Goal: Task Accomplishment & Management: Use online tool/utility

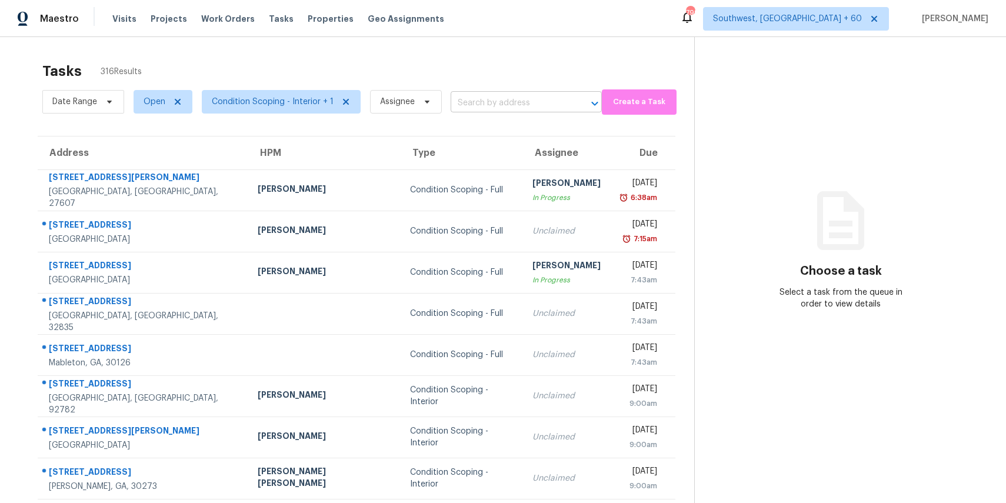
click at [468, 99] on input "text" at bounding box center [510, 103] width 118 height 18
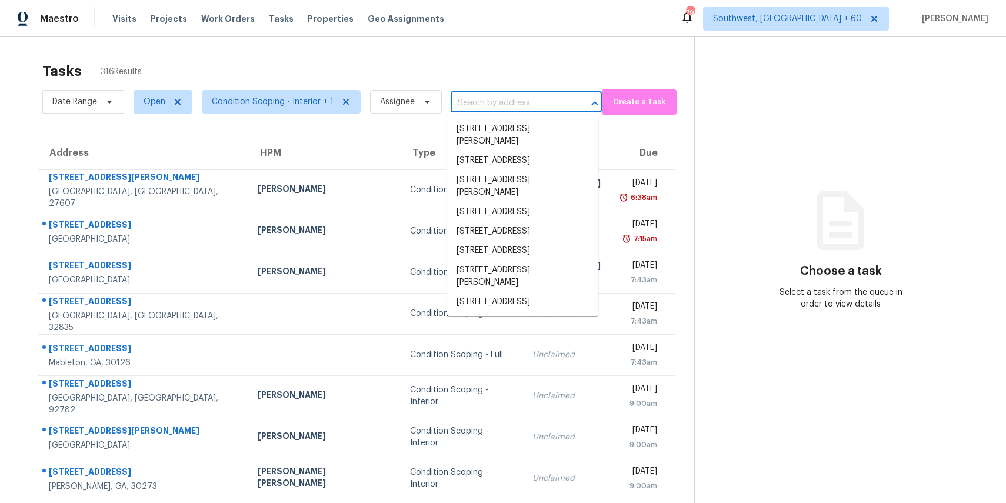
paste input "5036 Laurel Springs Way SE Smyrna GA 30082"
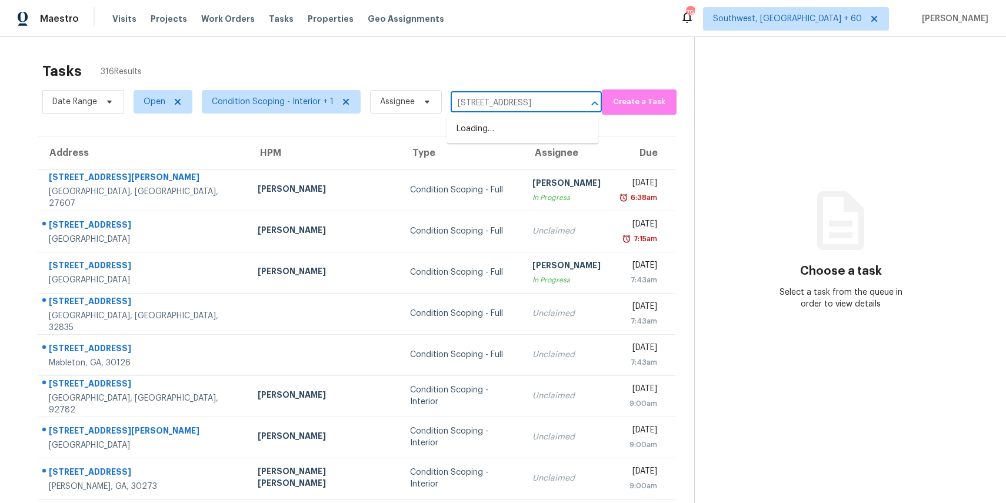
scroll to position [0, 70]
type input "5036 Laurel Springs Way SE Smyrna GA 30082"
click at [395, 114] on span "Assignee" at bounding box center [401, 101] width 81 height 31
click at [411, 110] on span "Assignee" at bounding box center [406, 102] width 72 height 24
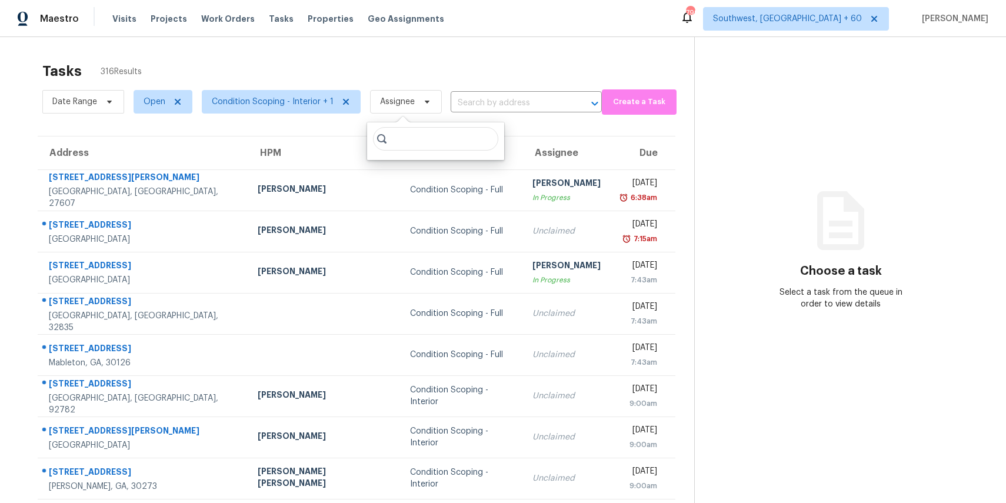
click at [168, 68] on div "Tasks 316 Results" at bounding box center [368, 71] width 652 height 31
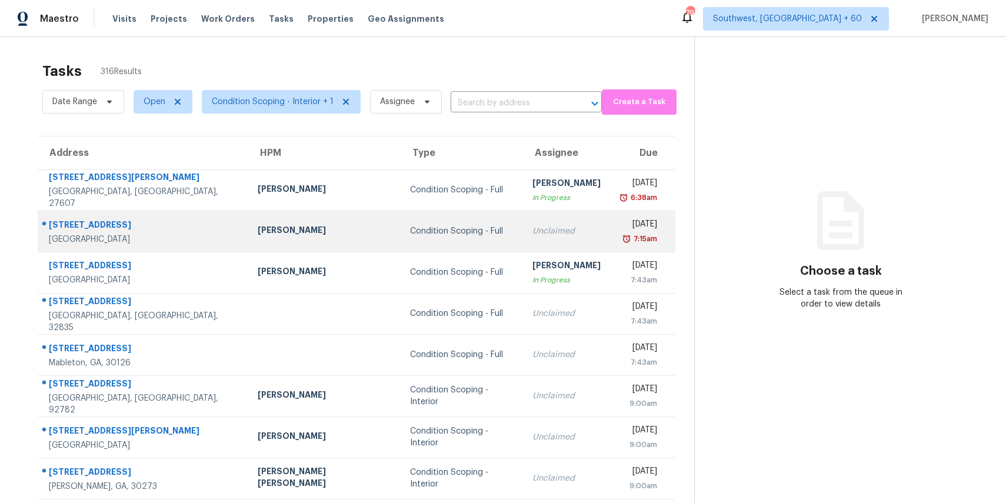
scroll to position [58, 0]
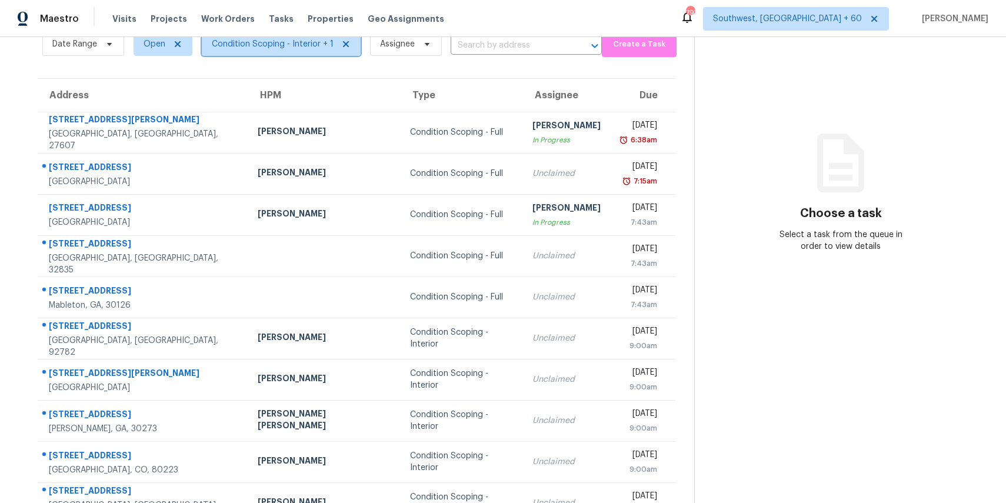
click at [252, 52] on span "Condition Scoping - Interior + 1" at bounding box center [281, 44] width 159 height 24
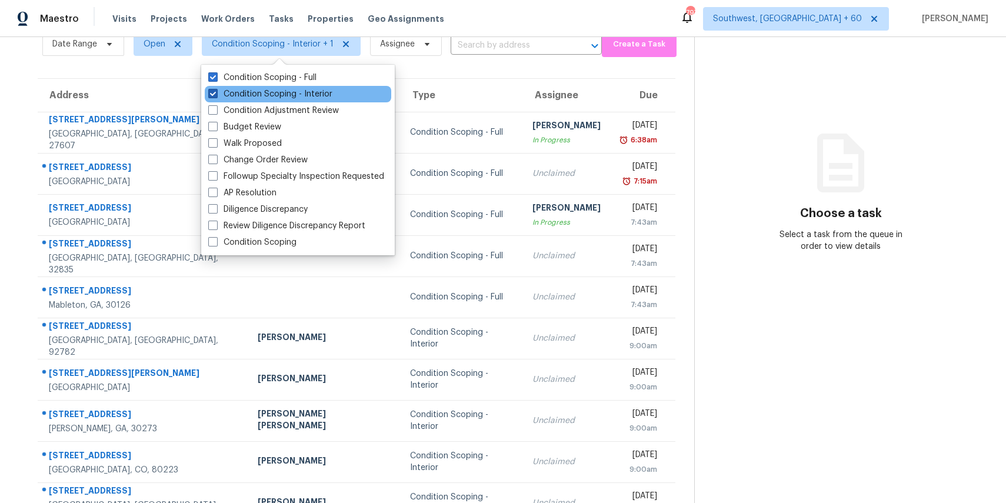
click at [274, 92] on label "Condition Scoping - Interior" at bounding box center [270, 94] width 124 height 12
click at [216, 92] on input "Condition Scoping - Interior" at bounding box center [212, 92] width 8 height 8
checkbox input "false"
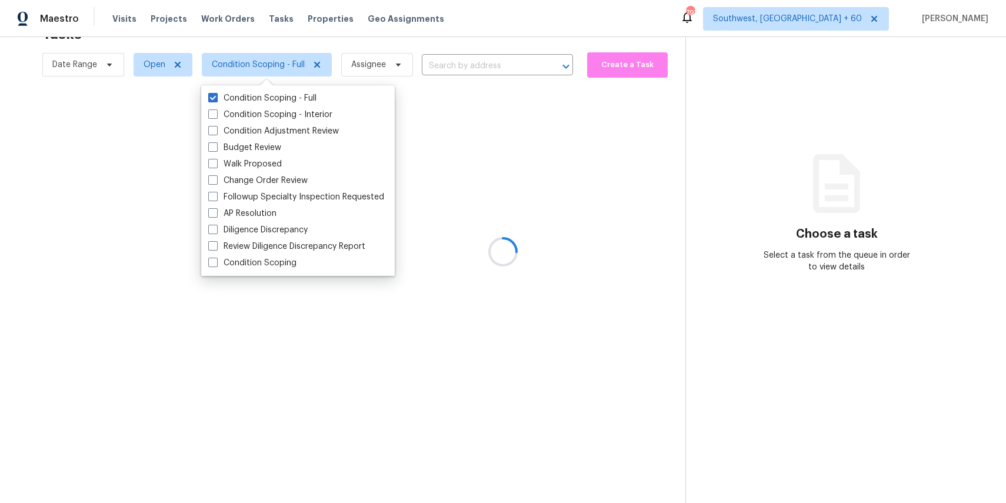
click at [431, 44] on div at bounding box center [503, 251] width 1006 height 503
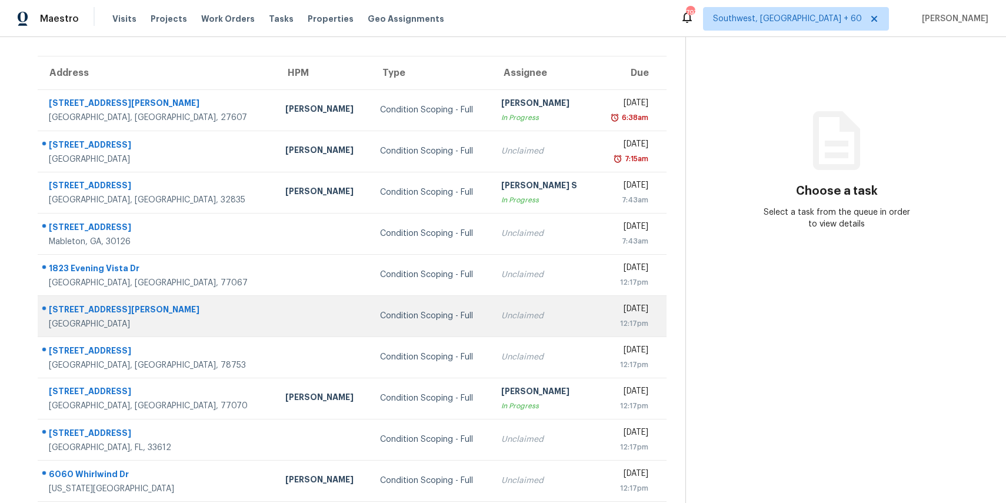
scroll to position [109, 0]
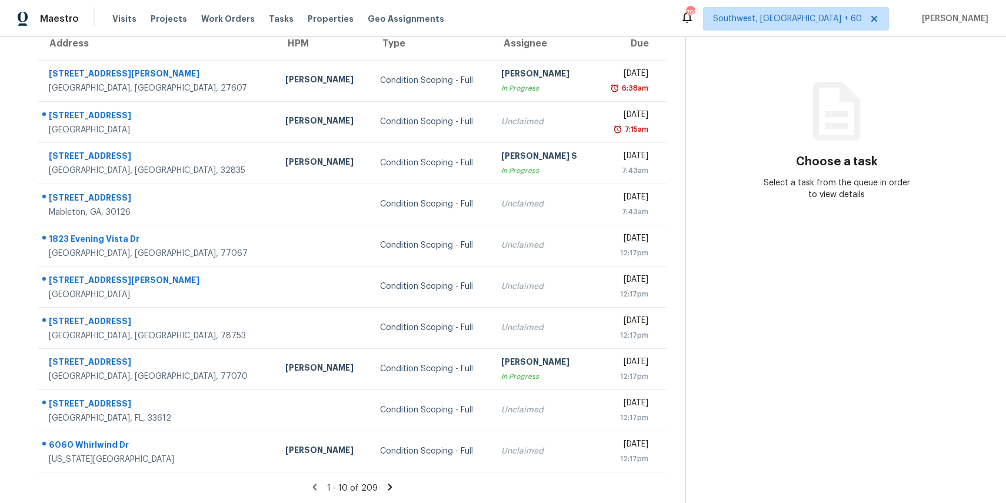
click at [390, 484] on icon at bounding box center [390, 487] width 11 height 11
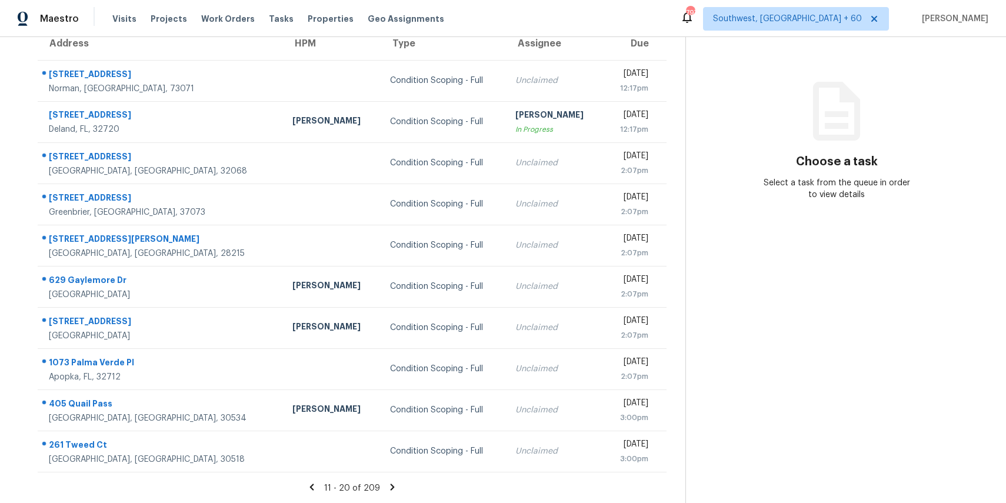
click at [390, 483] on icon at bounding box center [392, 487] width 11 height 11
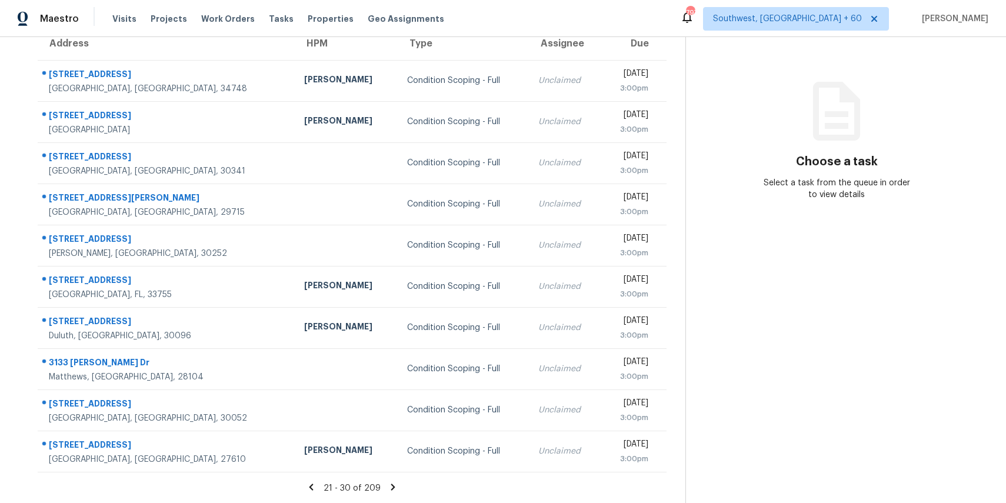
click at [391, 487] on icon at bounding box center [393, 487] width 4 height 6
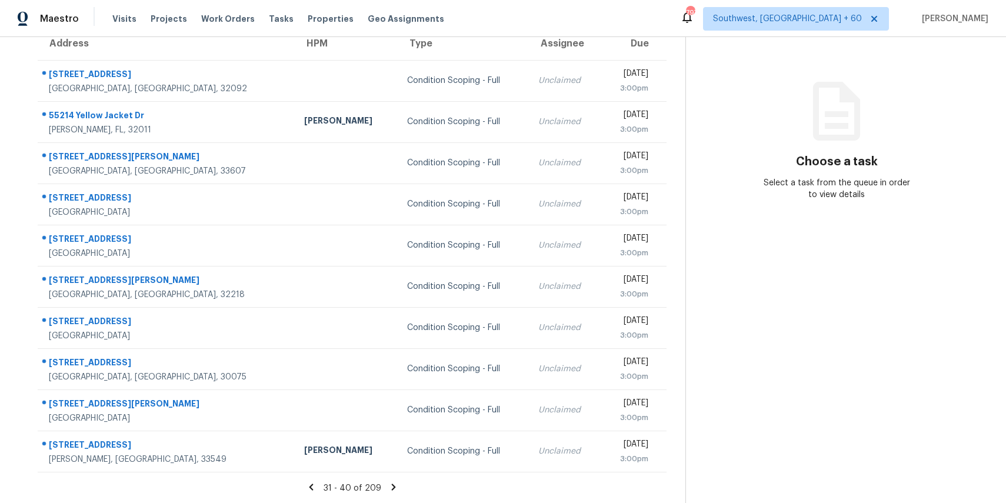
click at [389, 478] on section "Tasks 209 Results Date Range Open Condition Scoping - Full Assignee ​ Create a …" at bounding box center [352, 224] width 667 height 557
click at [390, 487] on icon at bounding box center [393, 487] width 11 height 11
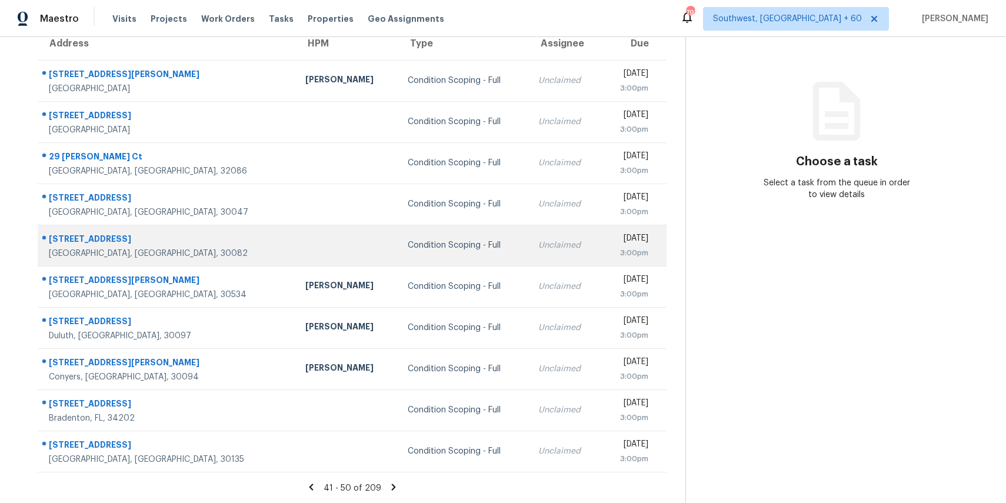
click at [529, 264] on td "Unclaimed" at bounding box center [565, 245] width 72 height 41
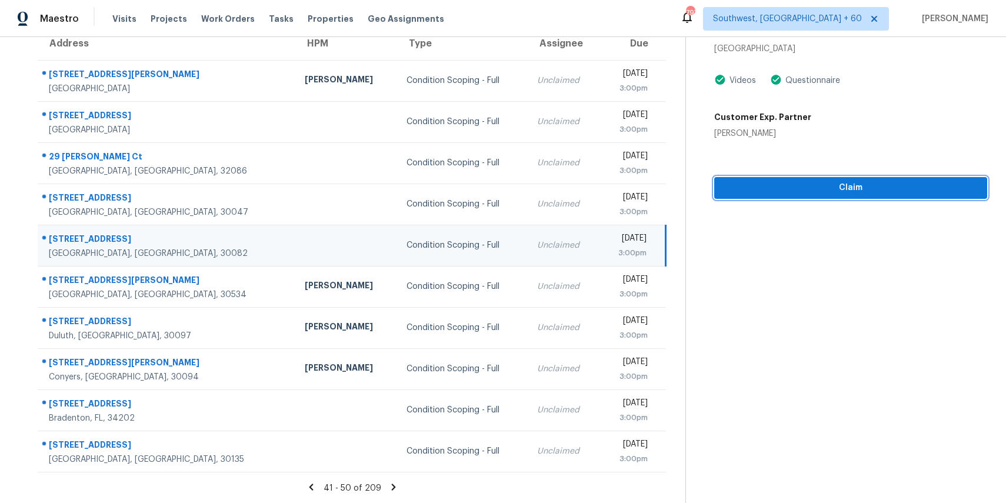
click at [820, 177] on button "Claim" at bounding box center [850, 188] width 273 height 22
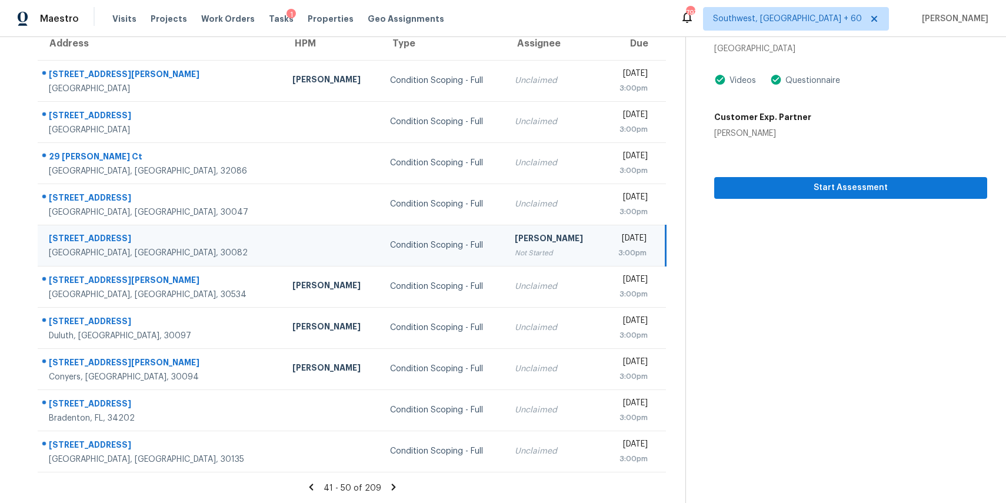
click at [394, 487] on icon at bounding box center [393, 487] width 11 height 11
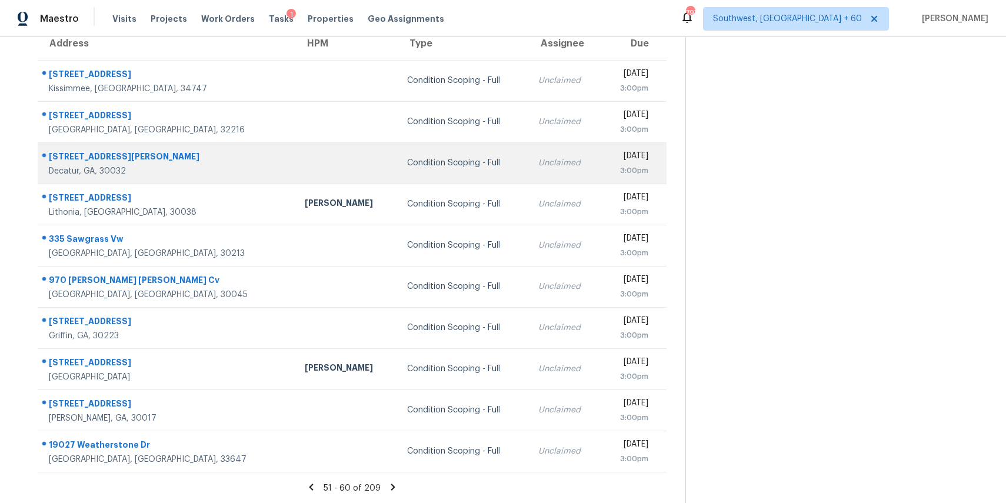
click at [434, 147] on td "Condition Scoping - Full" at bounding box center [463, 162] width 131 height 41
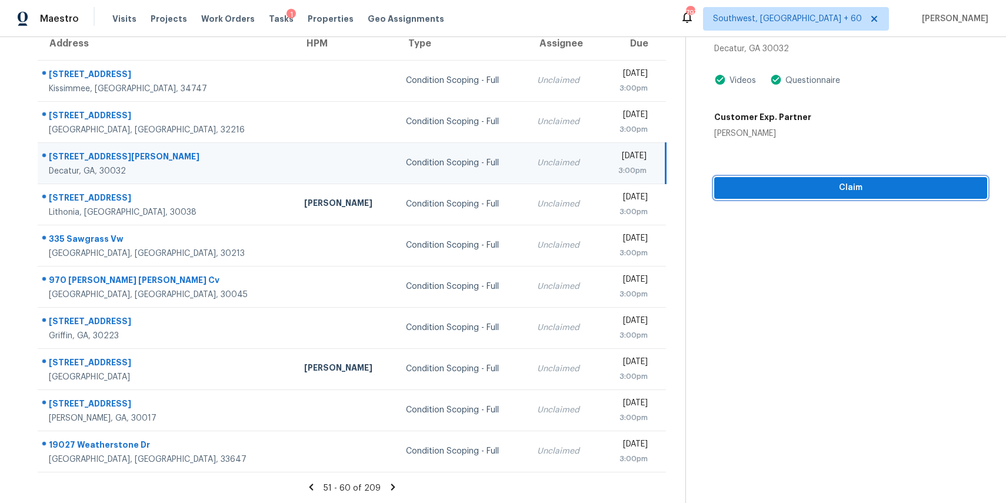
click at [777, 194] on span "Claim" at bounding box center [851, 188] width 254 height 15
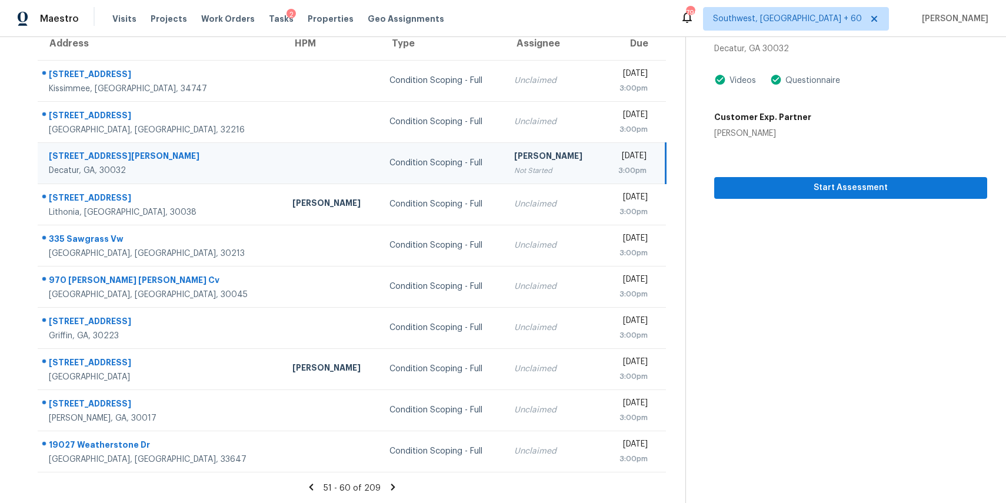
click at [391, 485] on icon at bounding box center [393, 487] width 4 height 6
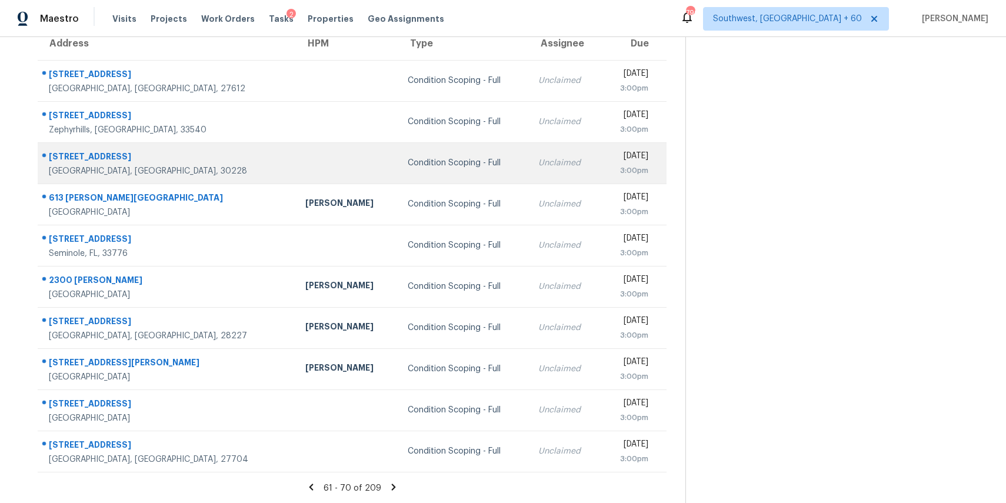
click at [452, 165] on td "Condition Scoping - Full" at bounding box center [463, 162] width 131 height 41
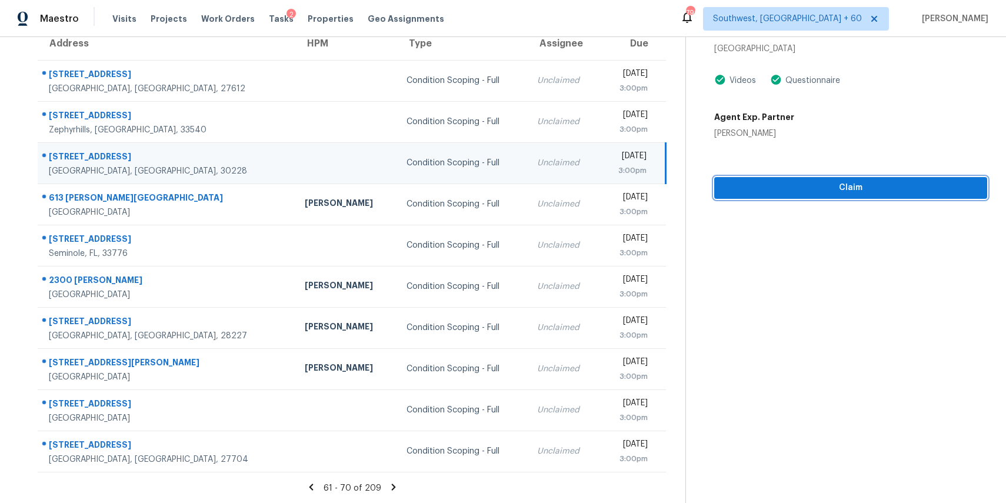
click at [874, 183] on span "Claim" at bounding box center [851, 188] width 254 height 15
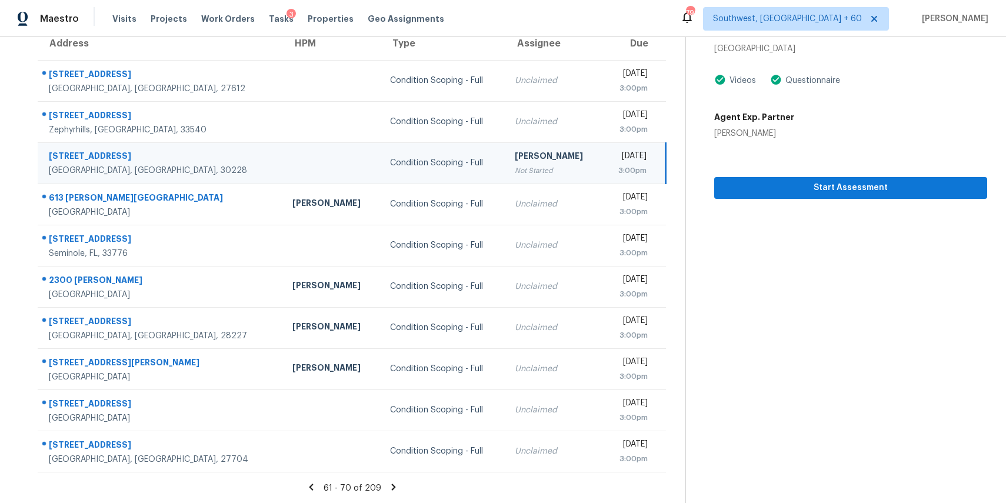
click at [389, 491] on icon at bounding box center [393, 487] width 11 height 11
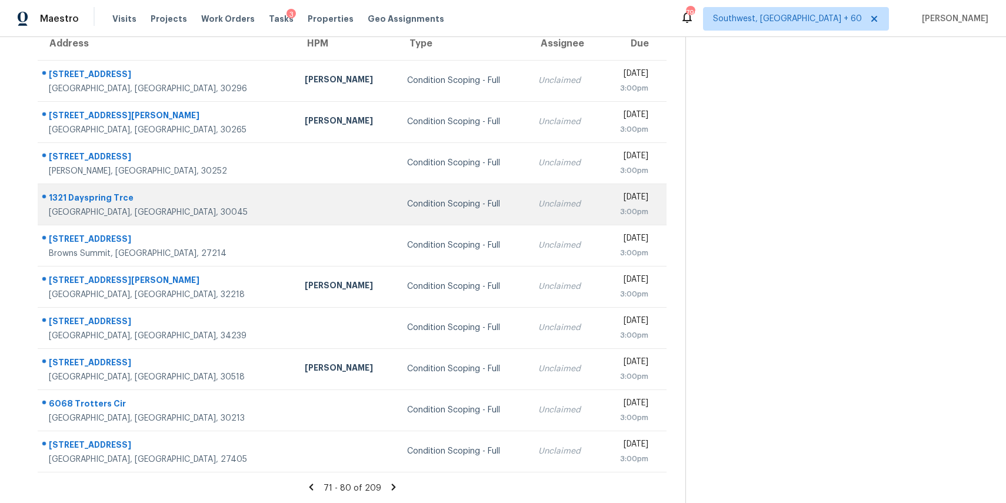
click at [414, 192] on td "Condition Scoping - Full" at bounding box center [463, 204] width 131 height 41
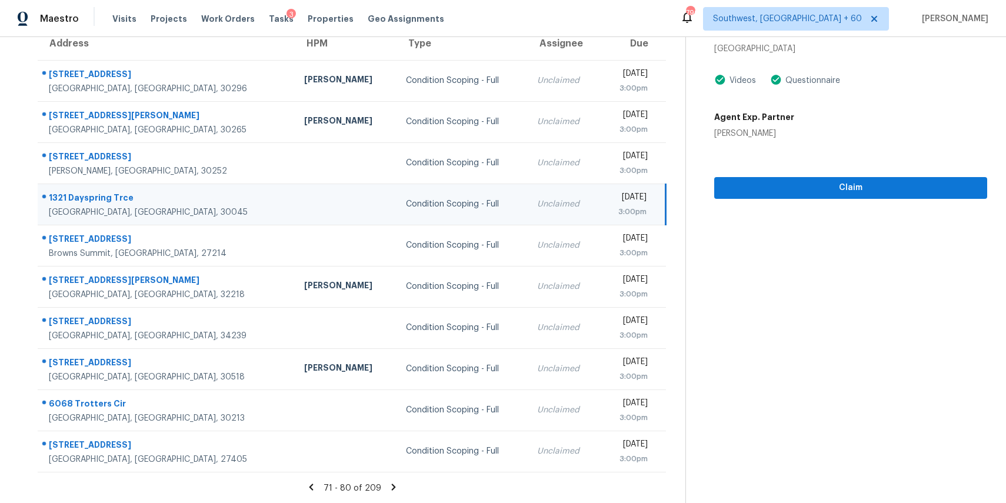
click at [777, 199] on section "Condition Scoping - Full Sep 8th 2025 by 3:00pm 1321 Dayspring Trce Lawrencevil…" at bounding box center [836, 216] width 302 height 576
click at [781, 193] on span "Claim" at bounding box center [851, 188] width 254 height 15
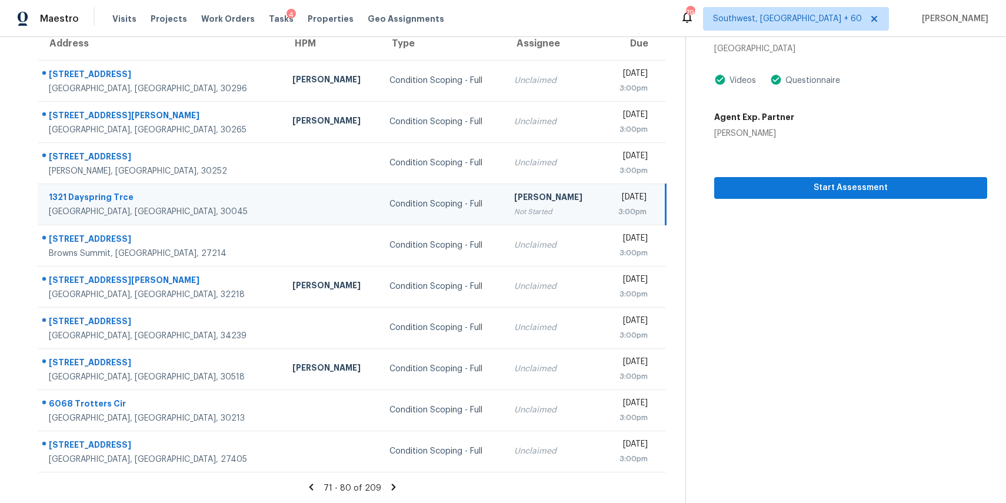
click at [391, 490] on icon at bounding box center [393, 487] width 11 height 11
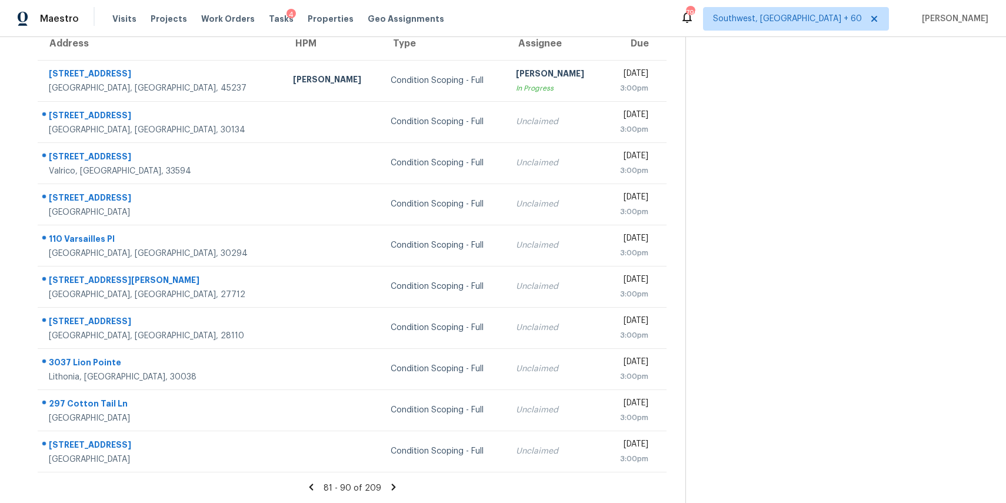
click at [390, 486] on icon at bounding box center [393, 487] width 11 height 11
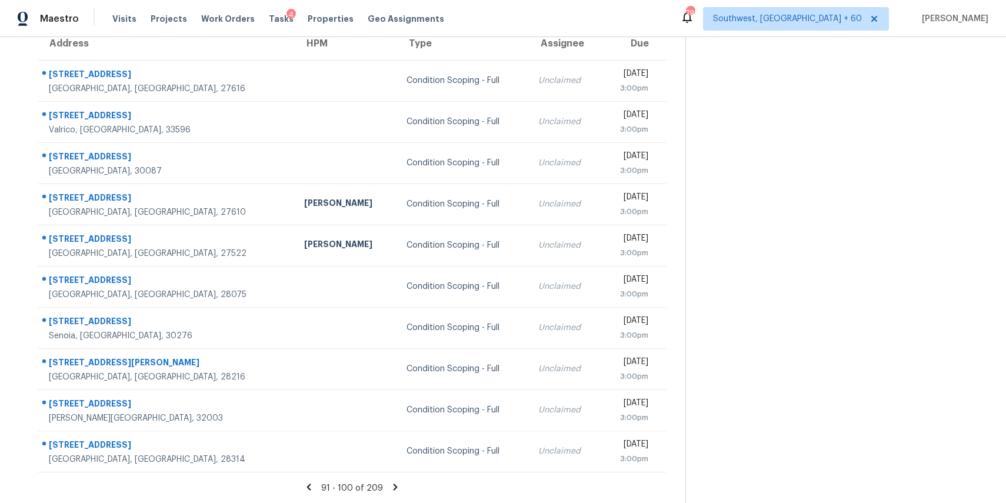
click at [390, 487] on icon at bounding box center [395, 487] width 11 height 11
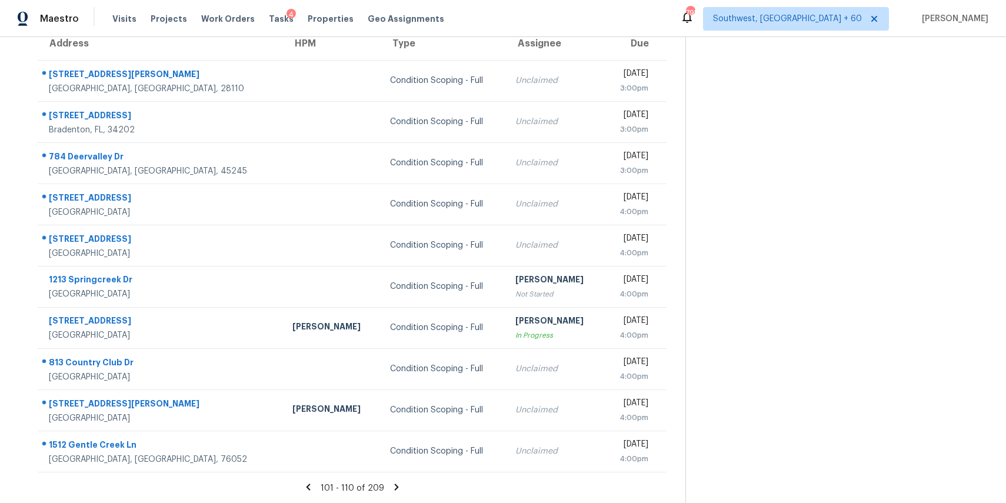
click at [391, 484] on icon at bounding box center [396, 487] width 11 height 11
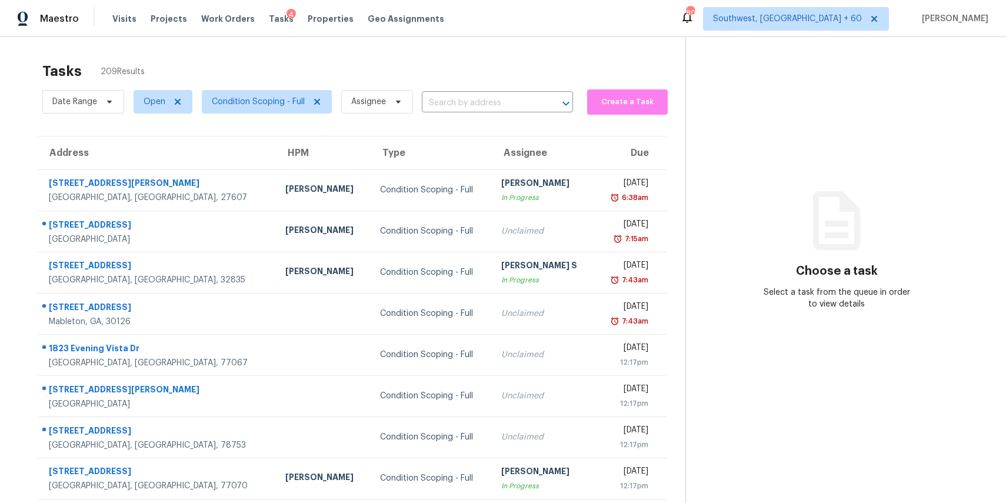
click at [285, 185] on div "[PERSON_NAME]" at bounding box center [323, 190] width 76 height 15
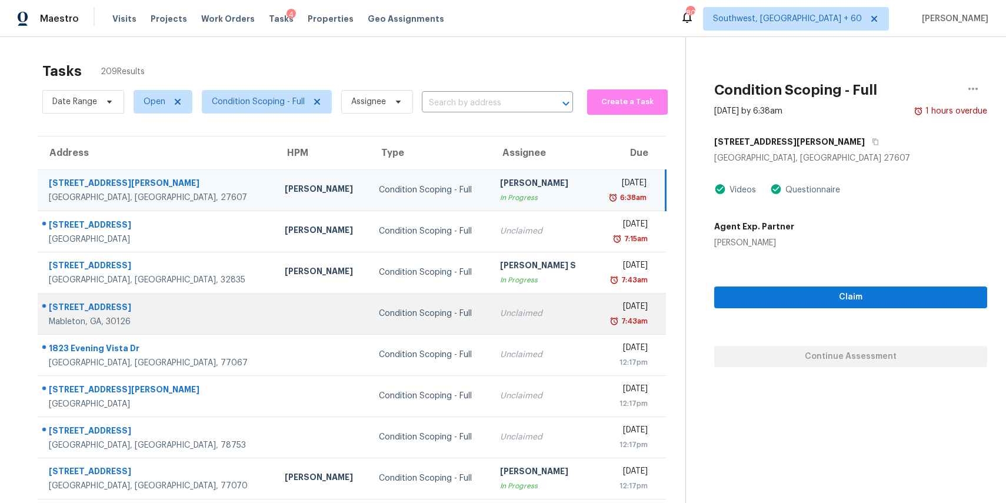
scroll to position [109, 0]
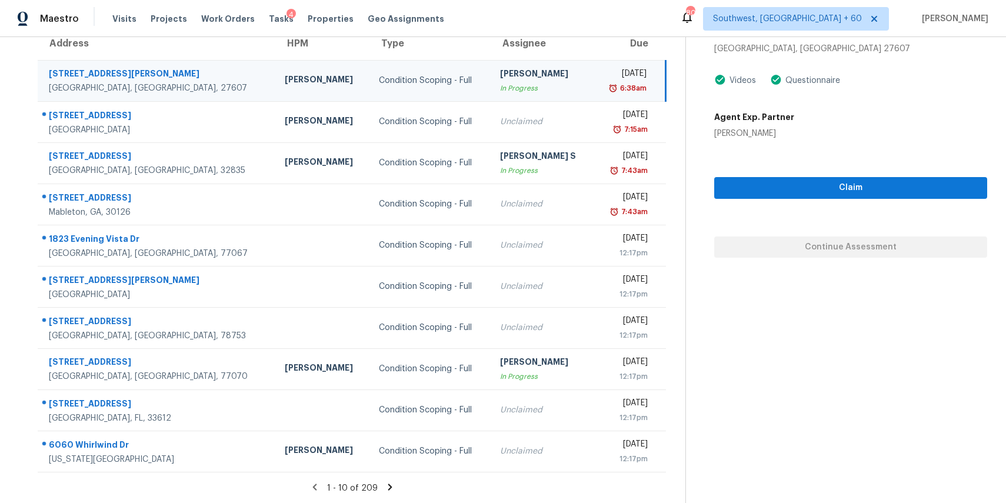
click at [385, 488] on icon at bounding box center [390, 487] width 11 height 11
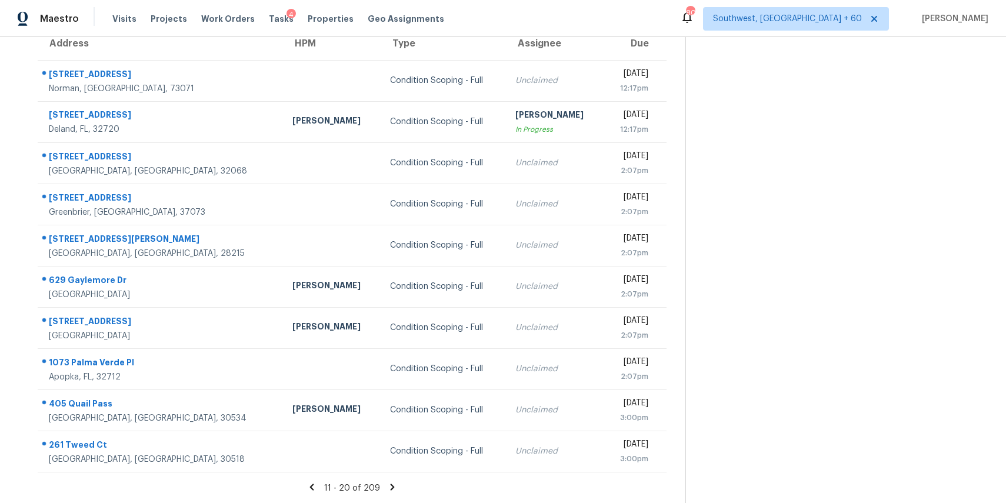
click at [391, 487] on icon at bounding box center [393, 487] width 4 height 6
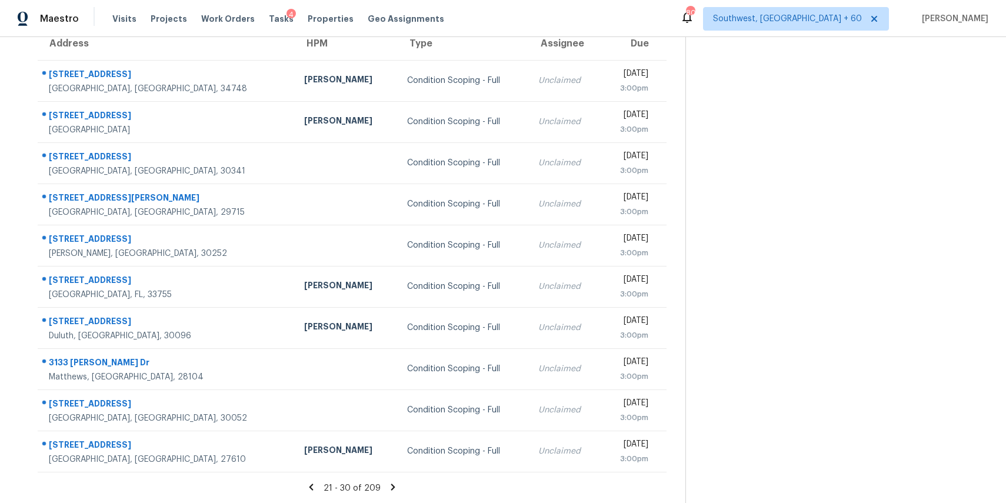
click at [388, 487] on icon at bounding box center [393, 487] width 11 height 11
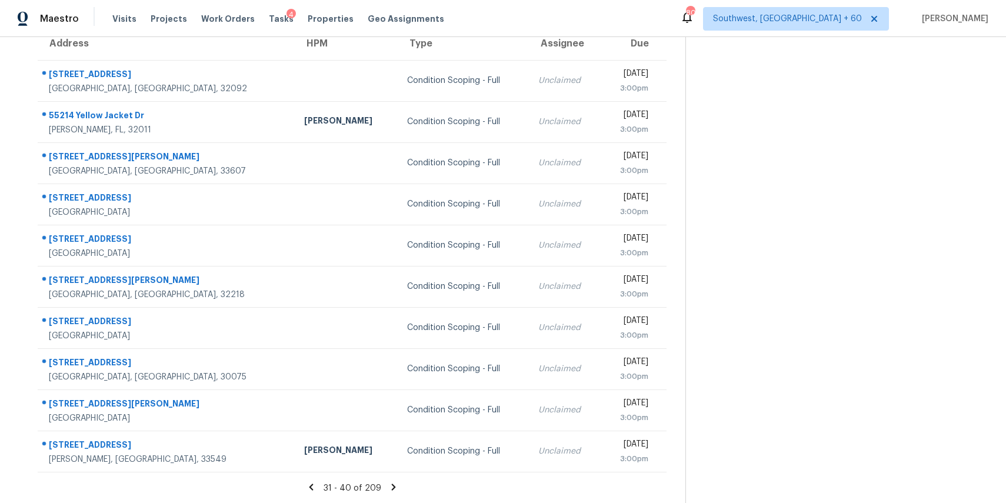
click at [388, 488] on icon at bounding box center [393, 487] width 11 height 11
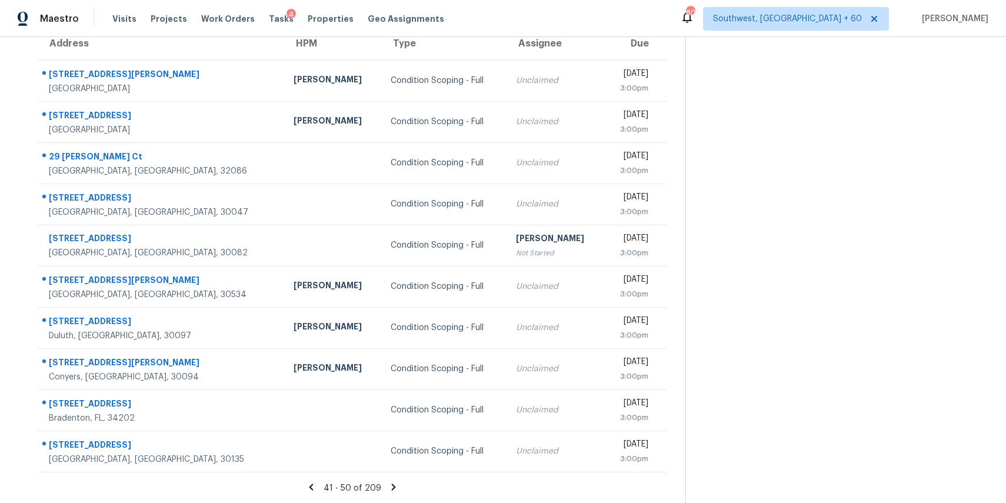
click at [394, 490] on icon at bounding box center [393, 487] width 11 height 11
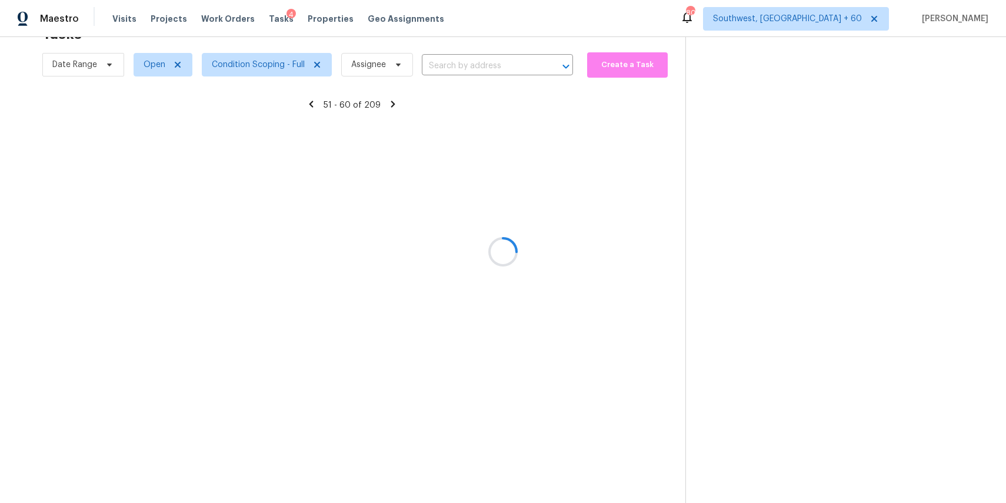
scroll to position [37, 0]
click at [394, 490] on div at bounding box center [503, 251] width 1006 height 503
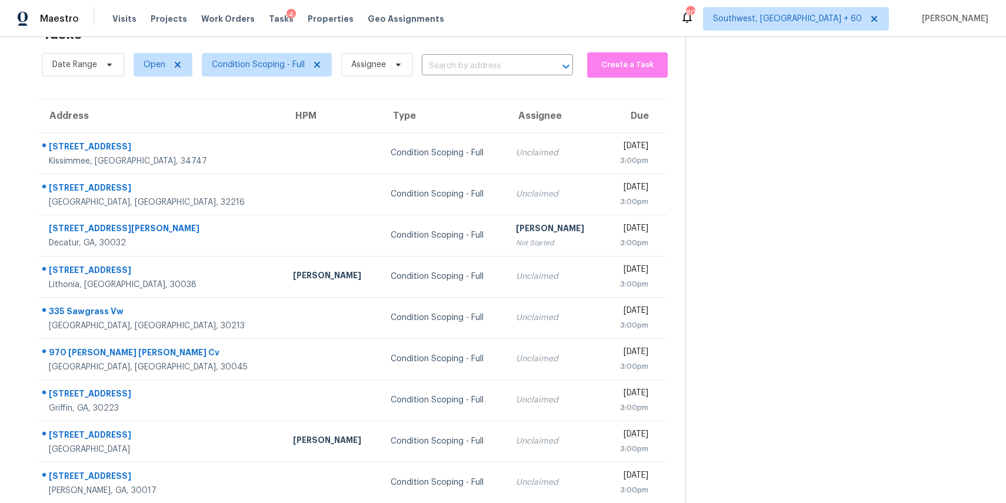
scroll to position [109, 0]
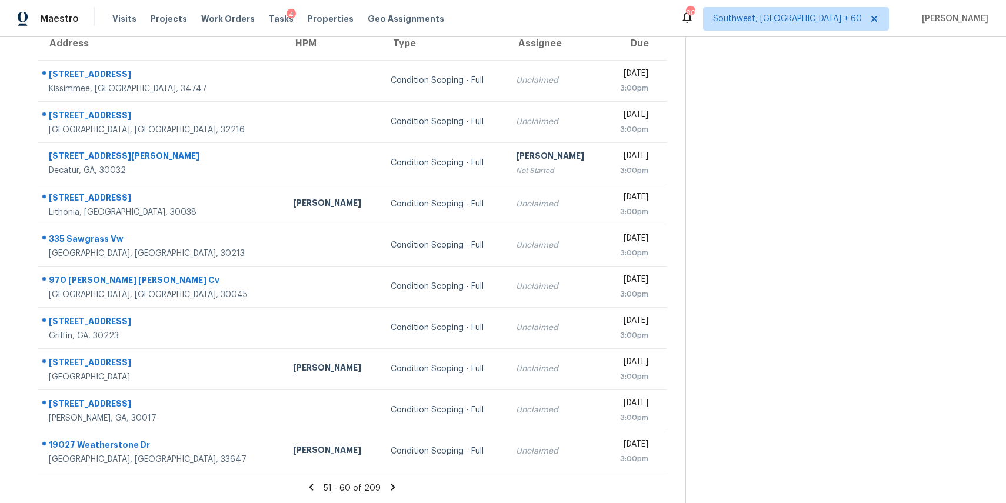
click at [399, 484] on div "51 - 60 of 209" at bounding box center [352, 488] width 667 height 12
click at [394, 485] on icon at bounding box center [393, 487] width 11 height 11
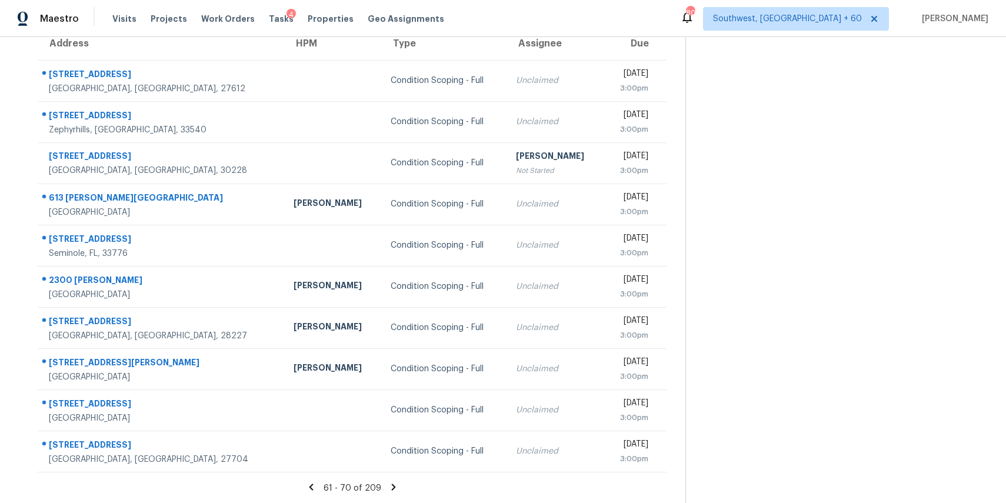
click at [395, 482] on icon at bounding box center [393, 487] width 11 height 11
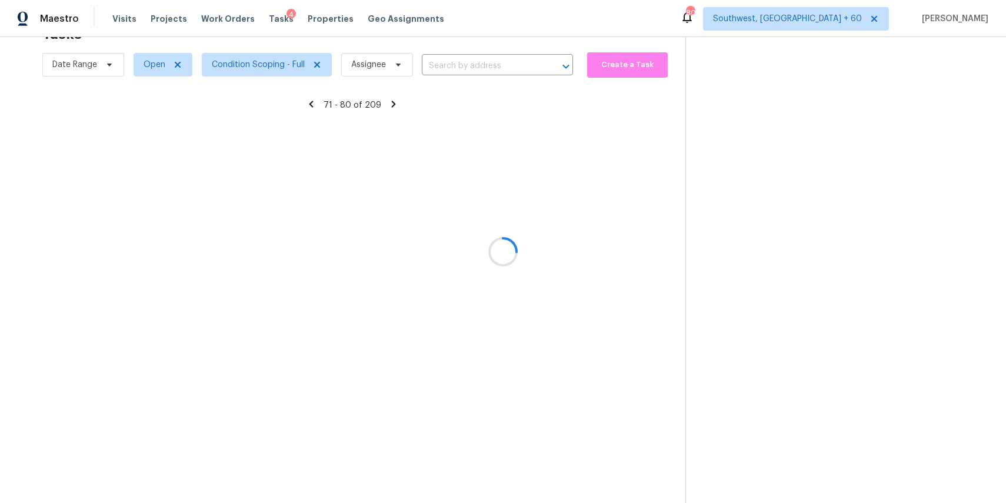
scroll to position [37, 0]
click at [395, 482] on div at bounding box center [503, 251] width 1006 height 503
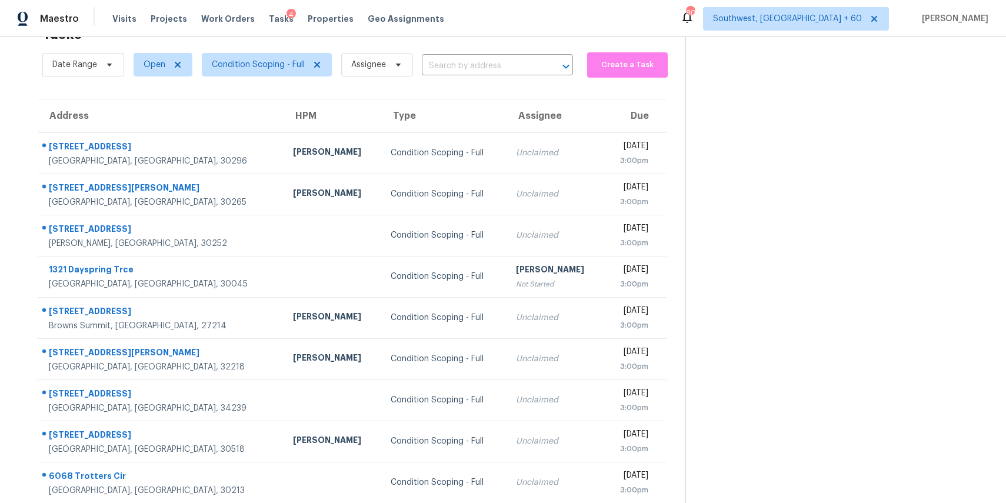
scroll to position [109, 0]
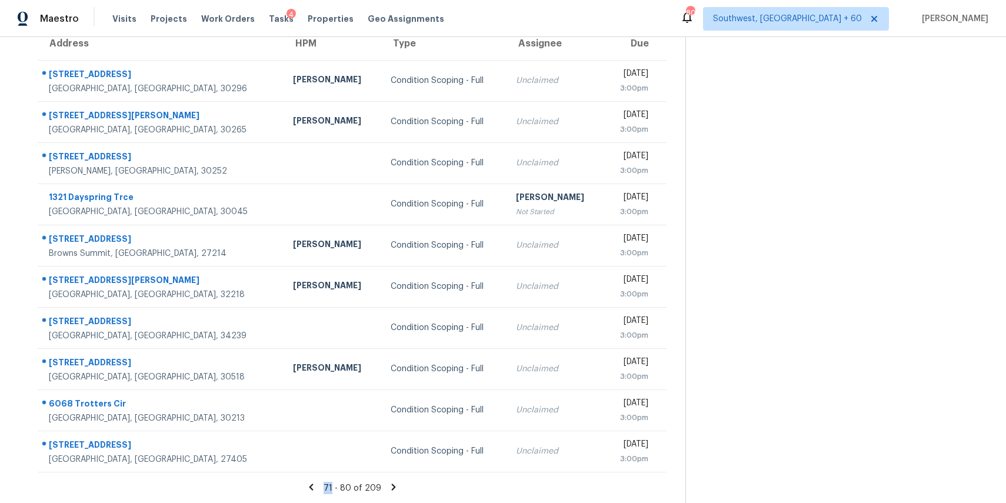
click at [391, 488] on icon at bounding box center [393, 487] width 4 height 6
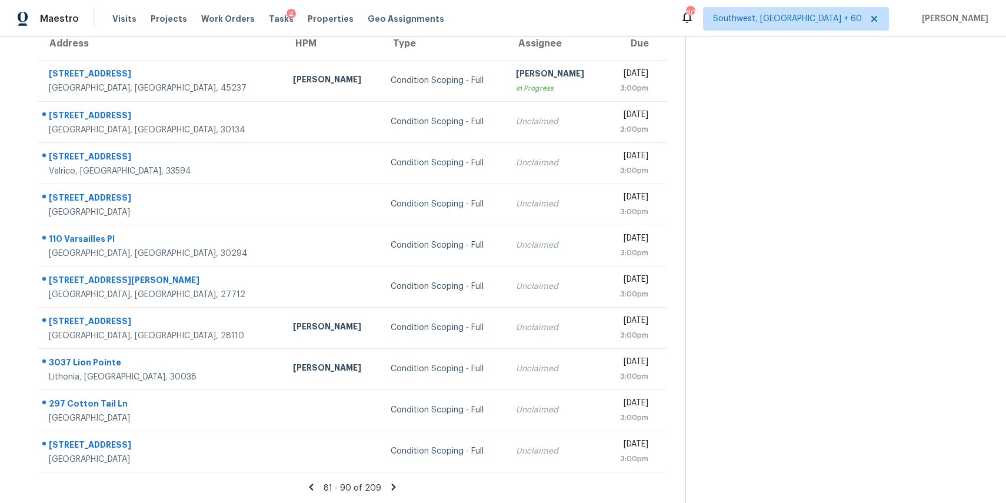
click at [392, 487] on icon at bounding box center [393, 487] width 4 height 6
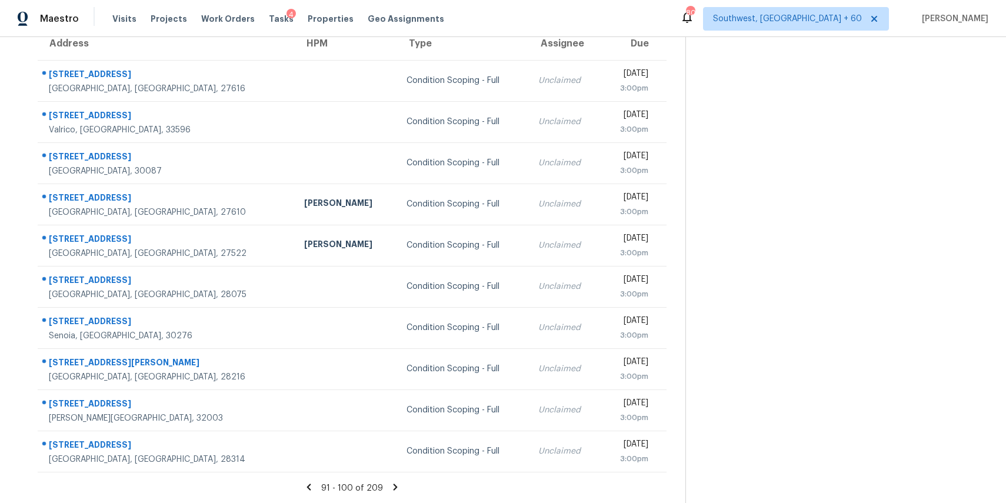
click at [398, 486] on div "91 - 100 of 209" at bounding box center [352, 488] width 667 height 12
click at [385, 485] on div "91 - 100 of 209" at bounding box center [352, 488] width 667 height 12
click at [390, 485] on icon at bounding box center [395, 487] width 11 height 11
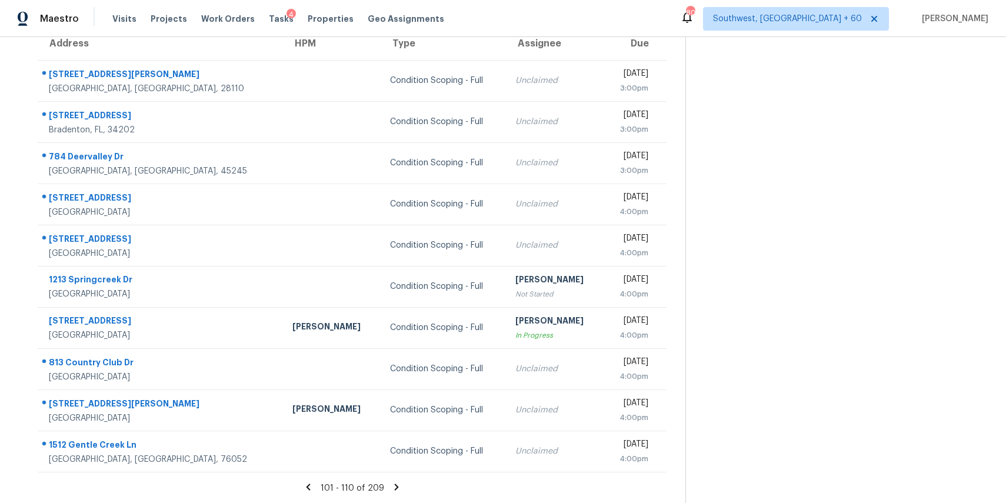
click at [392, 485] on icon at bounding box center [396, 487] width 11 height 11
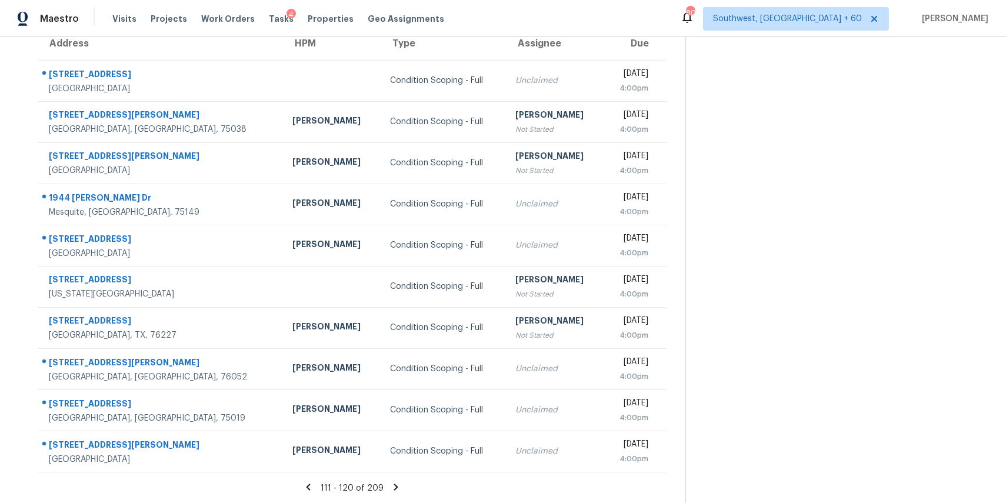
click at [393, 483] on icon at bounding box center [396, 487] width 11 height 11
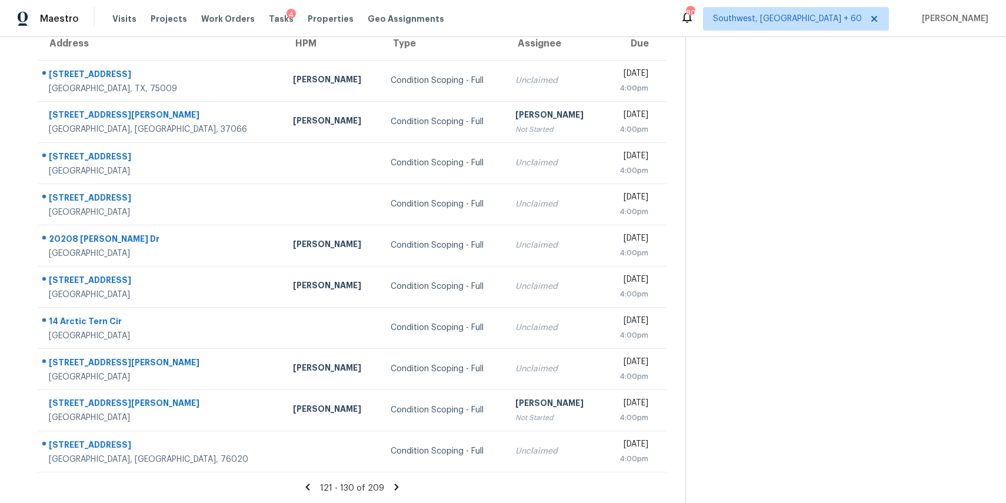
click at [392, 488] on icon at bounding box center [396, 487] width 11 height 11
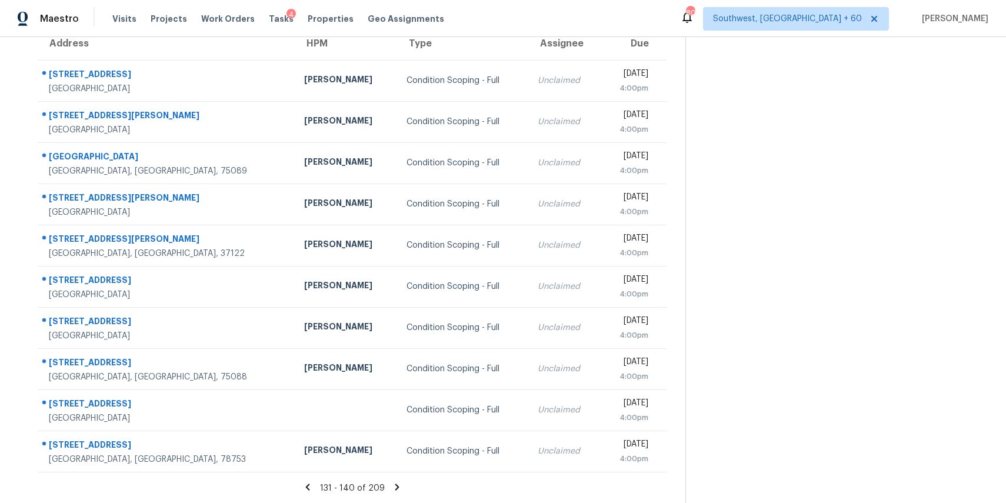
click at [395, 478] on section "Tasks 209 Results Date Range Open Condition Scoping - Full Assignee ​ Create a …" at bounding box center [352, 224] width 667 height 557
click at [392, 490] on icon at bounding box center [397, 487] width 11 height 11
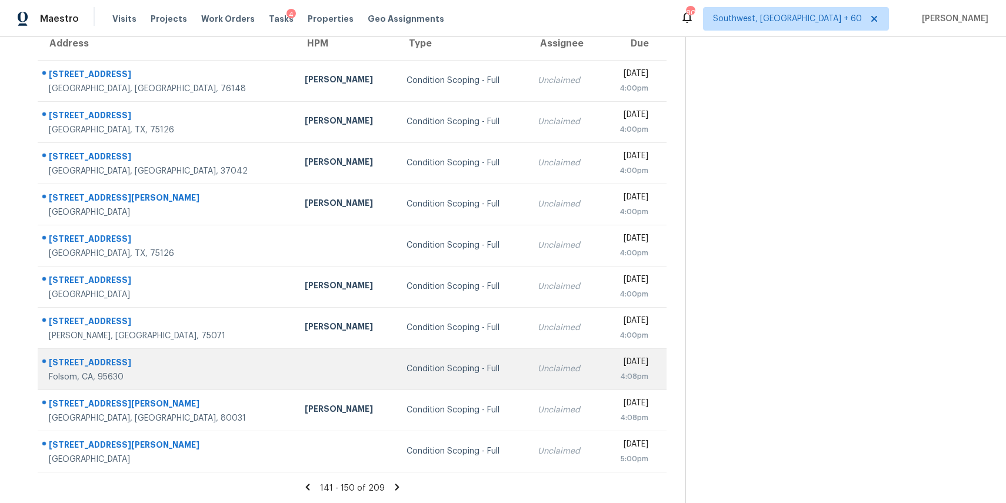
click at [407, 368] on div "Condition Scoping - Full" at bounding box center [463, 369] width 112 height 12
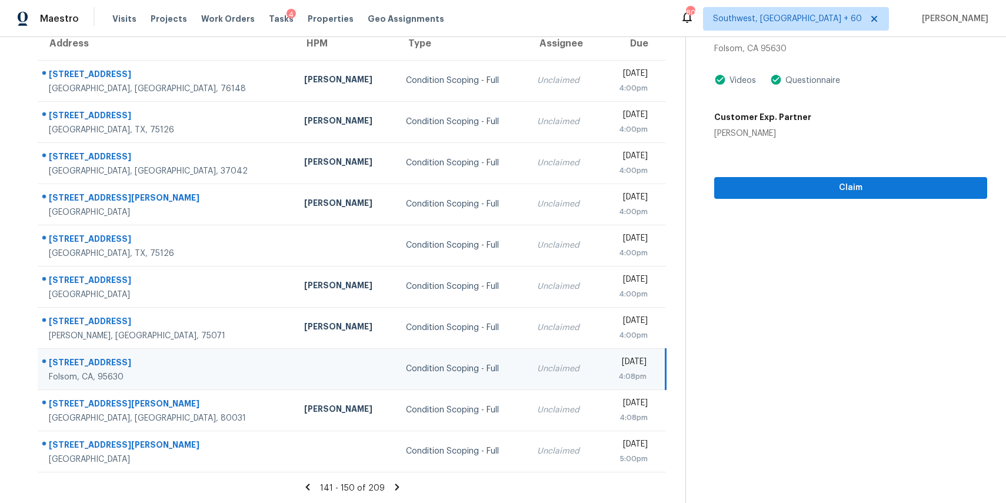
click at [815, 175] on div "Claim" at bounding box center [850, 168] width 273 height 59
click at [808, 188] on span "Claim" at bounding box center [851, 188] width 254 height 15
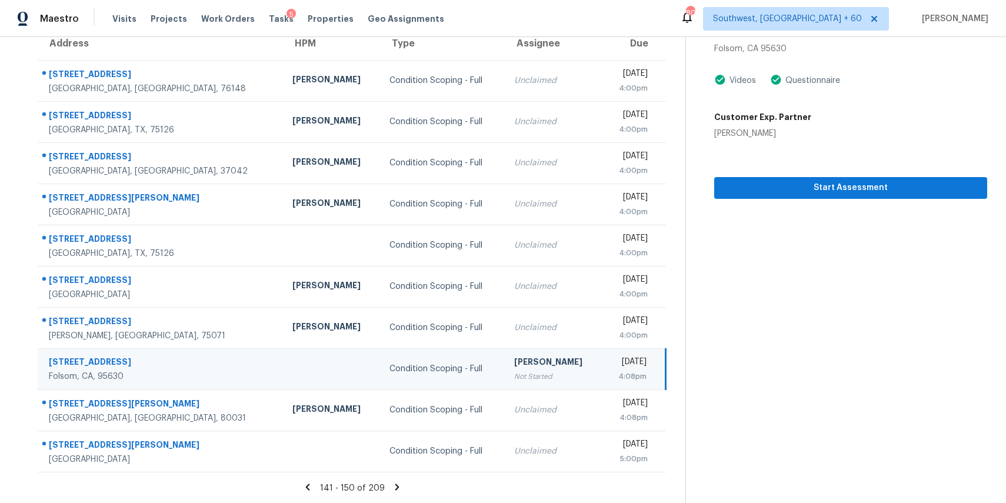
click at [392, 482] on icon at bounding box center [397, 487] width 11 height 11
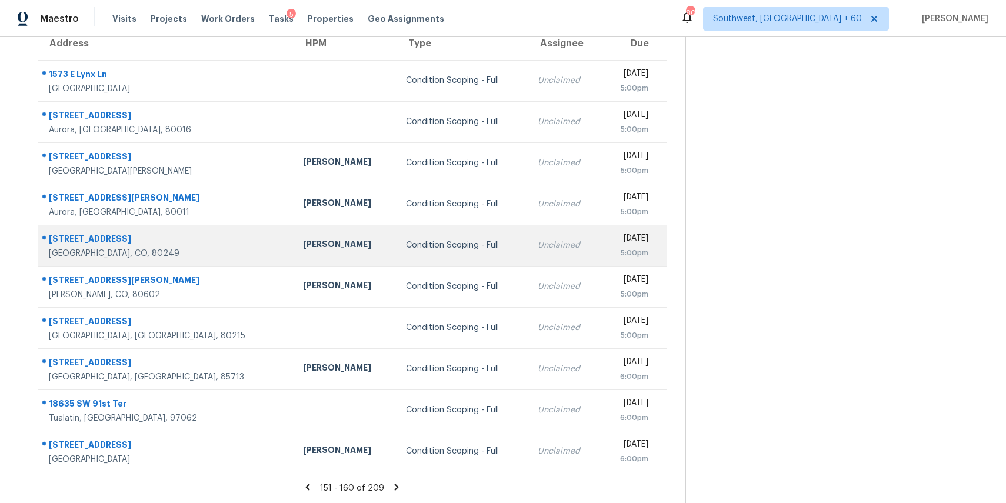
click at [304, 227] on td "[PERSON_NAME]" at bounding box center [345, 245] width 103 height 41
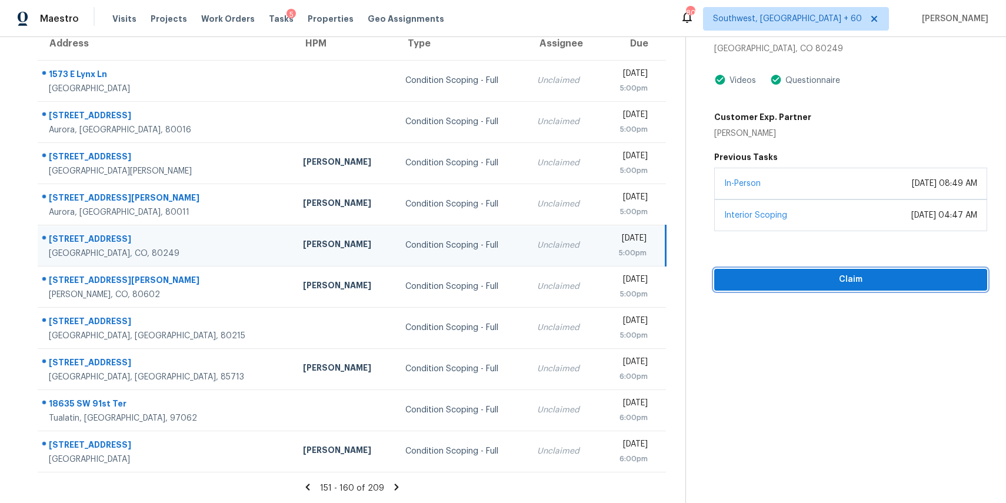
click at [807, 281] on span "Claim" at bounding box center [851, 279] width 254 height 15
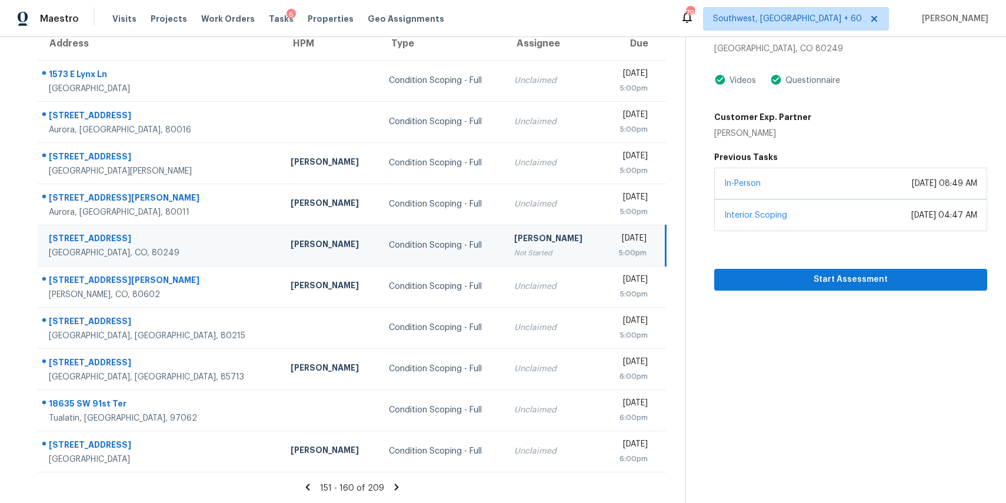
click at [392, 479] on section "Tasks 209 Results Date Range Open Condition Scoping - Full Assignee ​ Create a …" at bounding box center [352, 224] width 667 height 557
click at [392, 486] on icon at bounding box center [396, 487] width 11 height 11
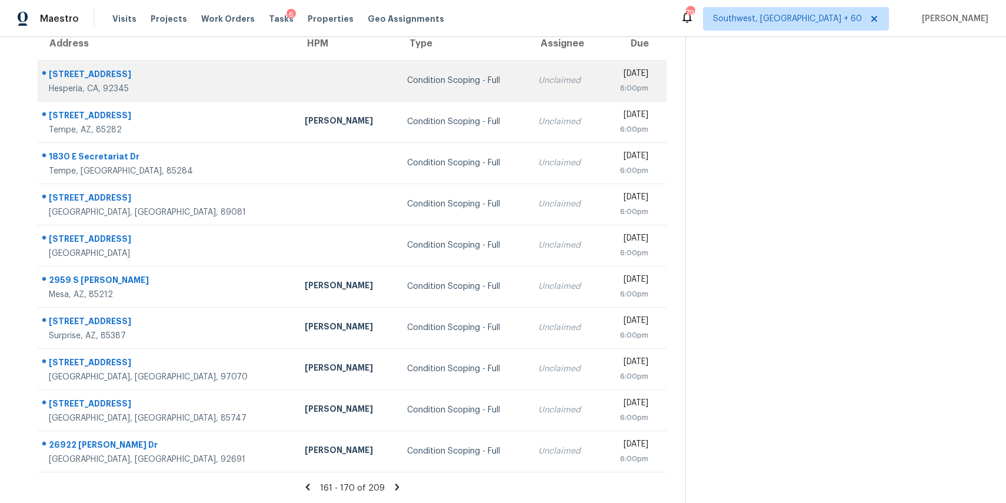
click at [398, 88] on td "Condition Scoping - Full" at bounding box center [463, 80] width 131 height 41
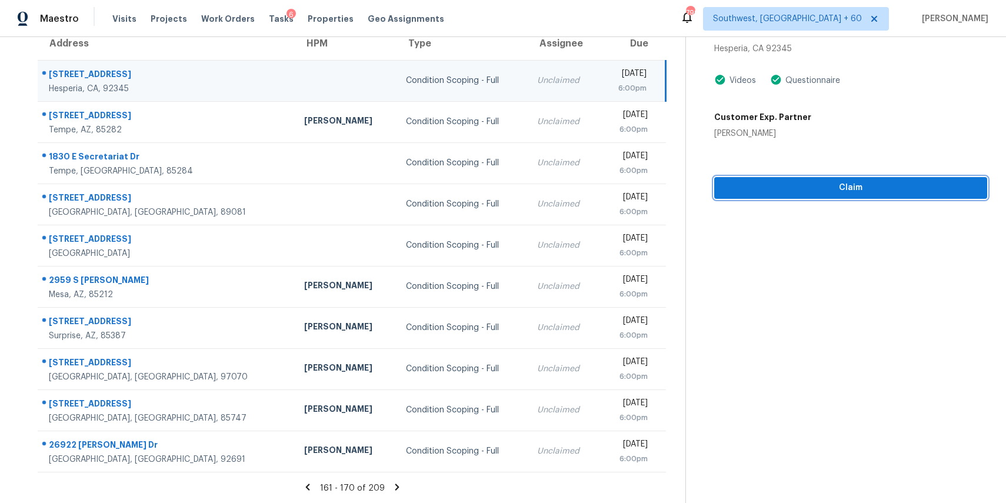
click at [848, 186] on span "Claim" at bounding box center [851, 188] width 254 height 15
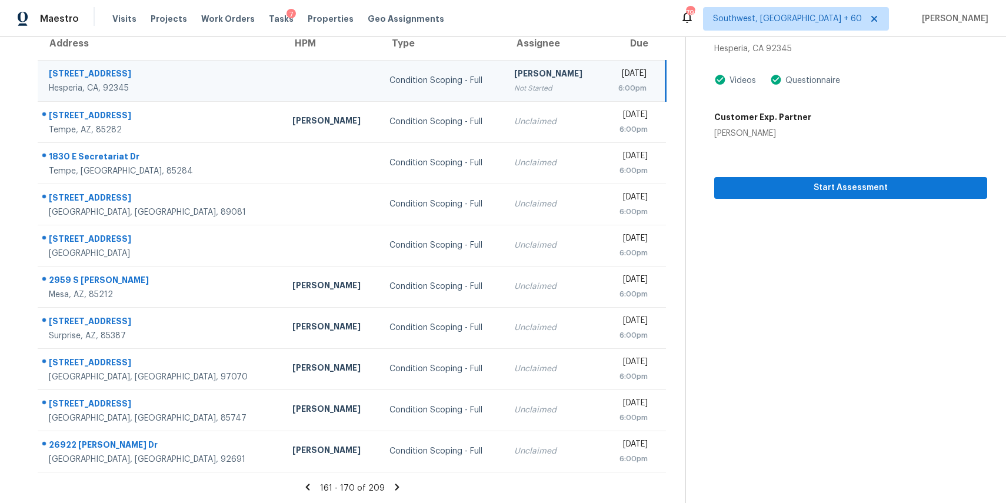
click at [392, 487] on icon at bounding box center [397, 487] width 11 height 11
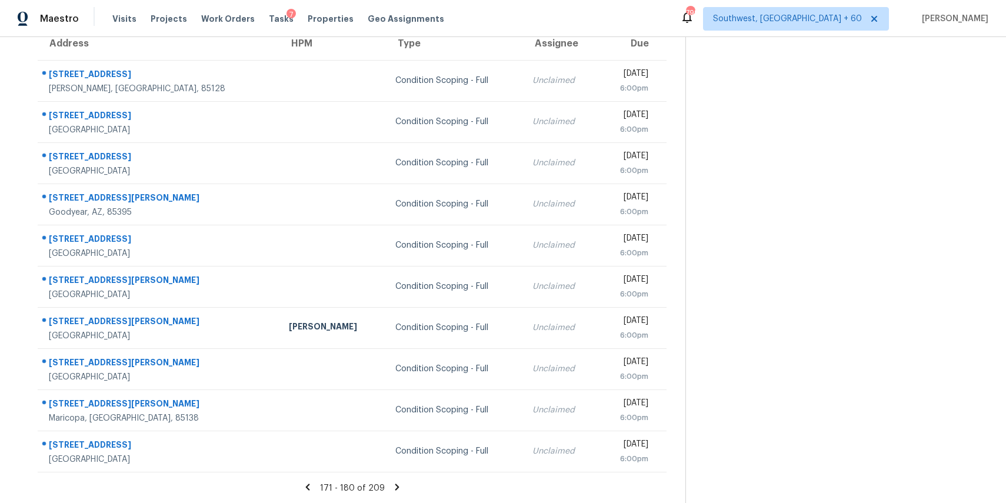
click at [395, 486] on icon at bounding box center [397, 487] width 4 height 6
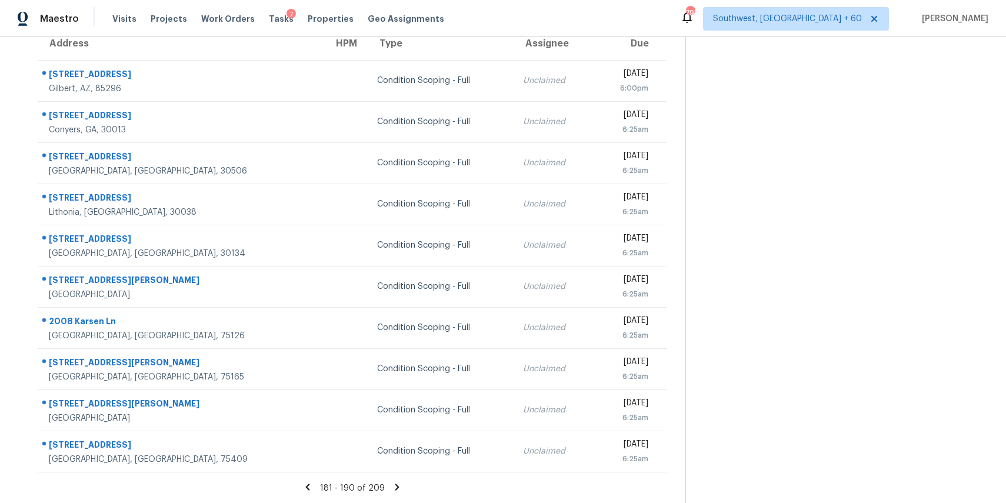
click at [392, 489] on icon at bounding box center [397, 487] width 11 height 11
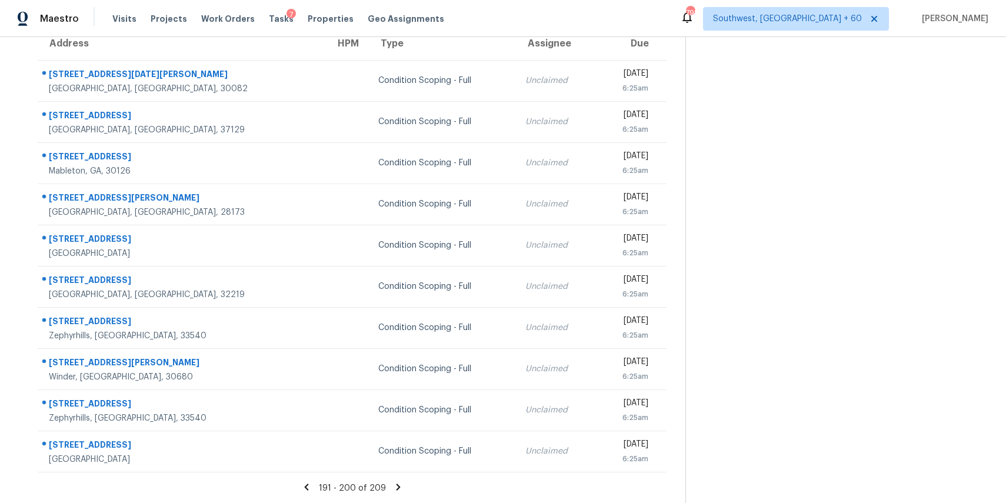
click at [395, 490] on icon at bounding box center [398, 487] width 11 height 11
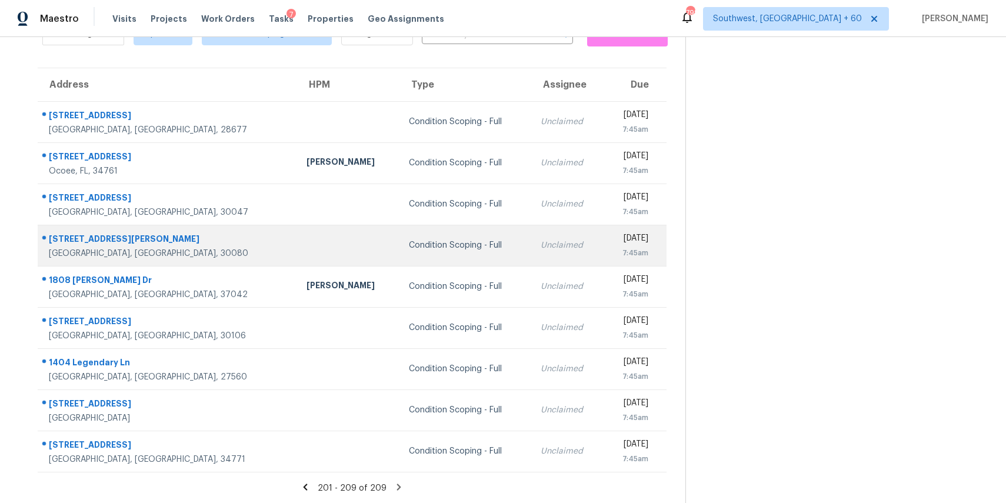
scroll to position [0, 0]
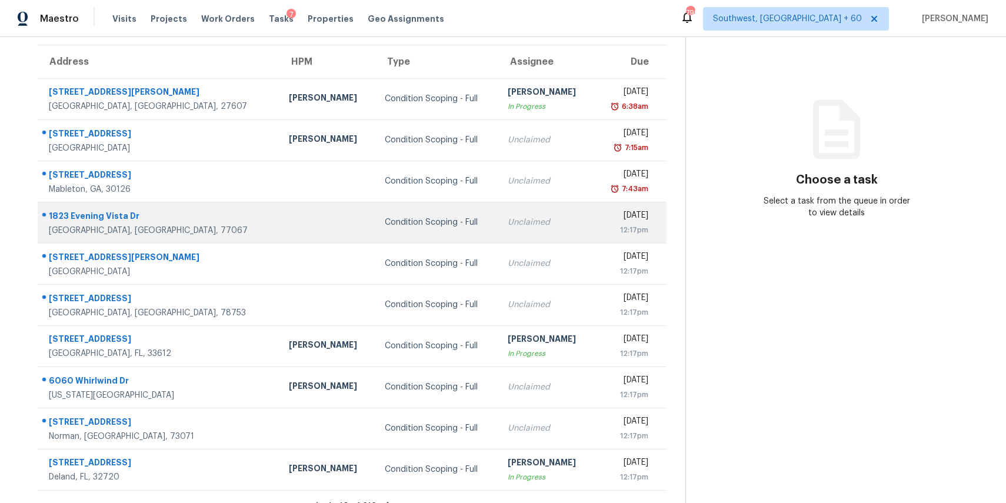
scroll to position [109, 0]
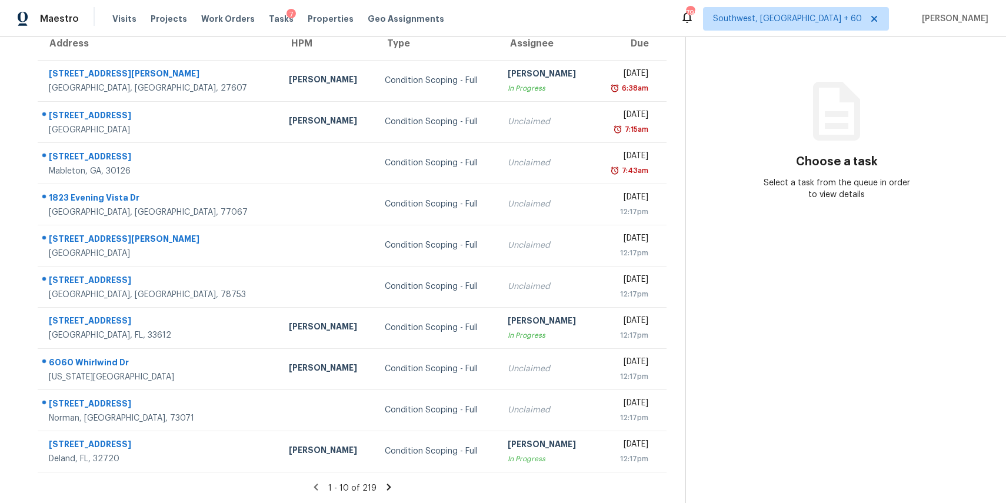
click at [389, 486] on icon at bounding box center [389, 487] width 11 height 11
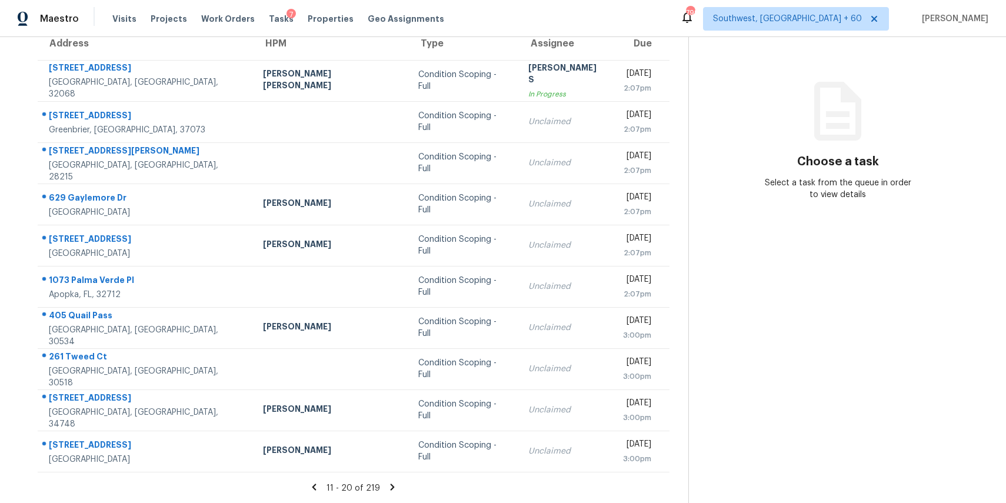
click at [383, 490] on div "11 - 20 of 219" at bounding box center [354, 488] width 670 height 12
click at [389, 483] on icon at bounding box center [392, 487] width 11 height 11
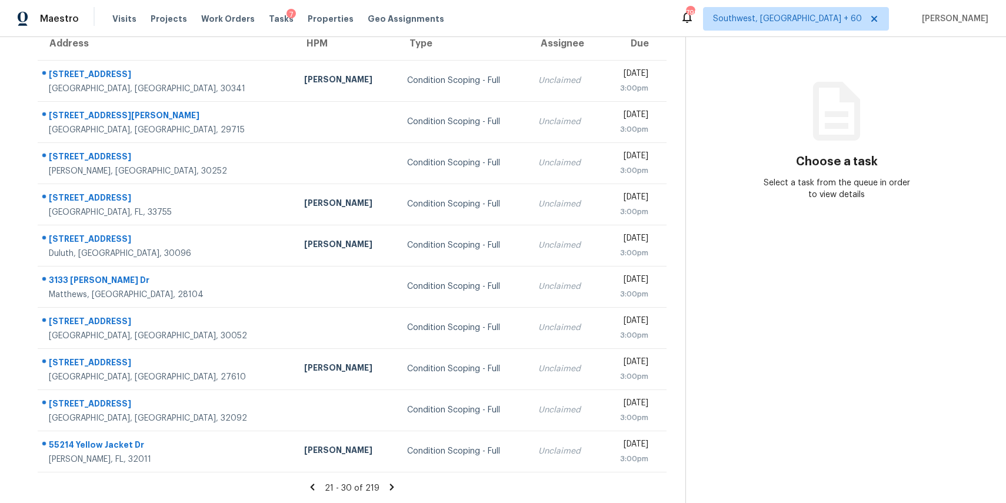
click at [389, 486] on icon at bounding box center [392, 487] width 11 height 11
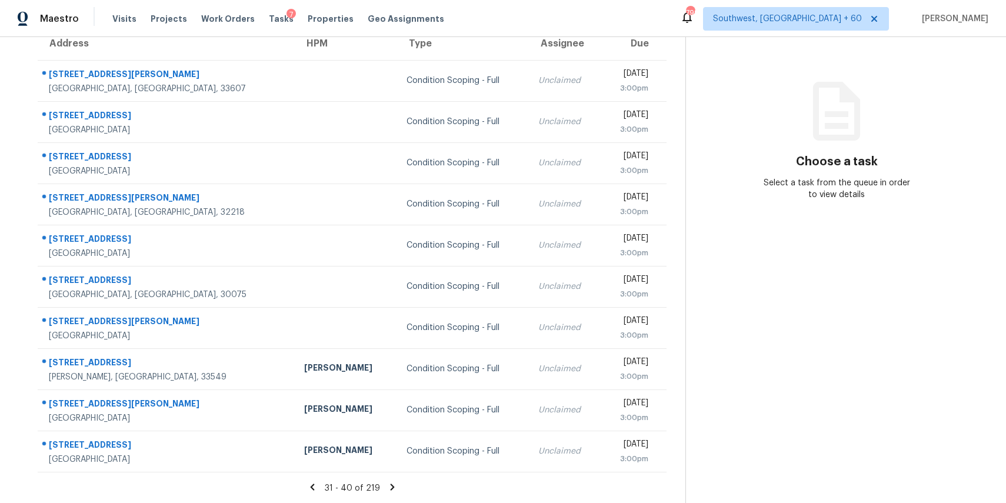
click at [387, 482] on icon at bounding box center [392, 487] width 11 height 11
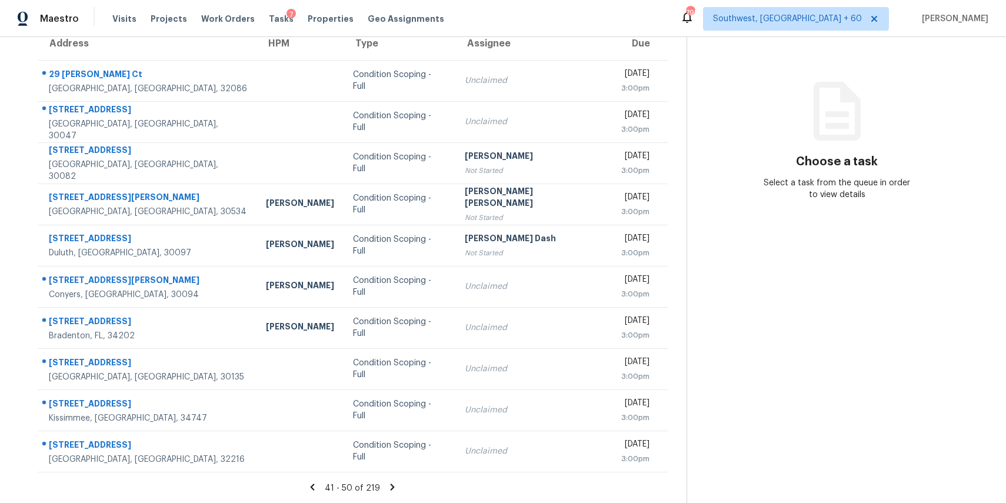
click at [381, 491] on div "41 - 50 of 219" at bounding box center [353, 488] width 668 height 12
click at [387, 484] on icon at bounding box center [392, 487] width 11 height 11
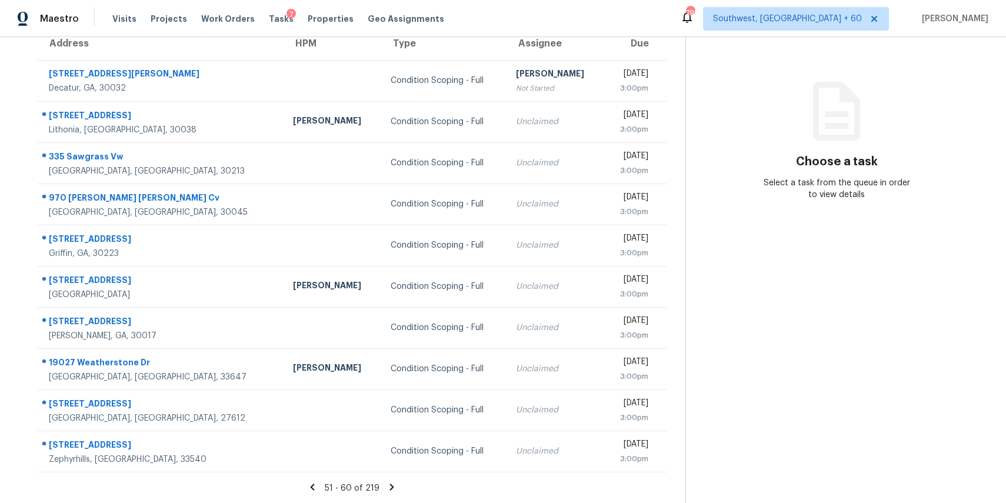
click at [387, 487] on icon at bounding box center [392, 487] width 11 height 11
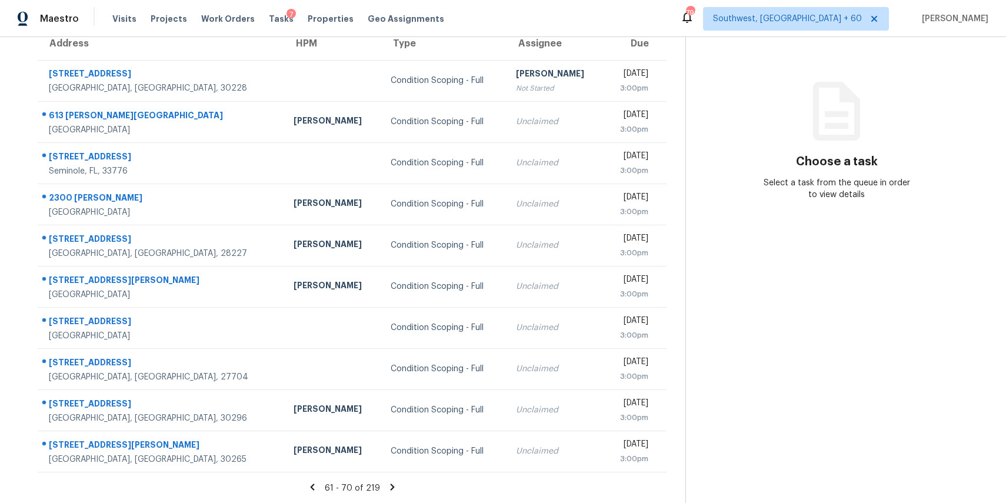
click at [390, 488] on icon at bounding box center [392, 487] width 4 height 6
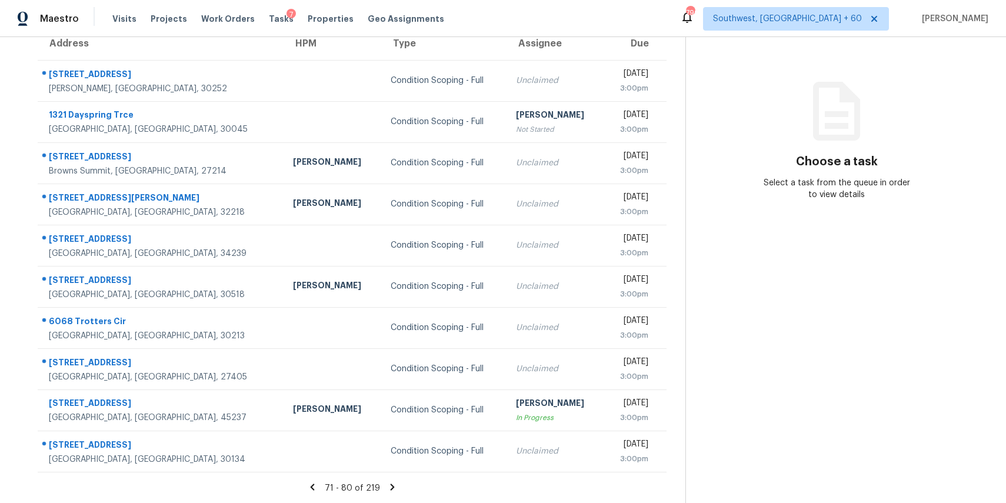
click at [387, 488] on icon at bounding box center [392, 487] width 11 height 11
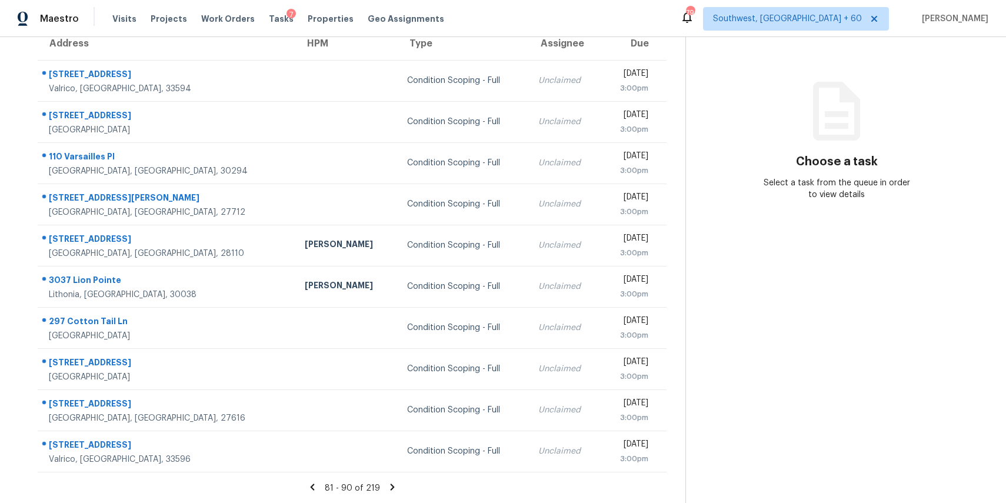
click at [391, 489] on icon at bounding box center [392, 487] width 11 height 11
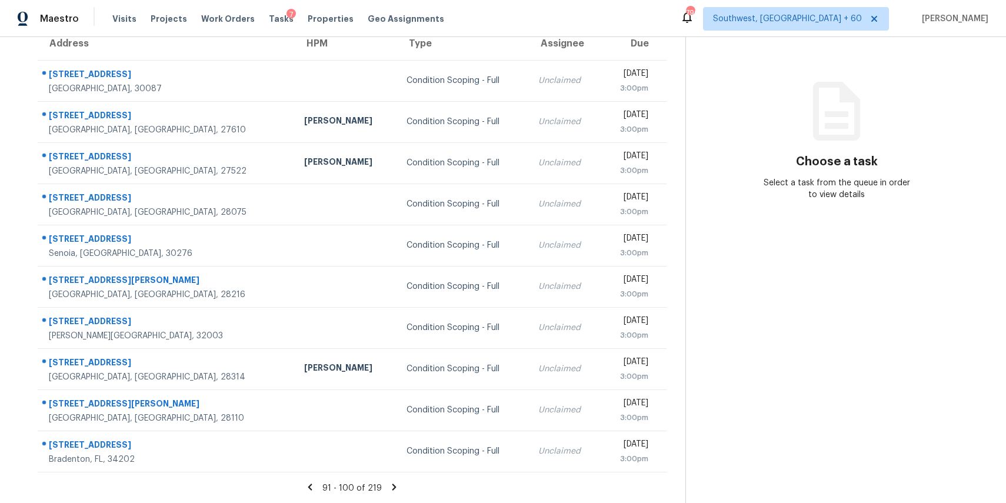
click at [389, 489] on icon at bounding box center [394, 487] width 11 height 11
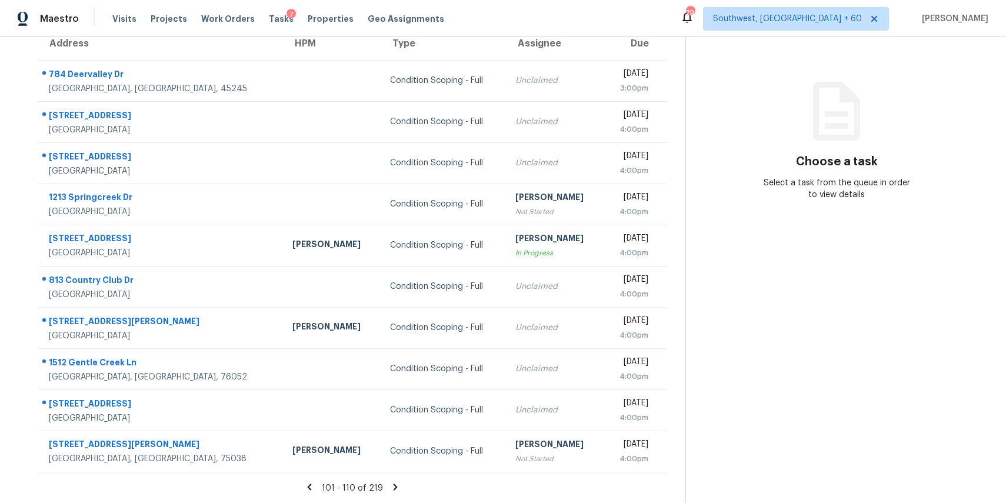
click at [396, 487] on icon at bounding box center [395, 487] width 11 height 11
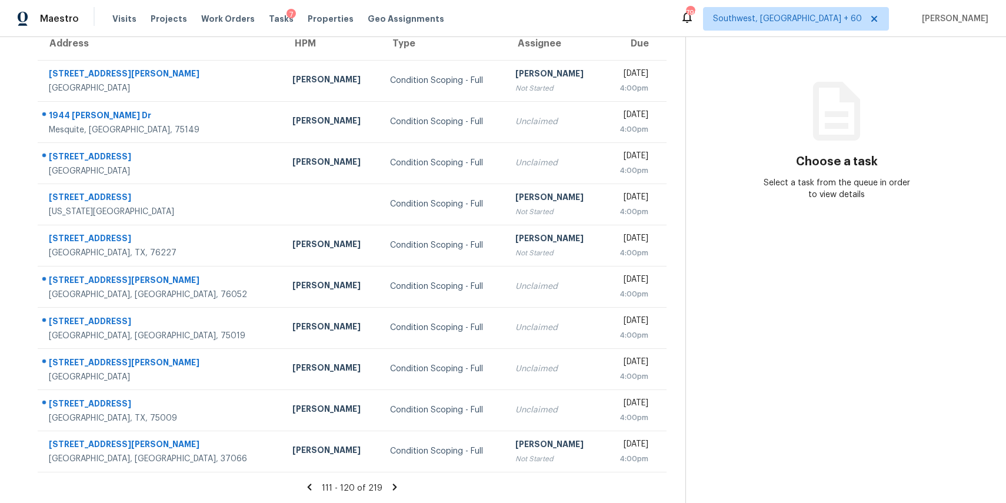
click at [392, 484] on icon at bounding box center [394, 487] width 11 height 11
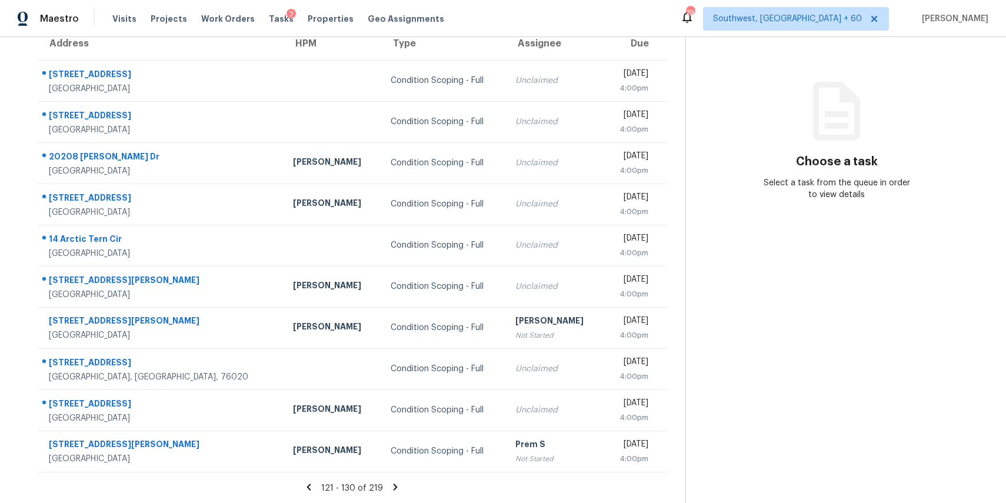
click at [394, 482] on icon at bounding box center [395, 487] width 11 height 11
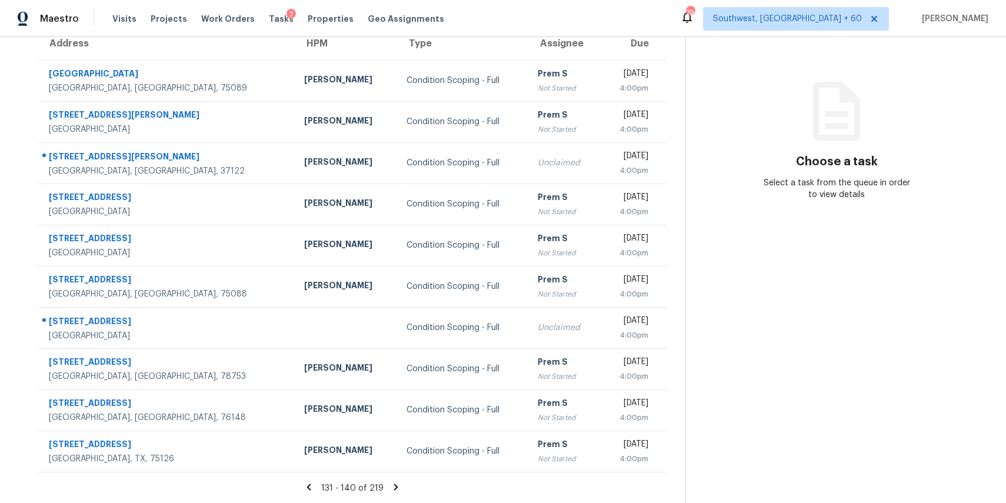
click at [392, 491] on icon at bounding box center [396, 487] width 11 height 11
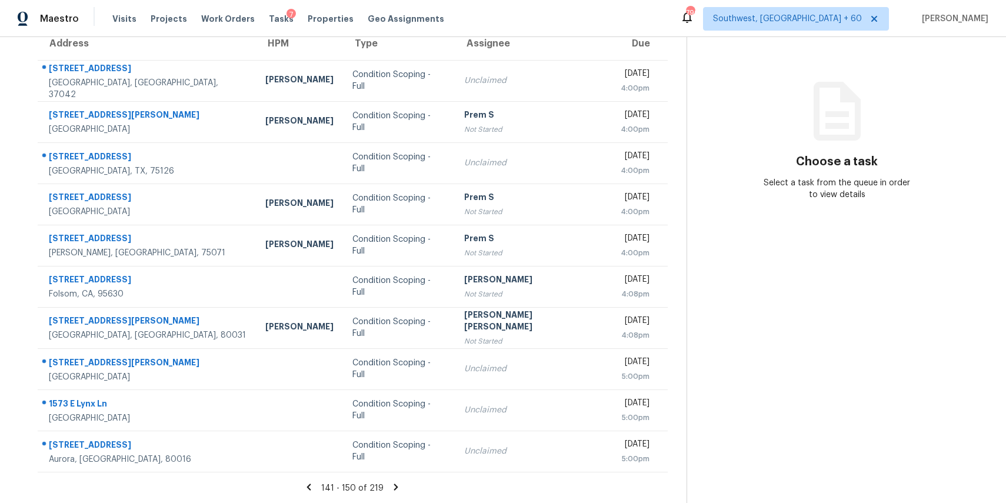
click at [393, 491] on icon at bounding box center [396, 487] width 11 height 11
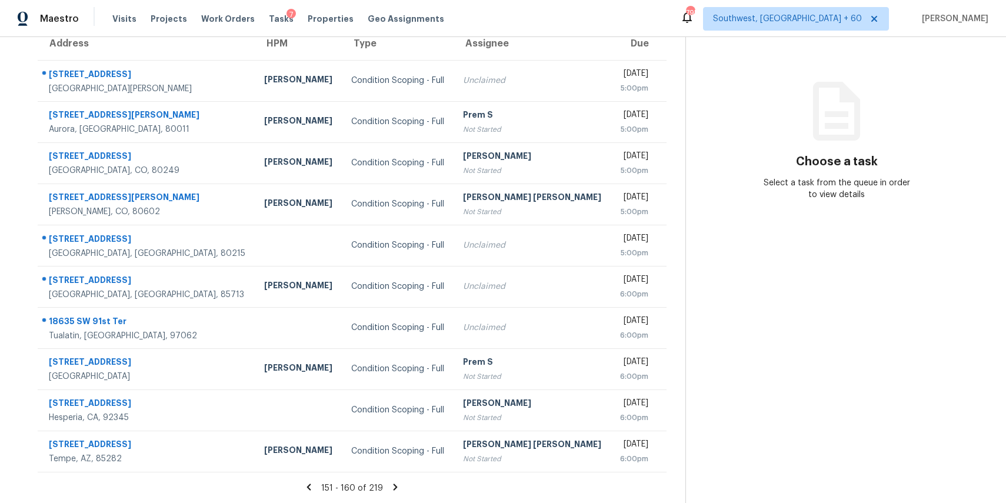
click at [398, 477] on section "Tasks 219 Results Date Range Open Condition Scoping - Full Assignee ​ Create a …" at bounding box center [352, 224] width 667 height 557
click at [391, 486] on icon at bounding box center [395, 487] width 11 height 11
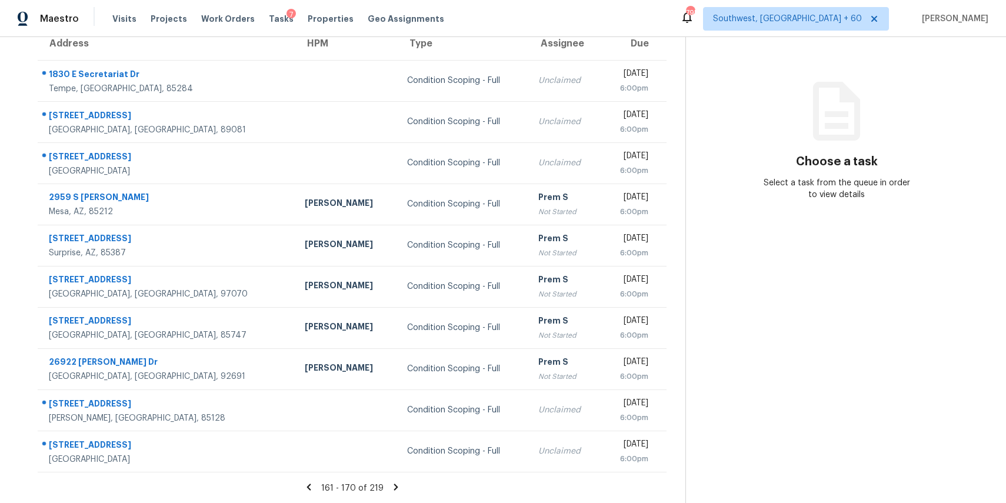
click at [398, 482] on icon at bounding box center [396, 487] width 11 height 11
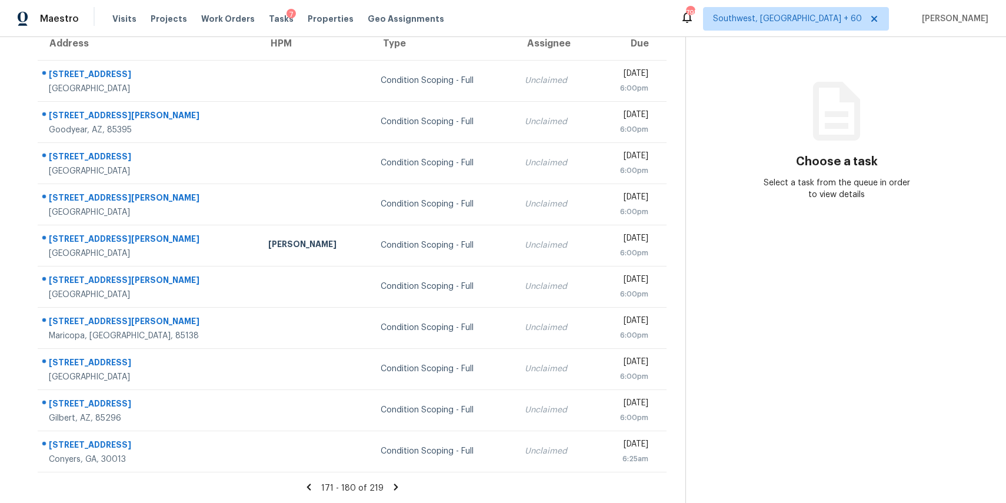
click at [394, 486] on icon at bounding box center [396, 487] width 4 height 6
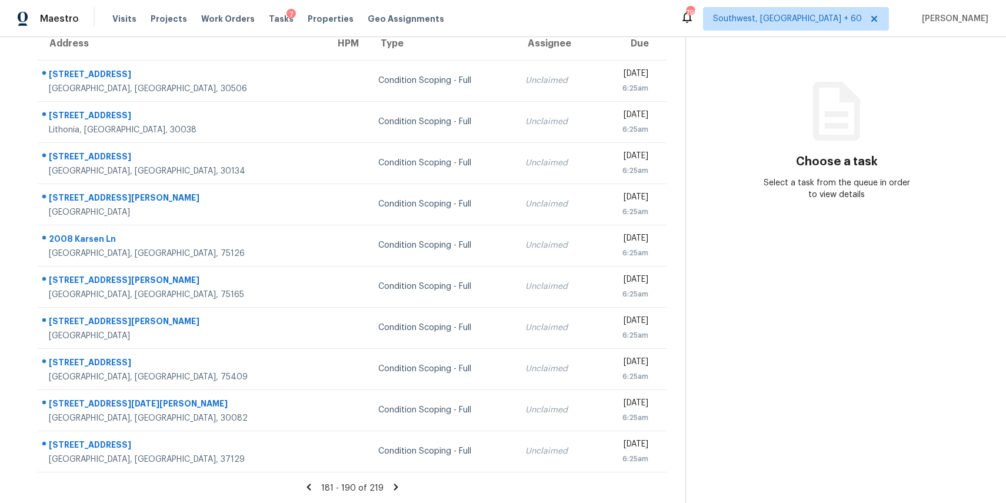
click at [391, 488] on icon at bounding box center [396, 487] width 11 height 11
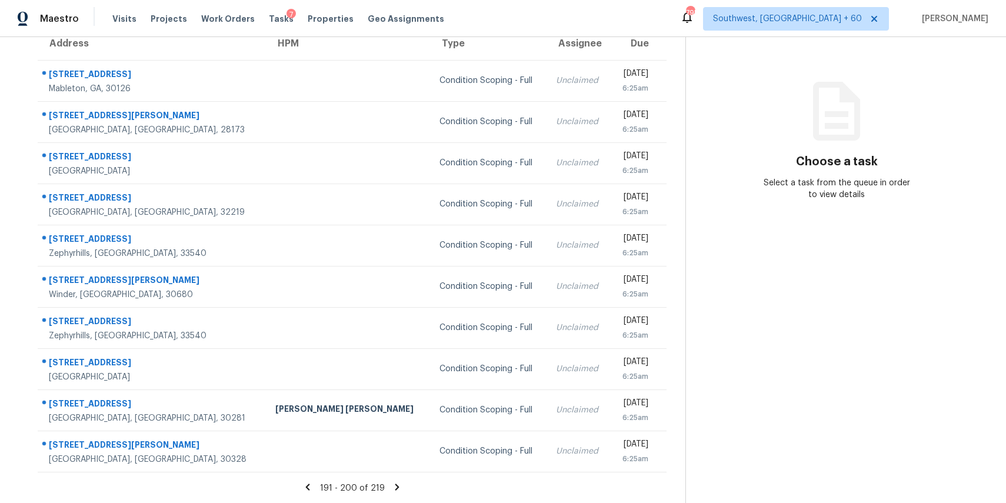
click at [401, 479] on section "Tasks 219 Results Date Range Open Condition Scoping - Full Assignee ​ Create a …" at bounding box center [352, 224] width 667 height 557
click at [398, 485] on icon at bounding box center [397, 487] width 11 height 11
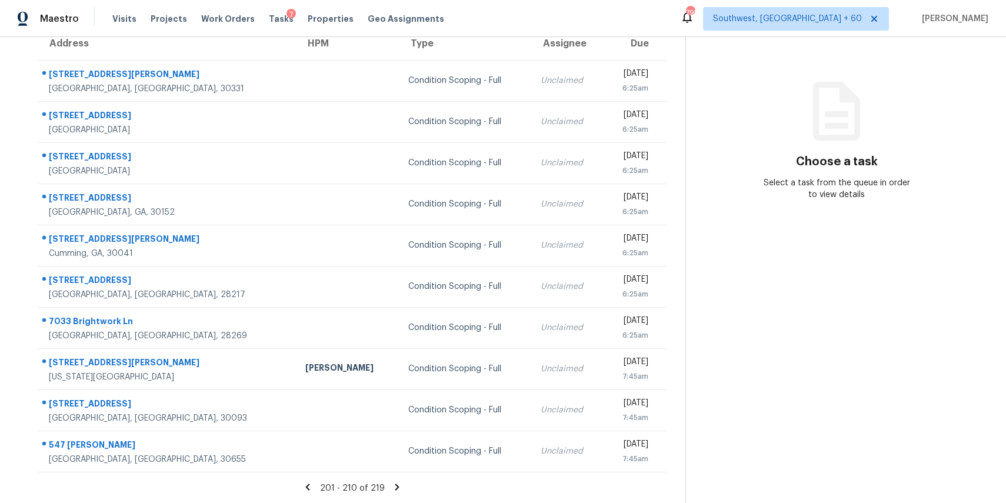
click at [381, 489] on span "201 - 210 of 219" at bounding box center [352, 488] width 65 height 8
click at [399, 485] on icon at bounding box center [397, 487] width 11 height 11
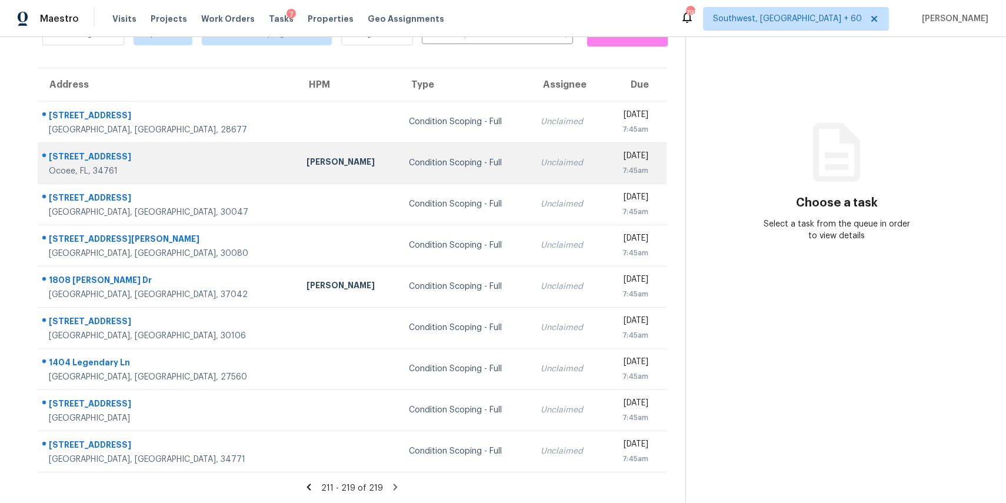
scroll to position [0, 0]
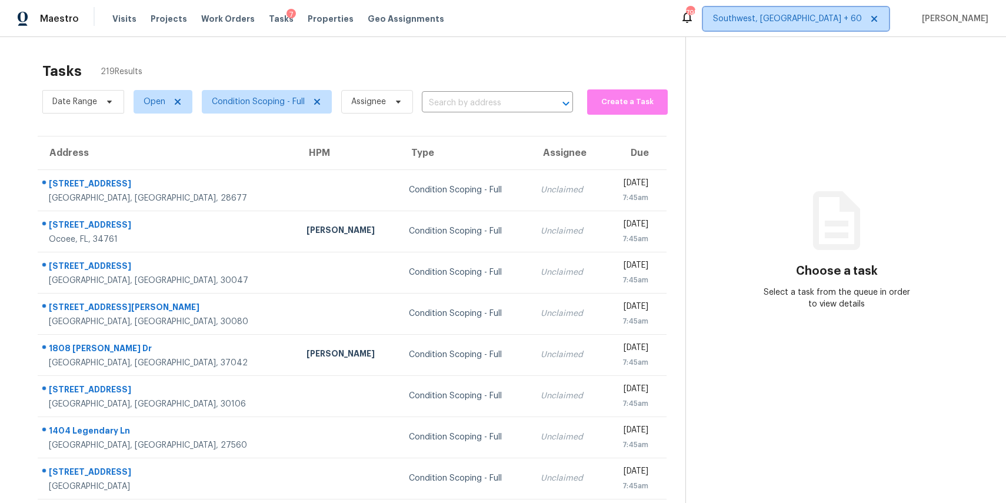
click at [851, 10] on span "Southwest, FL + 60" at bounding box center [796, 19] width 186 height 24
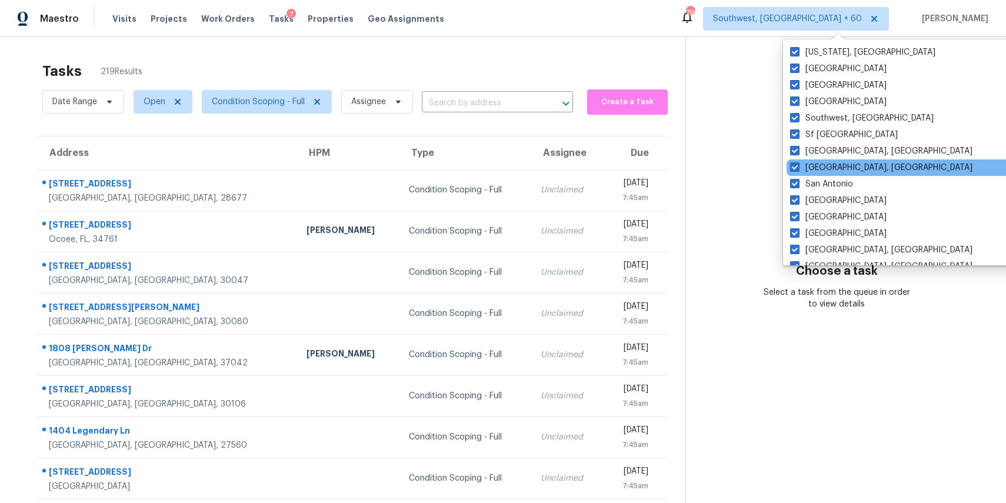
scroll to position [788, 0]
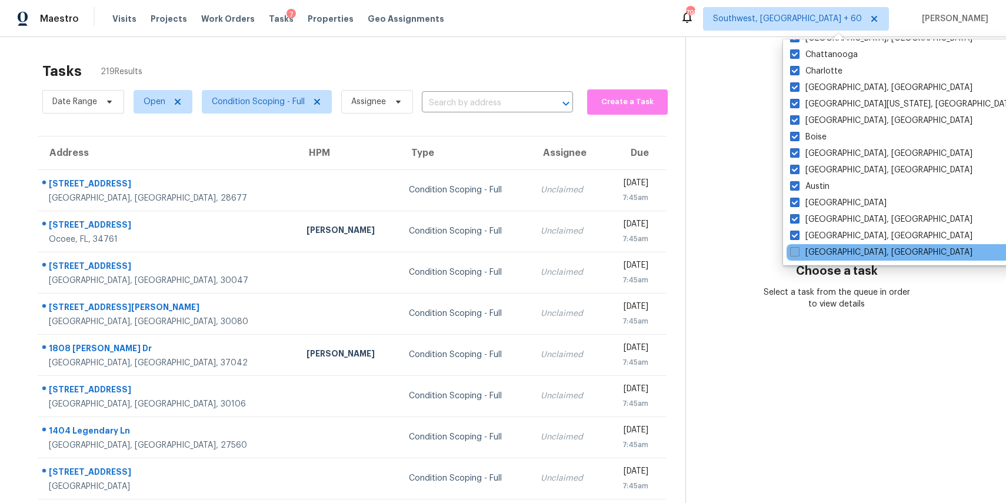
click at [830, 257] on label "Savannah, GA" at bounding box center [881, 253] width 182 height 12
click at [798, 254] on input "Savannah, GA" at bounding box center [794, 251] width 8 height 8
checkbox input "true"
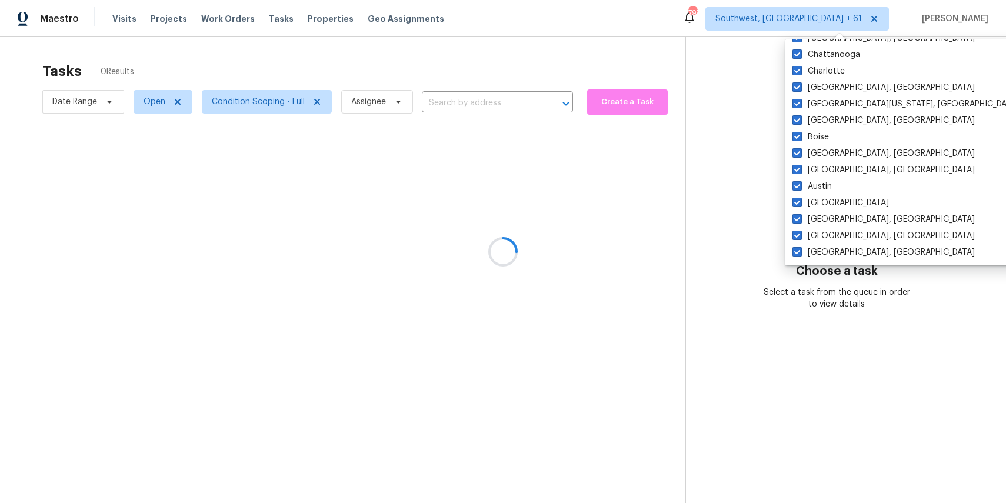
click at [552, 68] on div at bounding box center [503, 251] width 1006 height 503
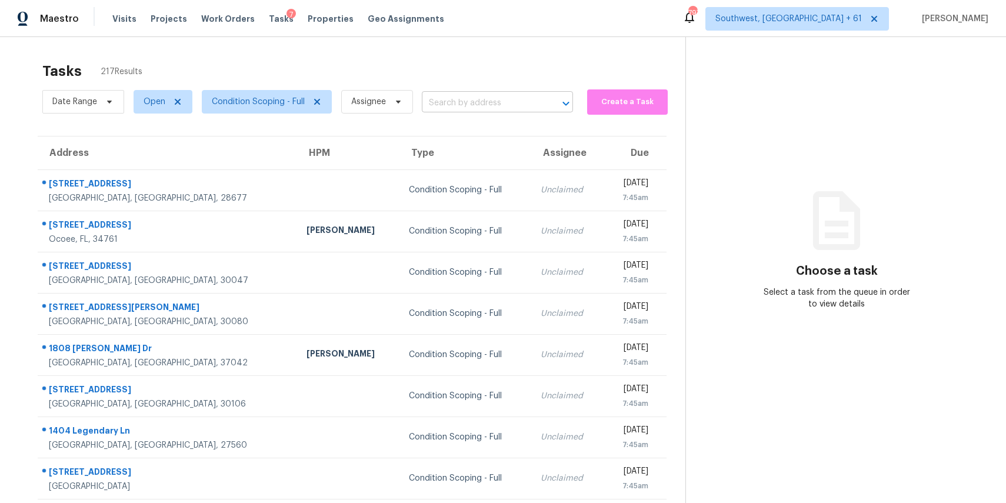
click at [467, 109] on input "text" at bounding box center [481, 103] width 118 height 18
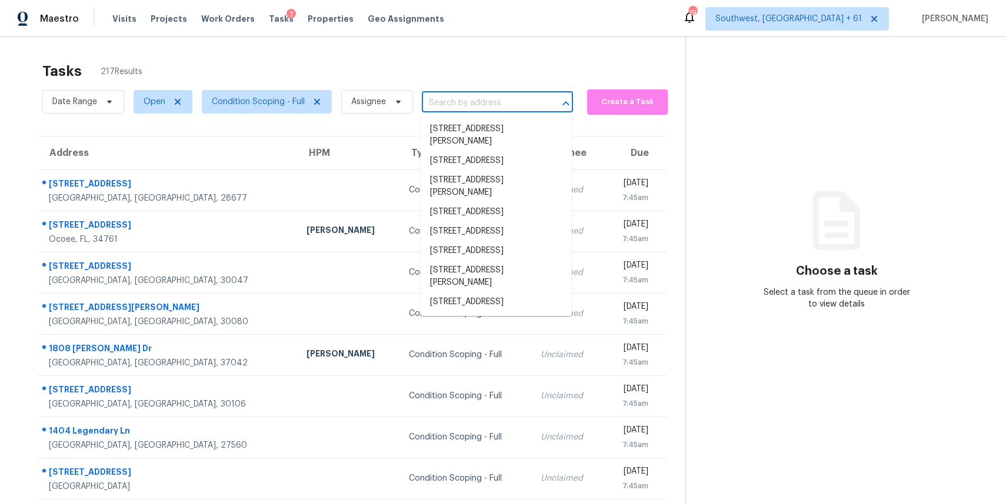
click at [467, 109] on input "text" at bounding box center [481, 103] width 118 height 18
paste input "9604 Hickory Knob Dr Fort Worth TX 76108"
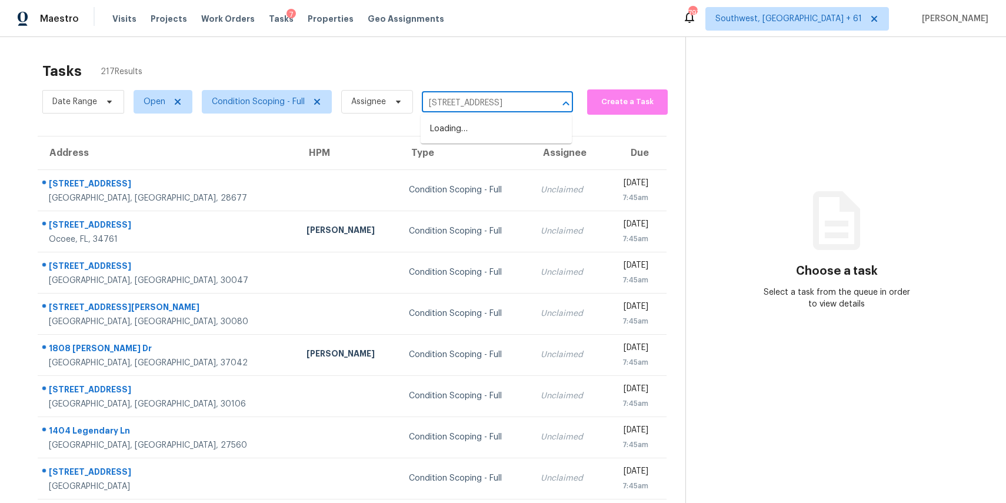
scroll to position [0, 55]
type input "9604 Hickory Knob Dr Fort Worth TX 76108"
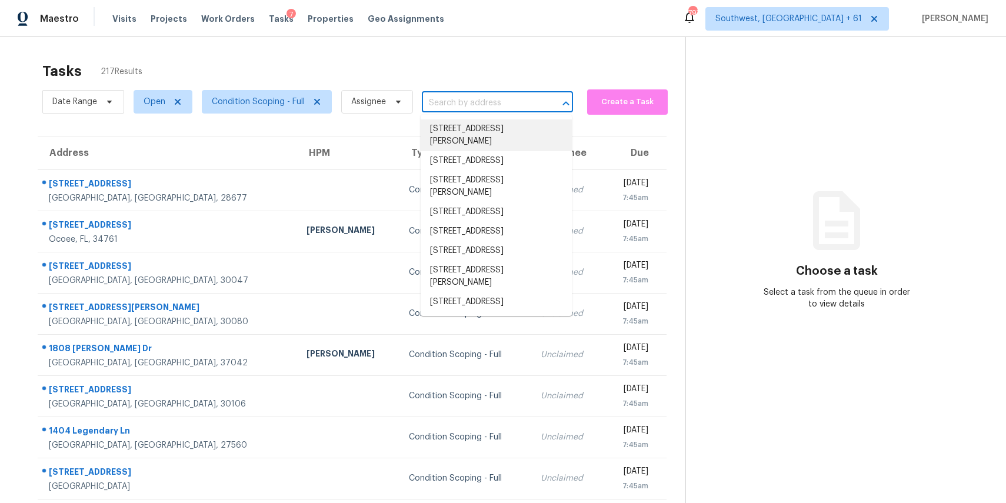
paste input "9604 Hickory Knob Dr Fort Worth TX 76108"
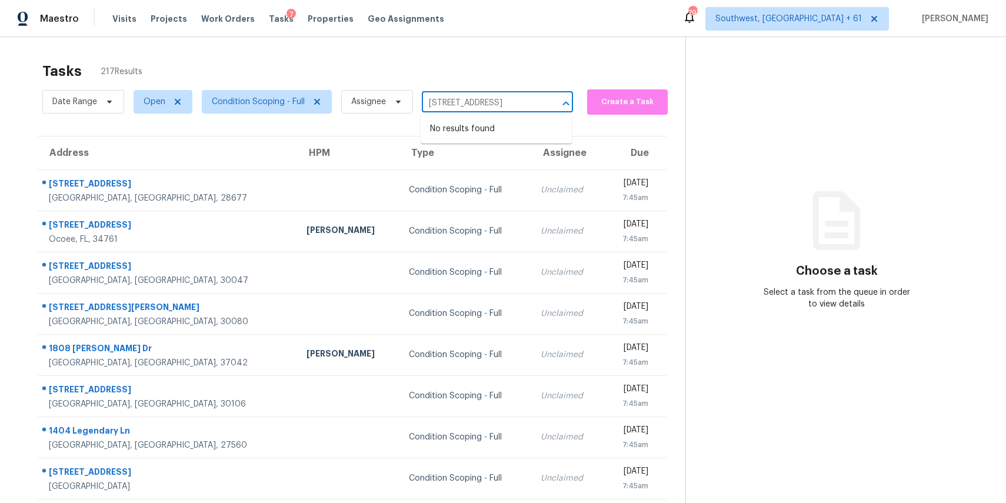
type input "9604 Hickory Knob Dr Fort Worth TX 76108"
click at [348, 94] on span "Assignee" at bounding box center [377, 102] width 72 height 24
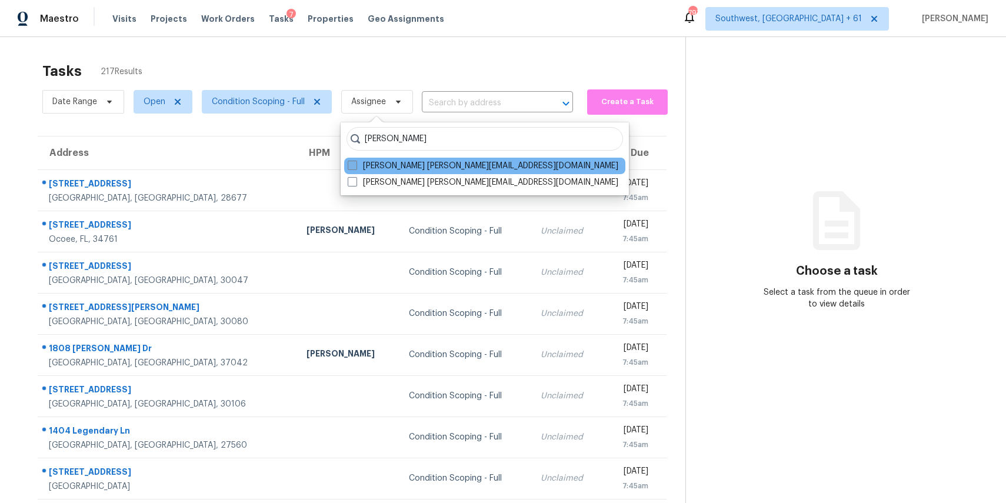
type input "ranjith"
click at [451, 164] on label "Ranjith Kumar P ranjith.kumar@opendoor.com" at bounding box center [483, 166] width 271 height 12
click at [355, 164] on input "Ranjith Kumar P ranjith.kumar@opendoor.com" at bounding box center [352, 164] width 8 height 8
checkbox input "true"
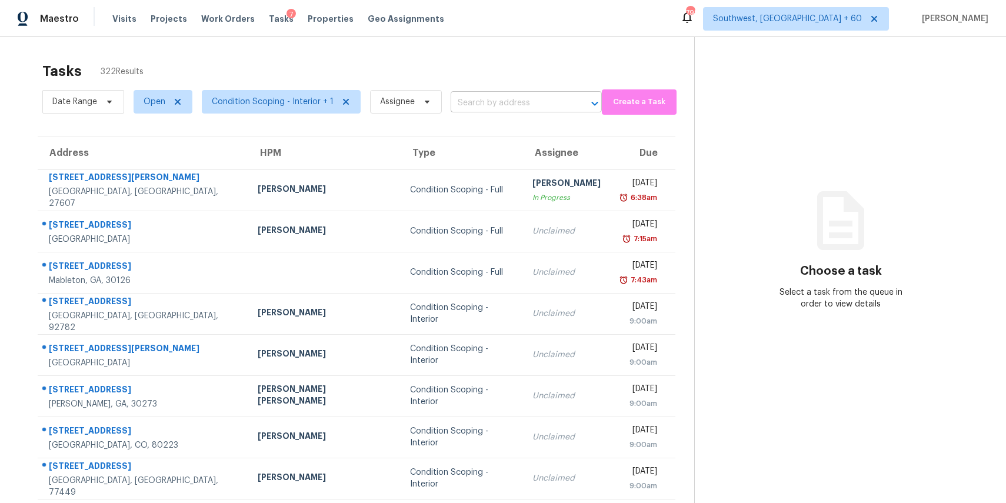
click at [497, 99] on input "text" at bounding box center [510, 103] width 118 height 18
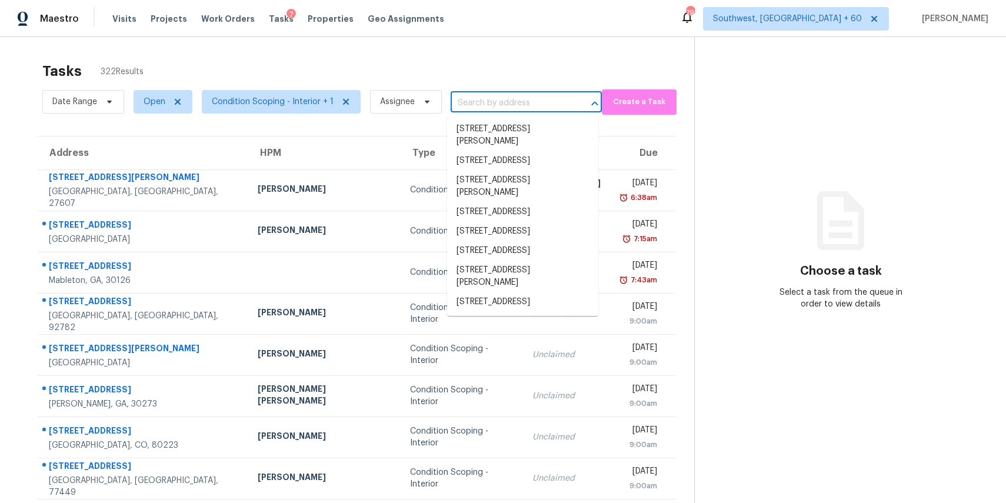
paste input "[STREET_ADDRESS]"
type input "[STREET_ADDRESS]"
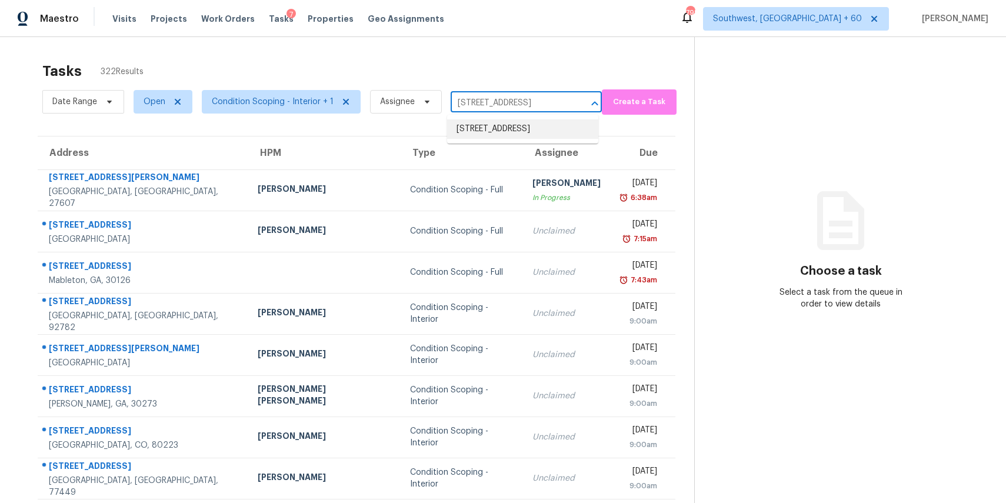
click at [518, 131] on li "9604 Hickory Knob Dr, Fort Worth, TX 76108" at bounding box center [522, 128] width 151 height 19
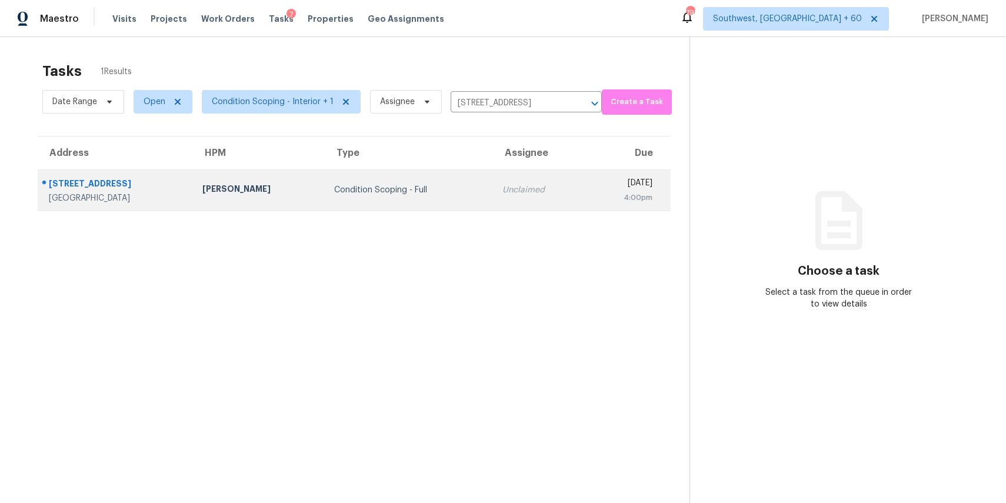
click at [524, 191] on div "Unclaimed" at bounding box center [539, 190] width 74 height 12
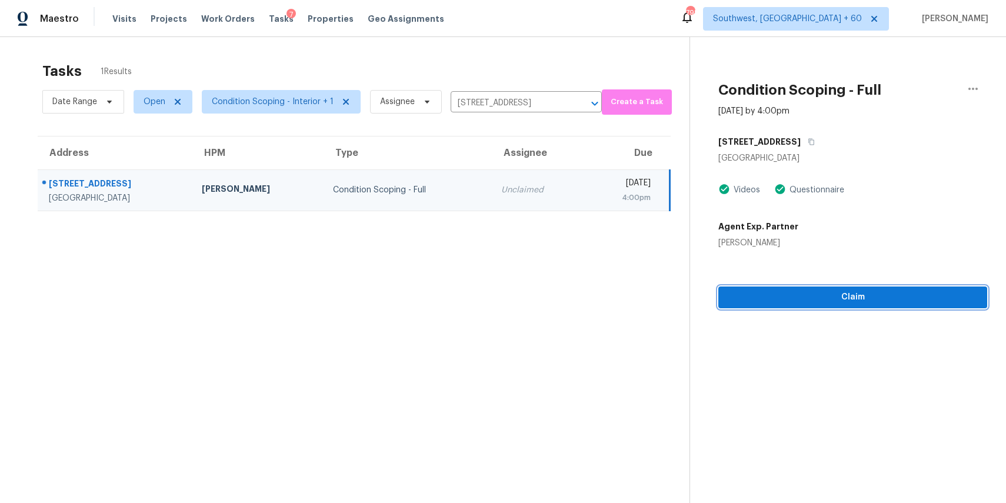
click at [858, 304] on span "Claim" at bounding box center [853, 297] width 250 height 15
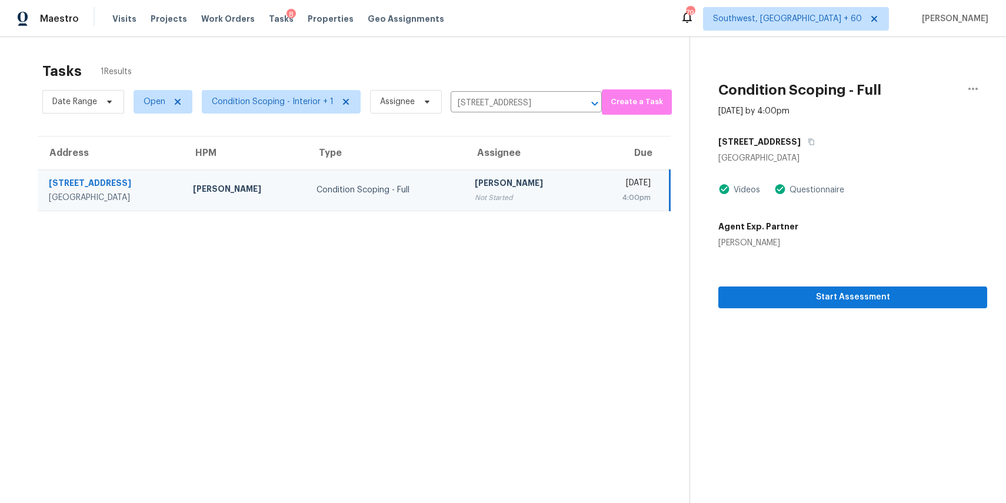
click at [521, 92] on div "Date Range Open Condition Scoping - Interior + 1 Assignee 9604 Hickory Knob Dr,…" at bounding box center [321, 101] width 559 height 31
click at [532, 107] on input "9604 Hickory Knob Dr, Fort Worth, TX 76108" at bounding box center [510, 103] width 118 height 18
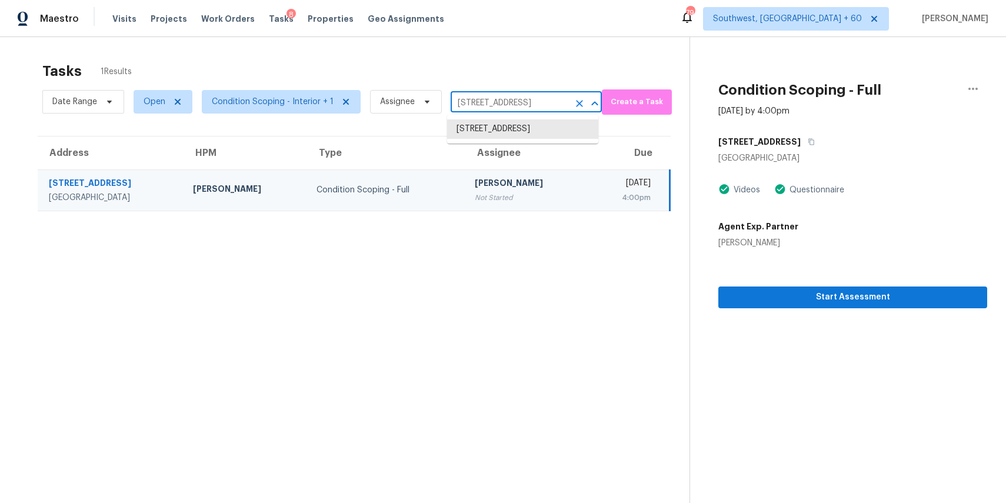
paste input "3511 Duke Homestead Rd Durham NC 27704"
type input "9604 Hickory Knob Dr, Fort Worth, TX 76108"
click at [383, 96] on span "Assignee" at bounding box center [397, 102] width 35 height 12
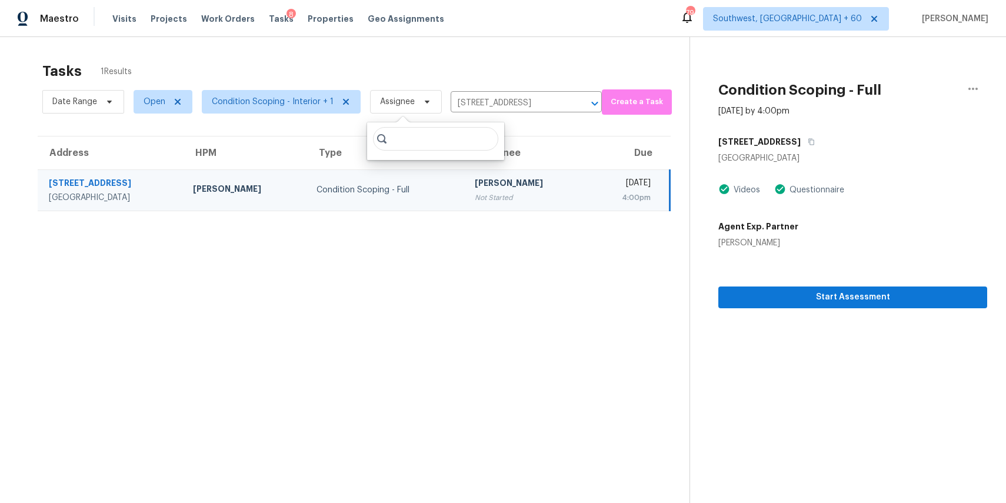
click at [409, 59] on div "Tasks 1 Results" at bounding box center [365, 71] width 647 height 31
click at [279, 102] on span "Condition Scoping - Interior + 1" at bounding box center [273, 102] width 122 height 12
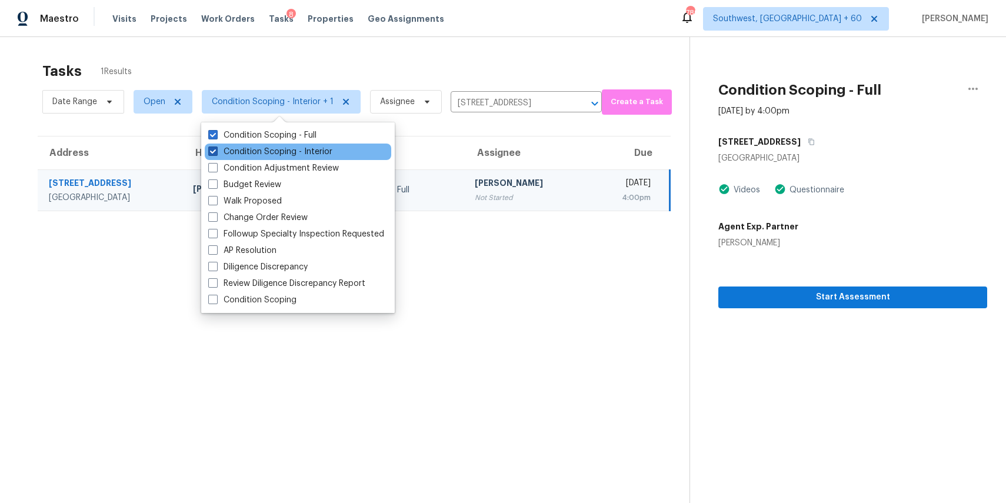
click at [317, 150] on label "Condition Scoping - Interior" at bounding box center [270, 152] width 124 height 12
click at [216, 150] on input "Condition Scoping - Interior" at bounding box center [212, 150] width 8 height 8
checkbox input "false"
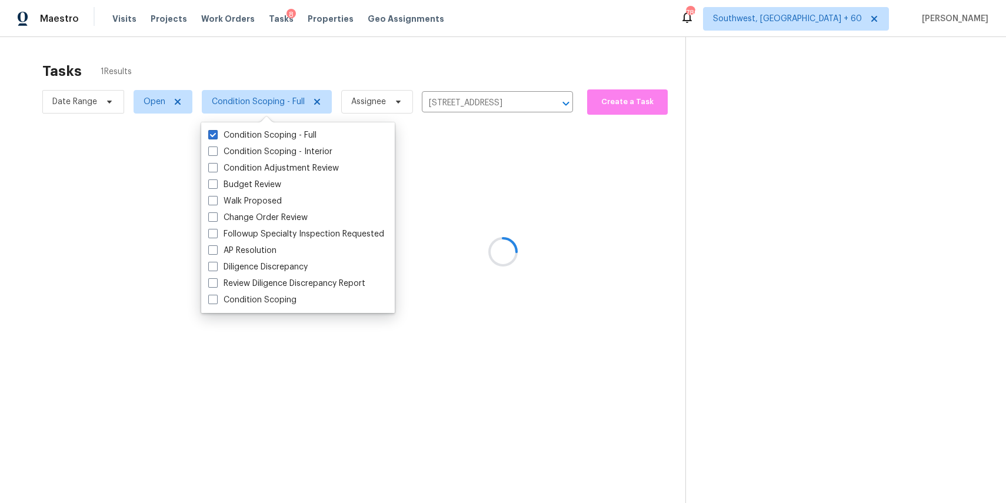
click at [392, 52] on div at bounding box center [503, 251] width 1006 height 503
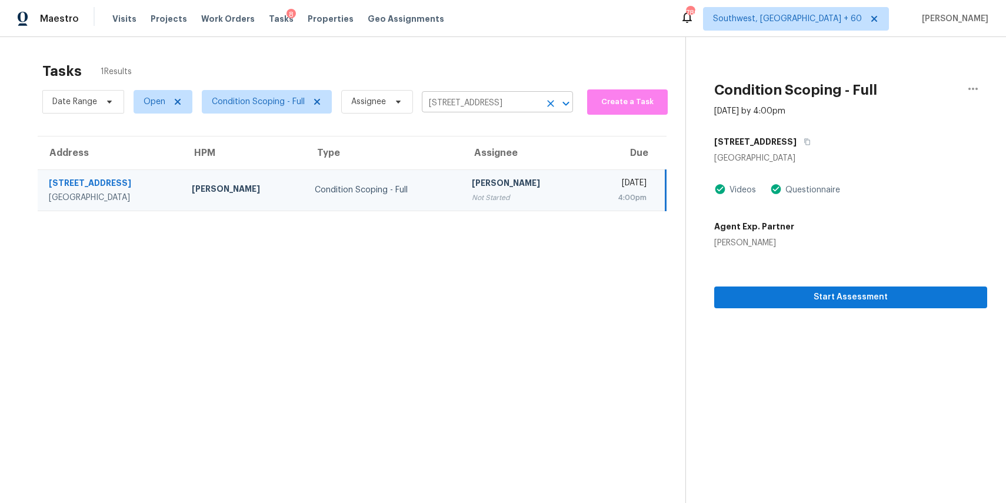
click at [549, 102] on icon "Clear" at bounding box center [550, 103] width 7 height 7
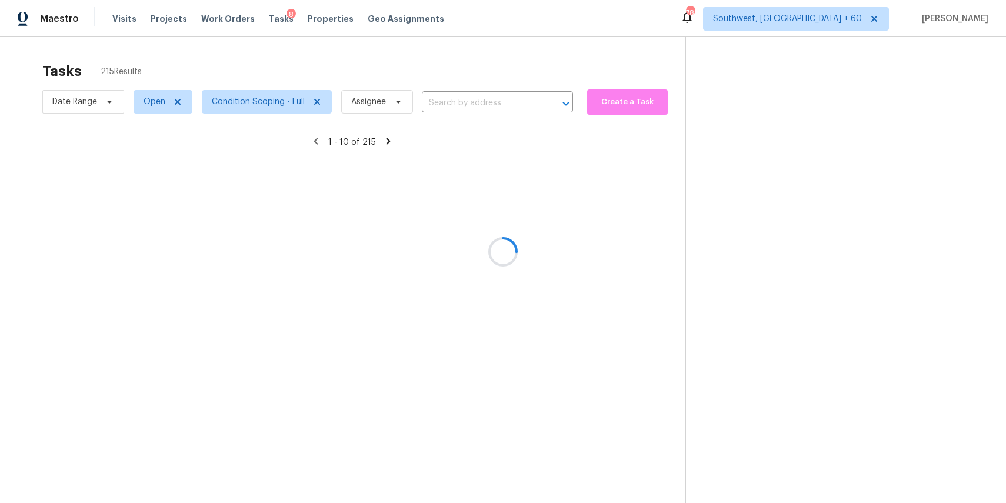
click at [526, 61] on div at bounding box center [503, 251] width 1006 height 503
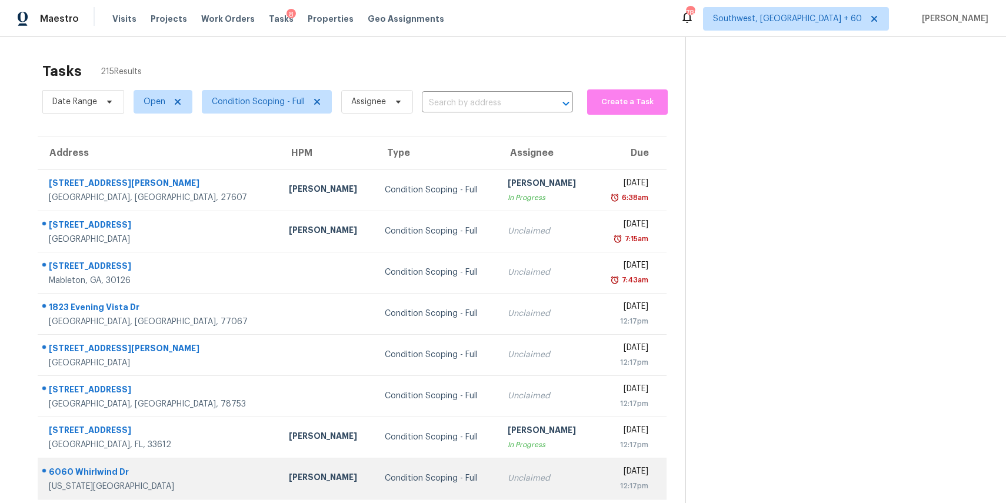
scroll to position [44, 0]
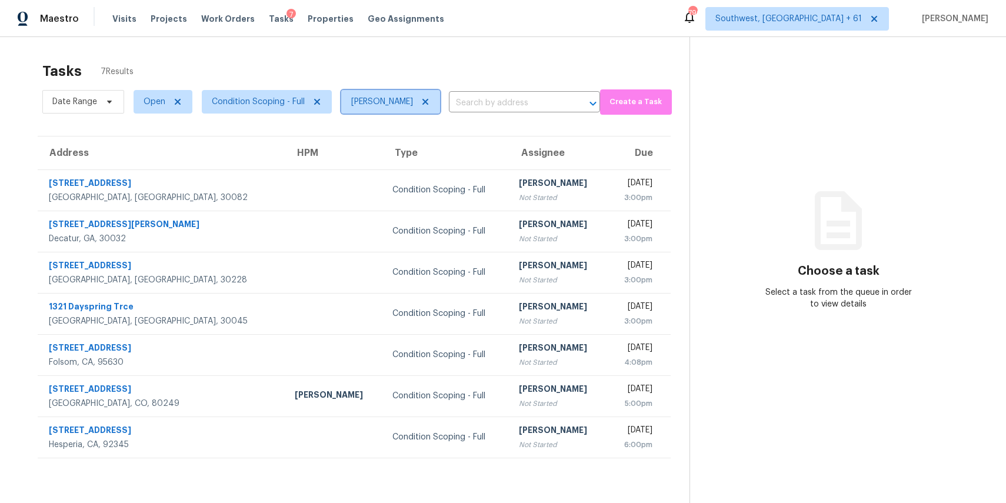
click at [425, 99] on icon at bounding box center [425, 101] width 9 height 9
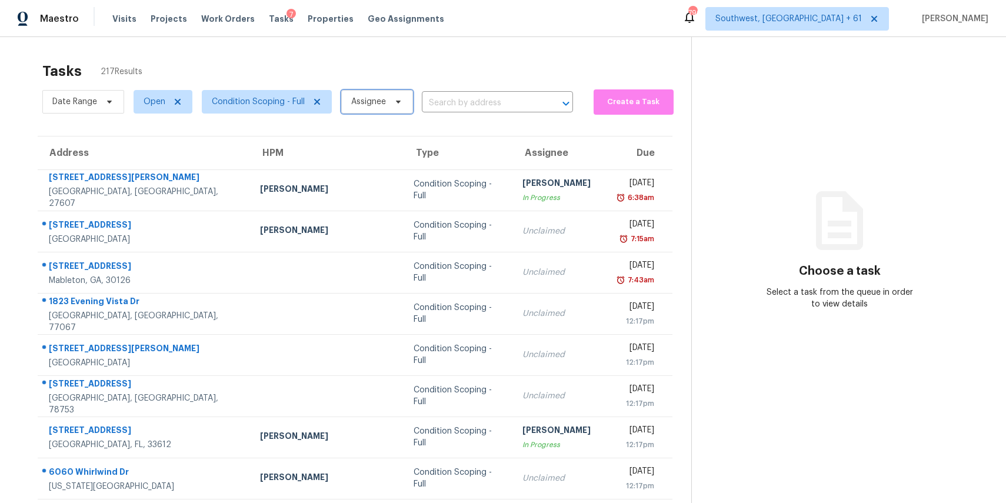
scroll to position [109, 0]
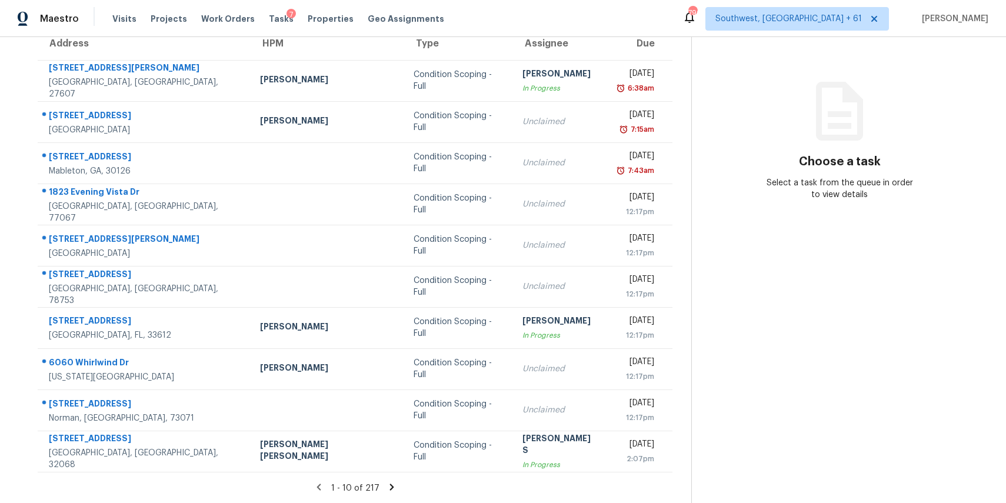
click at [387, 486] on icon at bounding box center [392, 487] width 11 height 11
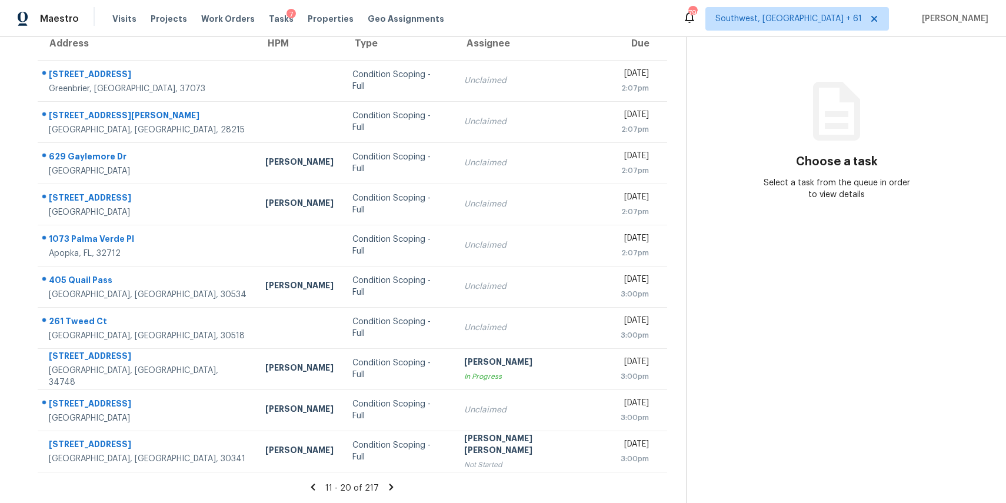
click at [386, 484] on icon at bounding box center [391, 487] width 11 height 11
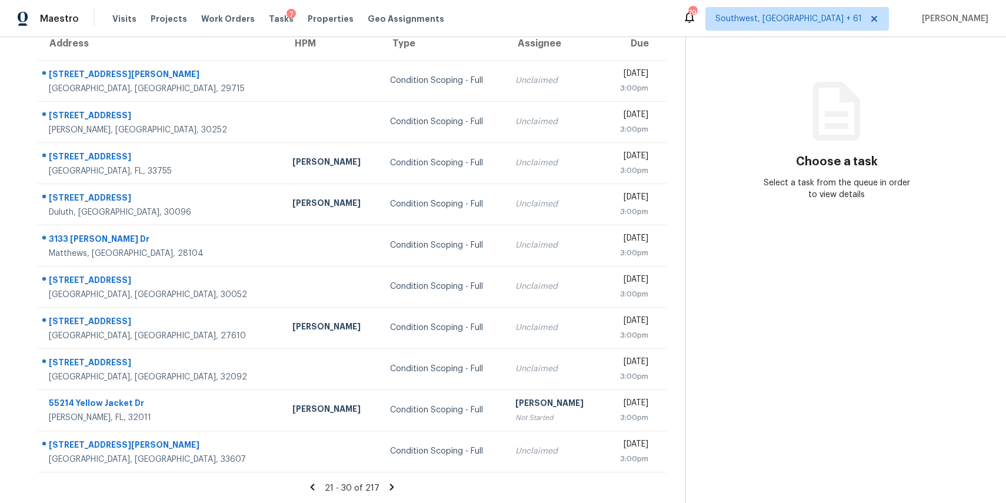
click at [390, 488] on icon at bounding box center [392, 487] width 4 height 6
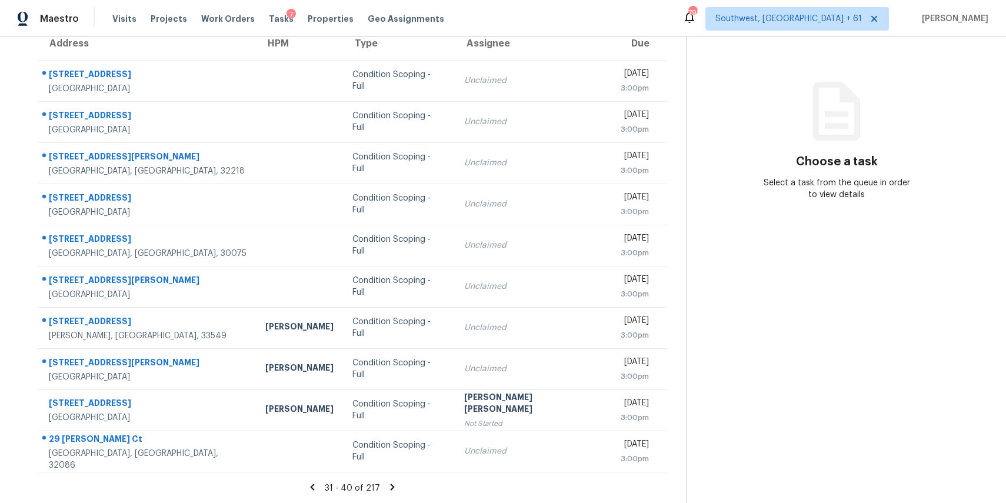
click at [389, 491] on icon at bounding box center [392, 487] width 11 height 11
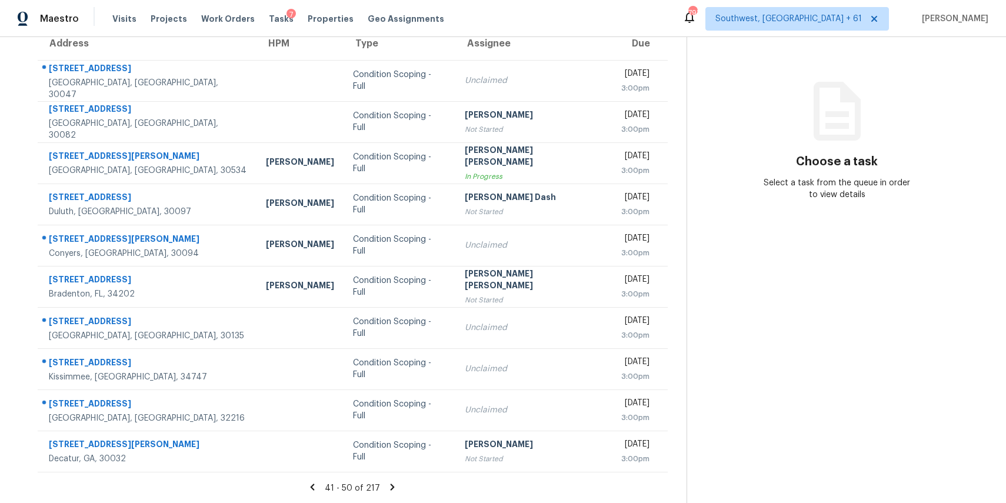
click at [391, 488] on icon at bounding box center [393, 487] width 4 height 6
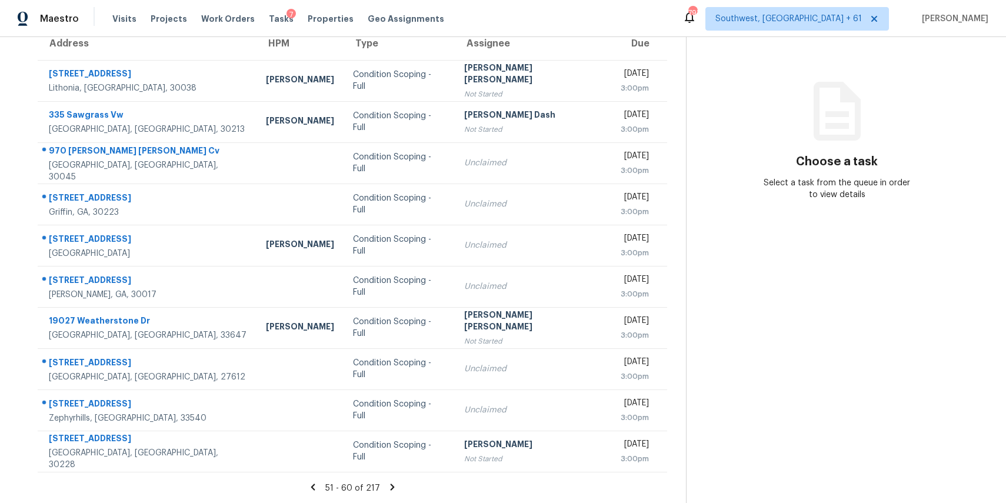
click at [390, 488] on icon at bounding box center [392, 487] width 11 height 11
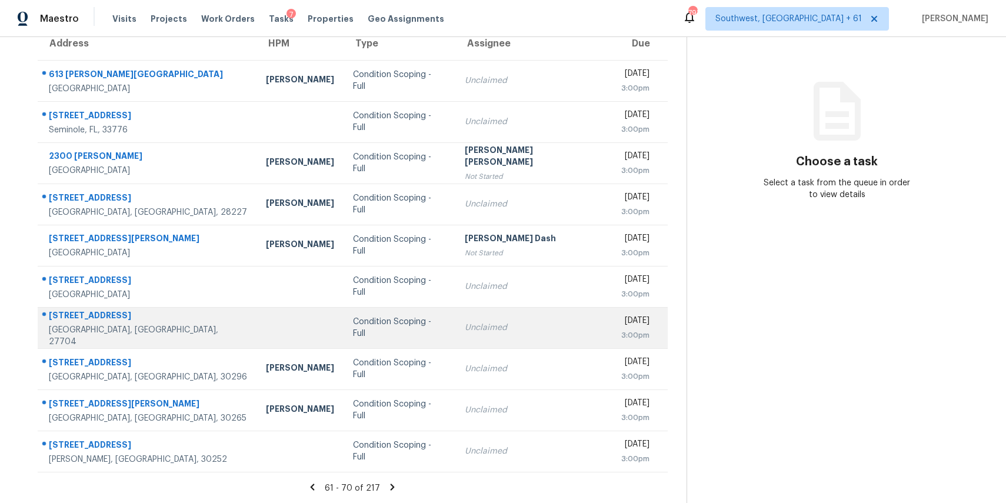
click at [378, 327] on div "Condition Scoping - Full" at bounding box center [399, 328] width 92 height 24
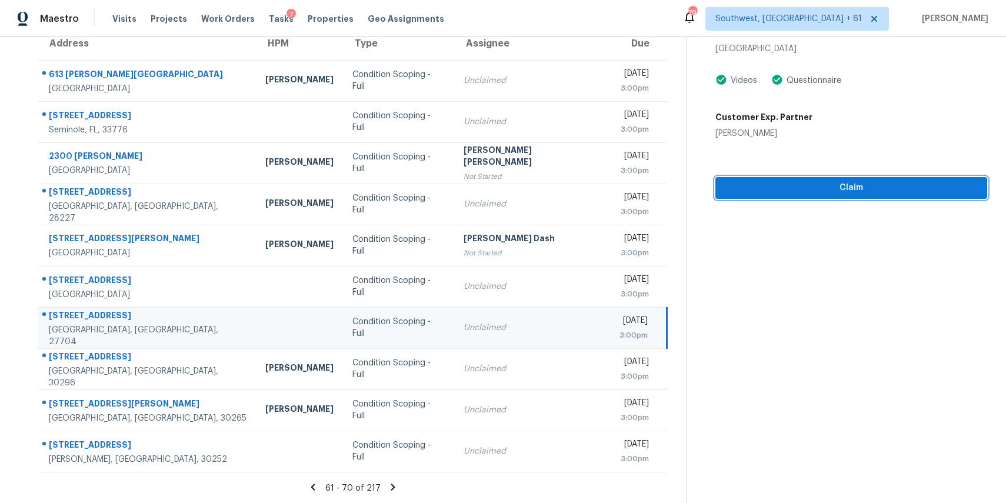
click at [872, 189] on span "Claim" at bounding box center [851, 188] width 253 height 15
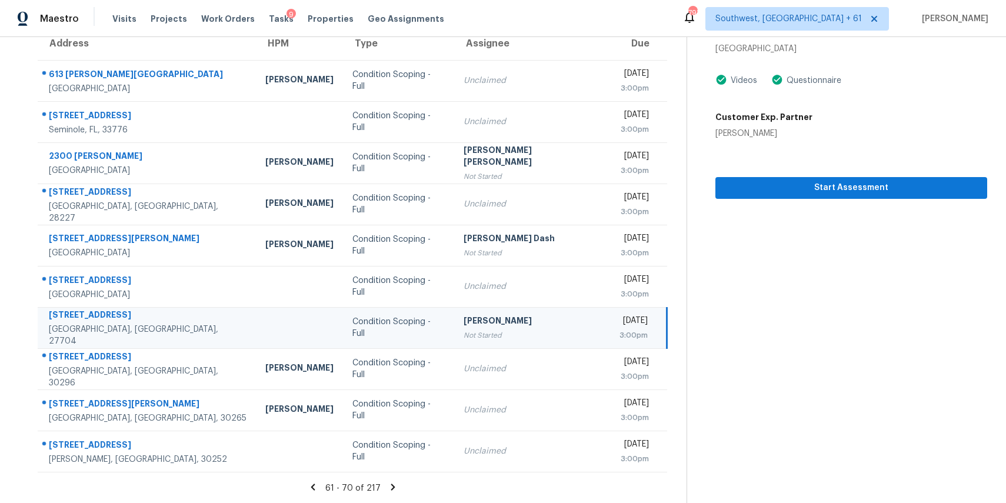
click at [397, 484] on div "61 - 70 of 217" at bounding box center [353, 488] width 668 height 12
click at [391, 487] on icon at bounding box center [393, 487] width 4 height 6
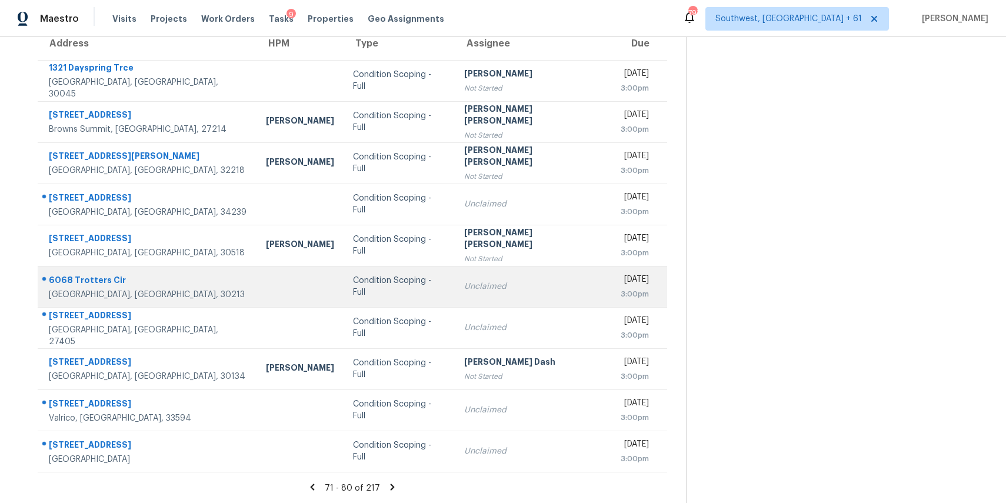
click at [268, 278] on td at bounding box center [300, 286] width 87 height 41
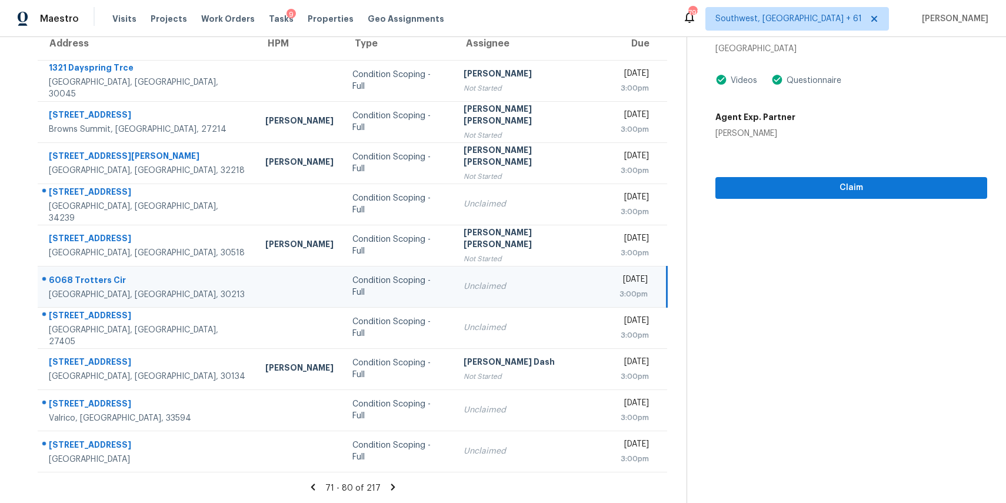
click at [388, 486] on icon at bounding box center [393, 487] width 11 height 11
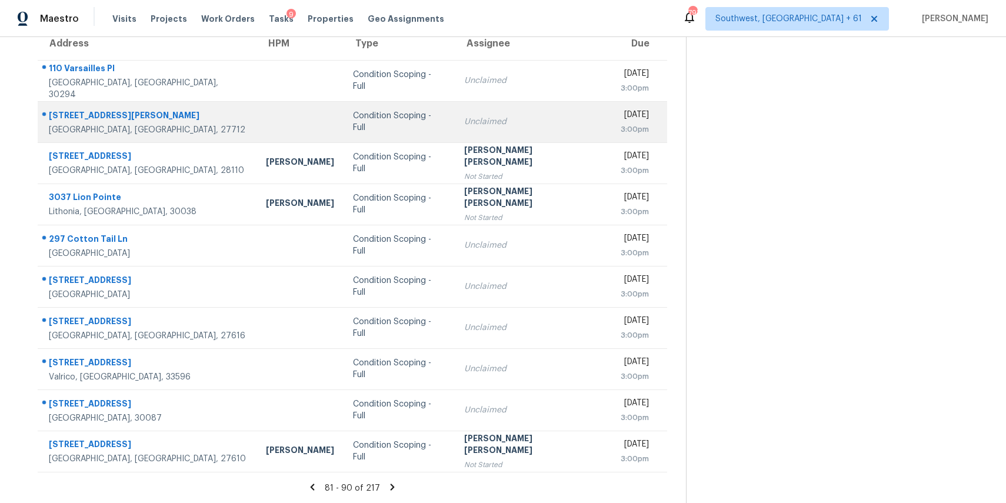
click at [348, 137] on td "Condition Scoping - Full" at bounding box center [399, 121] width 111 height 41
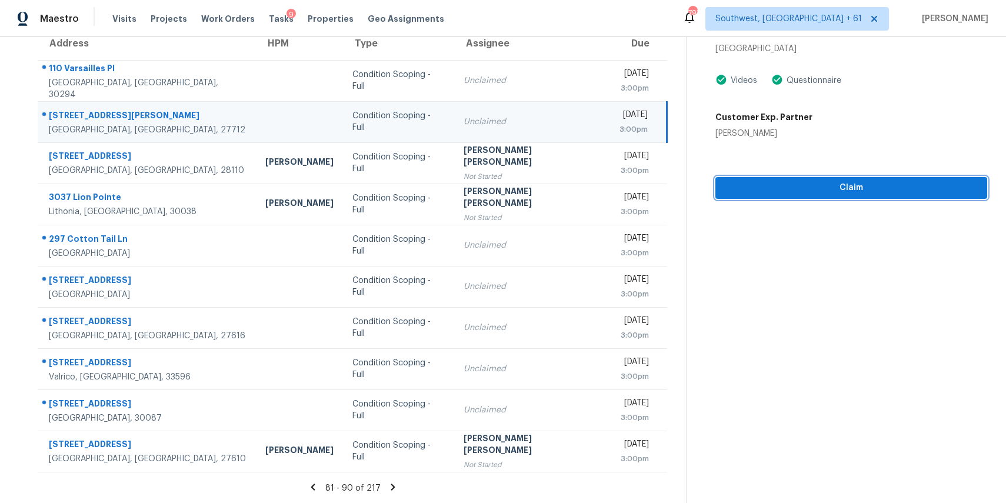
click at [848, 194] on span "Claim" at bounding box center [851, 188] width 253 height 15
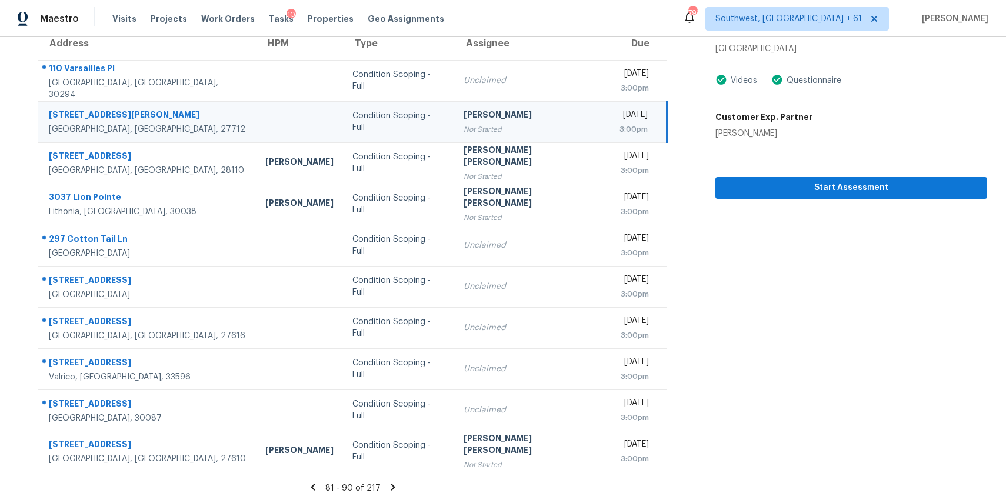
click at [392, 493] on div "81 - 90 of 217" at bounding box center [353, 488] width 668 height 12
click at [392, 489] on icon at bounding box center [393, 487] width 11 height 11
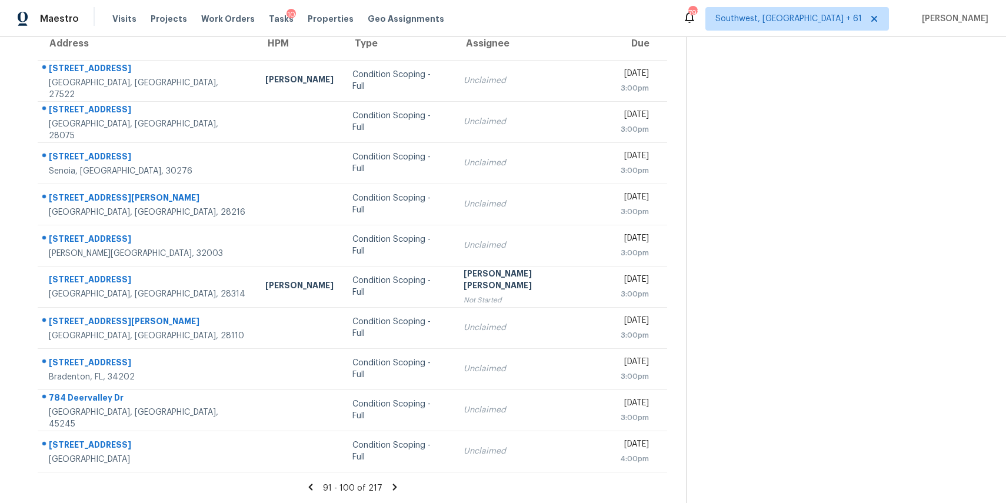
click at [389, 480] on section "Tasks 217 Results Date Range Open Condition Scoping - Full Assignee ​ Create a …" at bounding box center [352, 224] width 667 height 557
click at [390, 493] on div "91 - 100 of 217" at bounding box center [352, 488] width 667 height 12
click at [392, 485] on icon at bounding box center [394, 487] width 4 height 6
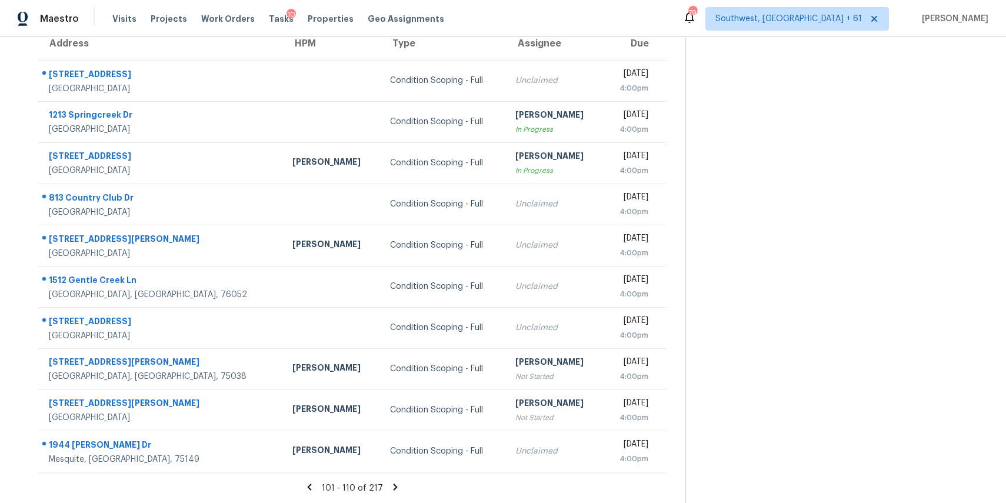
click at [395, 483] on icon at bounding box center [395, 487] width 11 height 11
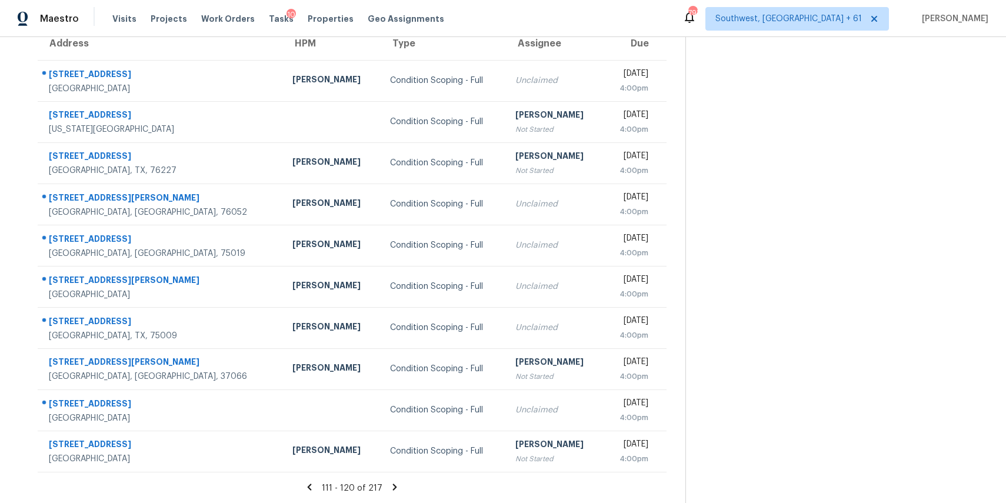
click at [389, 484] on icon at bounding box center [394, 487] width 11 height 11
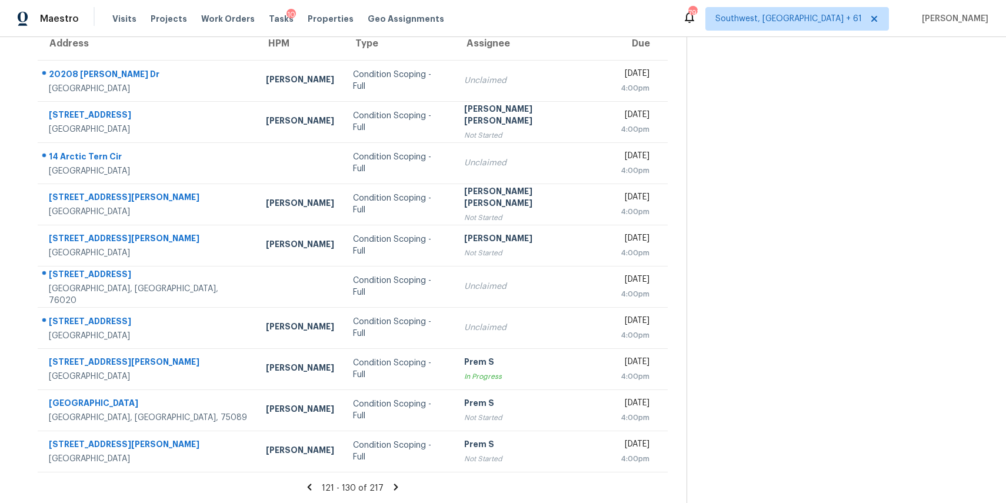
click at [391, 487] on icon at bounding box center [396, 487] width 11 height 11
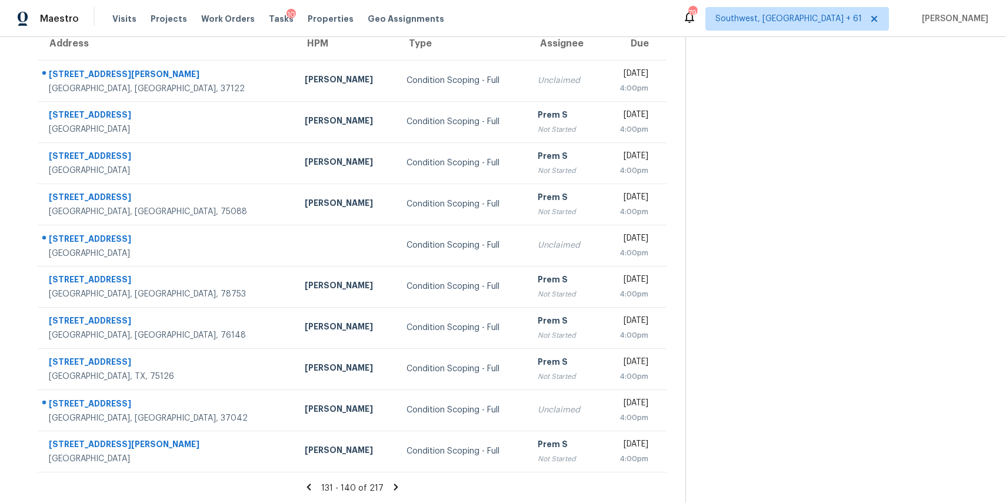
click at [394, 490] on icon at bounding box center [396, 487] width 4 height 6
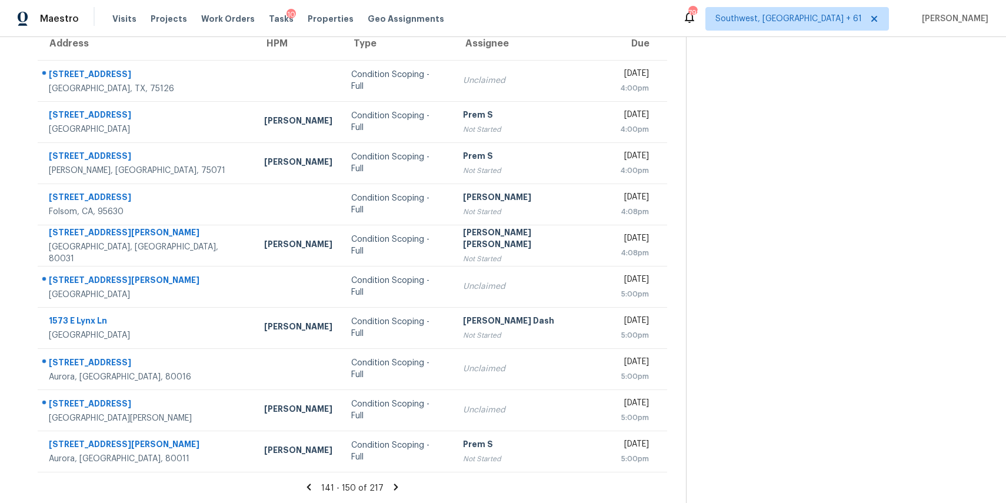
click at [391, 491] on icon at bounding box center [396, 487] width 11 height 11
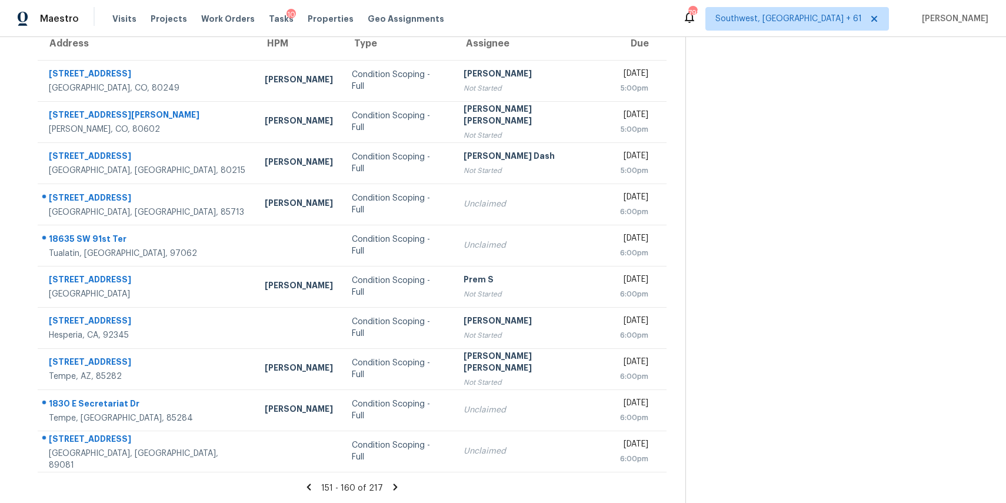
click at [394, 484] on icon at bounding box center [396, 487] width 4 height 6
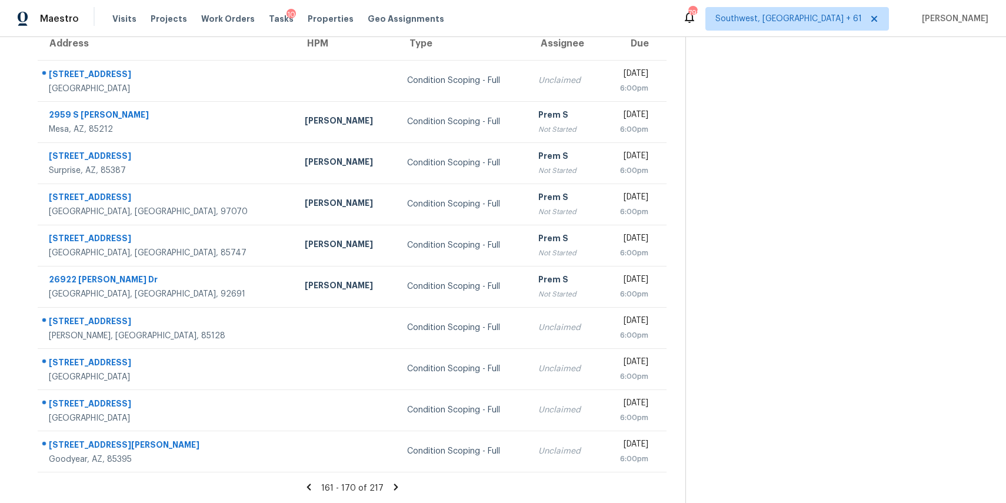
click at [391, 488] on icon at bounding box center [396, 487] width 11 height 11
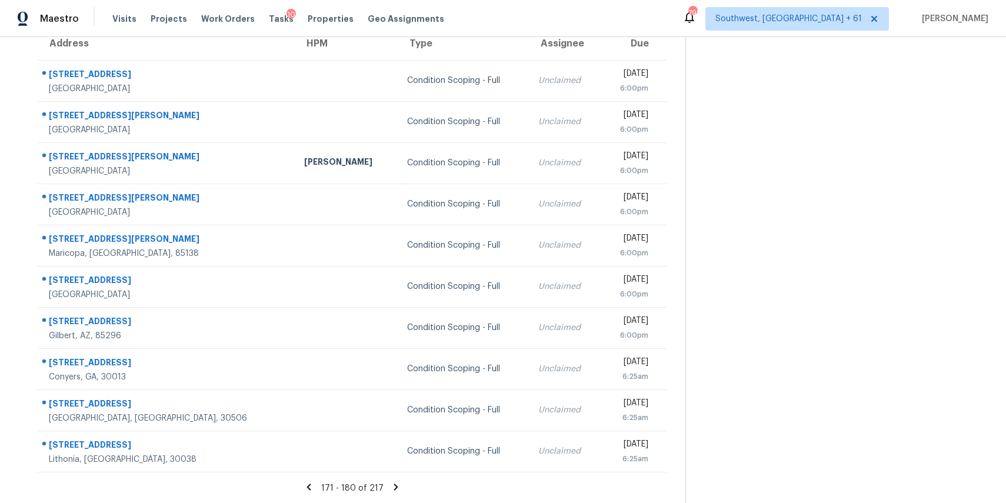
click at [394, 488] on icon at bounding box center [396, 487] width 4 height 6
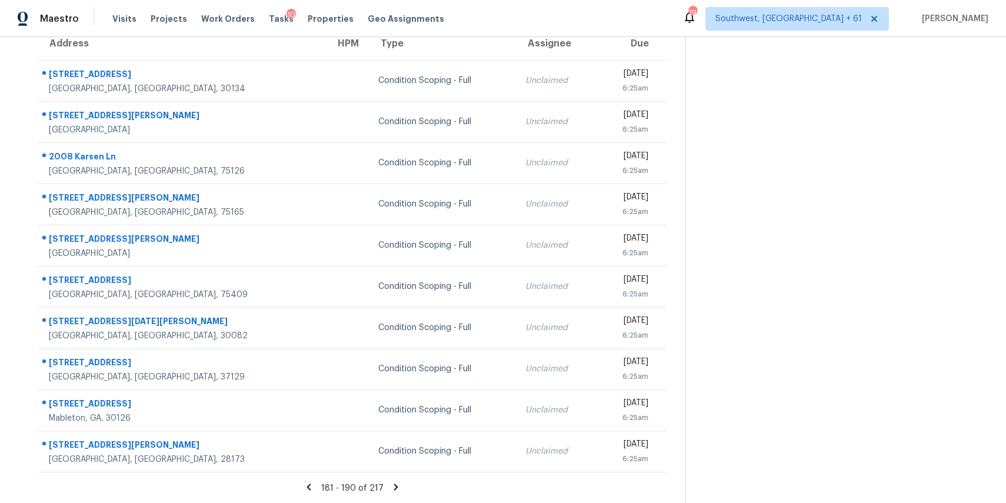
click at [387, 488] on div "181 - 190 of 217" at bounding box center [352, 488] width 667 height 12
click at [394, 485] on icon at bounding box center [396, 487] width 4 height 6
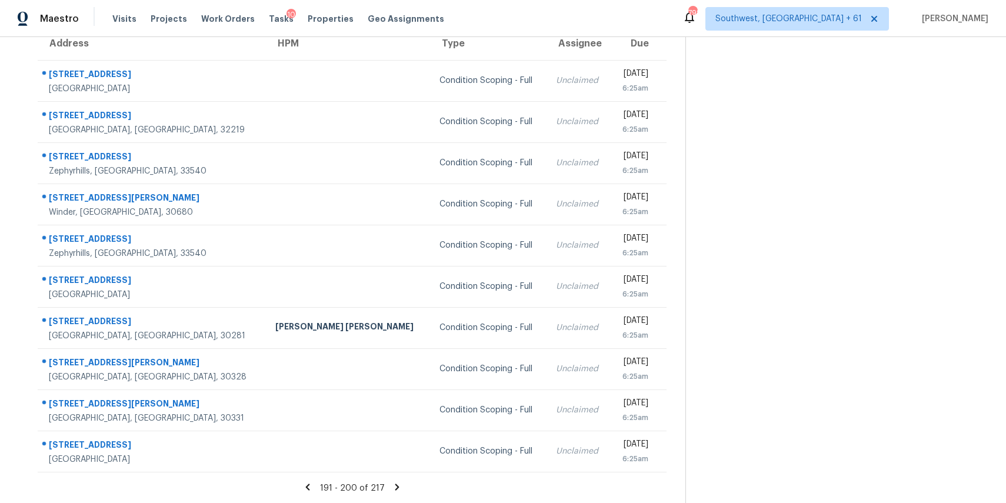
click at [392, 493] on div "191 - 200 of 217" at bounding box center [352, 488] width 667 height 12
click at [394, 483] on icon at bounding box center [397, 487] width 11 height 11
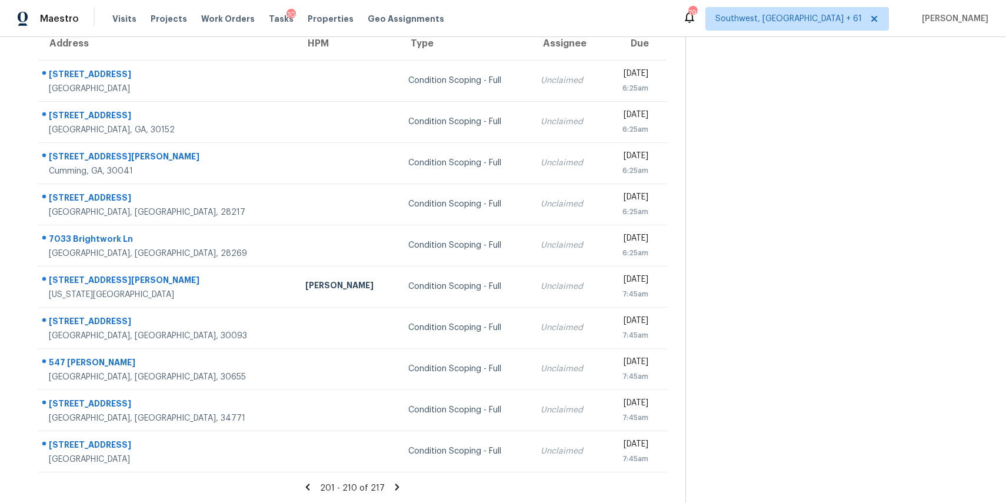
click at [395, 489] on icon at bounding box center [397, 487] width 4 height 6
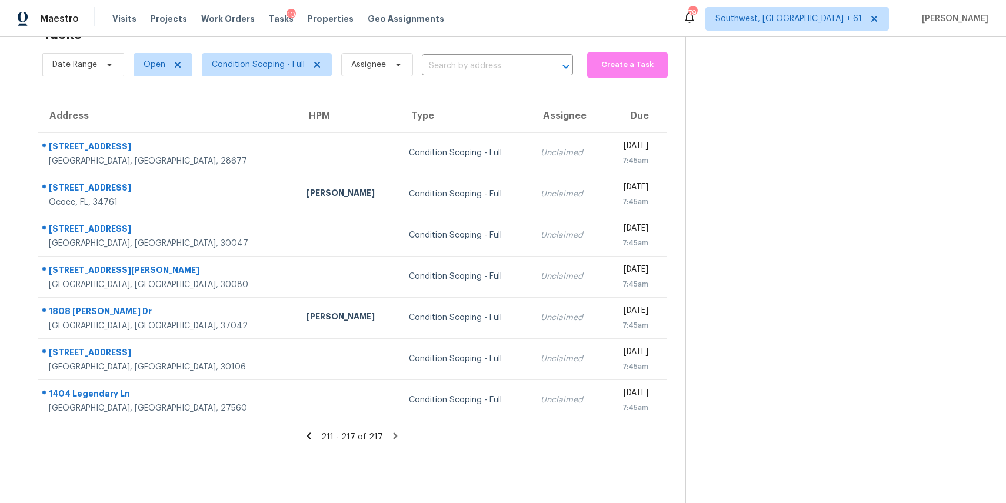
click at [458, 44] on div "Tasks 217 Results" at bounding box center [363, 34] width 643 height 31
click at [467, 72] on input "text" at bounding box center [481, 66] width 118 height 18
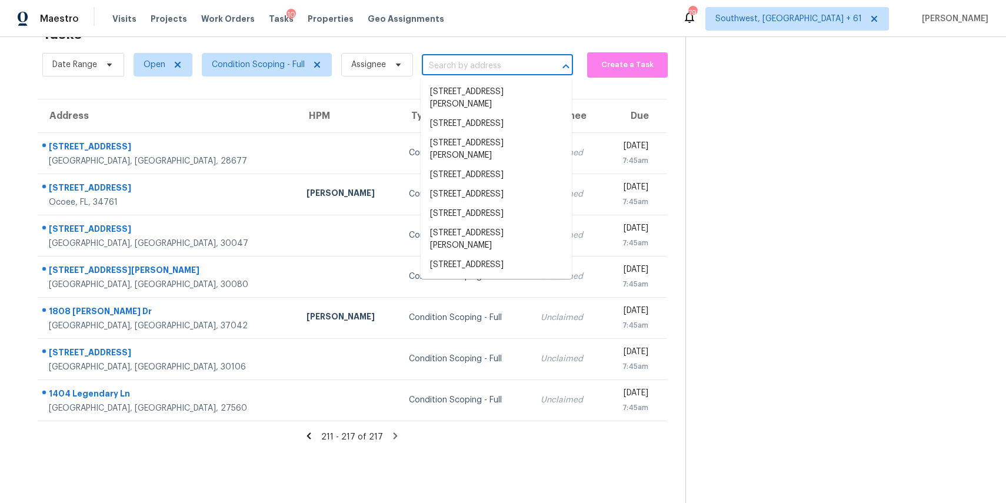
paste input "3511 Duke Homestead Rd Durham NC 27704"
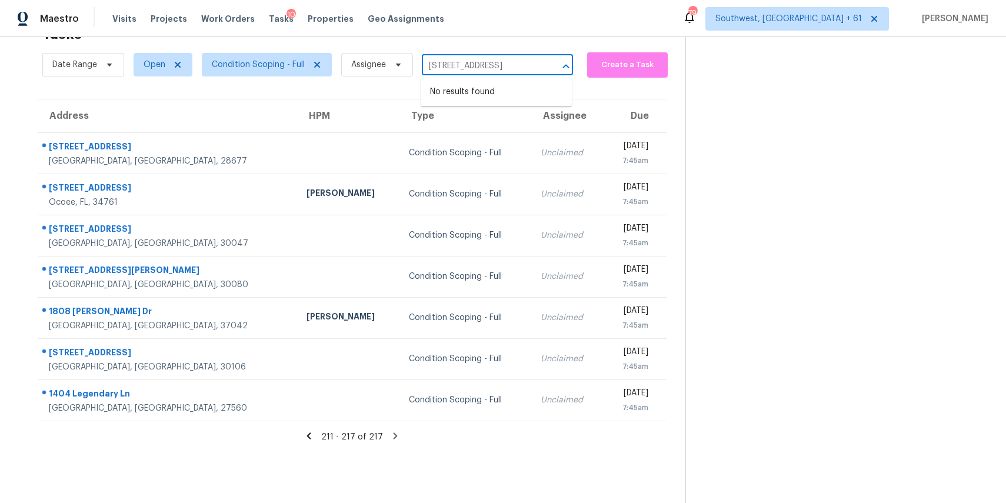
type input "3511 Duke Homestead Rd Durham NC 27704"
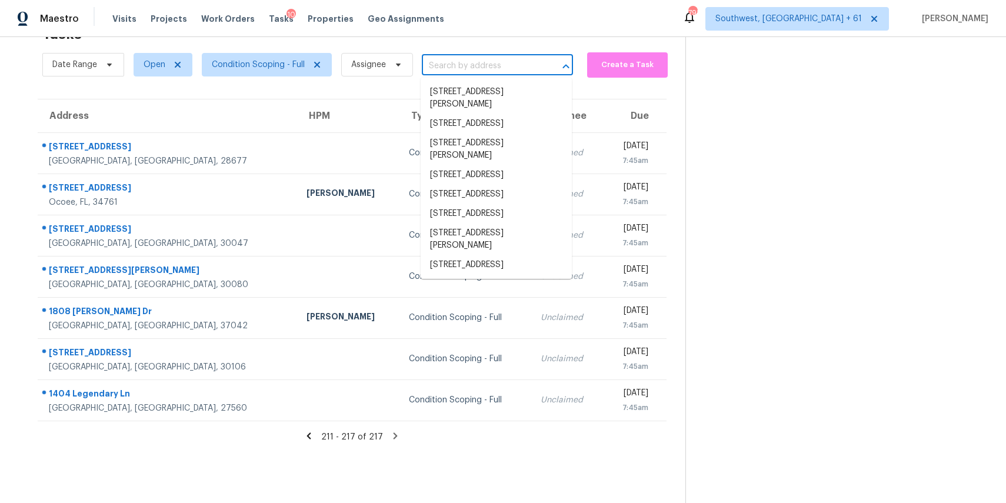
scroll to position [0, 0]
click at [277, 96] on section "Tasks 217 Results Date Range Open Condition Scoping - Full Assignee ​ Create a …" at bounding box center [352, 261] width 667 height 484
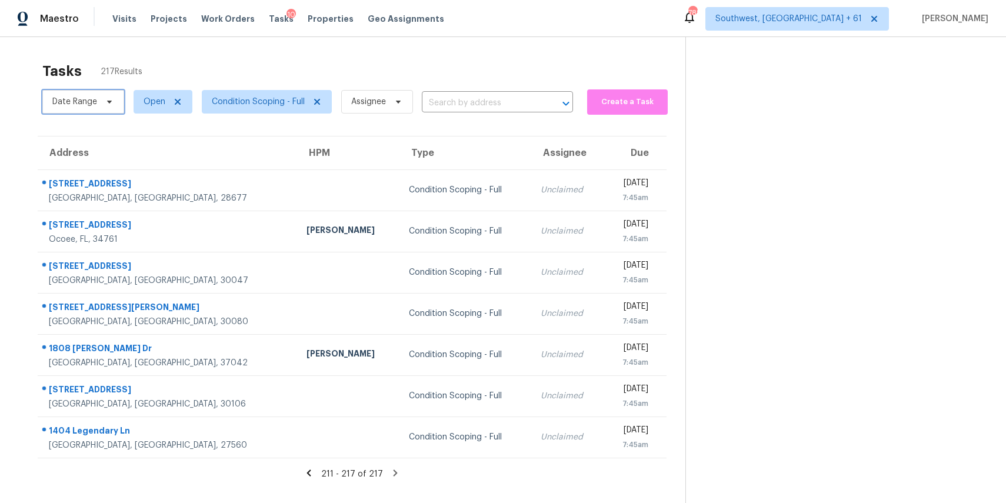
click at [82, 108] on span "Date Range" at bounding box center [83, 102] width 82 height 24
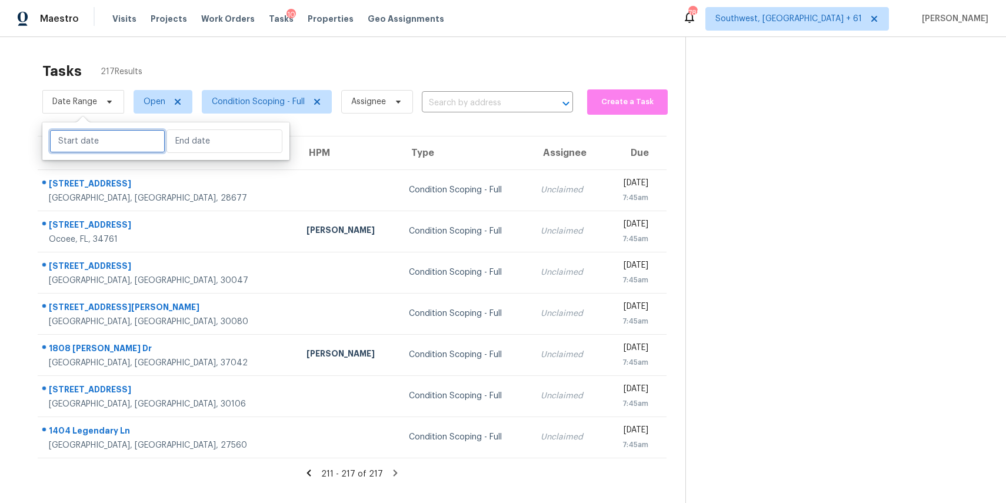
click at [112, 139] on input "text" at bounding box center [107, 141] width 116 height 24
select select "8"
select select "2025"
select select "9"
select select "2025"
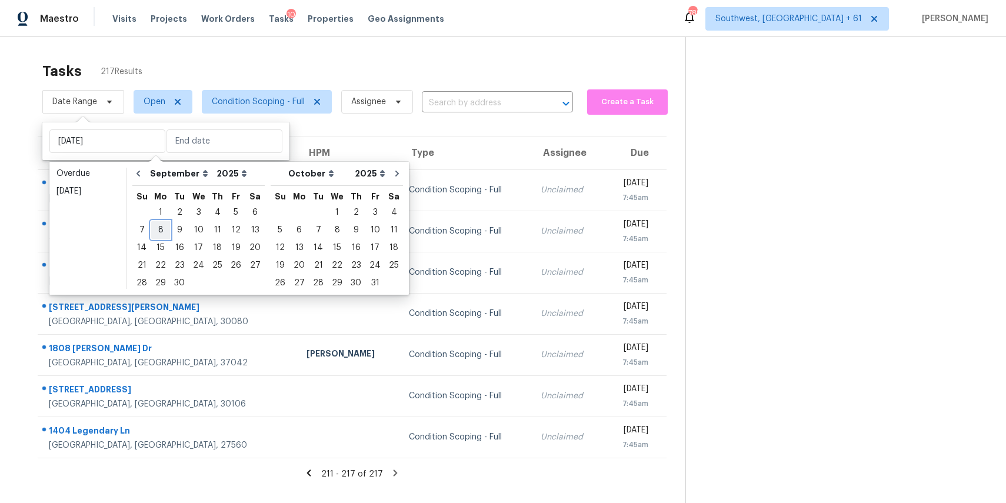
click at [161, 228] on div "8" at bounding box center [160, 230] width 19 height 16
type input "Mon, Sep 08"
click at [161, 228] on div "8" at bounding box center [160, 230] width 19 height 16
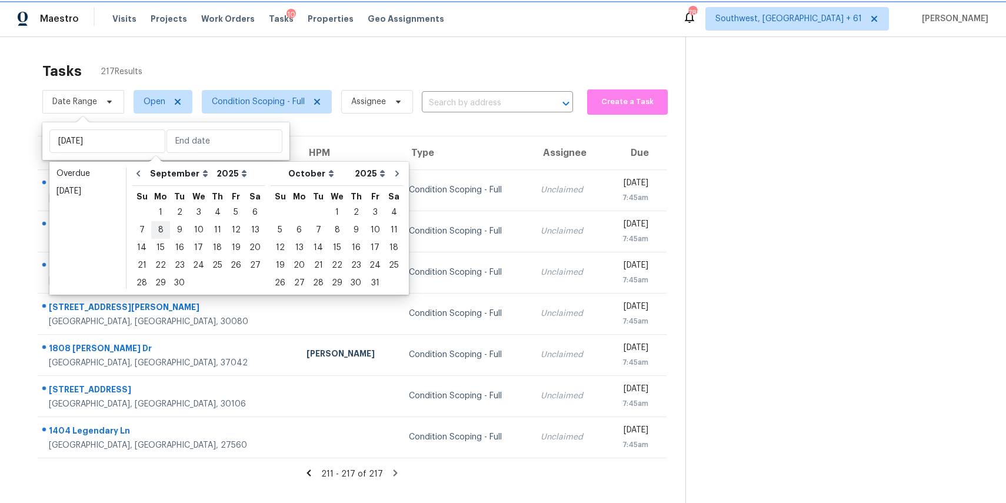
type input "Mon, Sep 08"
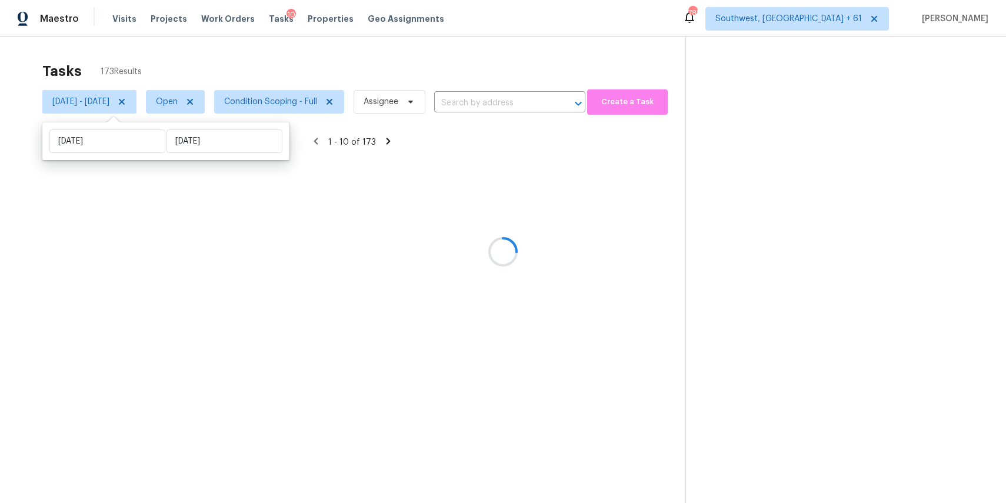
click at [256, 86] on div at bounding box center [503, 251] width 1006 height 503
click at [281, 66] on div at bounding box center [503, 251] width 1006 height 503
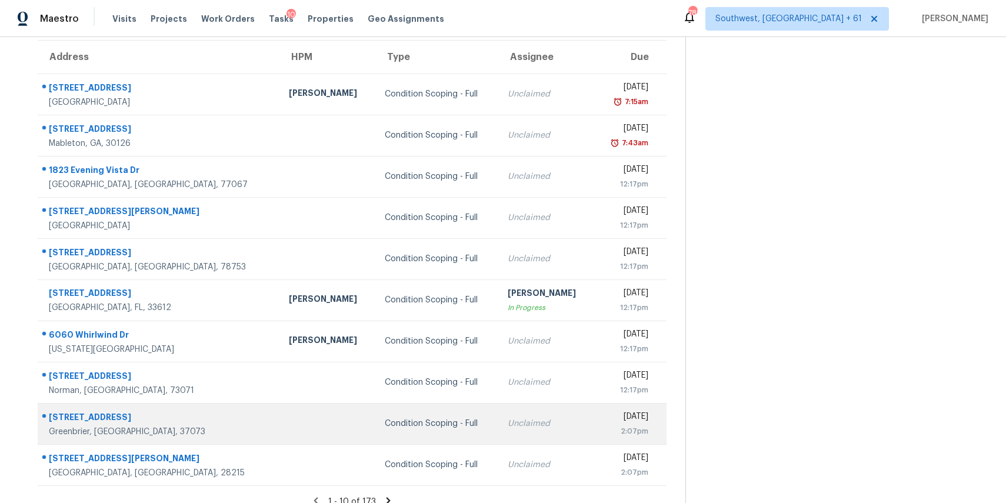
scroll to position [109, 0]
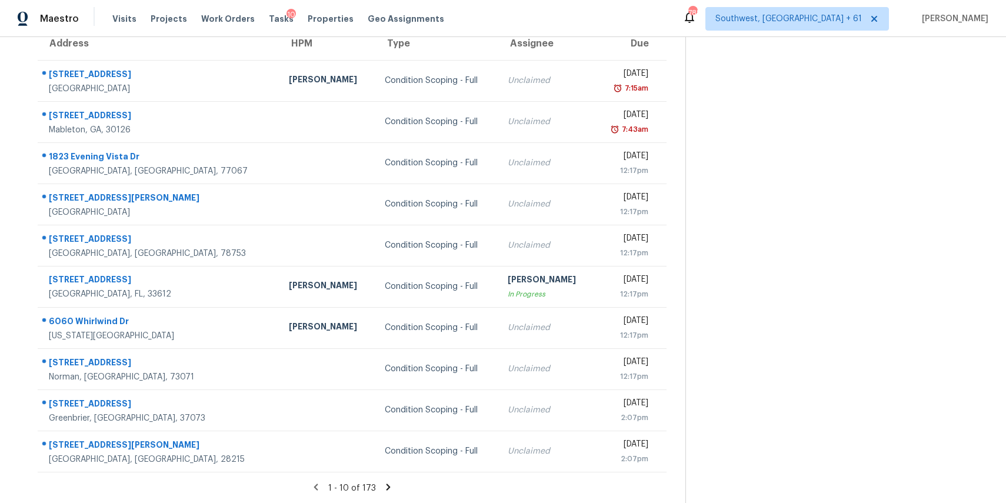
click at [376, 488] on span "1 - 10 of 173" at bounding box center [352, 488] width 48 height 8
click at [391, 487] on icon at bounding box center [389, 487] width 4 height 6
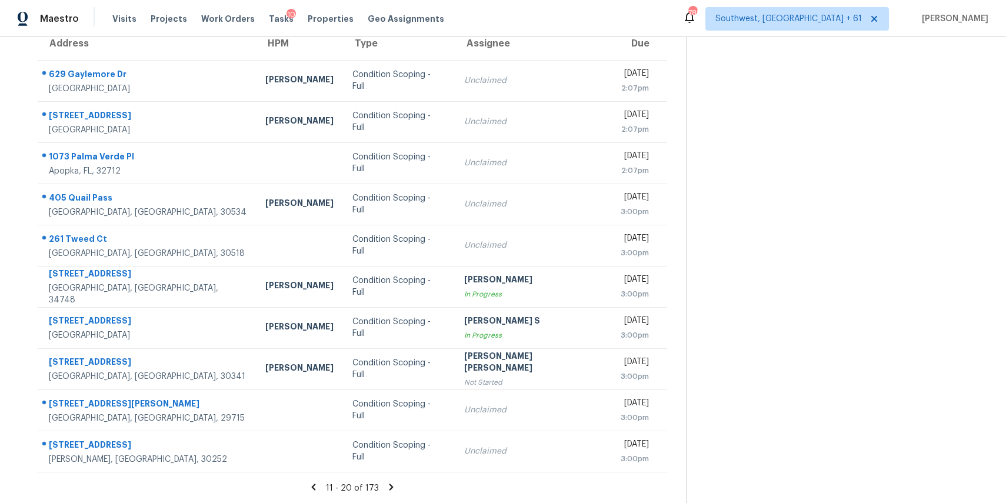
click at [391, 482] on icon at bounding box center [391, 487] width 11 height 11
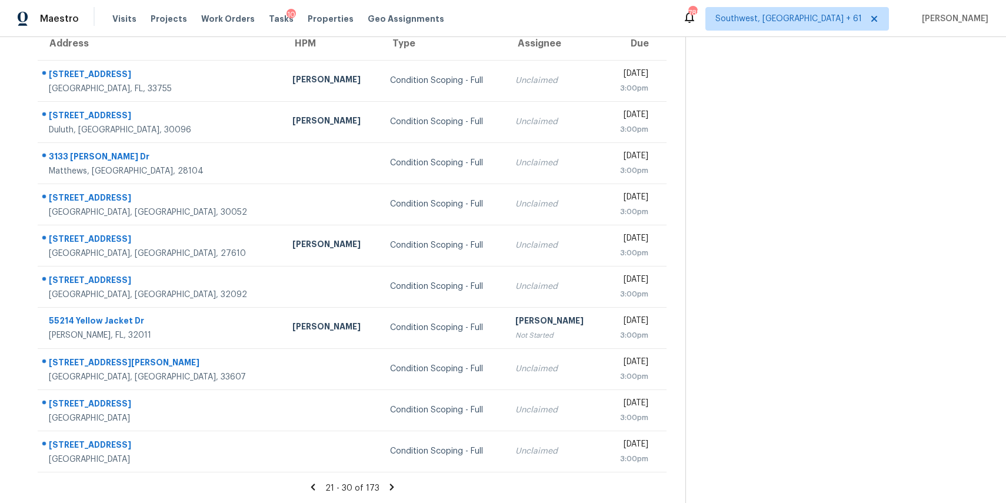
click at [394, 485] on icon at bounding box center [391, 487] width 4 height 6
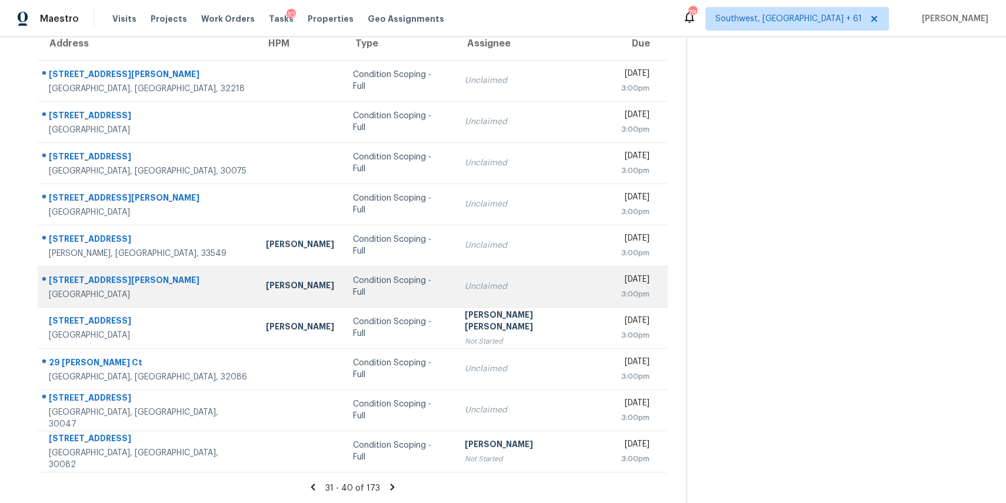
click at [372, 287] on div "Condition Scoping - Full" at bounding box center [399, 287] width 92 height 24
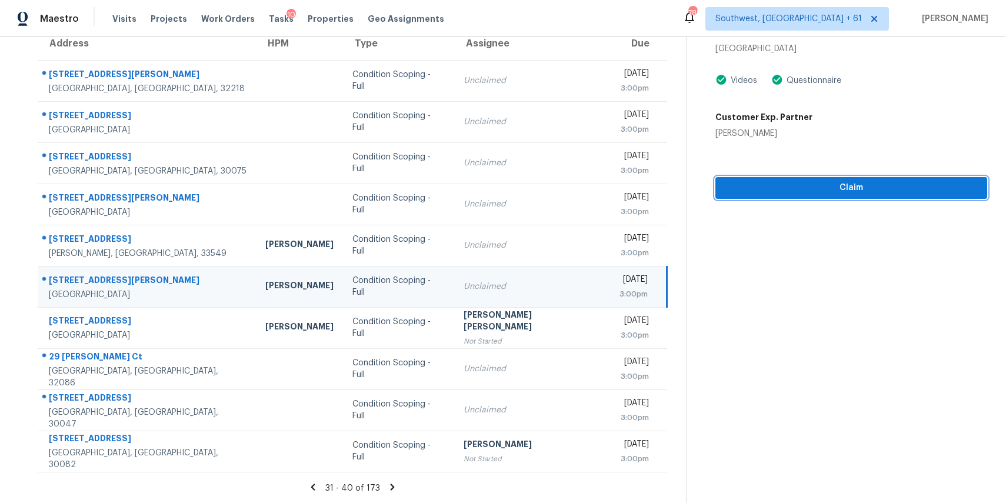
click at [817, 191] on span "Claim" at bounding box center [851, 188] width 253 height 15
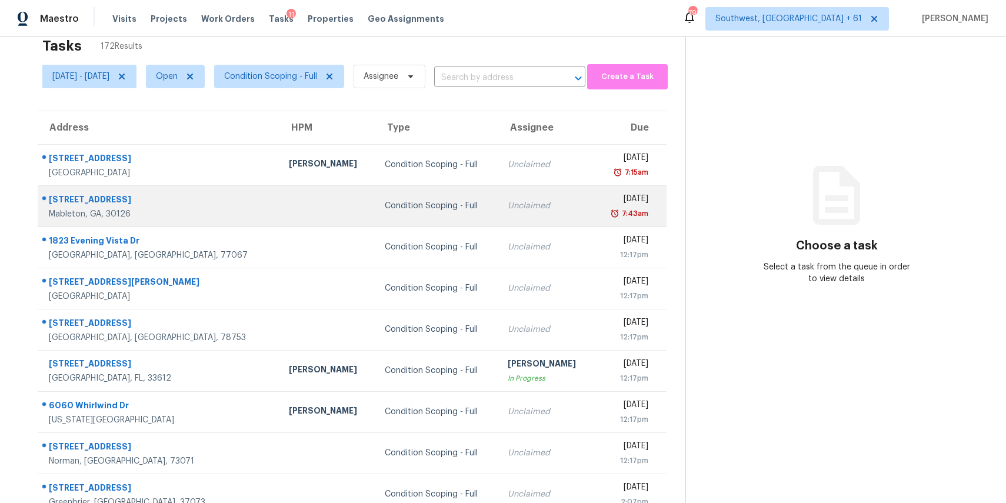
scroll to position [33, 0]
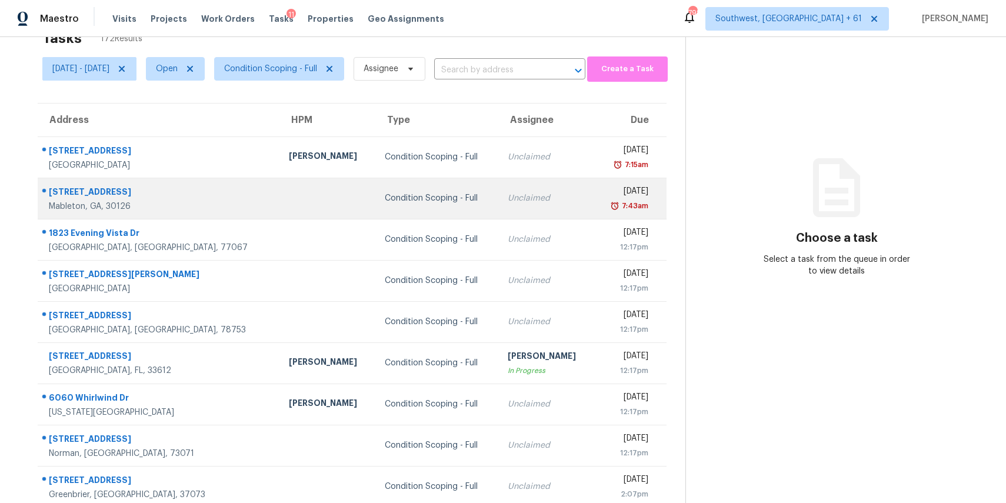
click at [385, 192] on div "Condition Scoping - Full" at bounding box center [437, 198] width 104 height 12
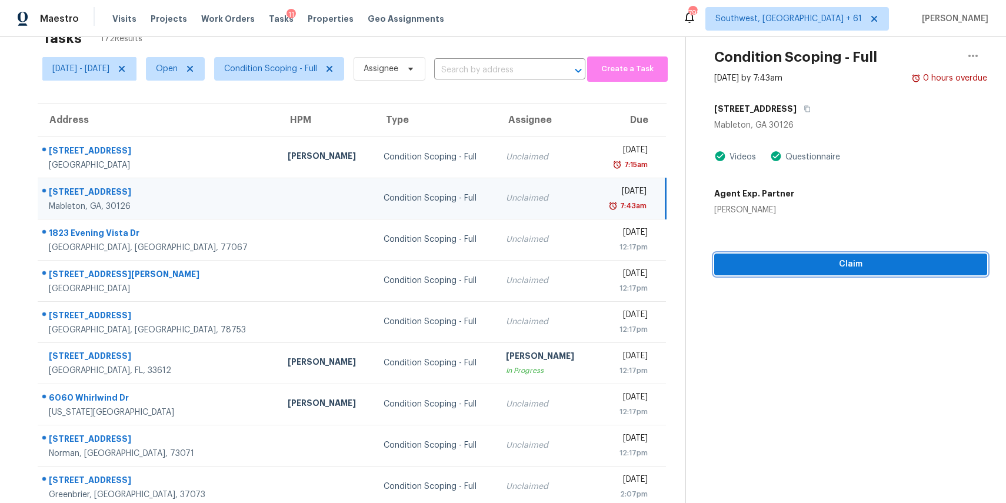
click at [870, 254] on button "Claim" at bounding box center [850, 265] width 273 height 22
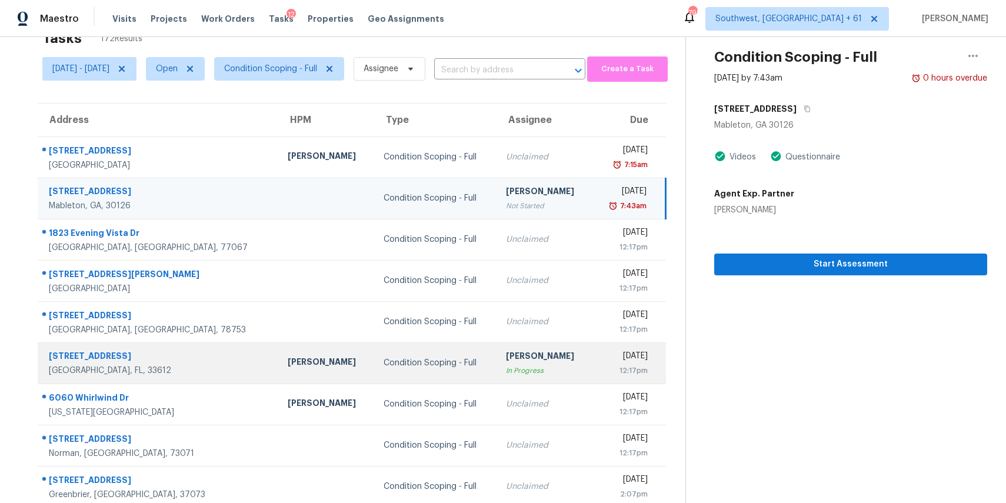
scroll to position [109, 0]
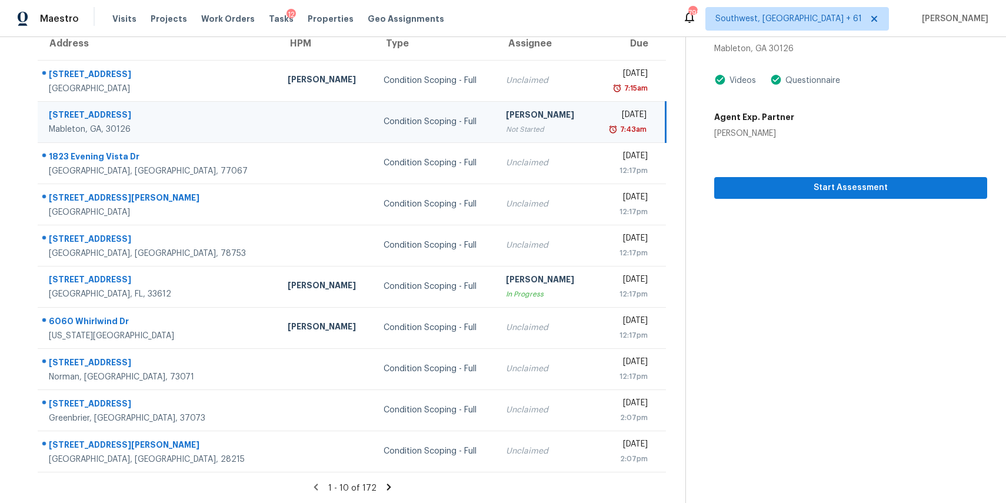
click at [394, 485] on icon at bounding box center [389, 487] width 11 height 11
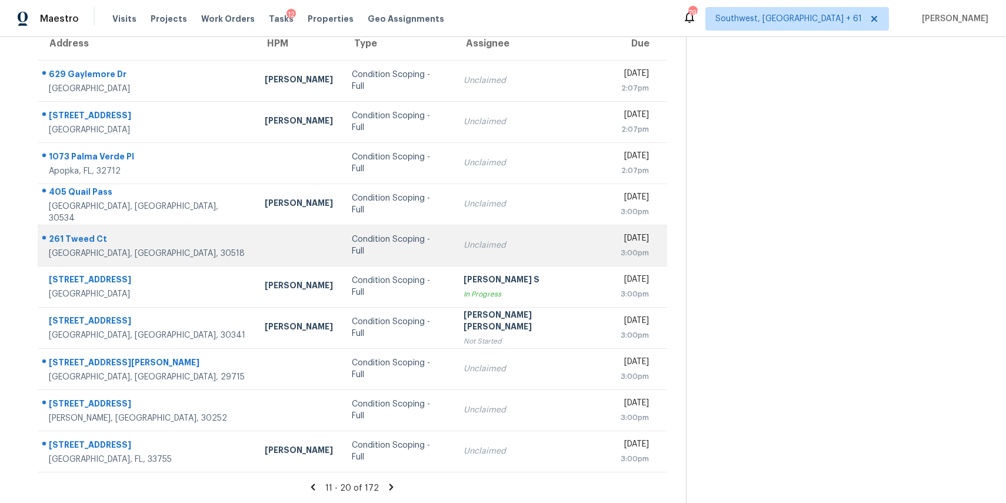
click at [369, 241] on div "Condition Scoping - Full" at bounding box center [398, 246] width 93 height 24
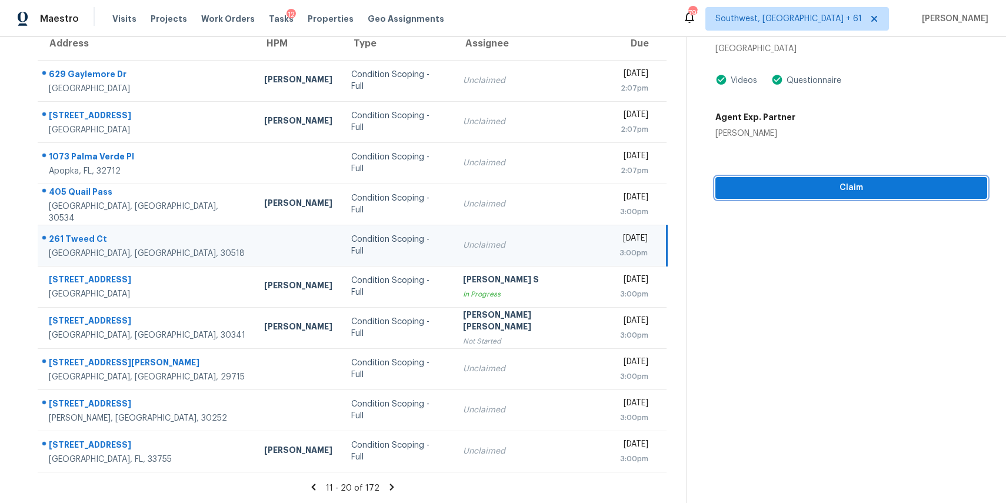
click at [842, 179] on button "Claim" at bounding box center [851, 188] width 272 height 22
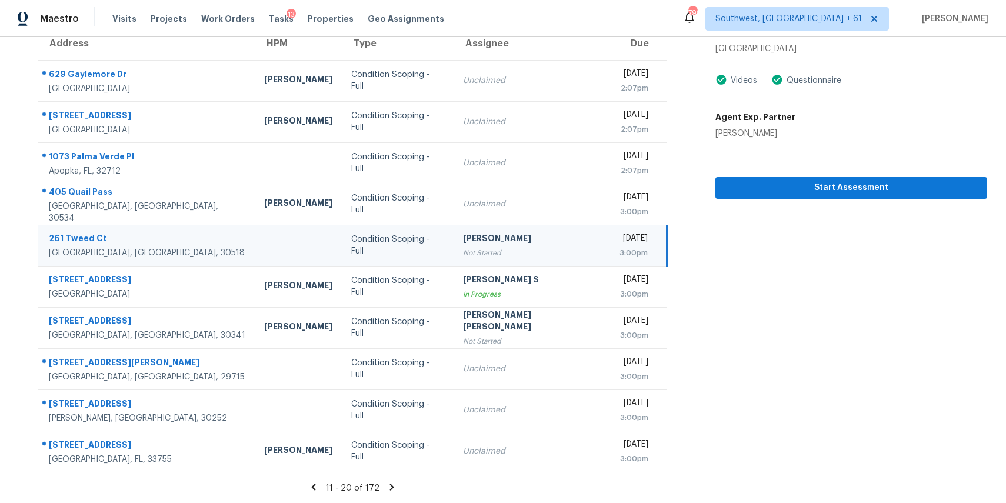
click at [392, 482] on icon at bounding box center [392, 487] width 11 height 11
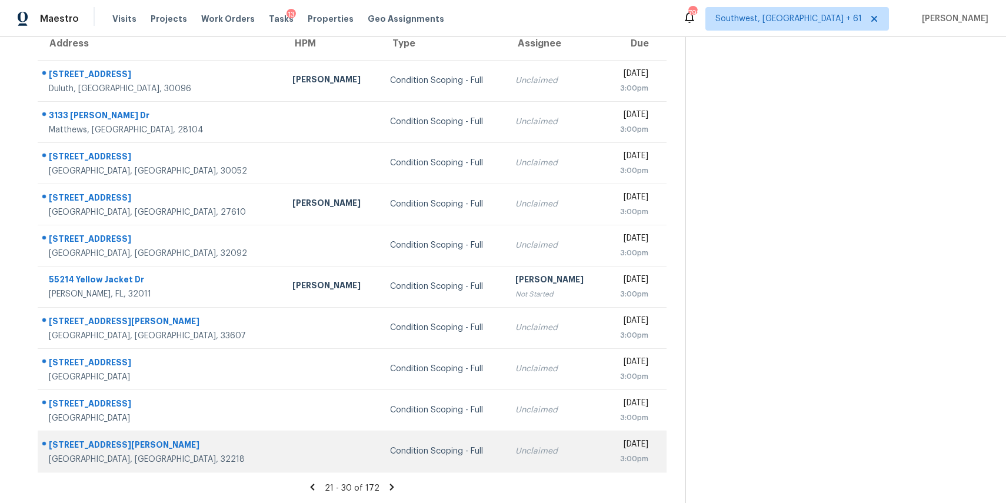
click at [283, 447] on td at bounding box center [332, 451] width 98 height 41
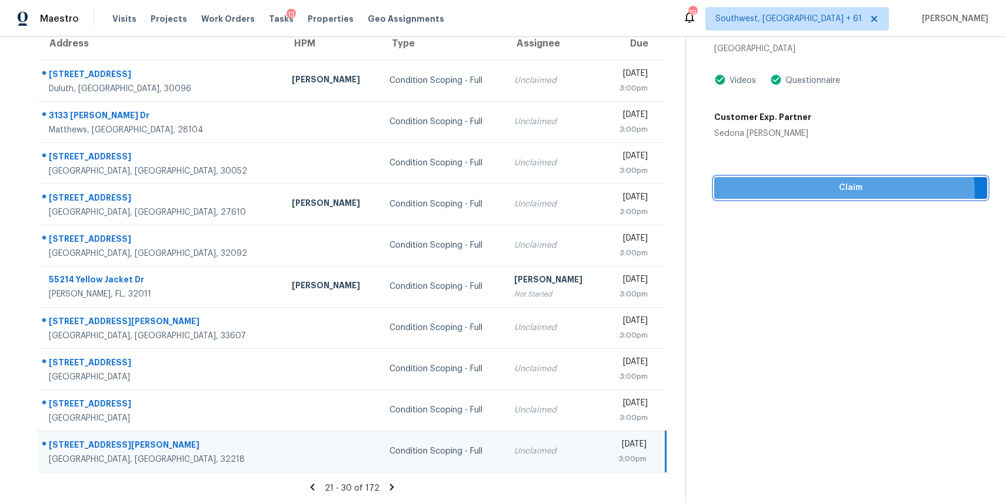
click at [835, 192] on span "Claim" at bounding box center [851, 188] width 254 height 15
click at [394, 485] on icon at bounding box center [392, 487] width 4 height 6
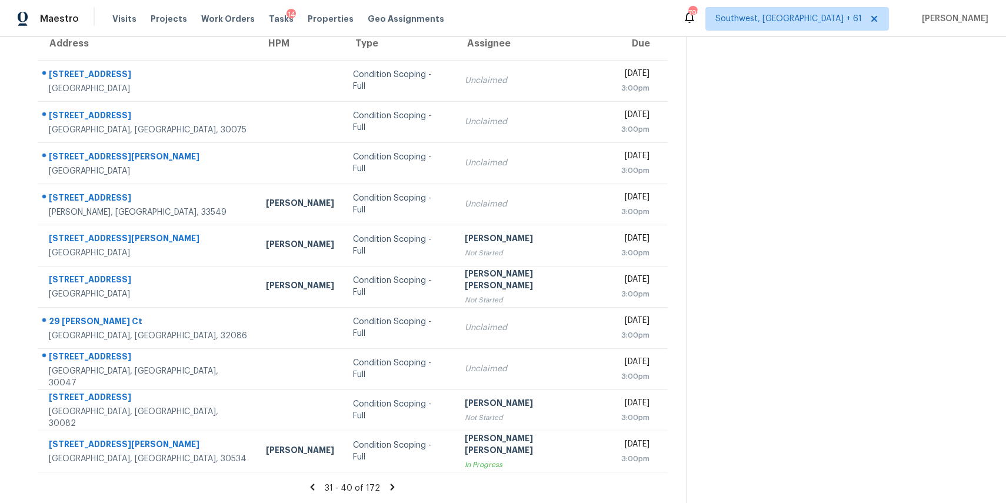
click at [395, 479] on section "Tasks 172 Results [DATE] - [DATE] Open Condition Scoping - Full Assignee ​ Crea…" at bounding box center [353, 224] width 668 height 557
click at [395, 487] on icon at bounding box center [393, 487] width 4 height 6
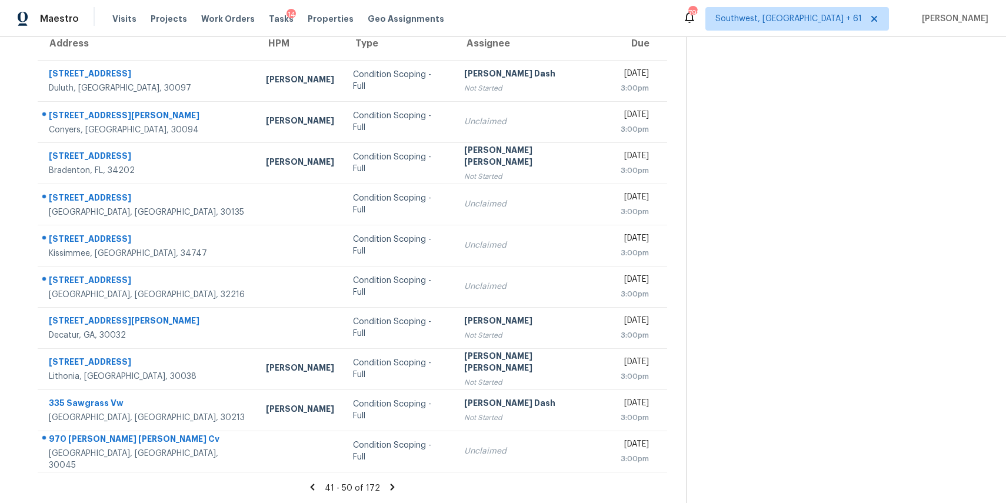
click at [398, 485] on icon at bounding box center [392, 487] width 11 height 11
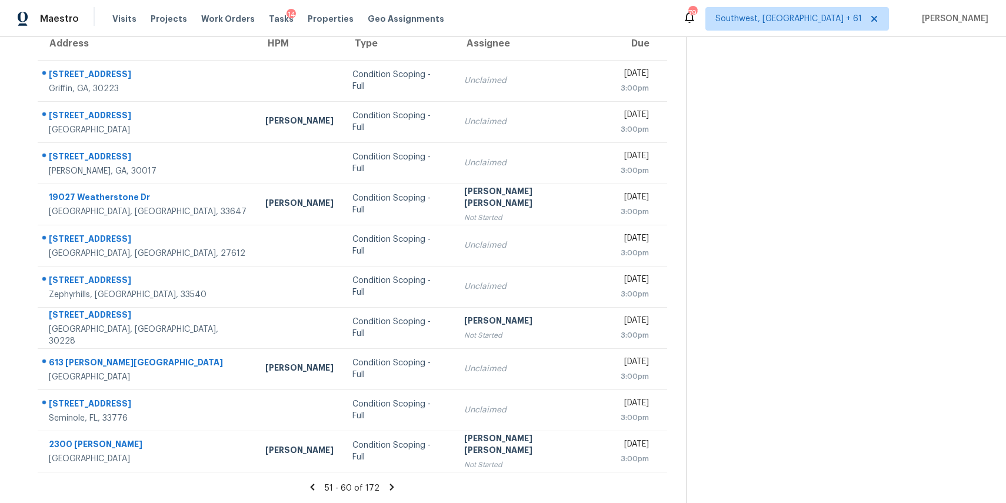
click at [402, 487] on div "51 - 60 of 172" at bounding box center [352, 488] width 667 height 12
click at [394, 485] on icon at bounding box center [392, 487] width 4 height 6
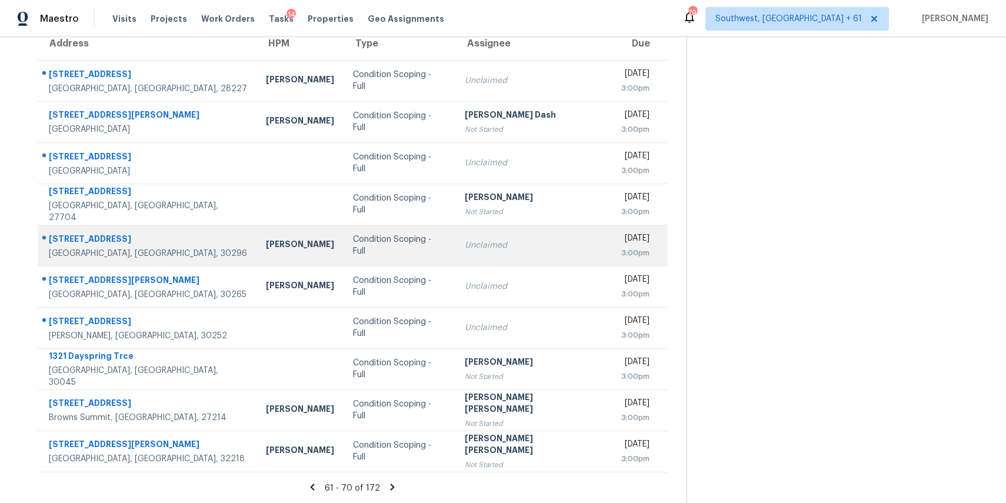
click at [404, 229] on td "Condition Scoping - Full" at bounding box center [399, 245] width 111 height 41
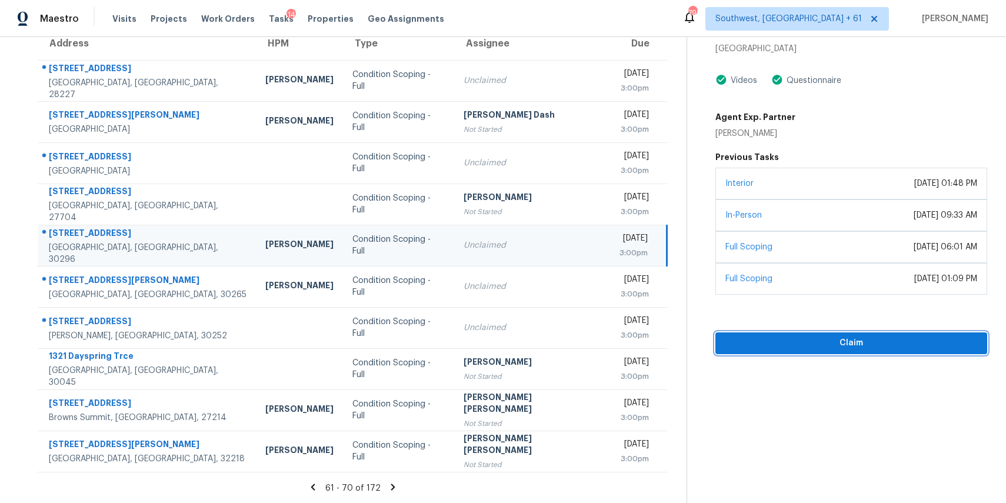
click at [829, 339] on span "Claim" at bounding box center [851, 343] width 253 height 15
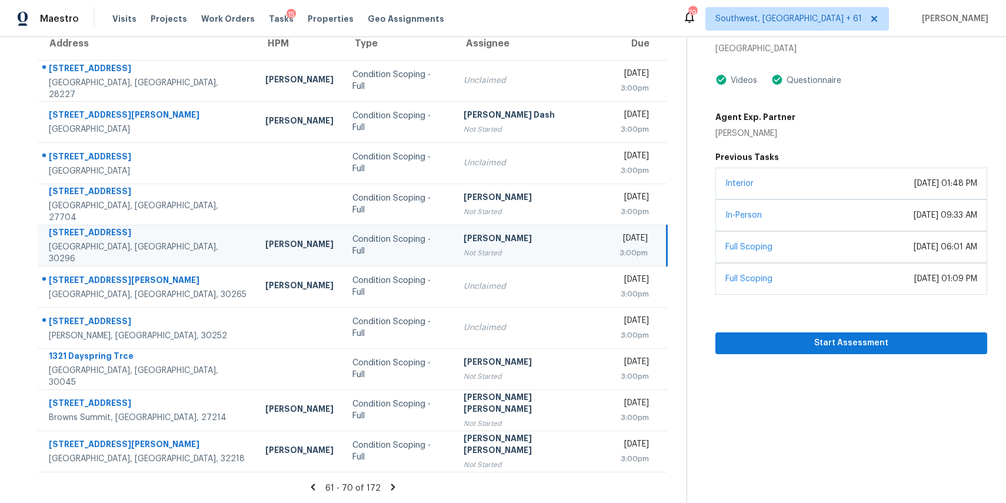
click at [394, 486] on icon at bounding box center [393, 487] width 11 height 11
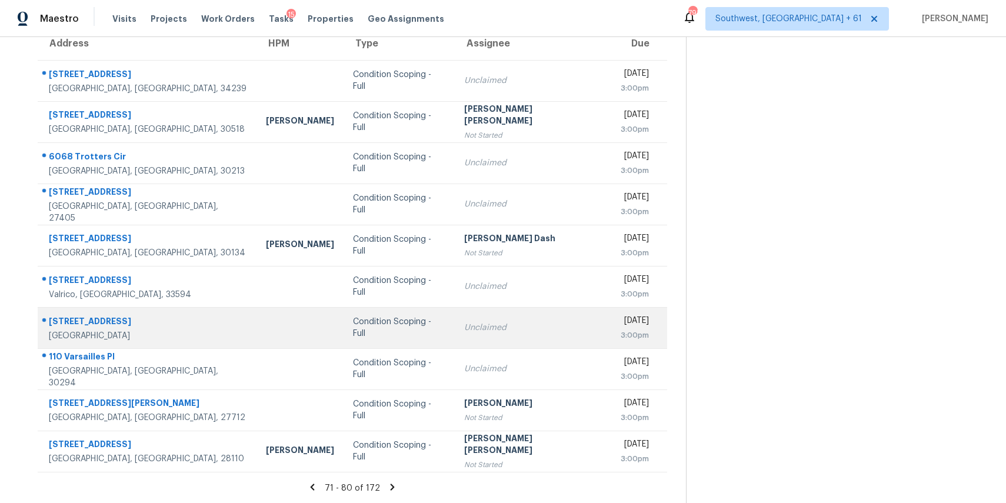
click at [344, 326] on td "Condition Scoping - Full" at bounding box center [399, 327] width 111 height 41
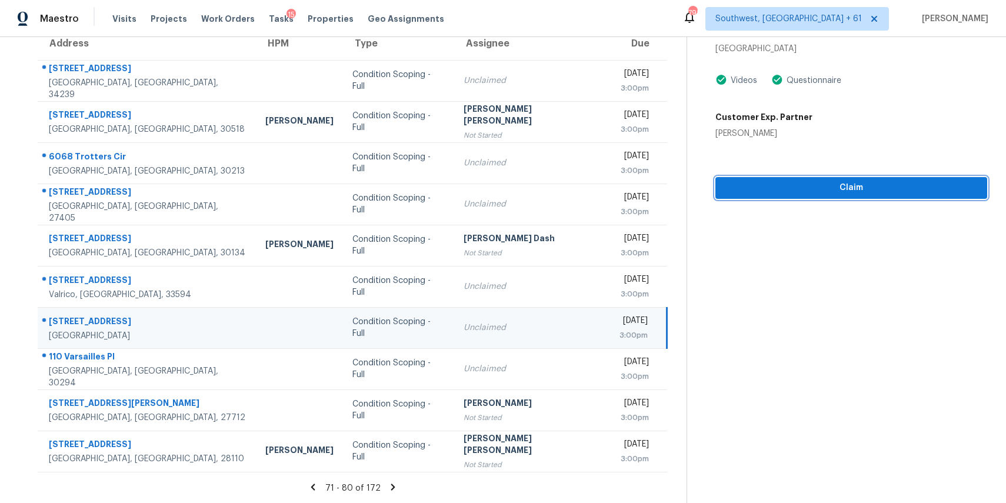
click at [860, 193] on span "Claim" at bounding box center [851, 188] width 253 height 15
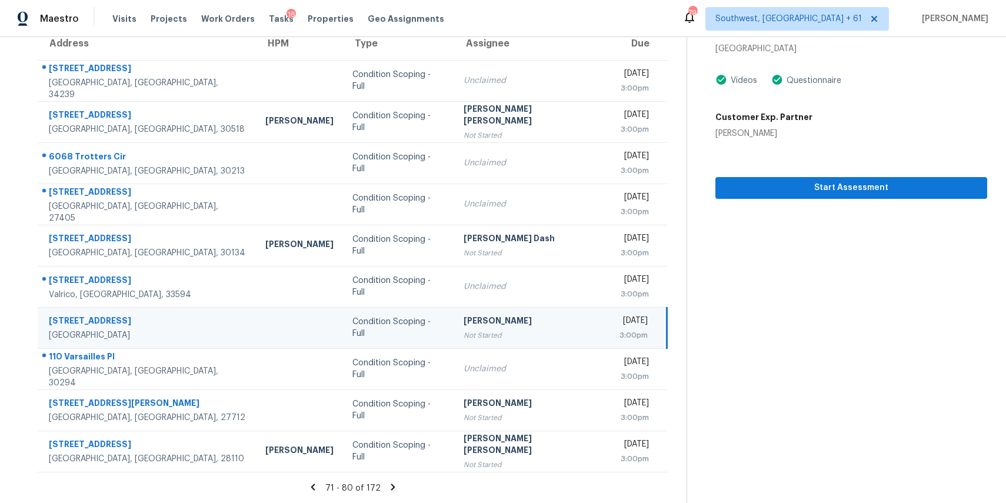
click at [395, 485] on icon at bounding box center [393, 487] width 4 height 6
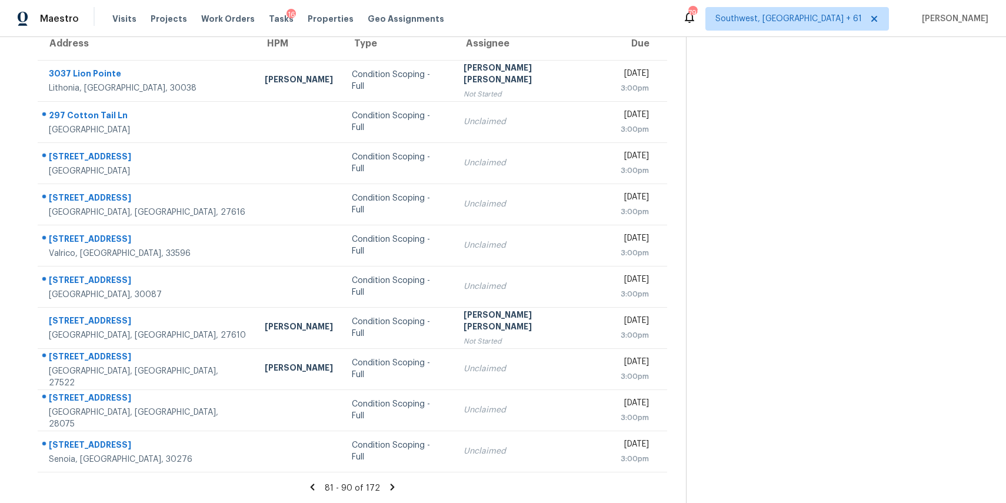
click at [398, 485] on icon at bounding box center [392, 487] width 11 height 11
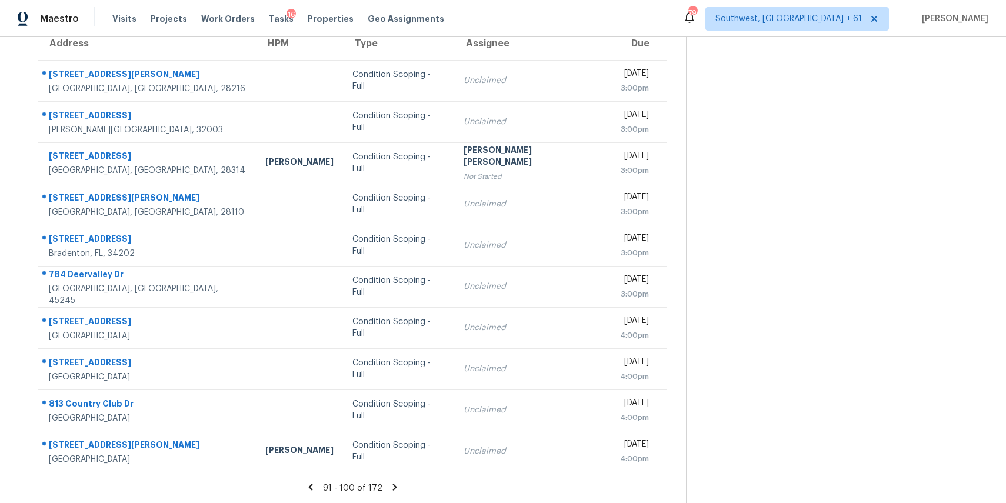
click at [400, 486] on icon at bounding box center [394, 487] width 11 height 11
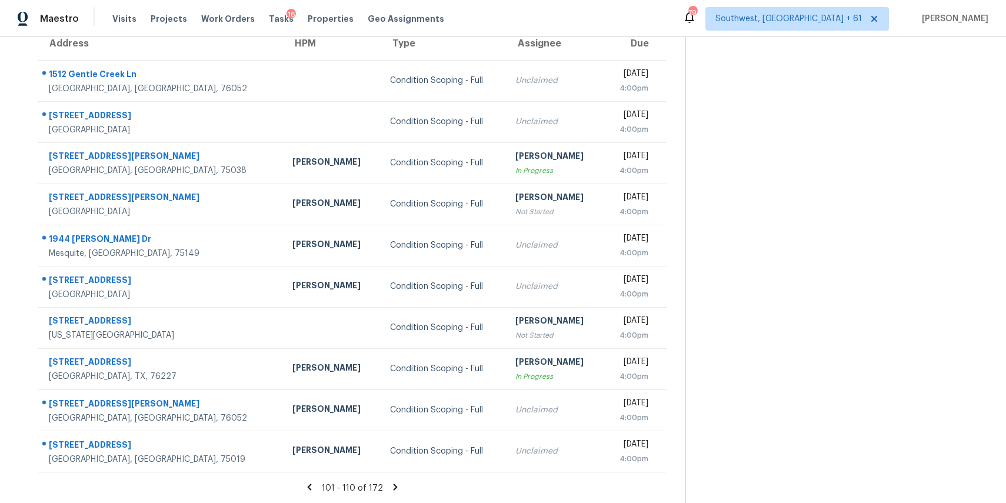
click at [401, 482] on icon at bounding box center [395, 487] width 11 height 11
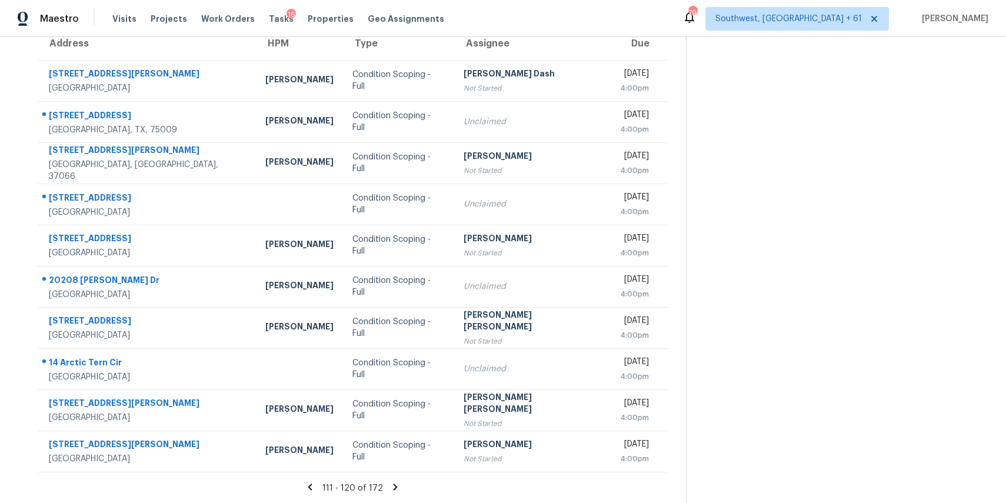
click at [394, 492] on div "111 - 120 of 172" at bounding box center [352, 488] width 667 height 12
click at [406, 479] on section "Tasks 172 Results [DATE] - [DATE] Open Condition Scoping - Full Assignee ​ Crea…" at bounding box center [352, 224] width 667 height 557
click at [406, 479] on section "Tasks 172 Results Mon, Sep 08 - Mon, Sep 08 Open Condition Scoping - Full Assig…" at bounding box center [352, 224] width 667 height 557
click at [400, 485] on icon at bounding box center [395, 487] width 11 height 11
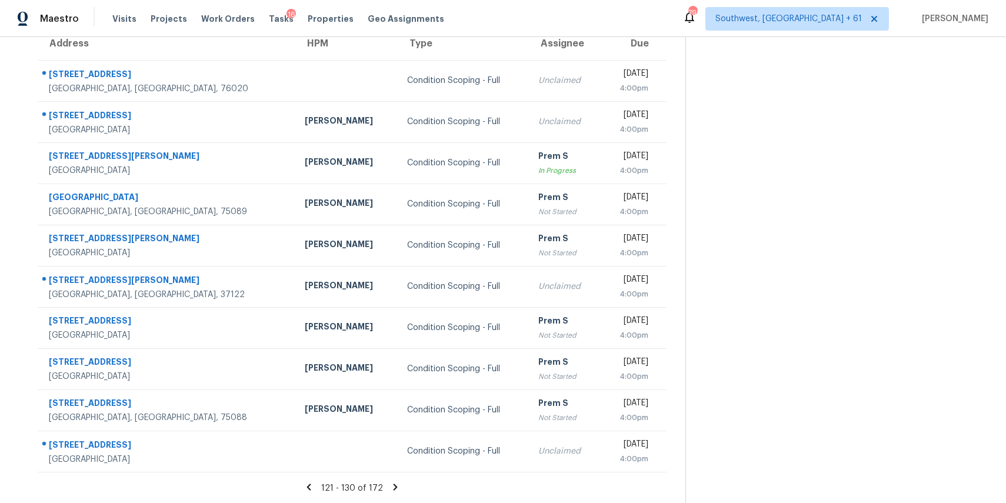
click at [401, 482] on icon at bounding box center [395, 487] width 11 height 11
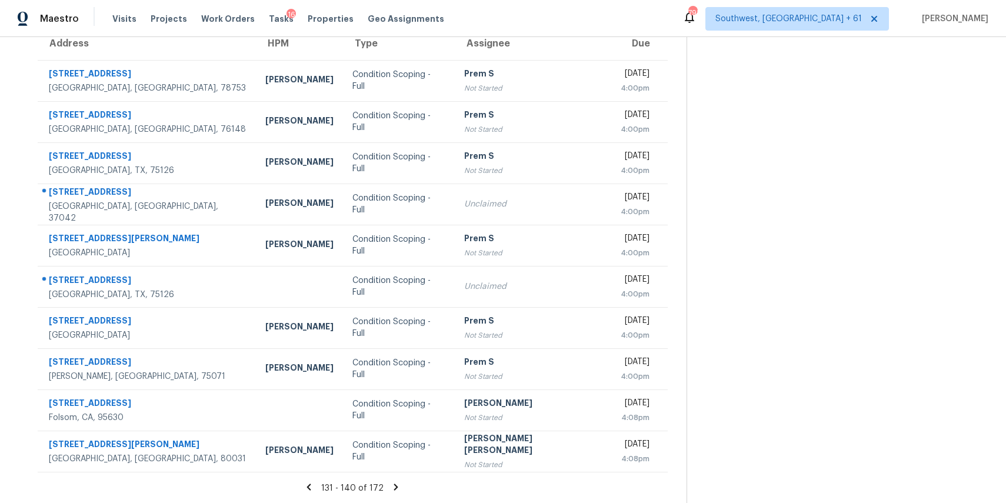
click at [398, 484] on icon at bounding box center [396, 487] width 4 height 6
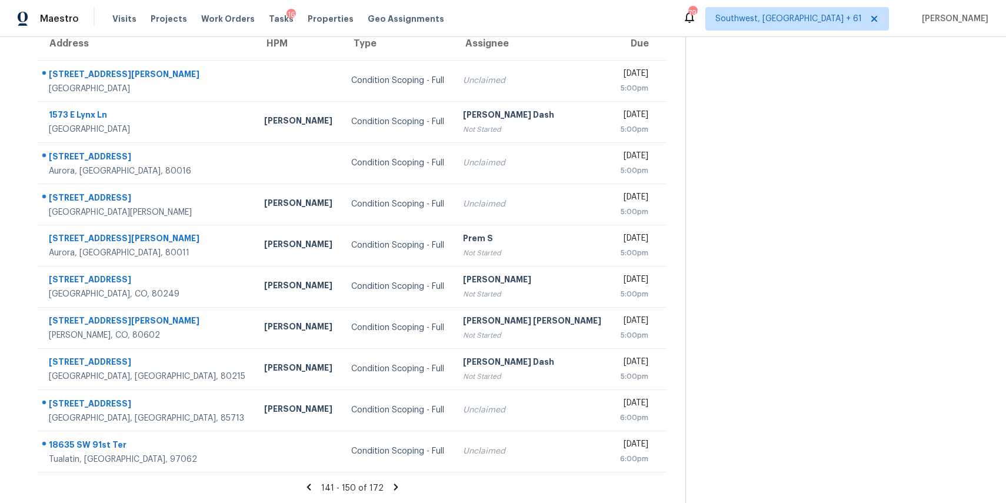
click at [401, 483] on icon at bounding box center [396, 487] width 11 height 11
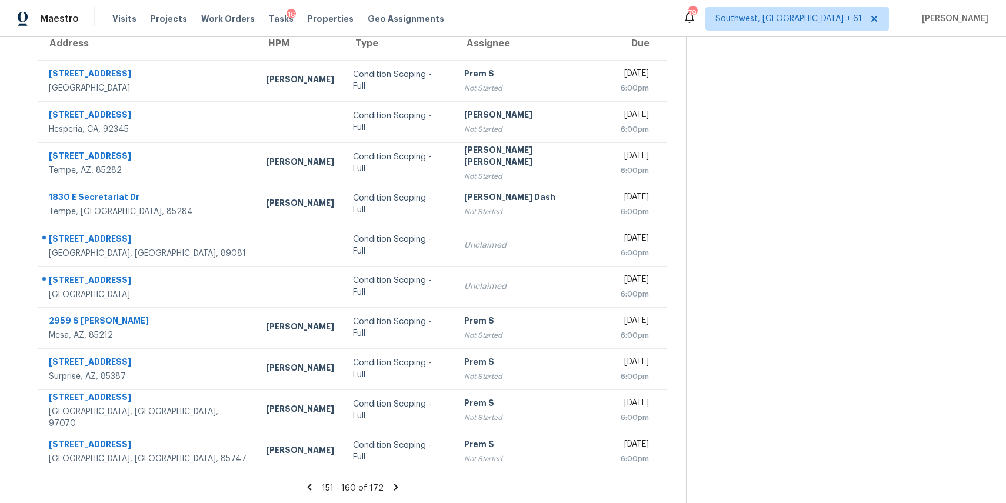
click at [398, 488] on icon at bounding box center [396, 487] width 4 height 6
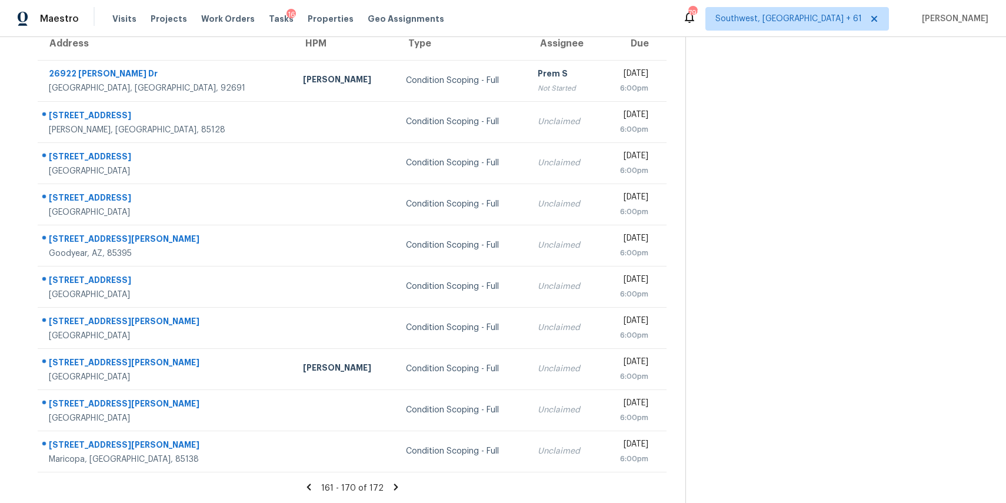
click at [396, 485] on icon at bounding box center [396, 487] width 11 height 11
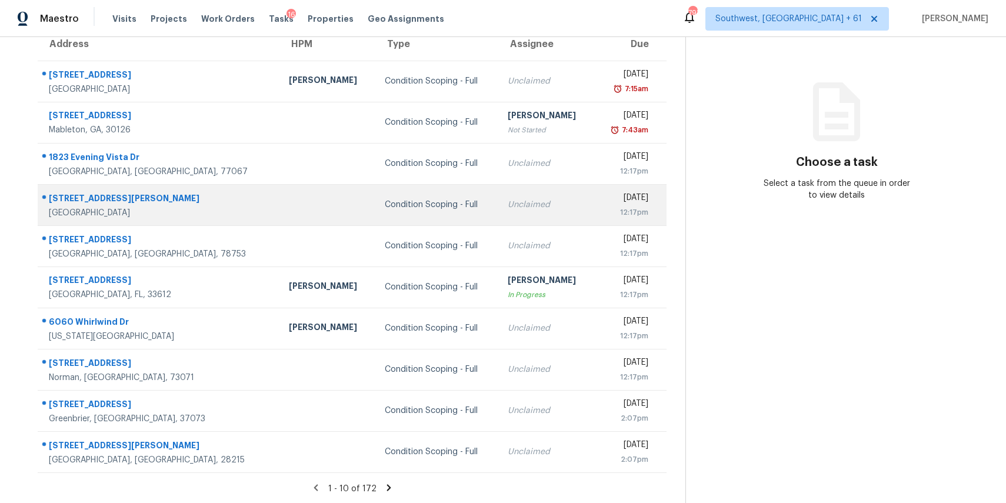
scroll to position [109, 0]
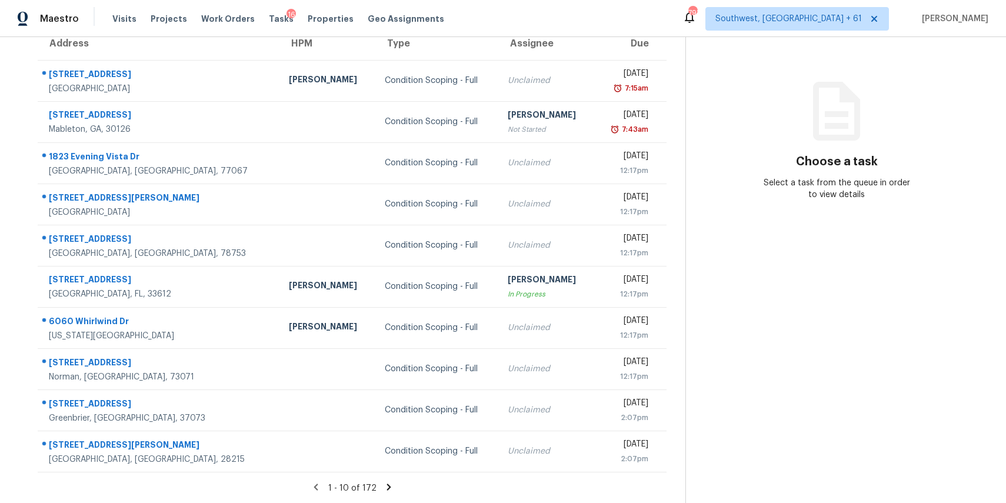
click at [394, 485] on icon at bounding box center [389, 487] width 11 height 11
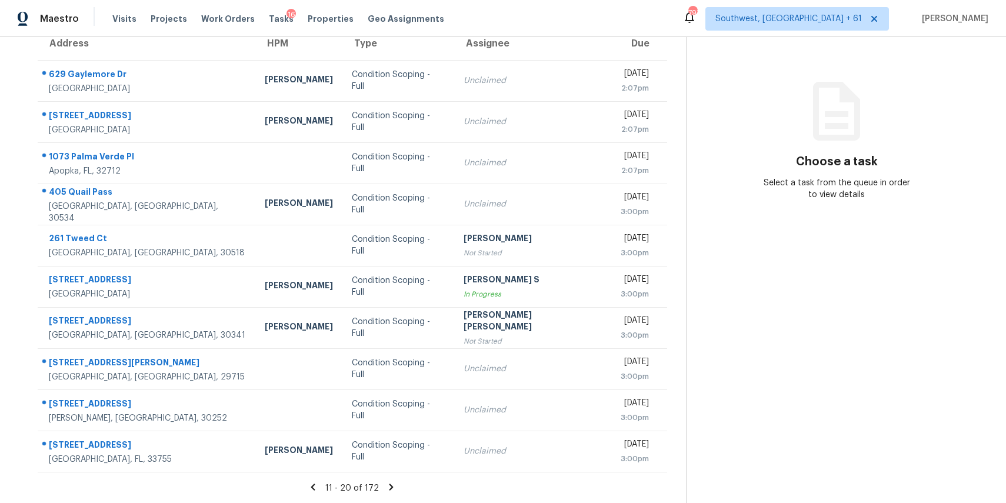
click at [391, 482] on icon at bounding box center [391, 487] width 11 height 11
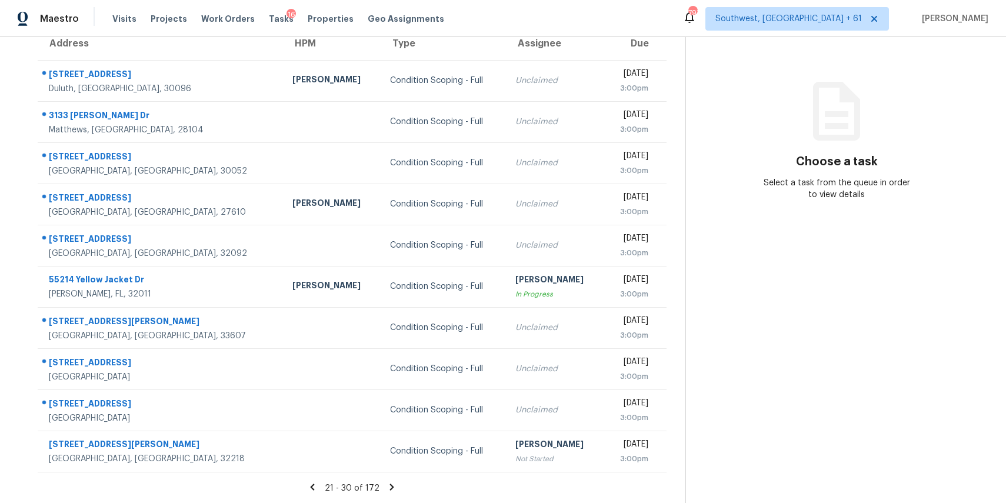
click at [401, 488] on div "21 - 30 of 172" at bounding box center [352, 488] width 667 height 12
click at [397, 489] on icon at bounding box center [392, 487] width 11 height 11
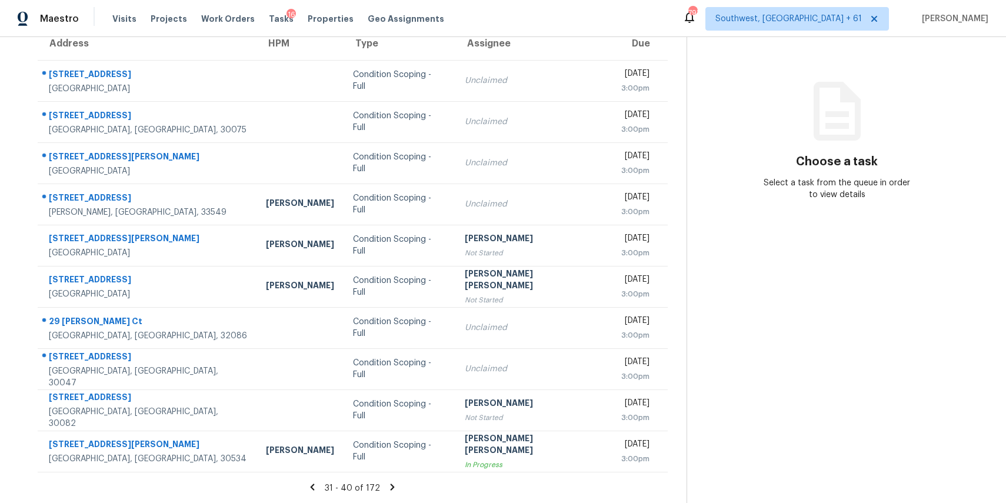
click at [405, 489] on div "31 - 40 of 172" at bounding box center [353, 488] width 668 height 12
click at [393, 489] on icon at bounding box center [392, 487] width 11 height 11
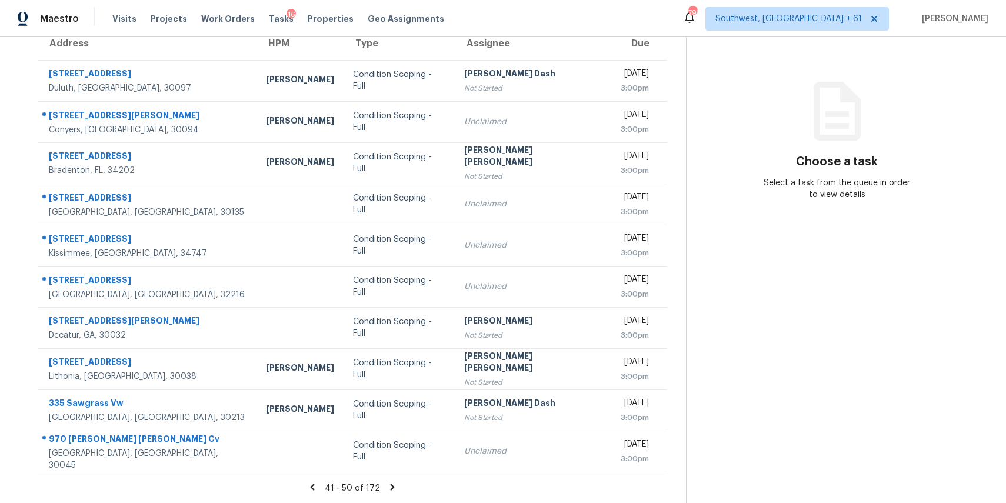
click at [394, 487] on icon at bounding box center [392, 487] width 11 height 11
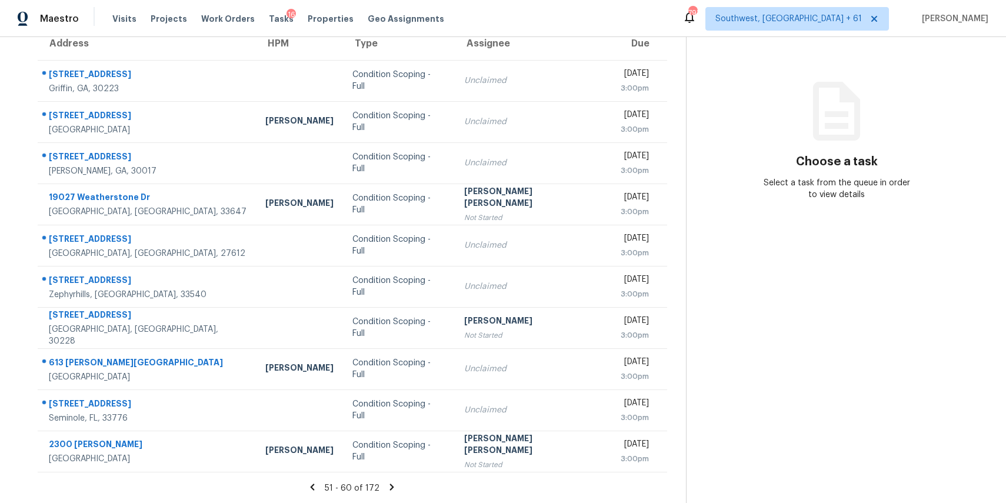
click at [397, 482] on icon at bounding box center [392, 487] width 11 height 11
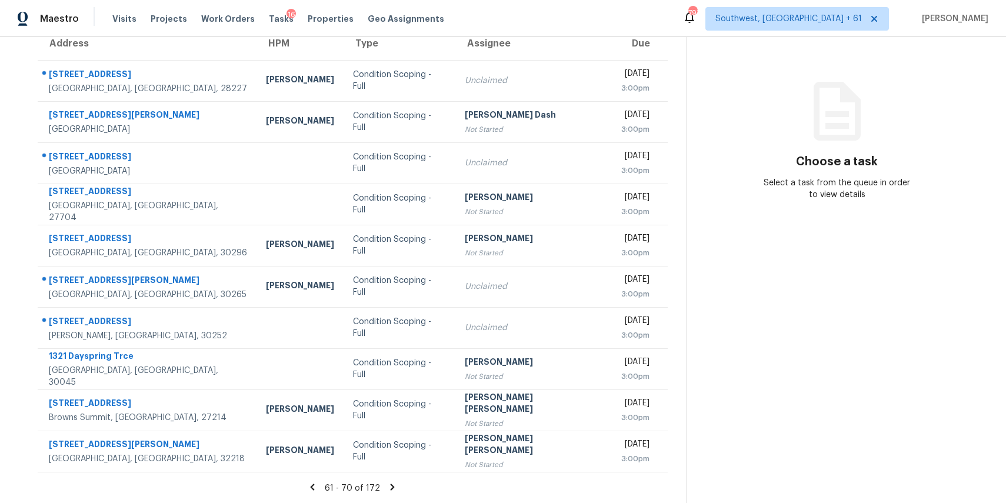
click at [393, 486] on icon at bounding box center [392, 487] width 11 height 11
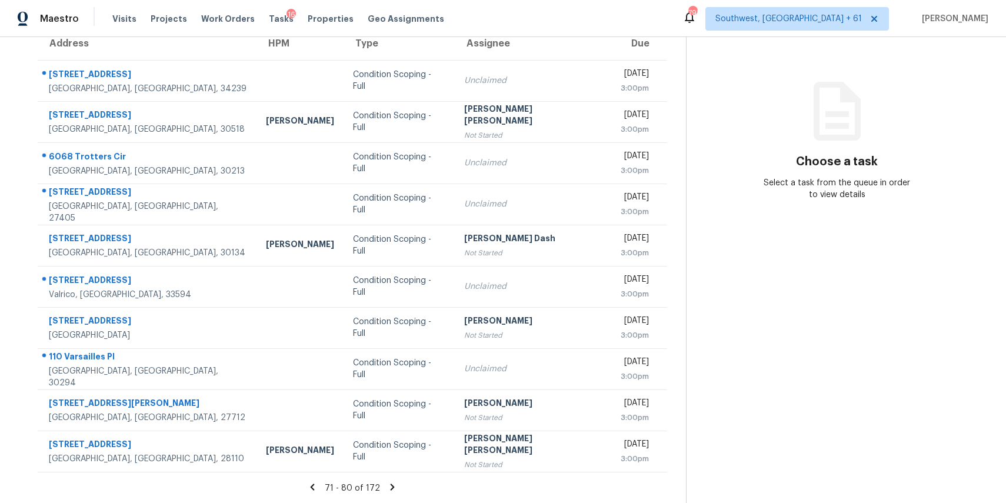
click at [398, 491] on icon at bounding box center [392, 487] width 11 height 11
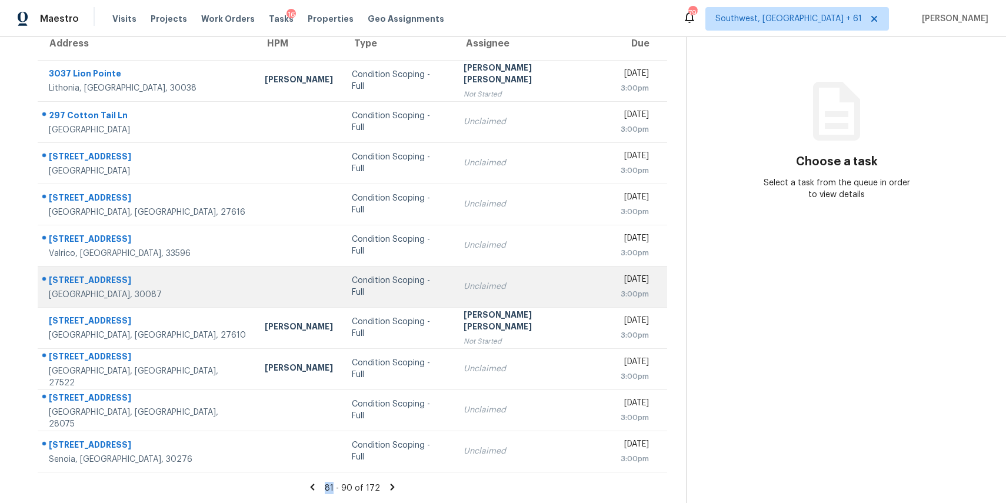
click at [385, 282] on div "Condition Scoping - Full" at bounding box center [398, 287] width 93 height 24
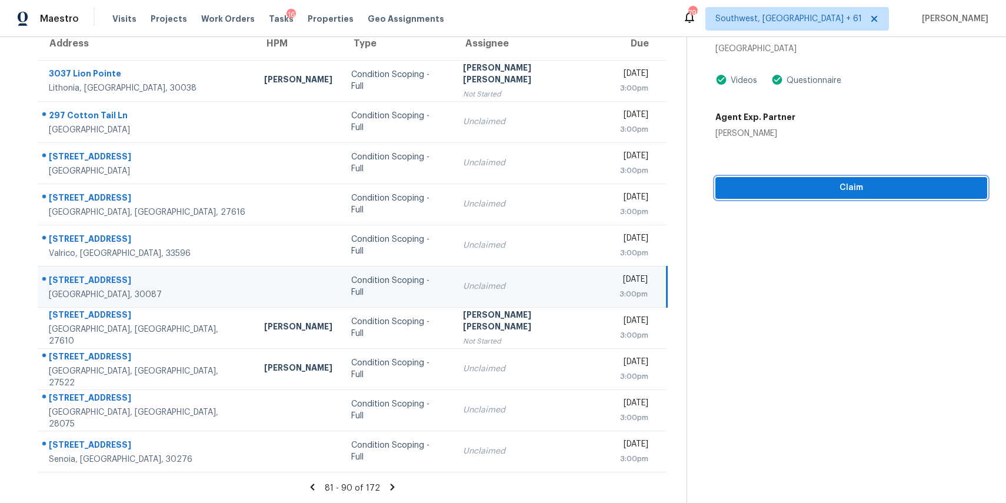
click at [797, 197] on button "Claim" at bounding box center [851, 188] width 272 height 22
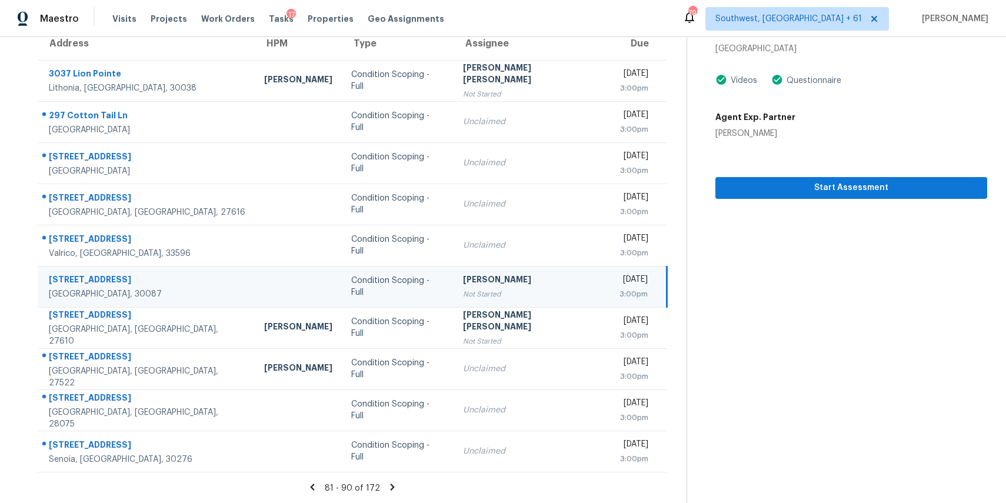
scroll to position [0, 0]
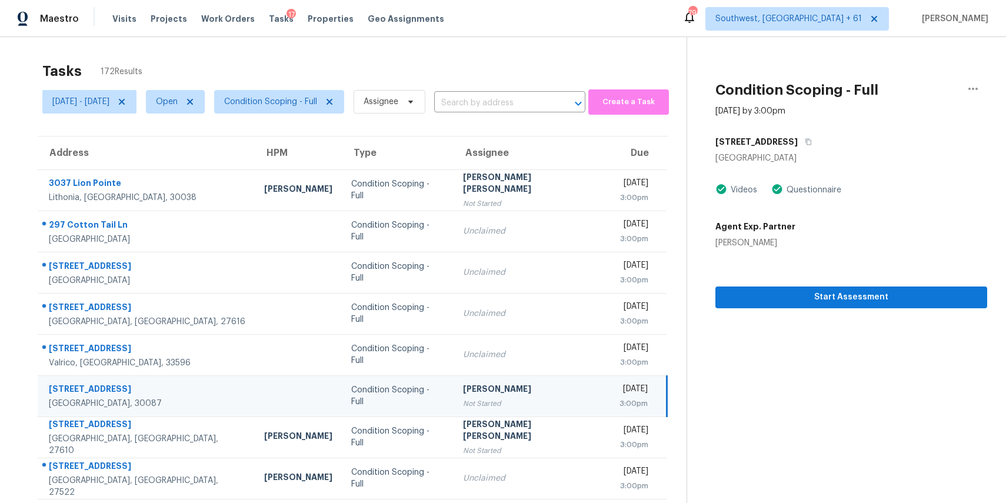
click at [557, 92] on div "Mon, Sep 08 - Mon, Sep 08 Open Condition Scoping - Full Assignee ​" at bounding box center [313, 101] width 543 height 31
click at [552, 102] on input "text" at bounding box center [493, 103] width 118 height 18
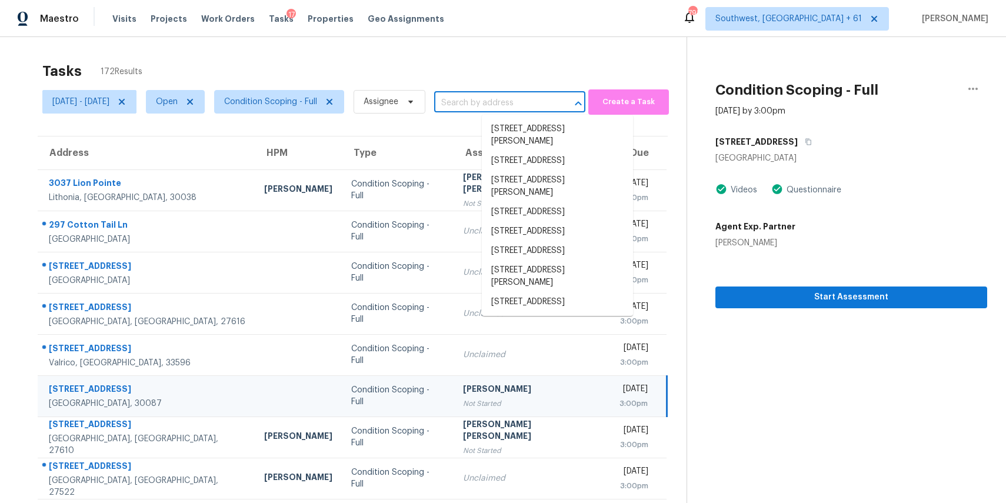
paste input "6543 Oak Dr, Fleming Island, FL 32003"
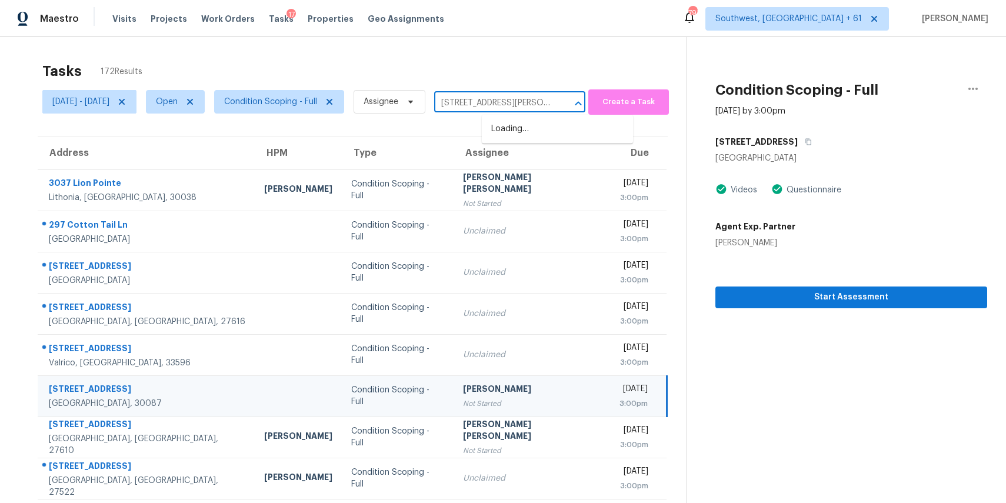
scroll to position [0, 39]
type input "6543 Oak Dr, Fleming Island, FL 32003"
click at [498, 75] on div "Tasks 172 Results" at bounding box center [364, 71] width 644 height 31
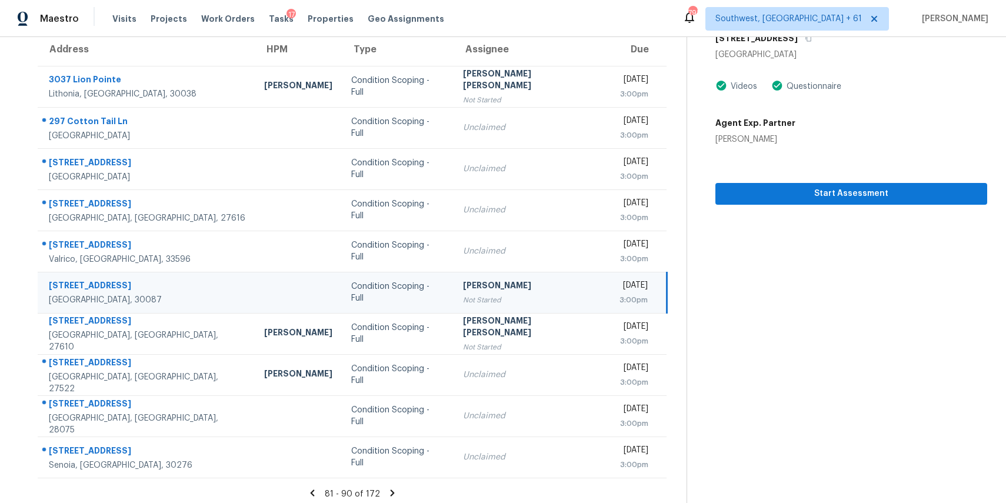
scroll to position [109, 0]
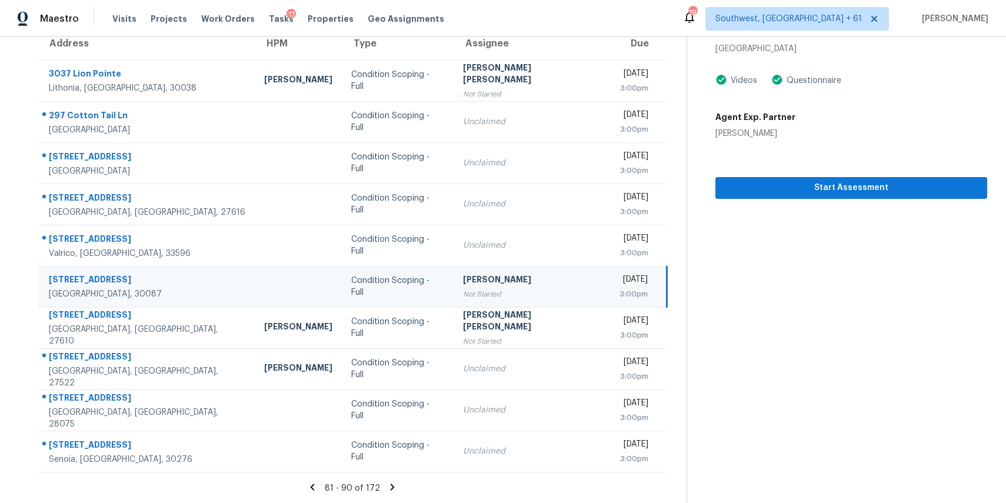
click at [395, 486] on icon at bounding box center [393, 487] width 4 height 6
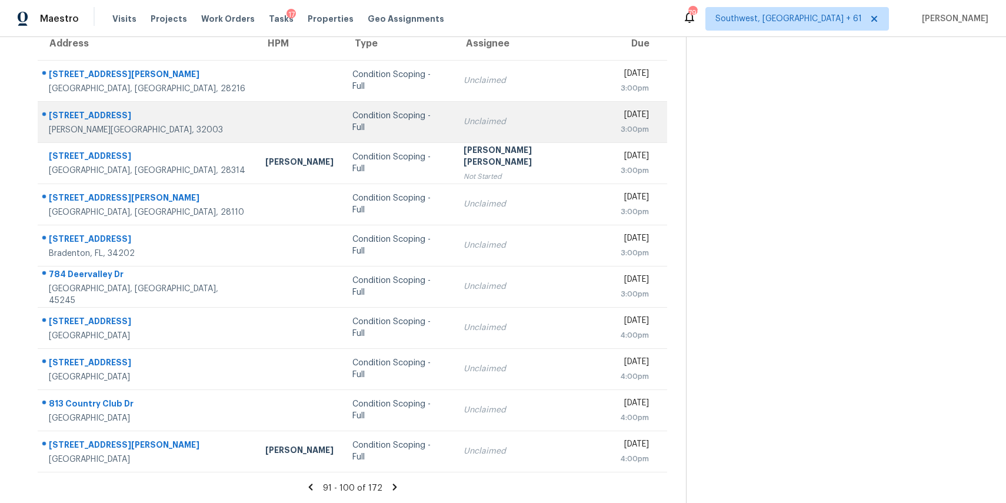
click at [343, 110] on td "Condition Scoping - Full" at bounding box center [398, 121] width 111 height 41
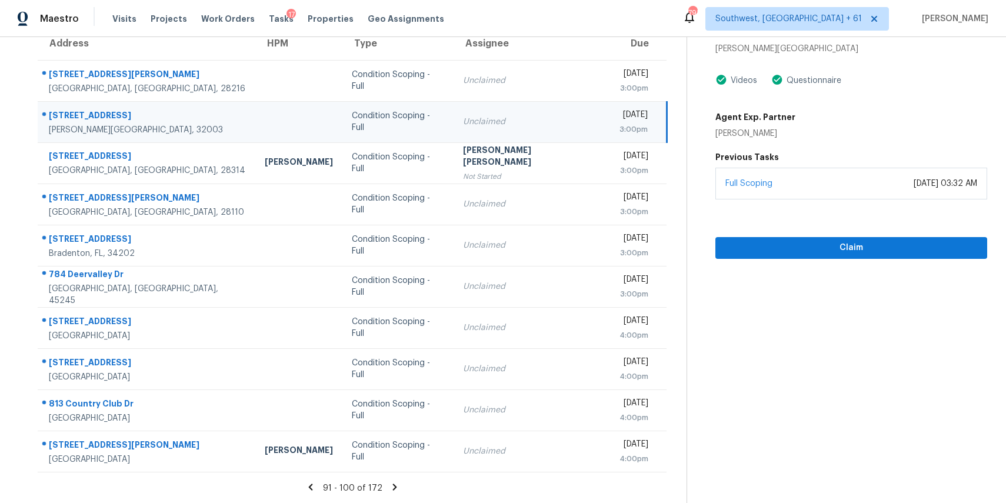
click at [842, 194] on div "Full Scoping June 30, 2025 at 03:32 AM" at bounding box center [851, 184] width 272 height 32
click at [862, 244] on span "Claim" at bounding box center [851, 248] width 253 height 15
click at [401, 477] on section "Tasks 172 Results Mon, Sep 08 - Mon, Sep 08 Open Condition Scoping - Full Assig…" at bounding box center [353, 224] width 668 height 557
click at [399, 480] on section "Tasks 172 Results Mon, Sep 08 - Mon, Sep 08 Open Condition Scoping - Full Assig…" at bounding box center [353, 224] width 668 height 557
click at [397, 485] on icon at bounding box center [395, 487] width 4 height 6
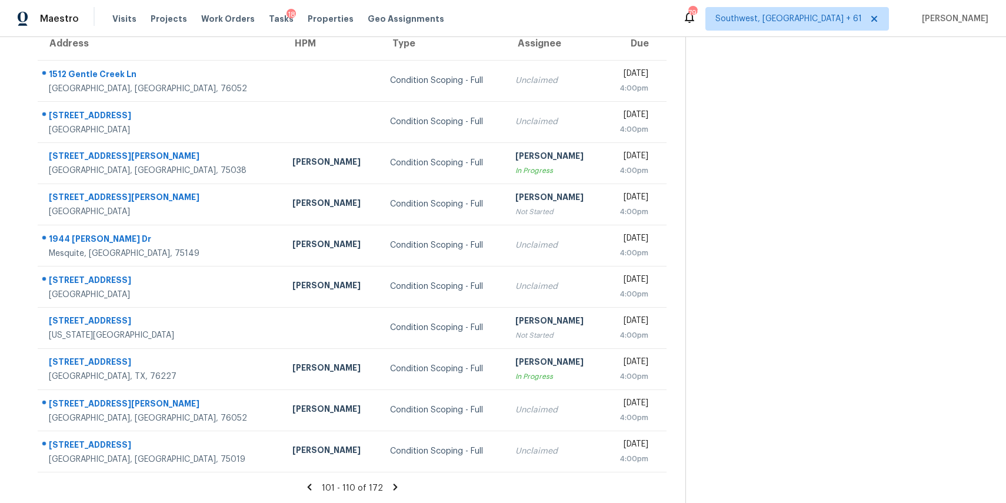
click at [396, 489] on icon at bounding box center [395, 487] width 11 height 11
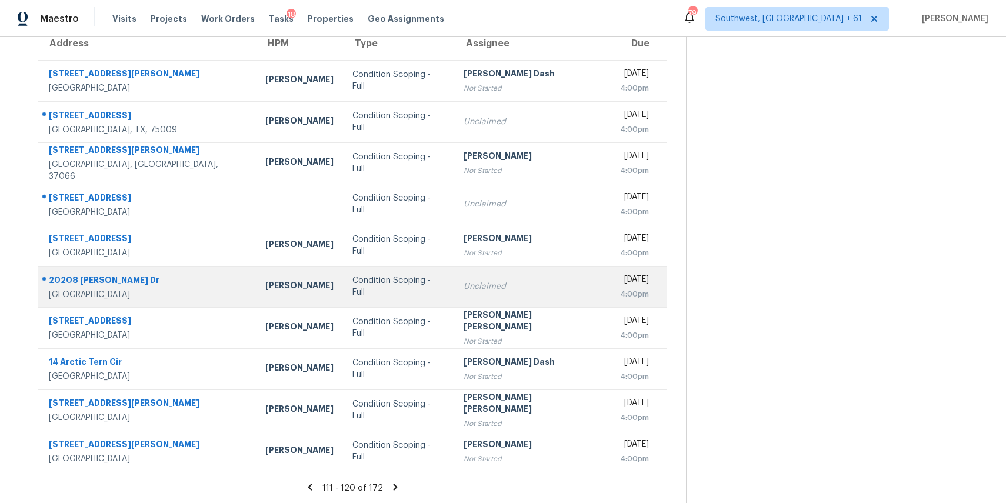
click at [417, 292] on td "Condition Scoping - Full" at bounding box center [398, 286] width 111 height 41
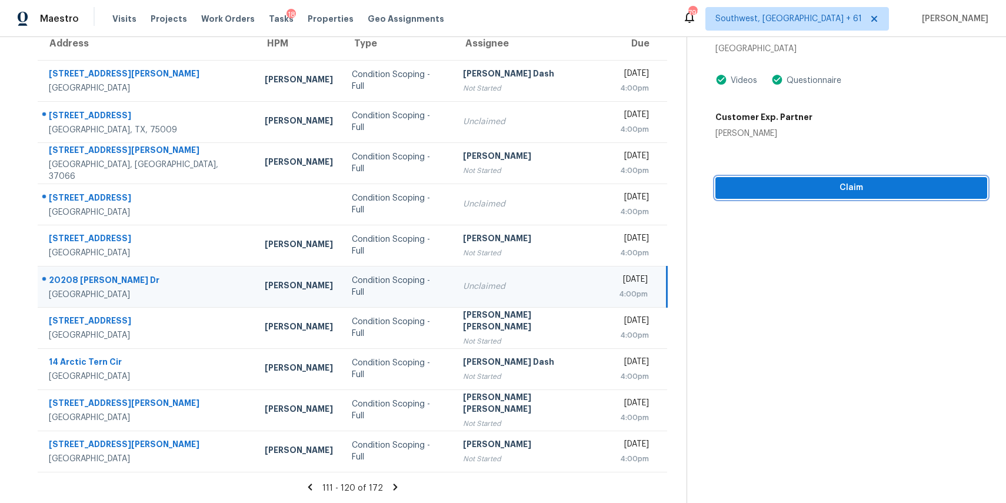
click at [848, 194] on span "Claim" at bounding box center [851, 188] width 253 height 15
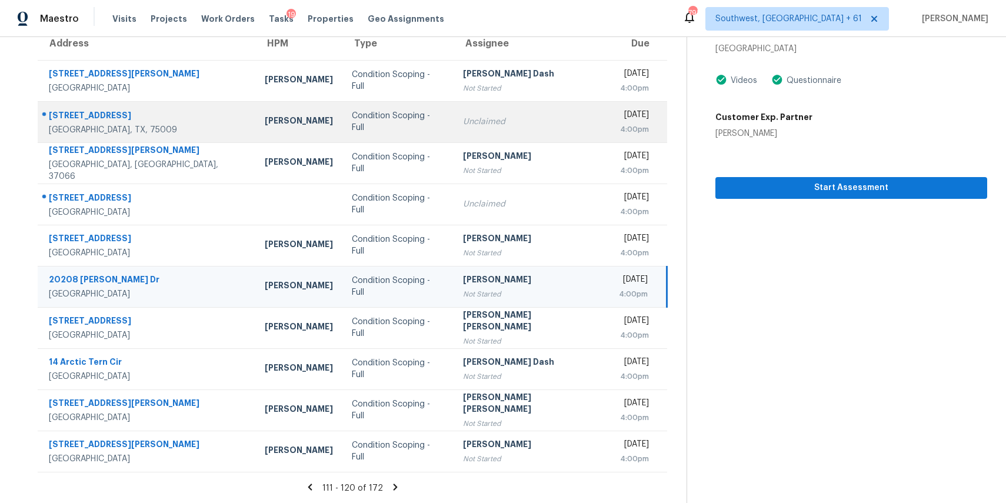
scroll to position [0, 0]
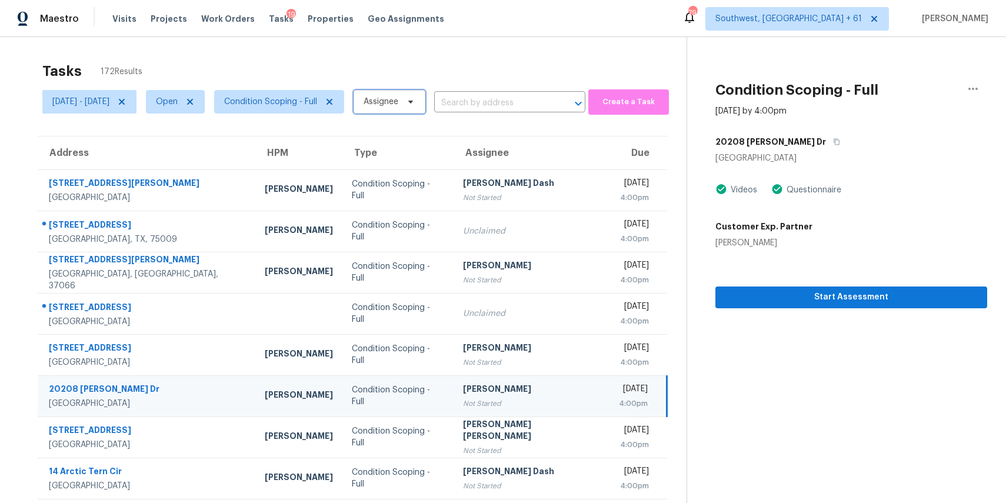
click at [398, 103] on span "Assignee" at bounding box center [381, 102] width 35 height 12
type input "ranjith"
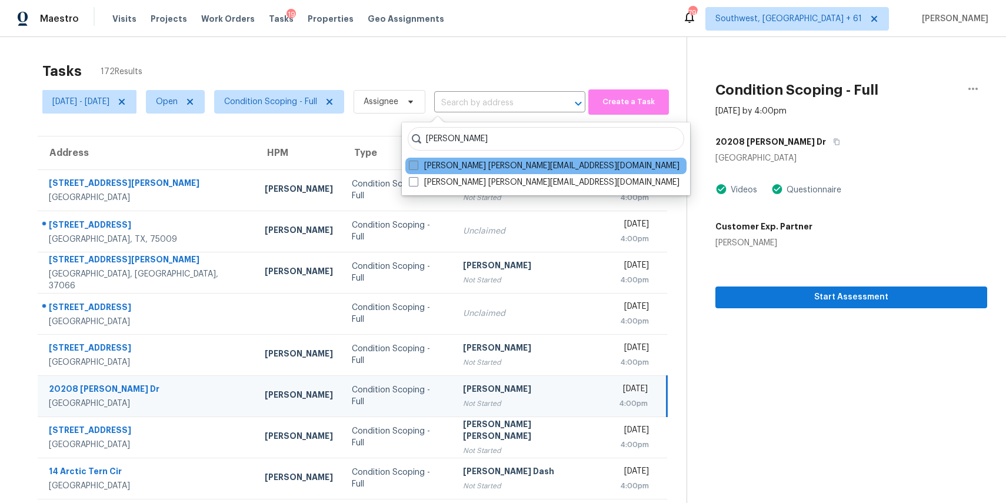
click at [462, 169] on label "Ranjith Kumar P ranjith.kumar@opendoor.com" at bounding box center [544, 166] width 271 height 12
click at [417, 168] on input "Ranjith Kumar P ranjith.kumar@opendoor.com" at bounding box center [413, 164] width 8 height 8
checkbox input "true"
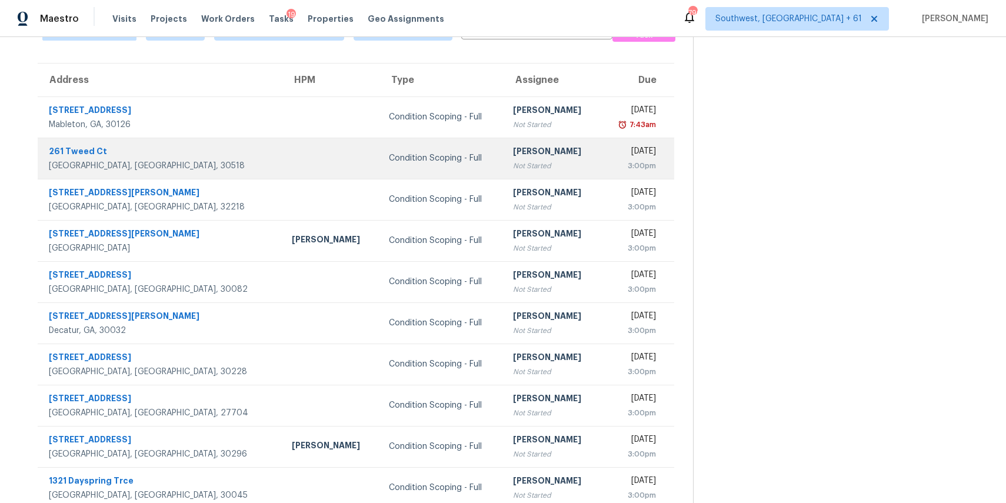
scroll to position [109, 0]
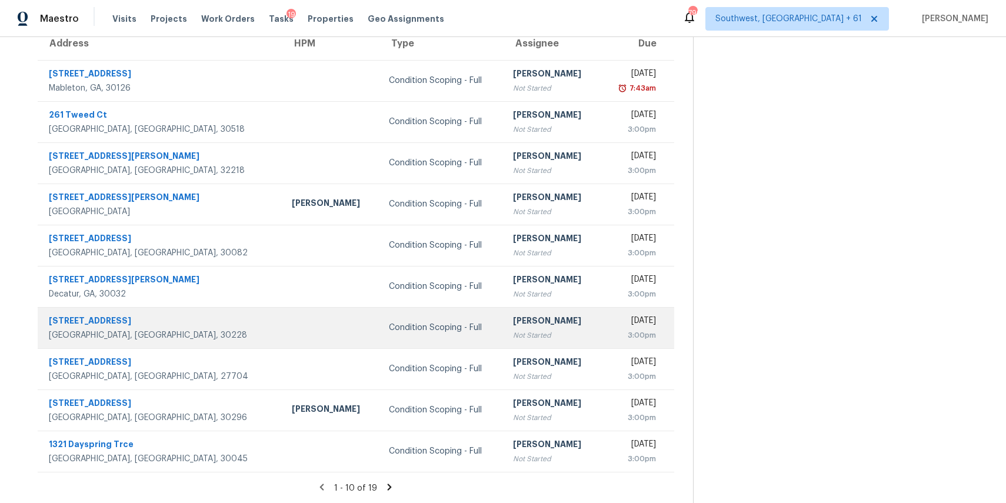
click at [405, 346] on td "Condition Scoping - Full" at bounding box center [441, 327] width 124 height 41
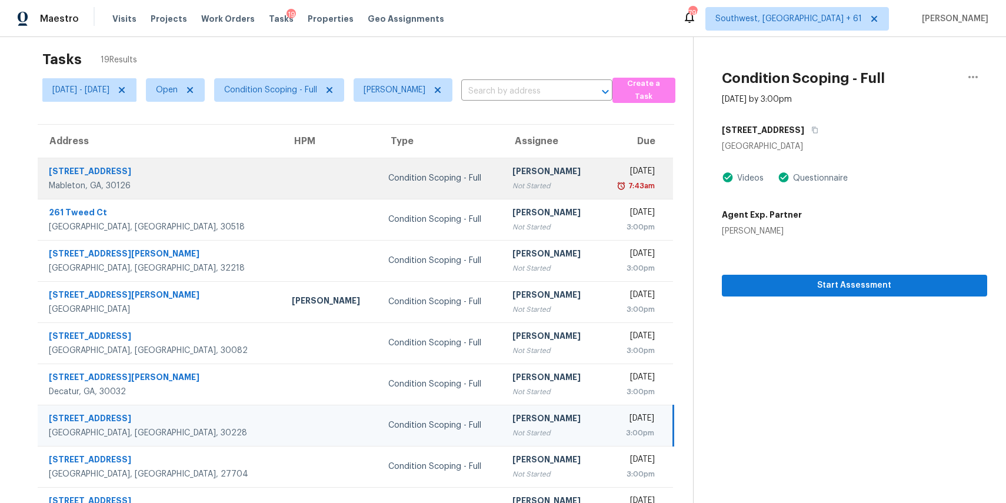
scroll to position [0, 0]
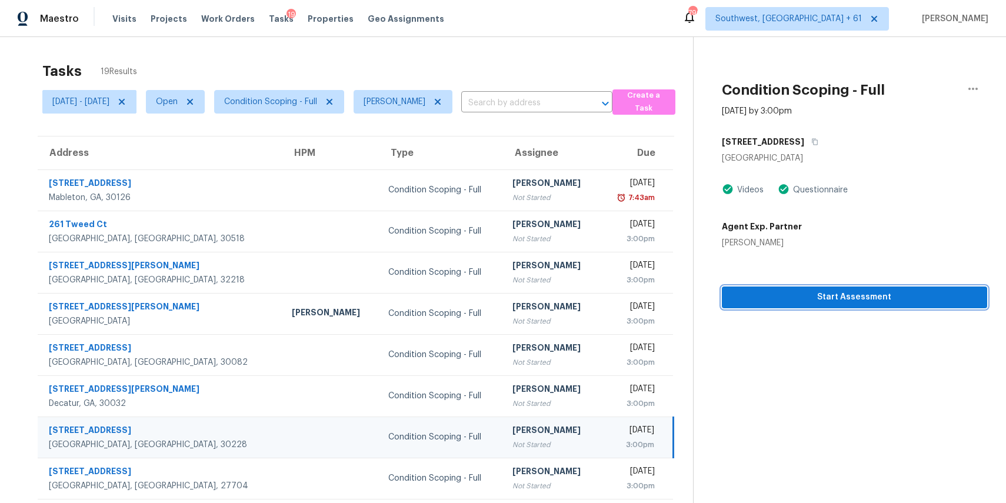
click at [862, 297] on span "Start Assessment" at bounding box center [854, 297] width 247 height 15
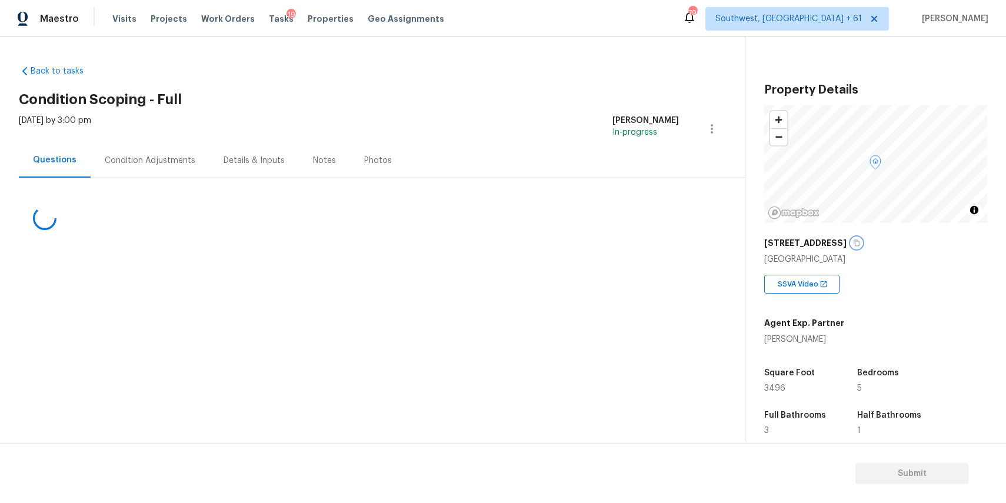
click at [854, 241] on icon "button" at bounding box center [857, 243] width 6 height 6
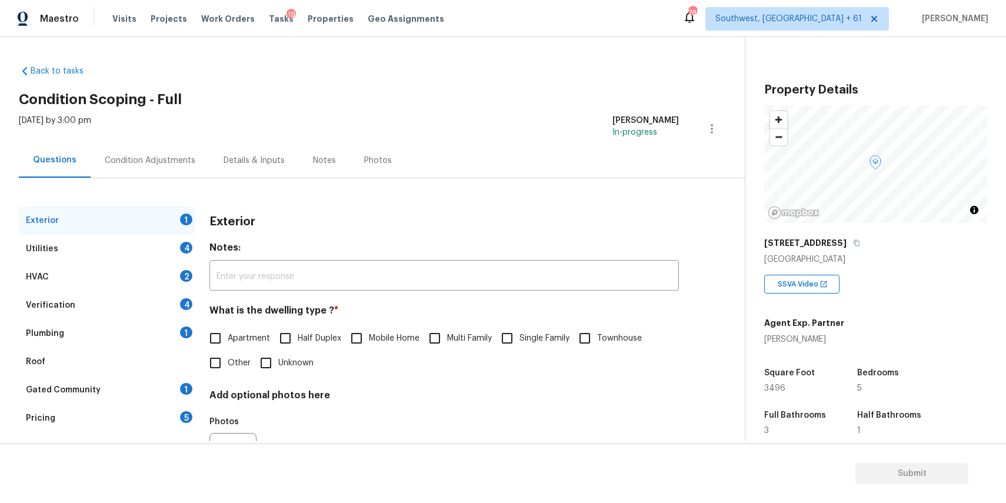
click at [521, 344] on span "Single Family" at bounding box center [544, 338] width 50 height 12
click at [519, 344] on input "Single Family" at bounding box center [507, 338] width 25 height 25
checkbox input "true"
click at [151, 247] on div "Utilities 4" at bounding box center [107, 249] width 176 height 28
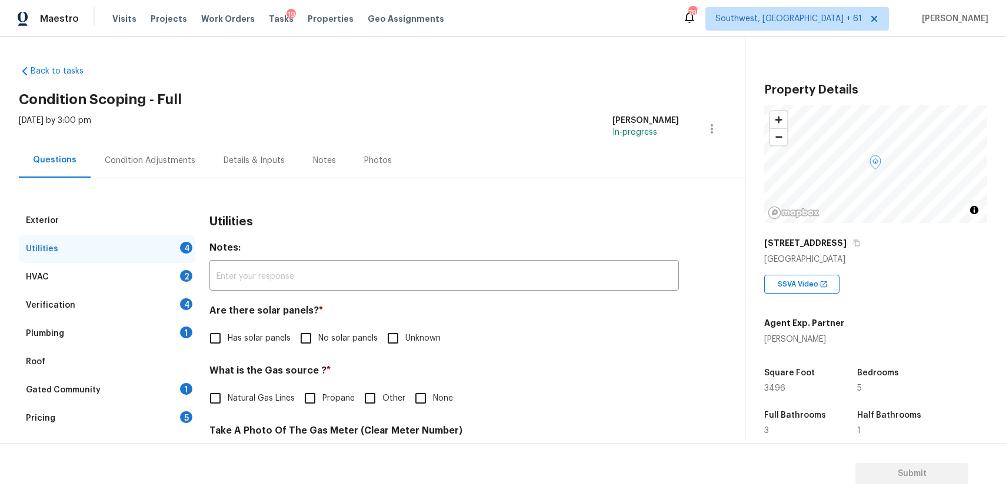
scroll to position [111, 0]
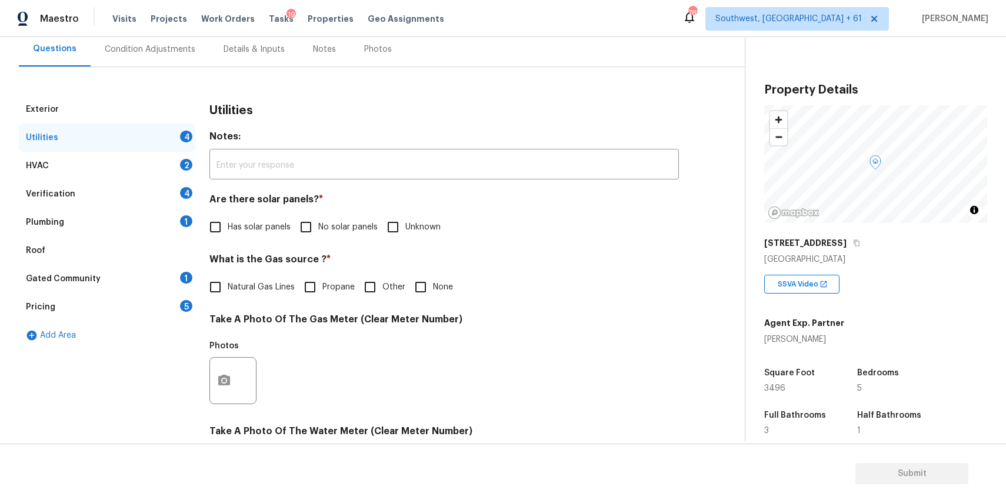
click at [269, 230] on span "Has solar panels" at bounding box center [259, 227] width 63 height 12
click at [228, 230] on input "Has solar panels" at bounding box center [215, 227] width 25 height 25
checkbox input "true"
click at [313, 233] on input "No solar panels" at bounding box center [306, 227] width 25 height 25
checkbox input "true"
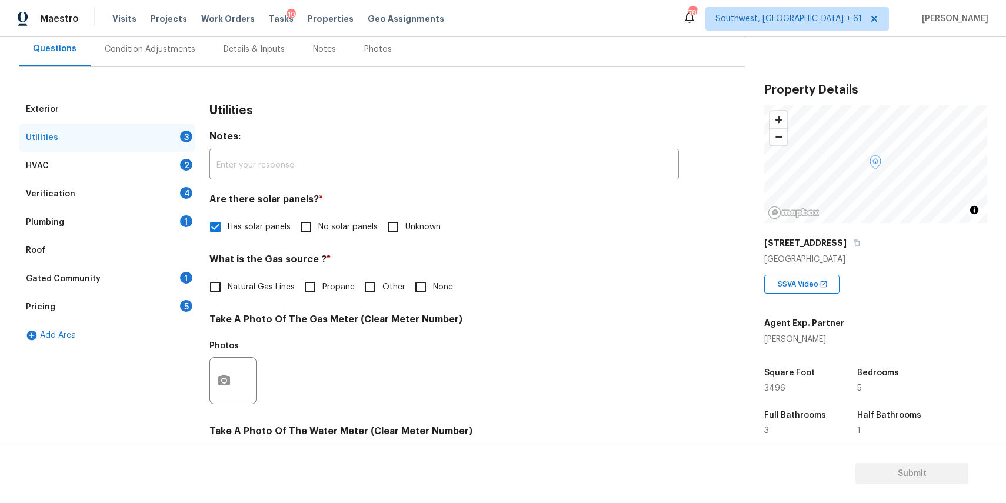
checkbox input "false"
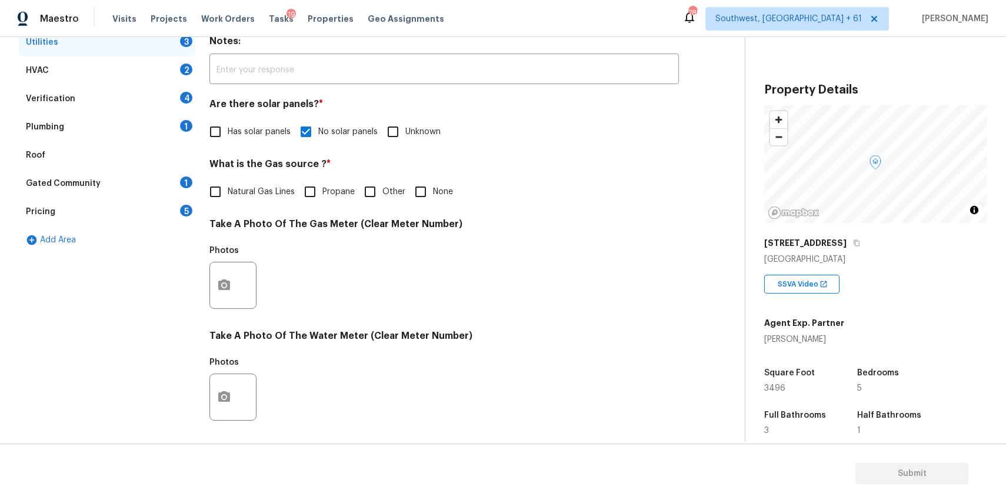
scroll to position [219, 0]
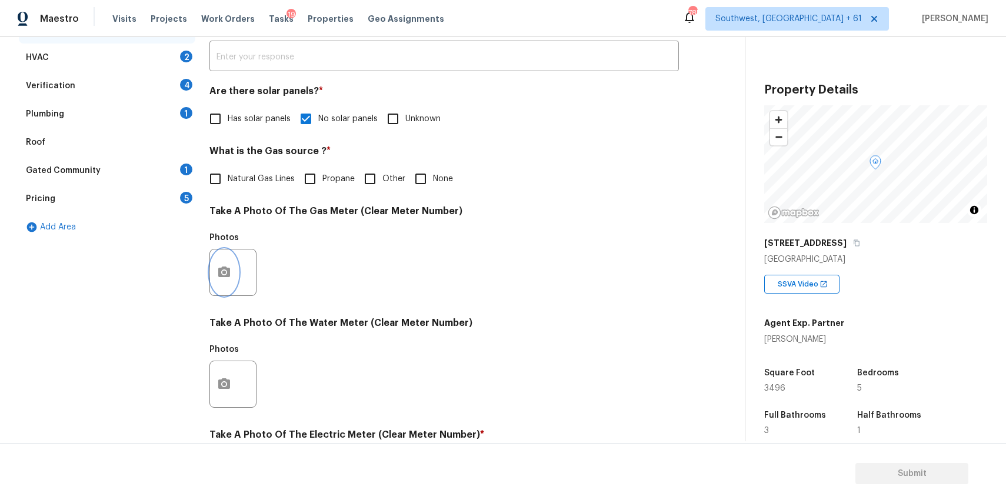
click at [235, 274] on button "button" at bounding box center [224, 272] width 28 height 46
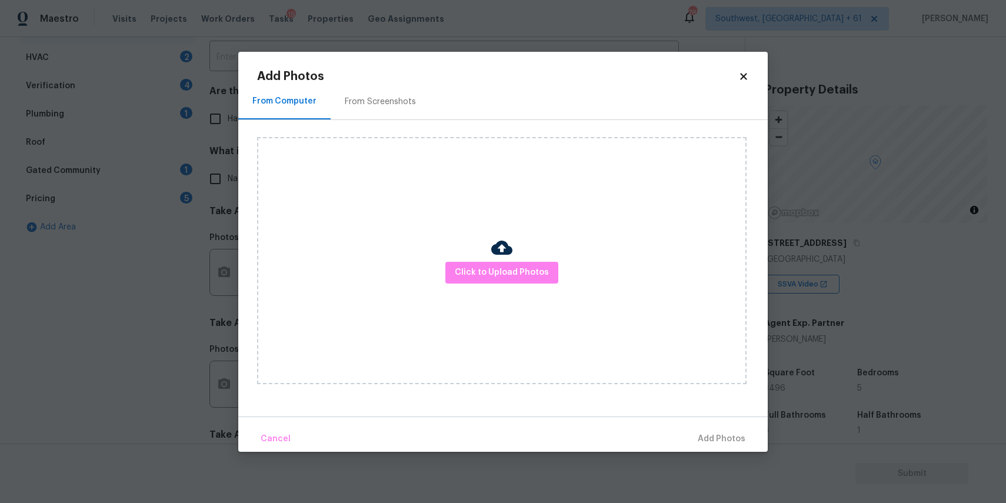
click at [440, 262] on div "Click to Upload Photos" at bounding box center [501, 260] width 489 height 247
click at [475, 265] on button "Click to Upload Photos" at bounding box center [501, 273] width 113 height 22
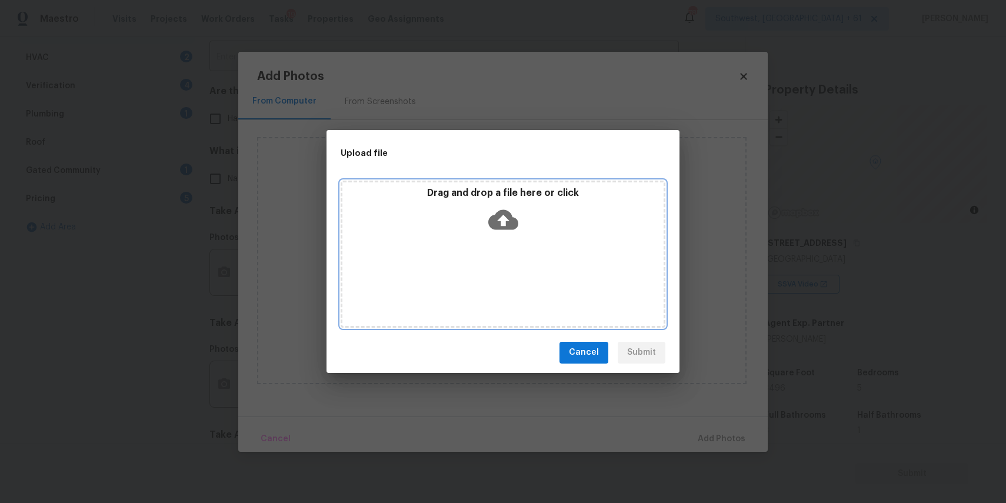
click at [475, 265] on div "Drag and drop a file here or click" at bounding box center [503, 254] width 325 height 147
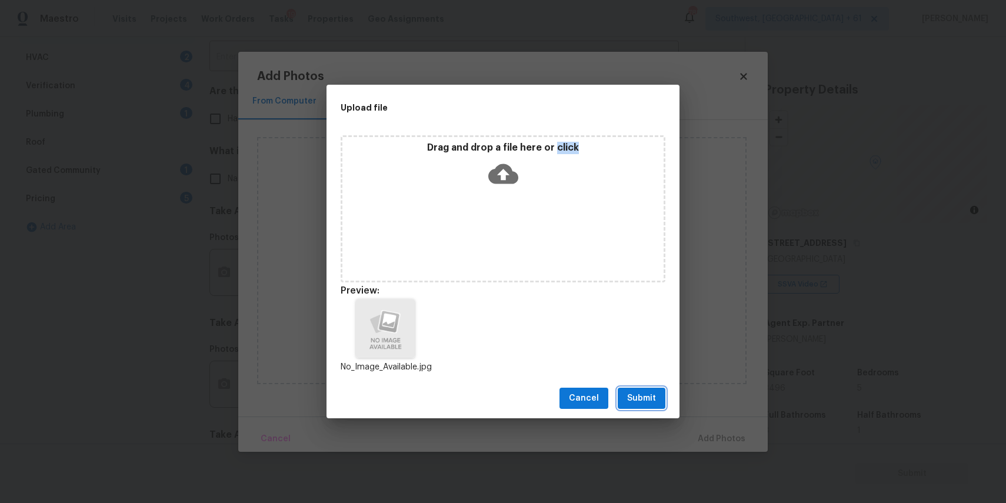
click at [644, 388] on button "Submit" at bounding box center [642, 399] width 48 height 22
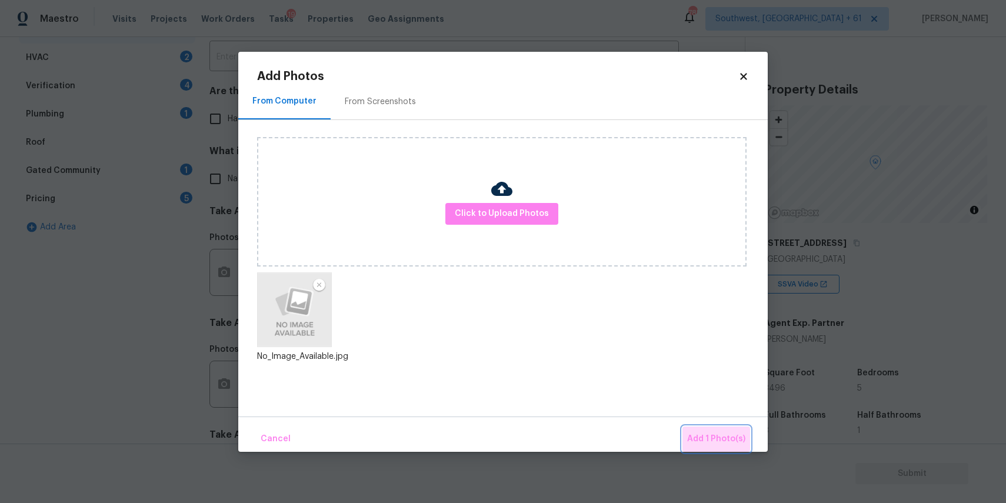
click at [737, 445] on span "Add 1 Photo(s)" at bounding box center [716, 439] width 58 height 15
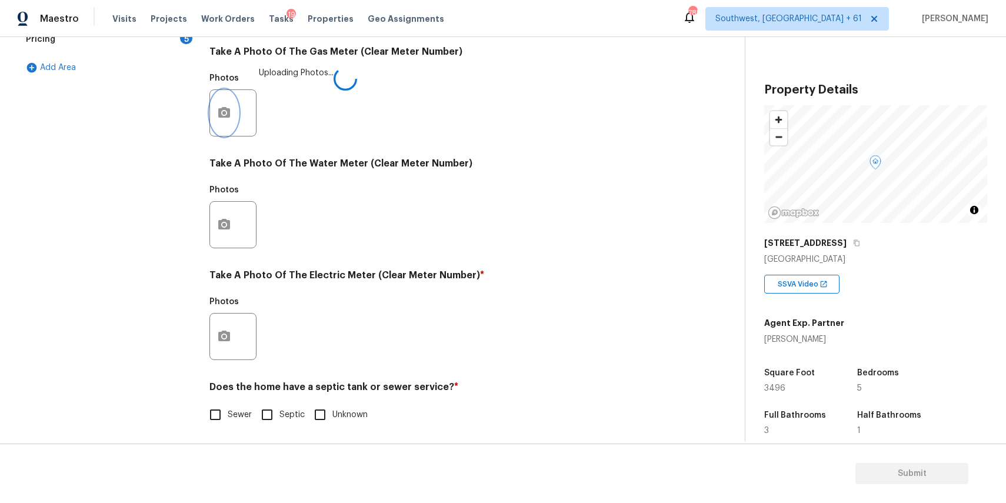
scroll to position [382, 0]
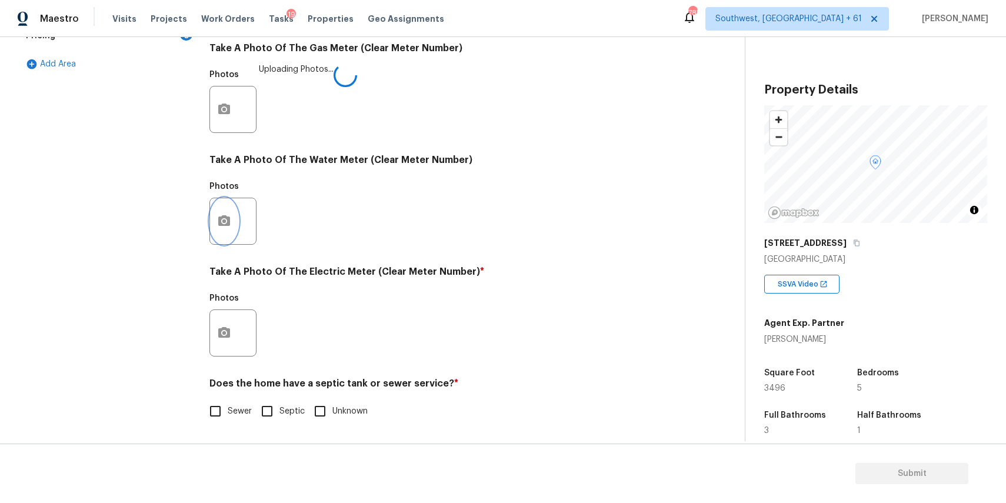
click at [211, 211] on button "button" at bounding box center [224, 221] width 28 height 46
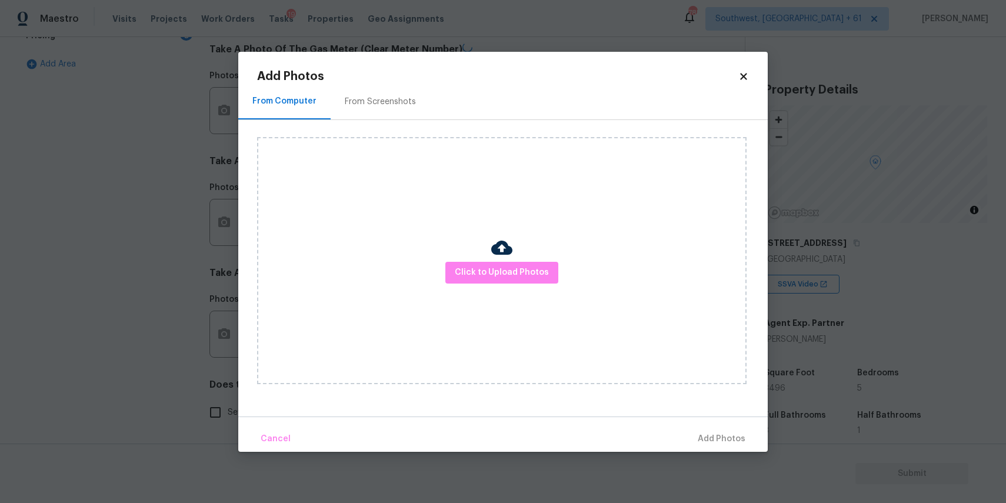
click at [510, 259] on div at bounding box center [501, 249] width 21 height 25
click at [516, 269] on span "Click to Upload Photos" at bounding box center [502, 272] width 94 height 15
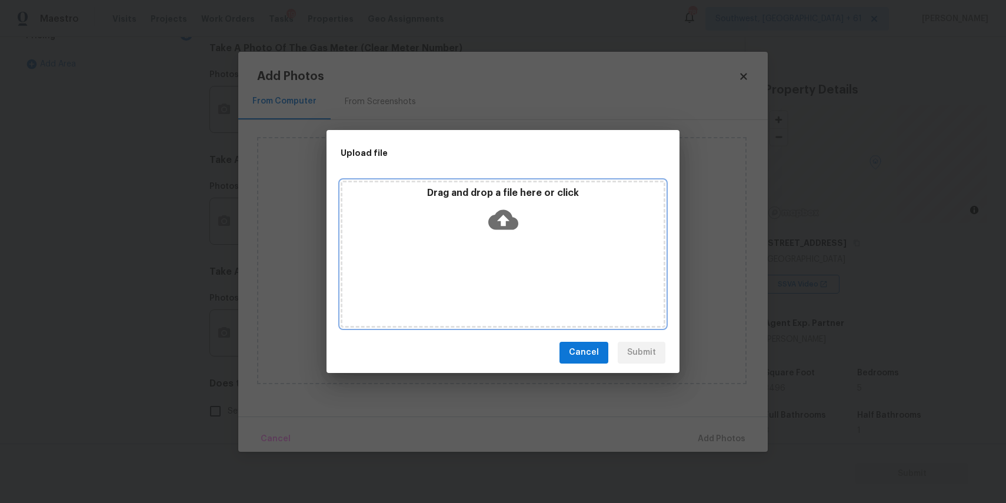
click at [516, 269] on div "Drag and drop a file here or click" at bounding box center [503, 254] width 325 height 147
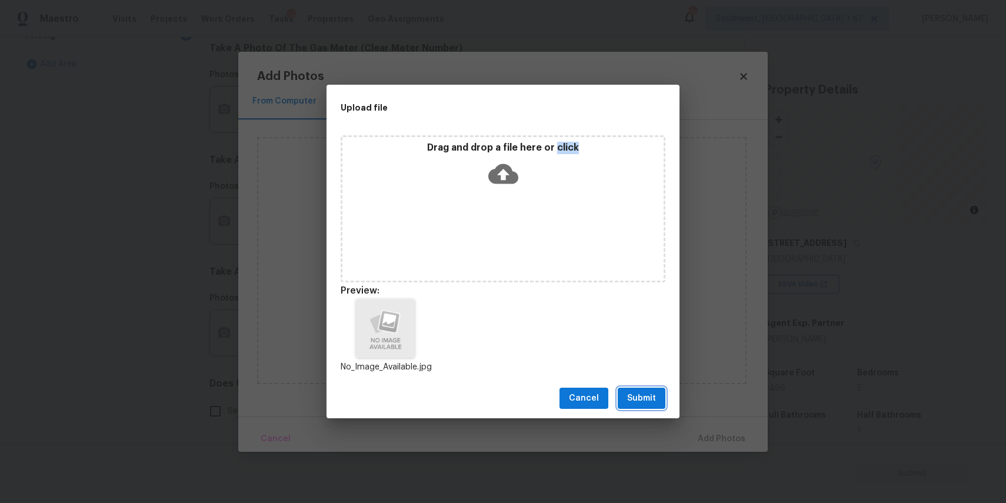
click at [660, 403] on button "Submit" at bounding box center [642, 399] width 48 height 22
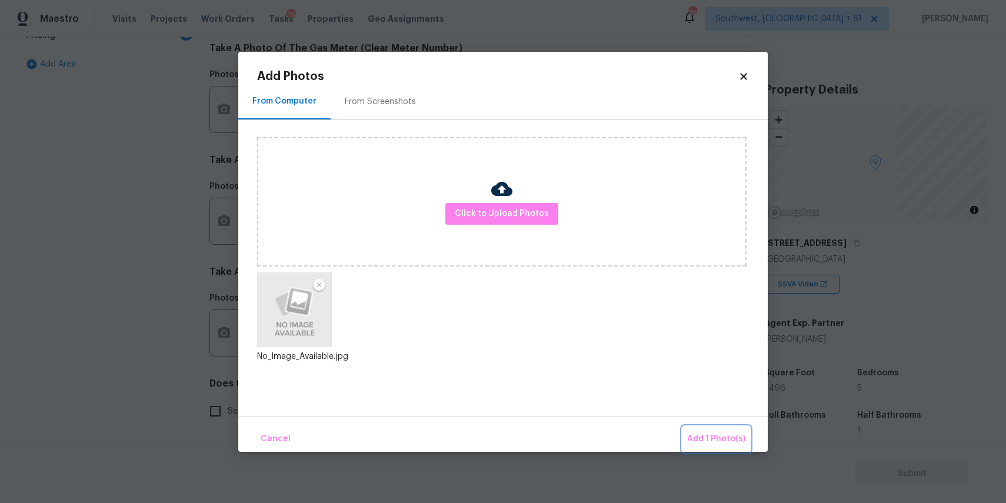
click at [725, 438] on span "Add 1 Photo(s)" at bounding box center [716, 439] width 58 height 15
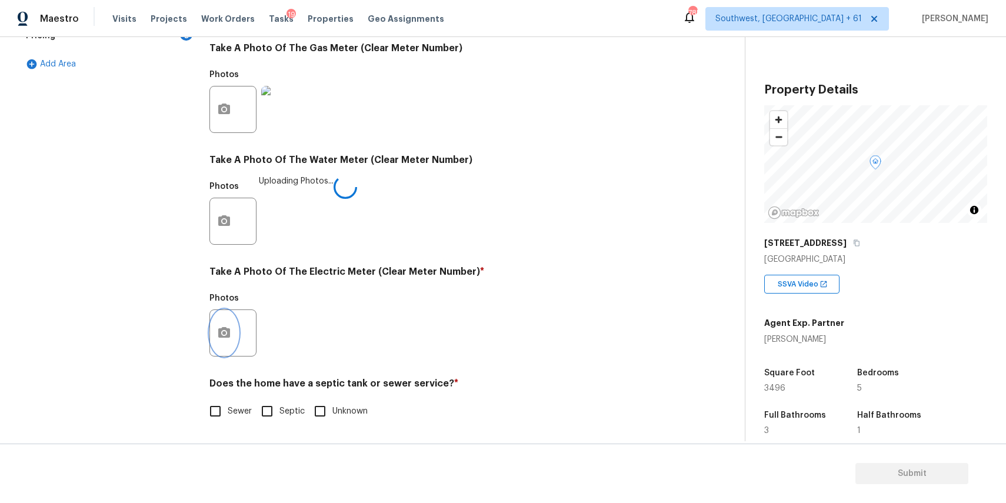
click at [231, 338] on icon "button" at bounding box center [224, 333] width 14 height 14
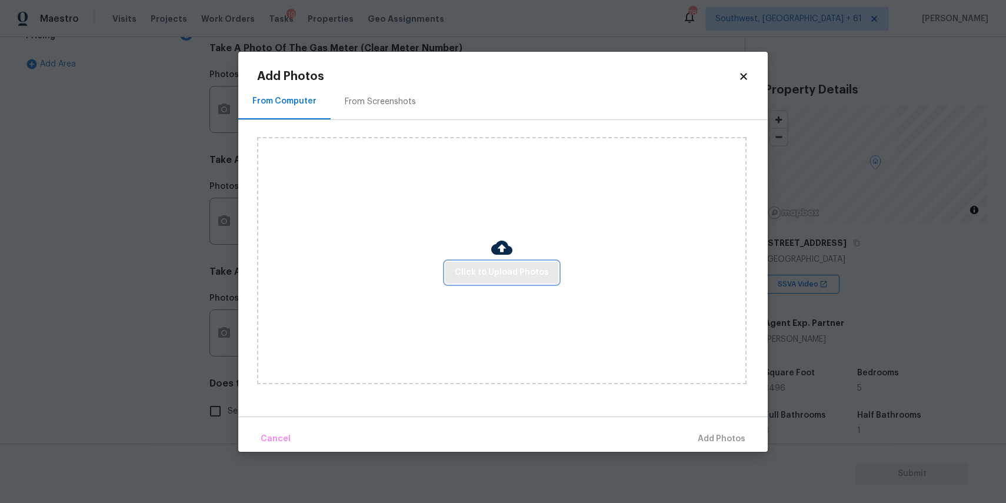
click at [515, 269] on span "Click to Upload Photos" at bounding box center [502, 272] width 94 height 15
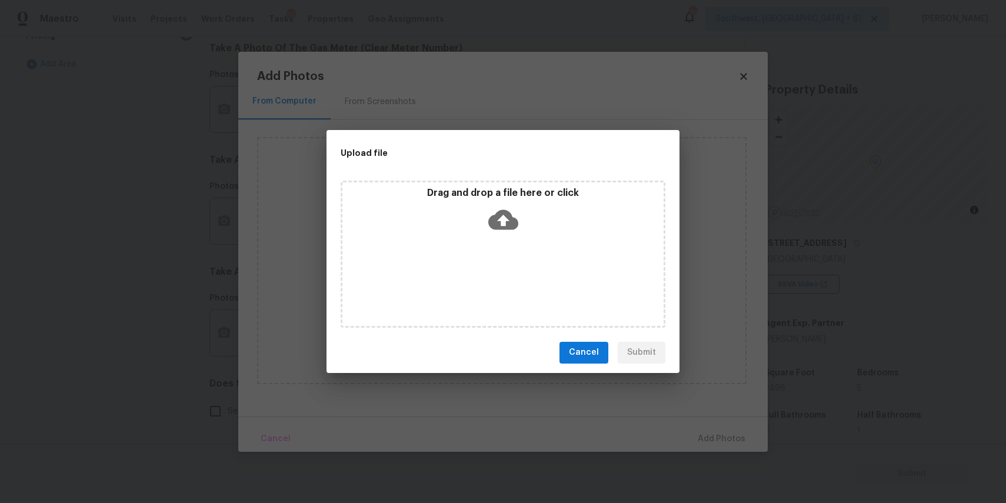
click at [497, 205] on icon at bounding box center [503, 220] width 30 height 30
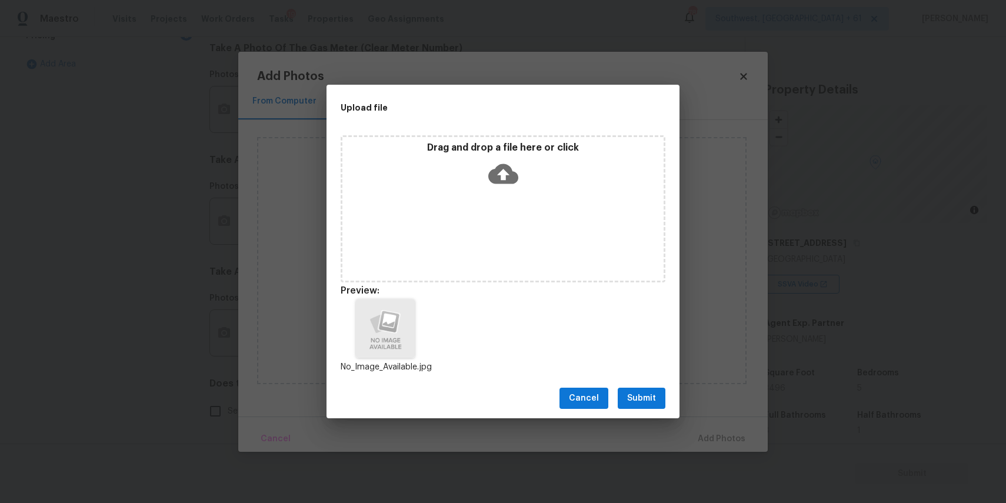
click at [640, 391] on span "Submit" at bounding box center [641, 398] width 29 height 15
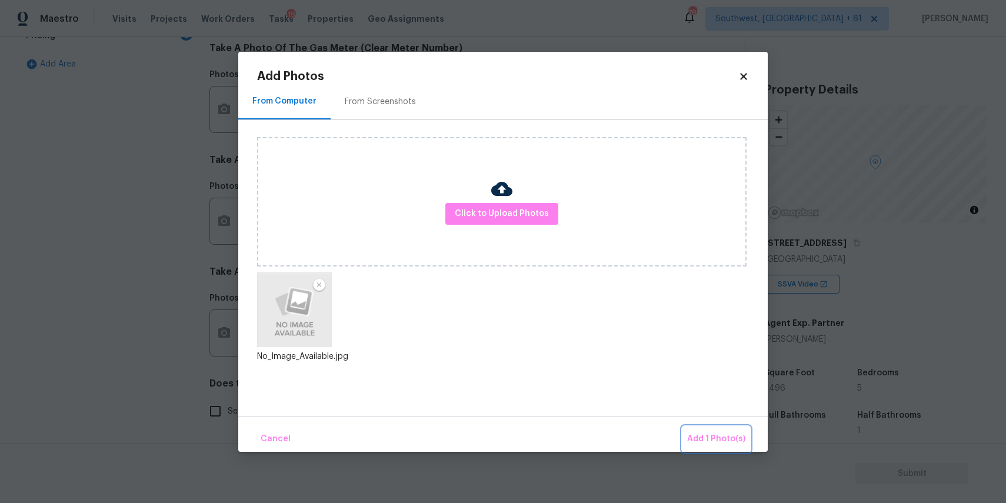
click at [700, 429] on button "Add 1 Photo(s)" at bounding box center [716, 439] width 68 height 25
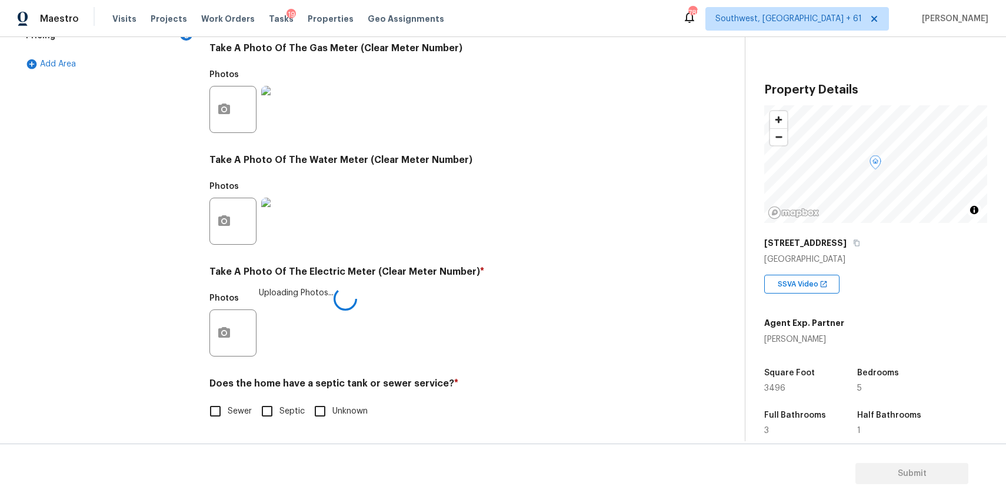
click at [226, 411] on input "Sewer" at bounding box center [215, 411] width 25 height 25
checkbox input "true"
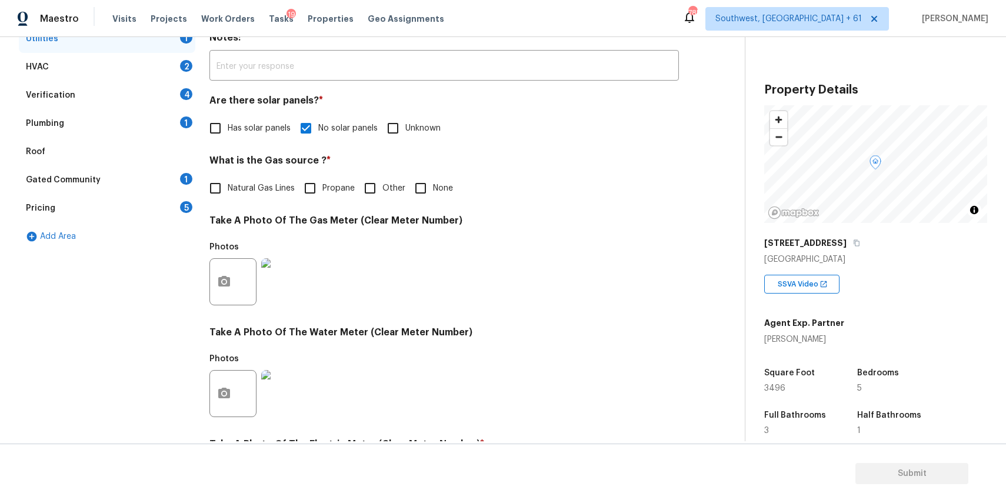
scroll to position [106, 0]
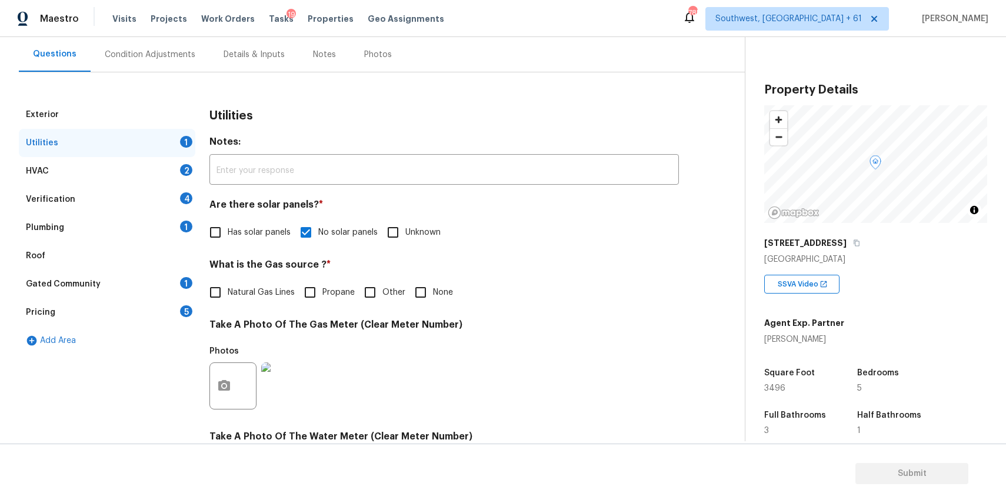
click at [164, 161] on div "HVAC 2" at bounding box center [107, 171] width 176 height 28
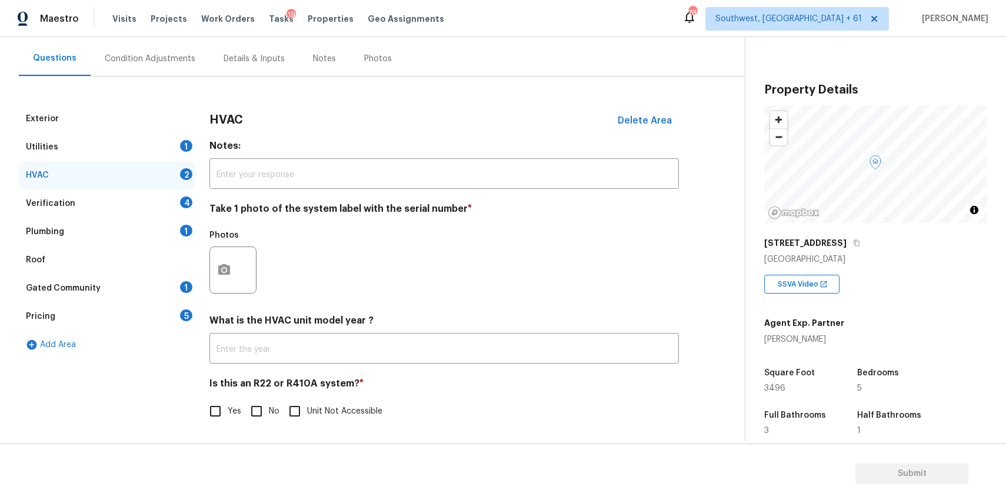
click at [279, 225] on div "Photos" at bounding box center [443, 262] width 469 height 76
click at [231, 263] on button "button" at bounding box center [224, 270] width 28 height 46
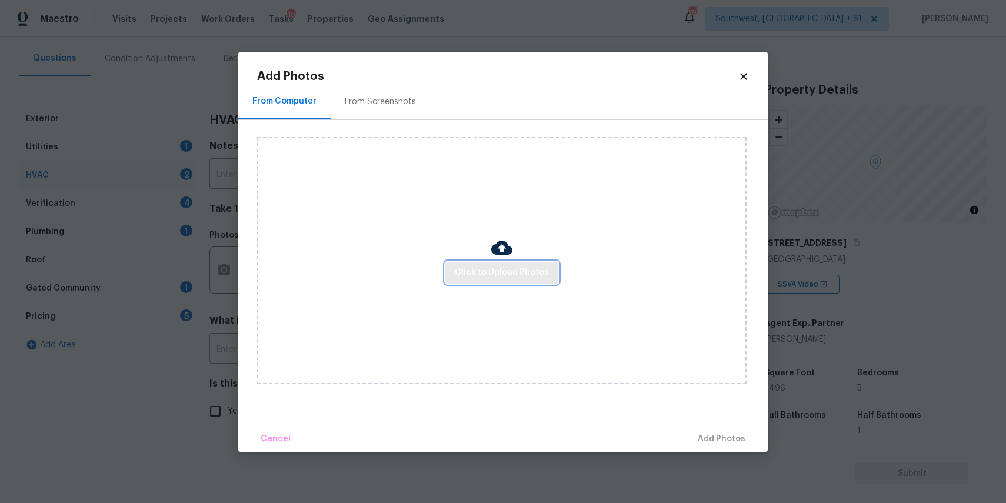
click at [468, 268] on span "Click to Upload Photos" at bounding box center [502, 272] width 94 height 15
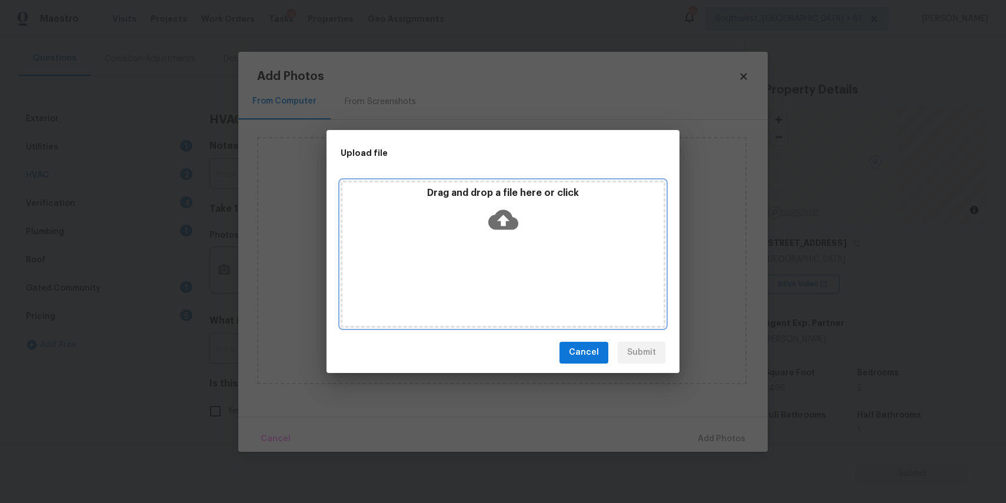
click at [468, 268] on div "Drag and drop a file here or click" at bounding box center [503, 254] width 325 height 147
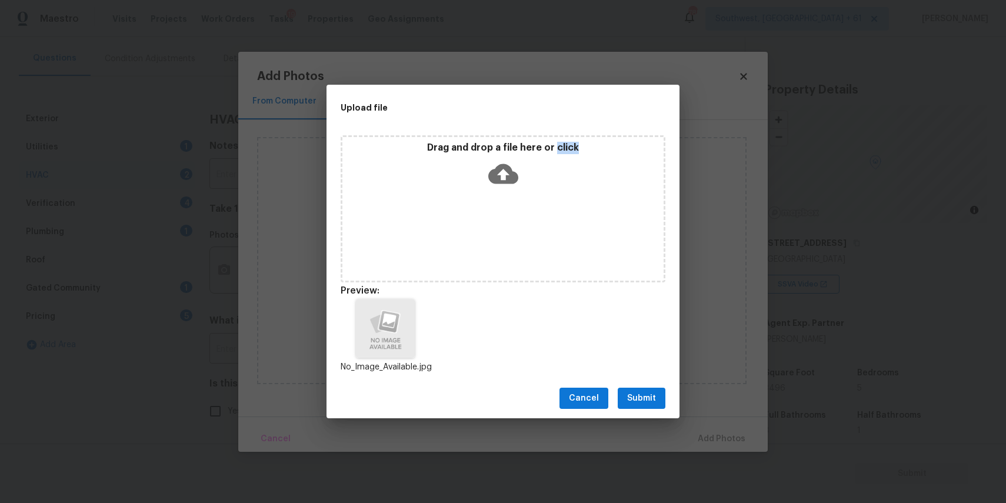
click at [660, 392] on button "Submit" at bounding box center [642, 399] width 48 height 22
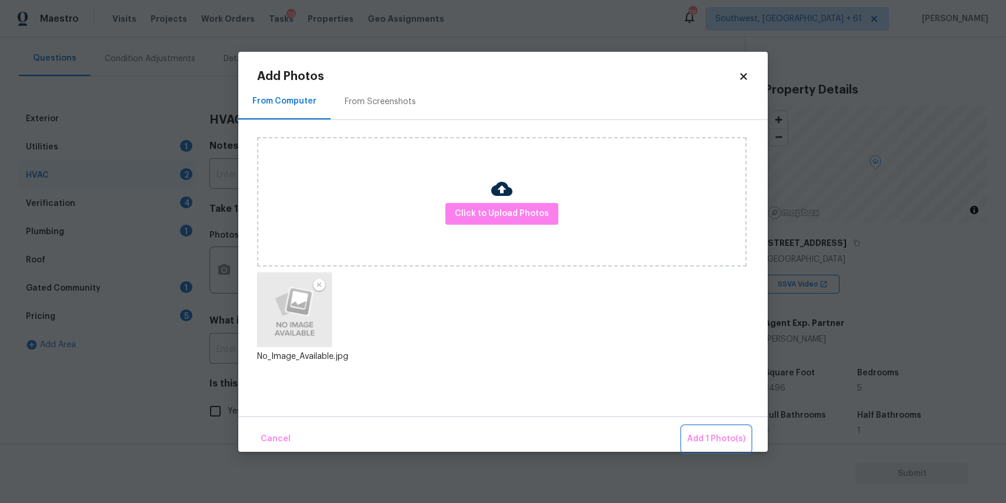
click at [721, 427] on button "Add 1 Photo(s)" at bounding box center [716, 439] width 68 height 25
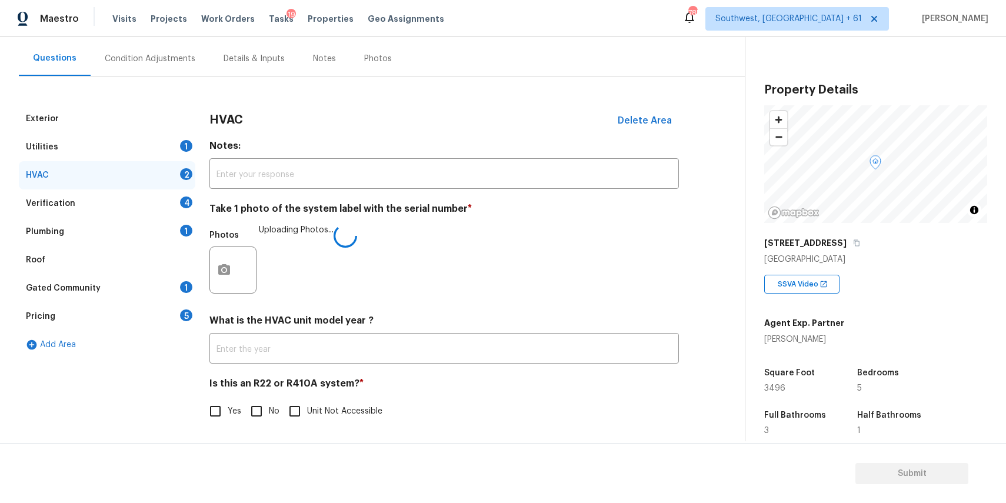
click at [257, 395] on div "Is this an R22 or R410A system? * Yes No Unit Not Accessible" at bounding box center [443, 401] width 469 height 46
click at [258, 408] on input "No" at bounding box center [256, 411] width 25 height 25
checkbox input "true"
click at [310, 363] on input "text" at bounding box center [443, 350] width 469 height 28
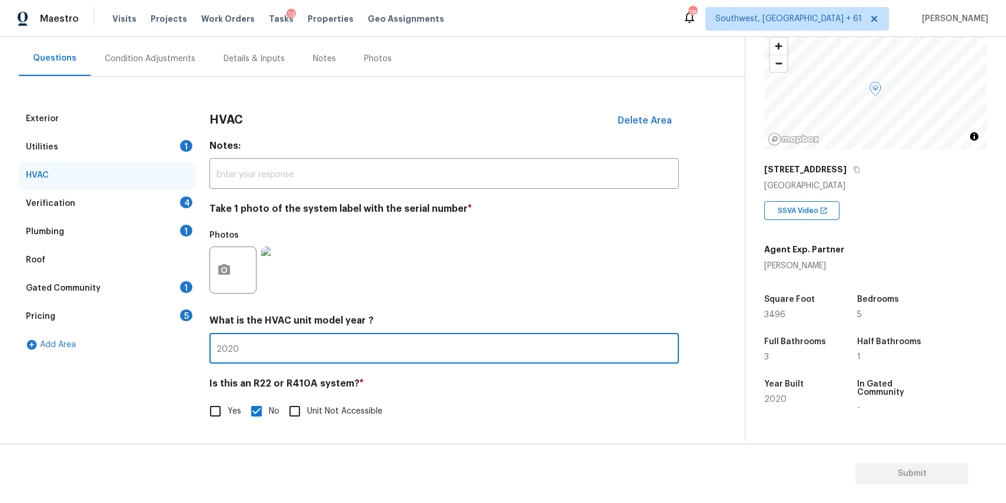
scroll to position [94, 0]
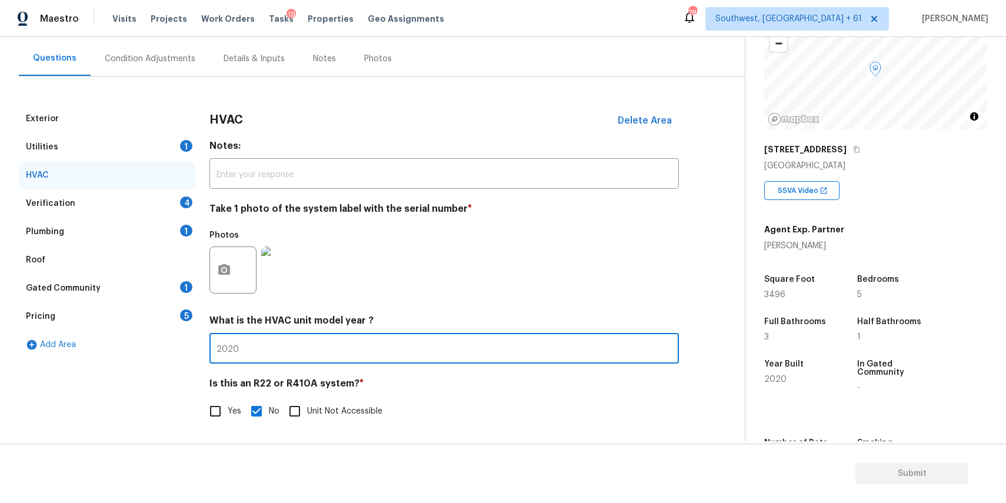
type input "2020"
click at [475, 267] on div "Photos" at bounding box center [443, 262] width 469 height 76
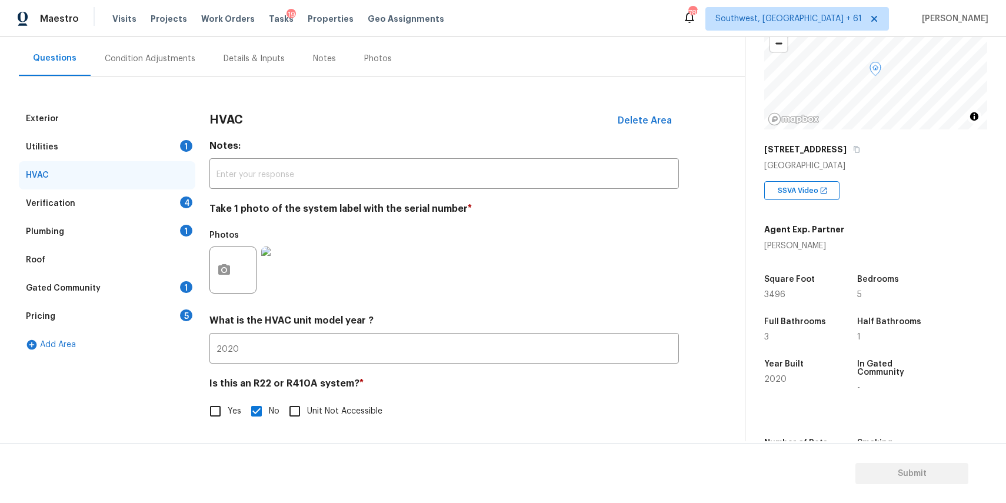
click at [171, 201] on div "Verification 4" at bounding box center [107, 203] width 176 height 28
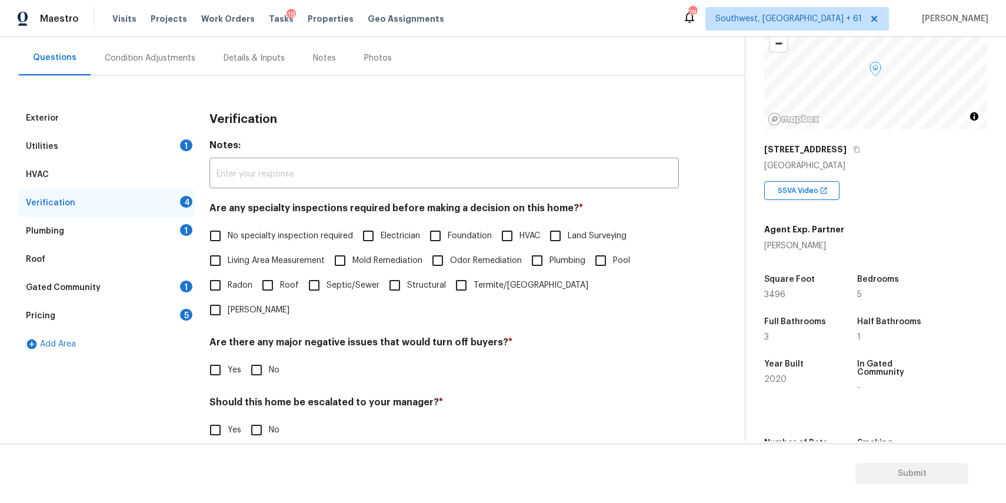
click at [271, 232] on span "No specialty inspection required" at bounding box center [290, 236] width 125 height 12
click at [228, 232] on input "No specialty inspection required" at bounding box center [215, 236] width 25 height 25
checkbox input "true"
click at [261, 358] on input "No" at bounding box center [256, 370] width 25 height 25
checkbox input "true"
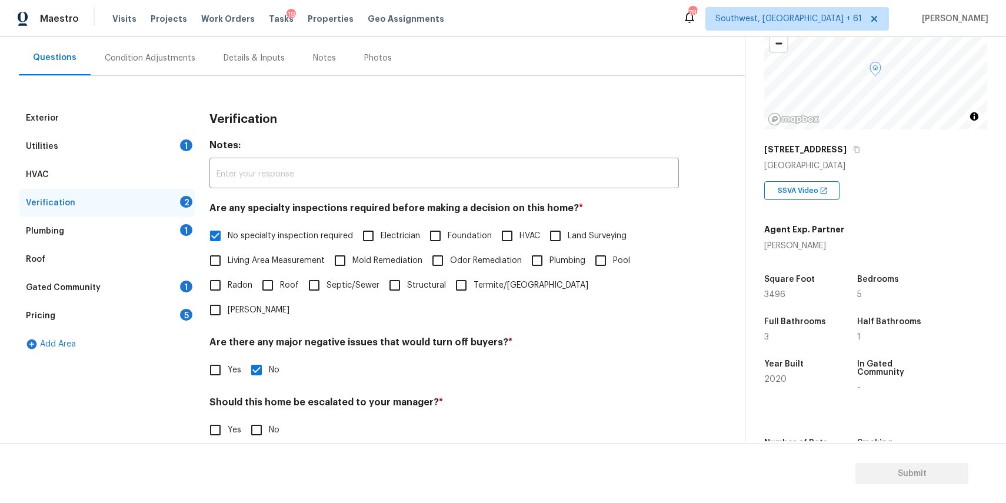
click at [267, 418] on input "No" at bounding box center [256, 430] width 25 height 25
checkbox input "true"
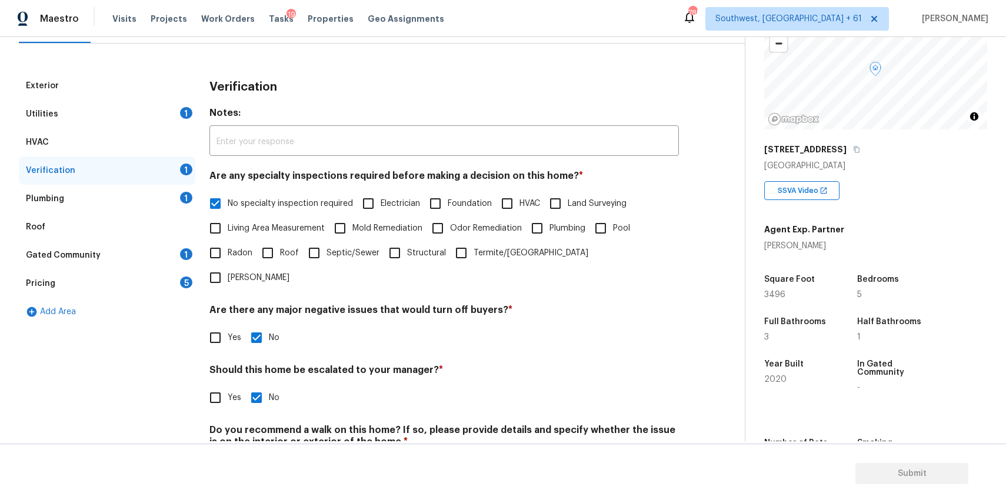
scroll to position [168, 0]
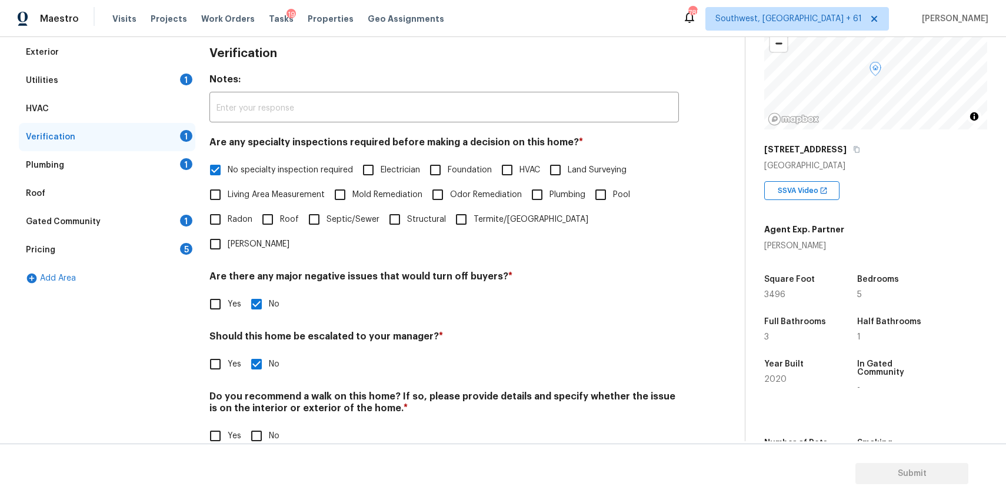
click at [265, 424] on input "No" at bounding box center [256, 436] width 25 height 25
checkbox input "true"
click at [197, 228] on div "Exterior Utilities 1 HVAC Verification Plumbing 1 Roof Gated Community 1 Pricin…" at bounding box center [368, 250] width 698 height 424
click at [126, 153] on div "Plumbing 1" at bounding box center [107, 165] width 176 height 28
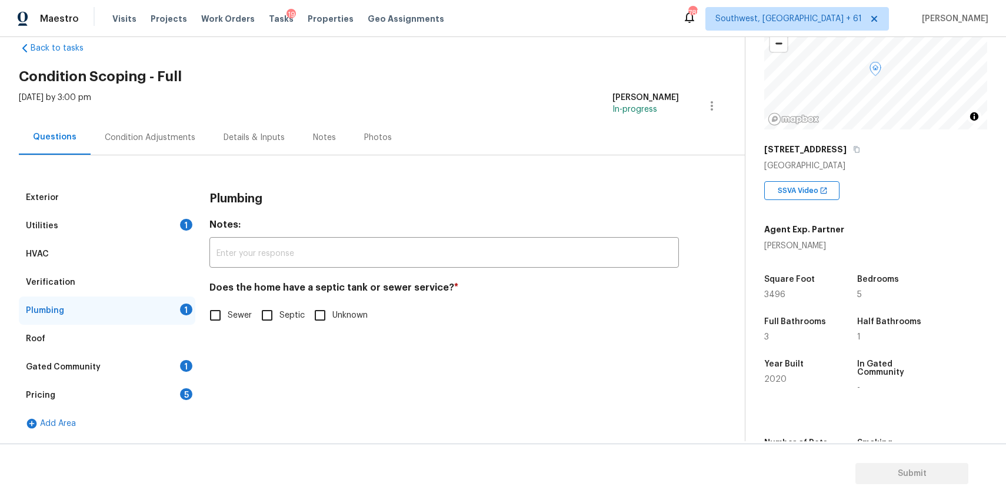
click at [228, 312] on span "Sewer" at bounding box center [240, 315] width 24 height 12
click at [228, 312] on input "Sewer" at bounding box center [215, 315] width 25 height 25
checkbox input "true"
click at [165, 367] on div "Gated Community 1" at bounding box center [107, 367] width 176 height 28
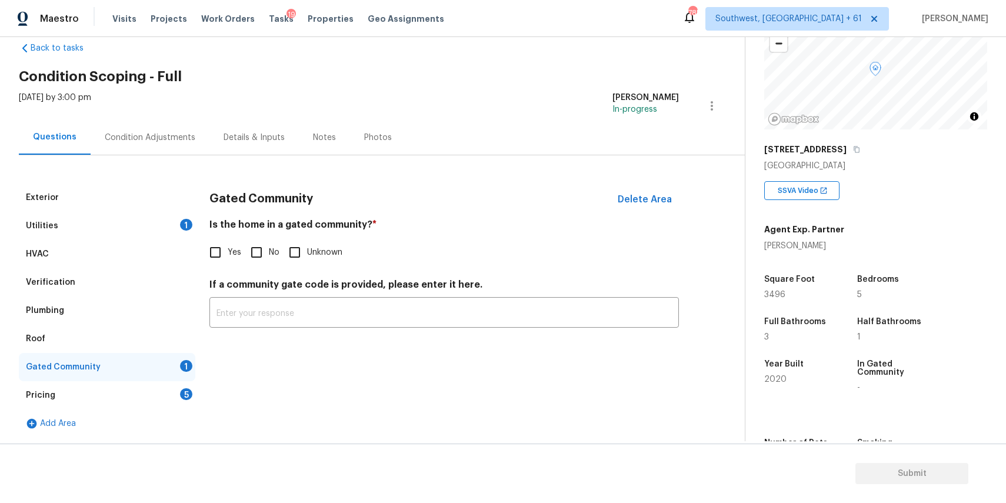
click at [272, 244] on label "No" at bounding box center [261, 252] width 35 height 25
click at [269, 244] on input "No" at bounding box center [256, 252] width 25 height 25
checkbox input "true"
click at [156, 392] on div "Pricing 5" at bounding box center [107, 395] width 176 height 28
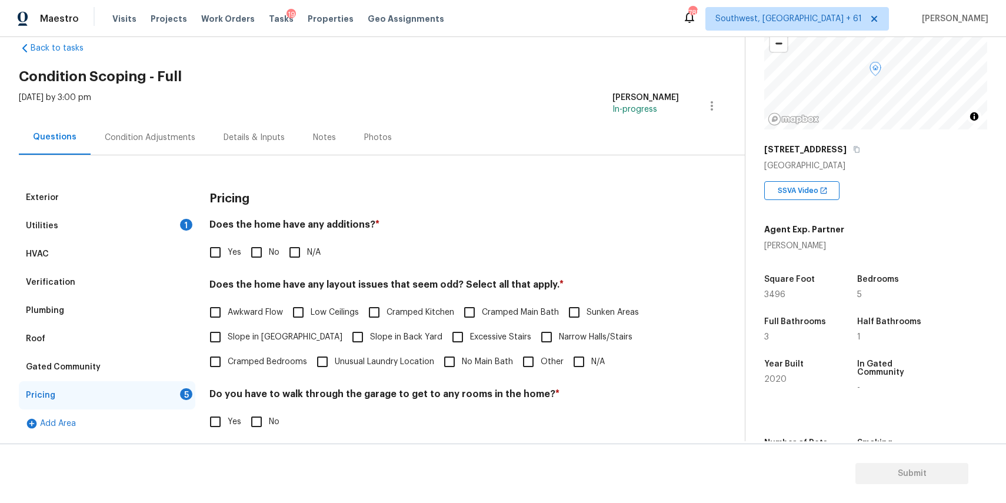
click at [295, 255] on input "N/A" at bounding box center [294, 252] width 25 height 25
checkbox input "true"
click at [574, 372] on input "N/A" at bounding box center [579, 361] width 25 height 25
checkbox input "true"
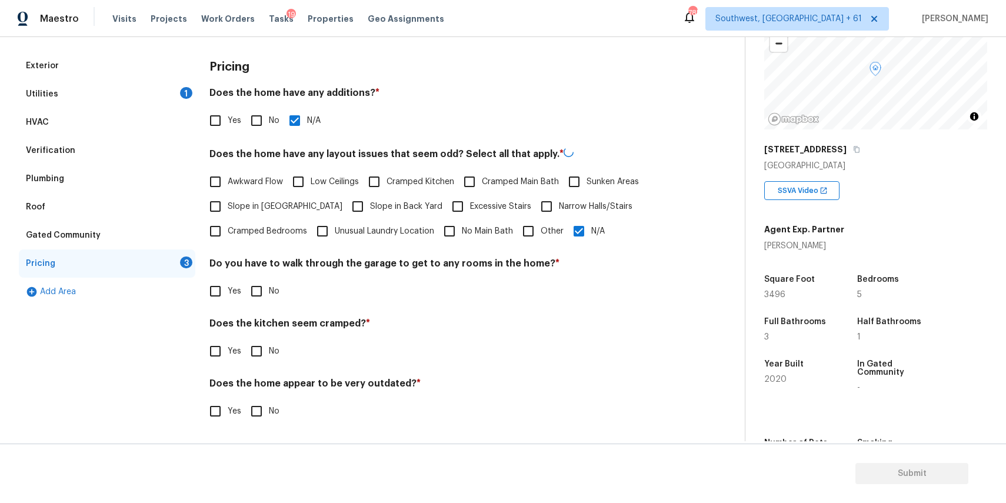
scroll to position [154, 0]
click at [275, 289] on span "No" at bounding box center [274, 291] width 11 height 12
click at [269, 289] on input "No" at bounding box center [256, 291] width 25 height 25
checkbox input "true"
click at [263, 369] on div "Pricing Does the home have any additions? * Yes No N/A Does the home have any l…" at bounding box center [443, 246] width 469 height 386
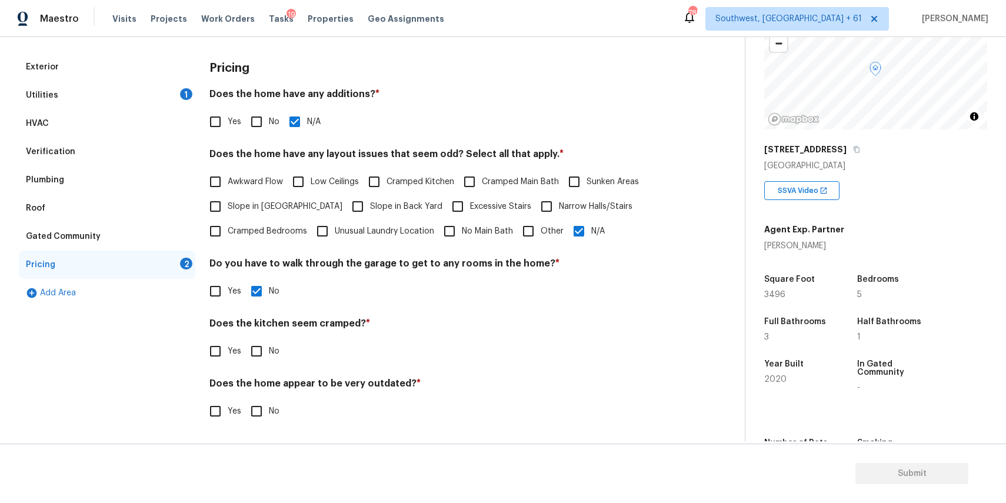
click at [267, 352] on input "No" at bounding box center [256, 351] width 25 height 25
checkbox input "true"
click at [259, 422] on input "No" at bounding box center [256, 411] width 25 height 25
checkbox input "true"
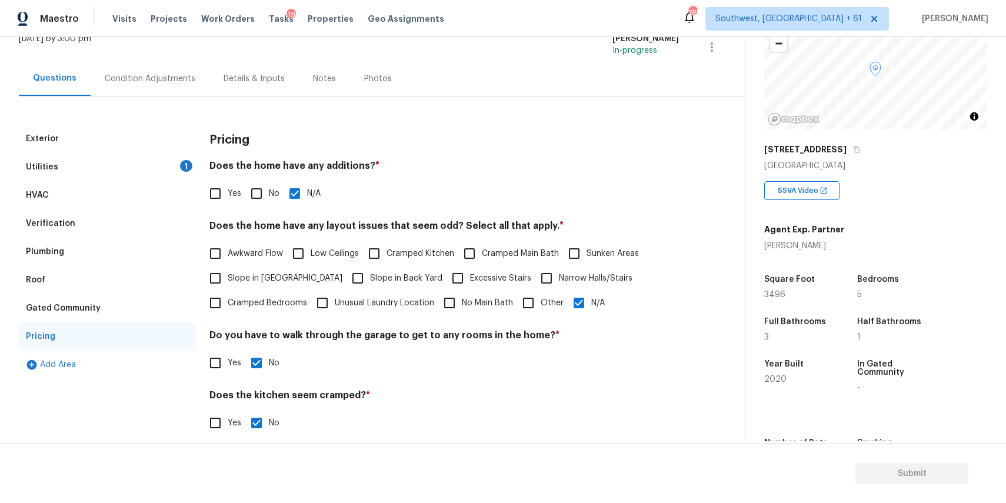
scroll to position [0, 0]
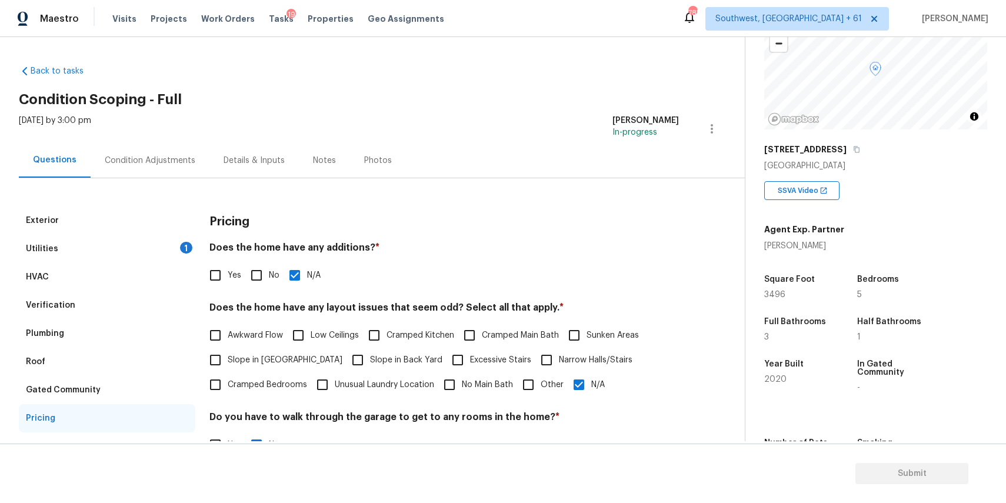
click at [170, 156] on div "Condition Adjustments" at bounding box center [150, 161] width 91 height 12
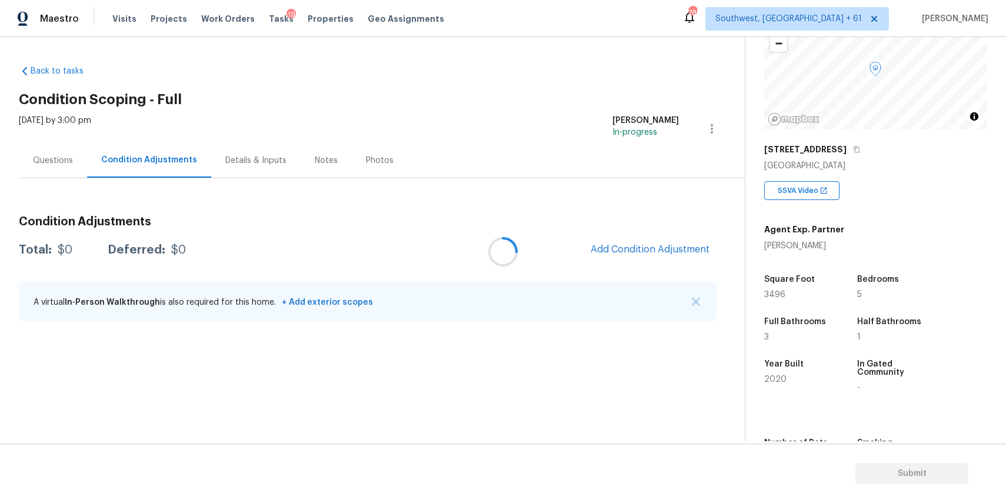
click at [708, 315] on div at bounding box center [503, 251] width 1006 height 503
click at [704, 309] on div at bounding box center [503, 251] width 1006 height 503
click at [696, 301] on img "button" at bounding box center [696, 302] width 8 height 8
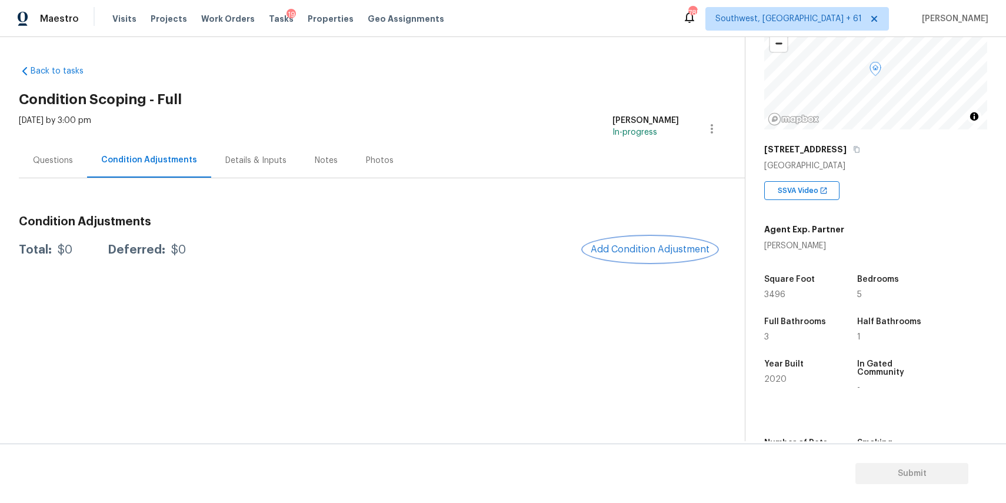
click at [681, 246] on span "Add Condition Adjustment" at bounding box center [650, 249] width 119 height 11
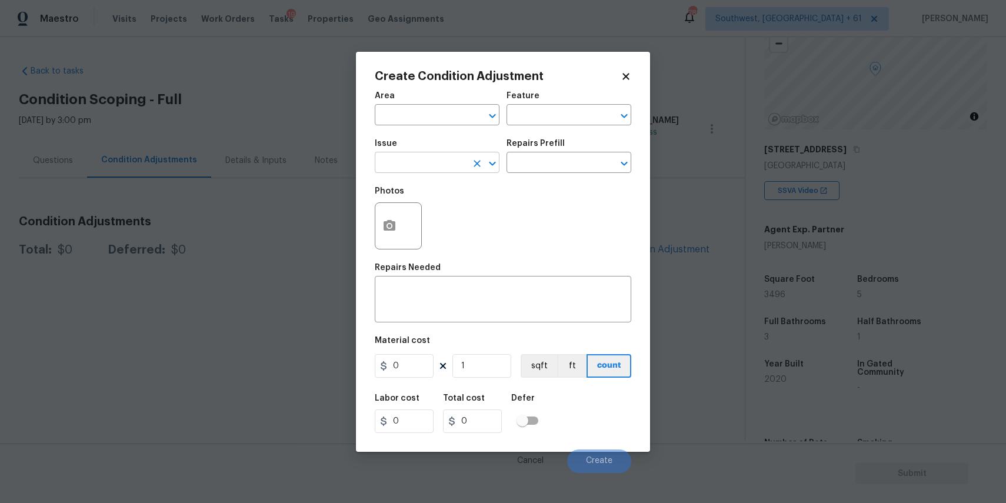
click at [409, 157] on input "text" at bounding box center [421, 164] width 92 height 18
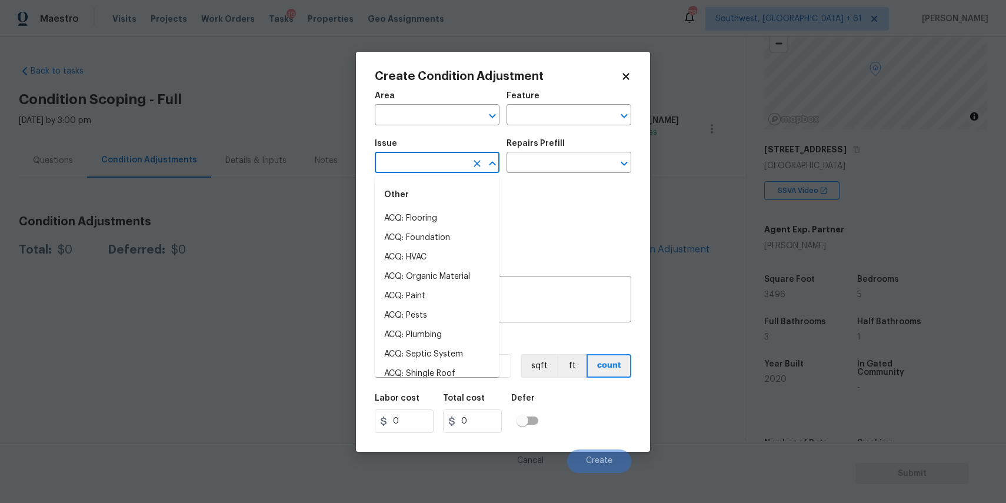
type input "k"
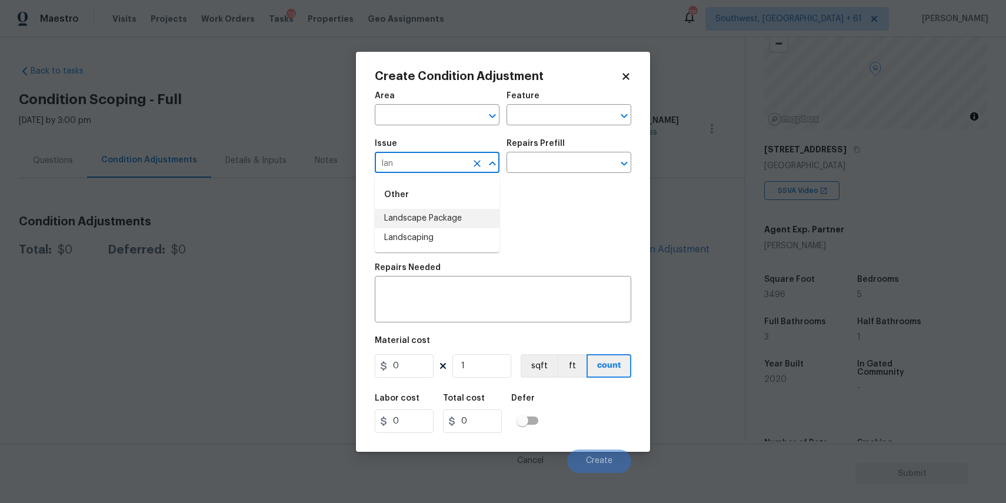
click at [468, 227] on li "Landscape Package" at bounding box center [437, 218] width 125 height 19
type input "Landscape Package"
click at [532, 164] on input "text" at bounding box center [553, 164] width 92 height 18
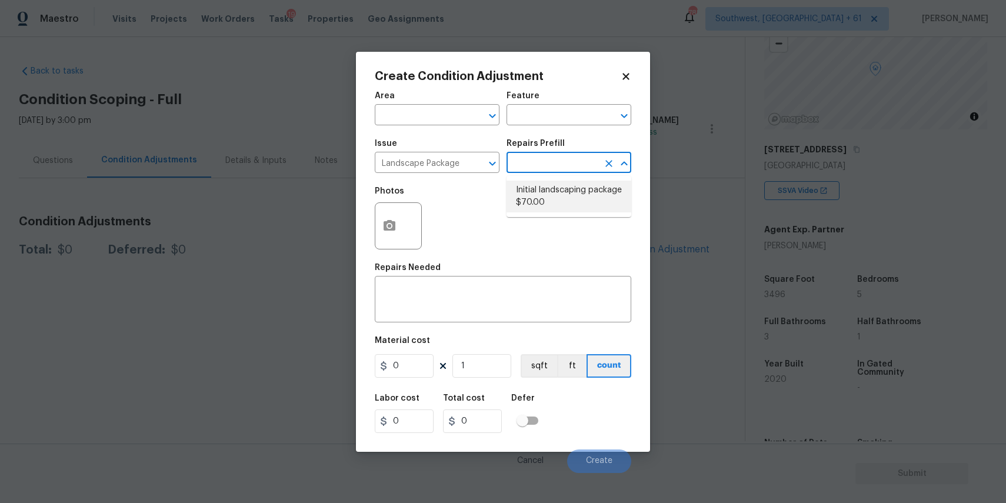
click at [590, 186] on li "Initial landscaping package $70.00" at bounding box center [569, 197] width 125 height 32
type input "Home Readiness Packages"
type textarea "Mowing of grass up to 6" in height. Mow, edge along driveways & sidewalks, trim…"
type input "70"
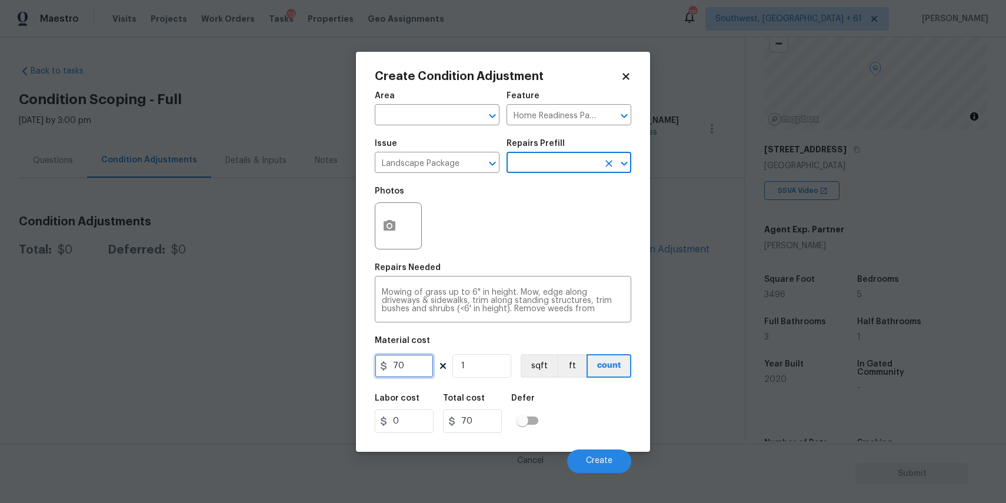
click at [415, 367] on input "70" at bounding box center [404, 366] width 59 height 24
type input "300"
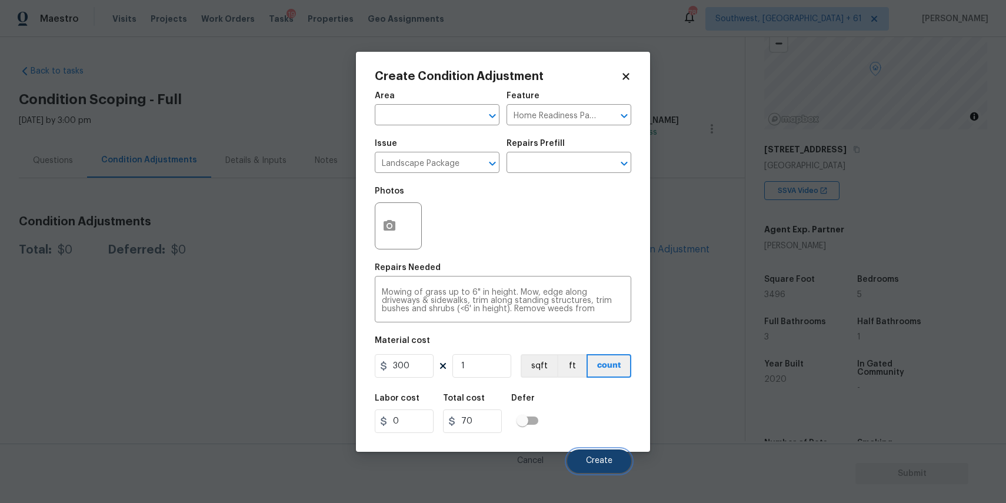
click at [596, 450] on button "Create" at bounding box center [599, 461] width 64 height 24
type input "300"
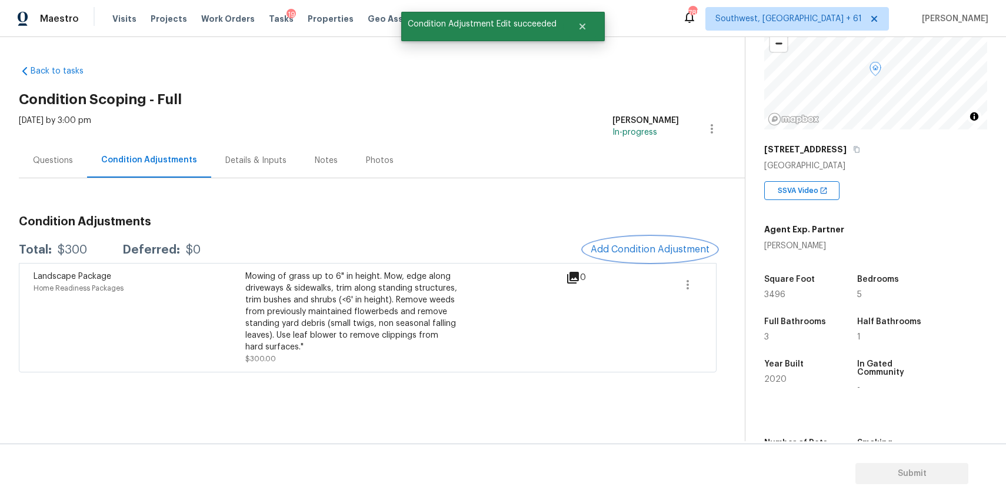
click at [662, 245] on span "Add Condition Adjustment" at bounding box center [650, 249] width 119 height 11
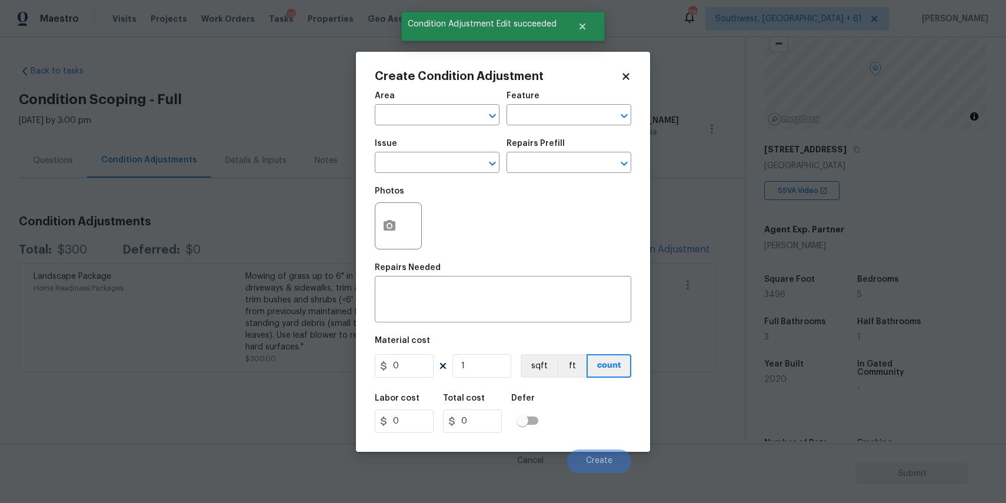
click at [450, 183] on div "Photos" at bounding box center [503, 218] width 257 height 76
click at [452, 154] on div "Issue" at bounding box center [437, 146] width 125 height 15
click at [452, 159] on input "text" at bounding box center [421, 164] width 92 height 18
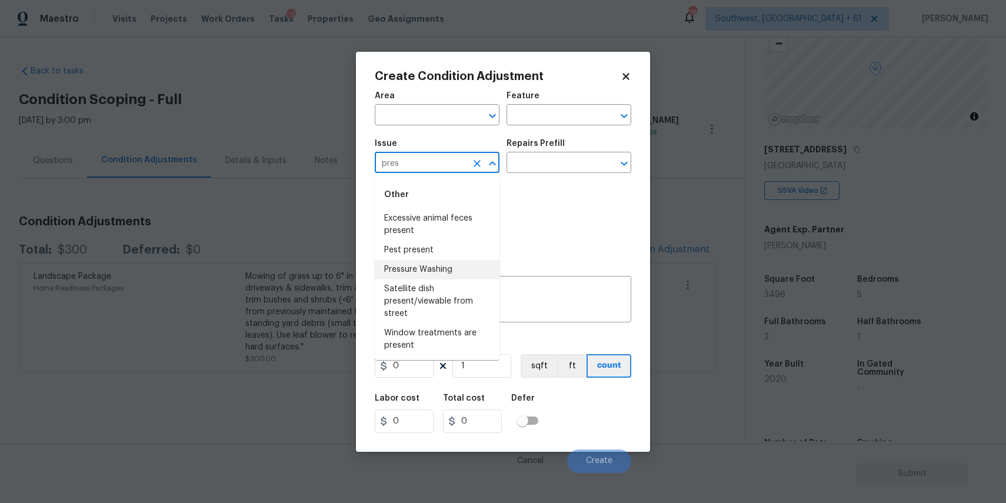
click at [453, 275] on li "Pressure Washing" at bounding box center [437, 269] width 125 height 19
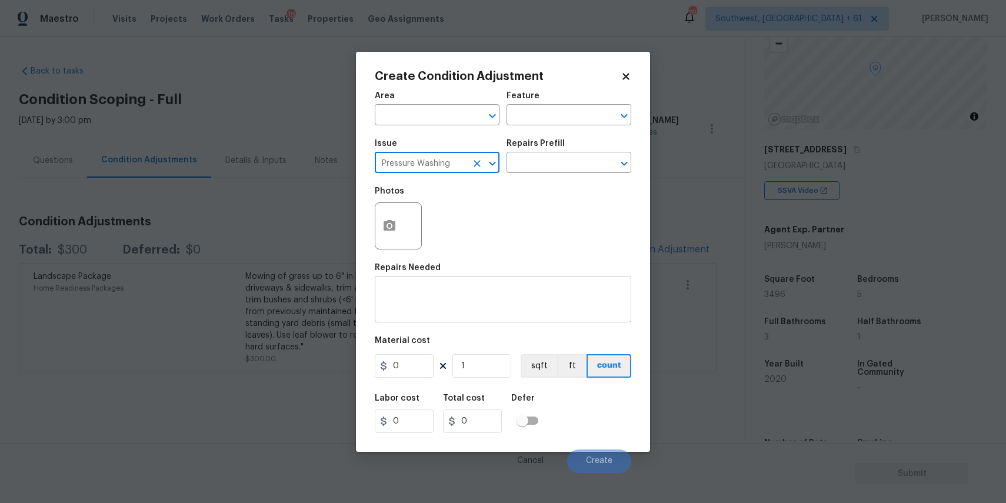
type input "Pressure Washing"
click at [455, 314] on div "x ​" at bounding box center [503, 301] width 257 height 44
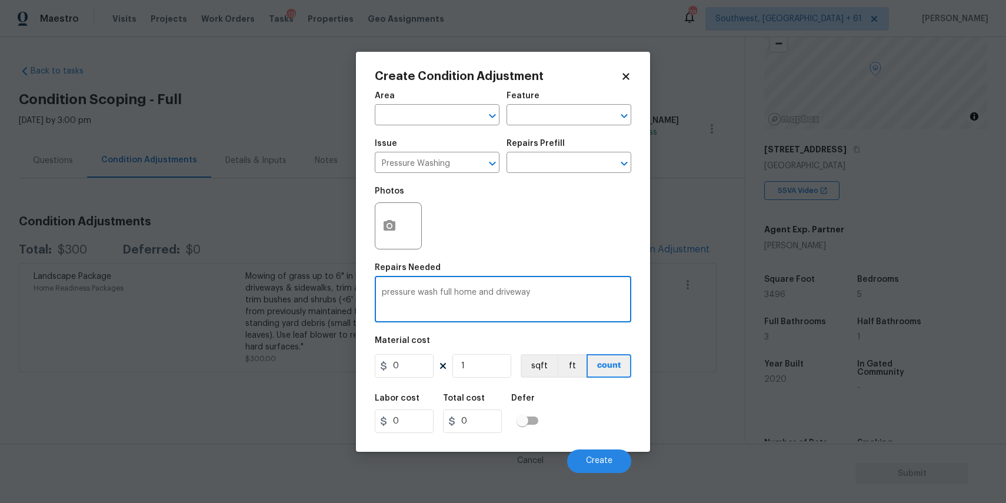
type textarea "pressure wash full home and driveway"
click at [415, 352] on figure "Material cost 0 1 sqft ft count" at bounding box center [503, 359] width 257 height 44
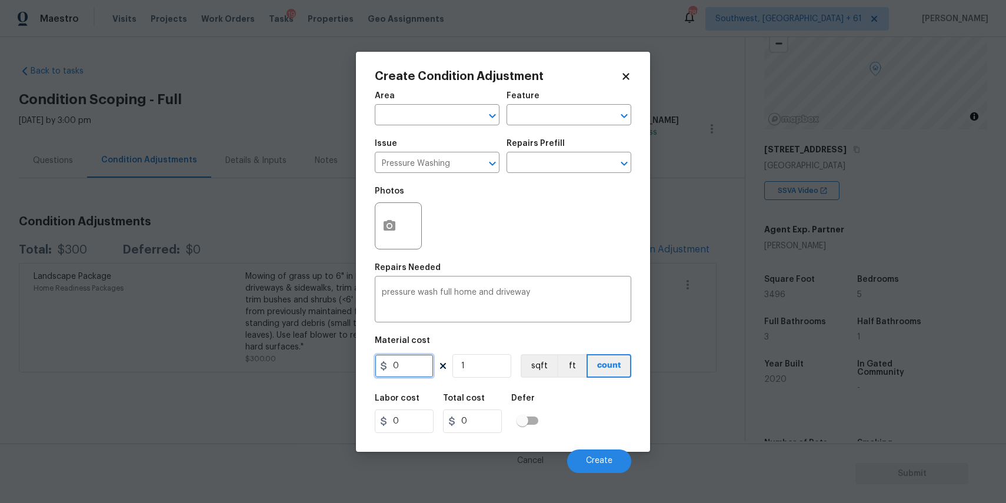
click at [404, 377] on input "0" at bounding box center [404, 366] width 59 height 24
type input "300"
click at [587, 460] on span "Create" at bounding box center [599, 461] width 26 height 9
type input "300"
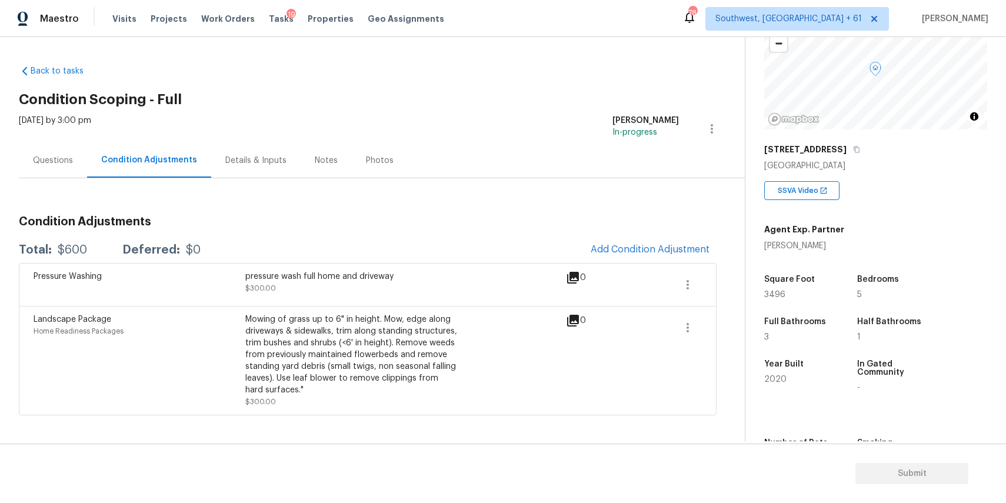
click at [42, 160] on div "Questions" at bounding box center [53, 161] width 40 height 12
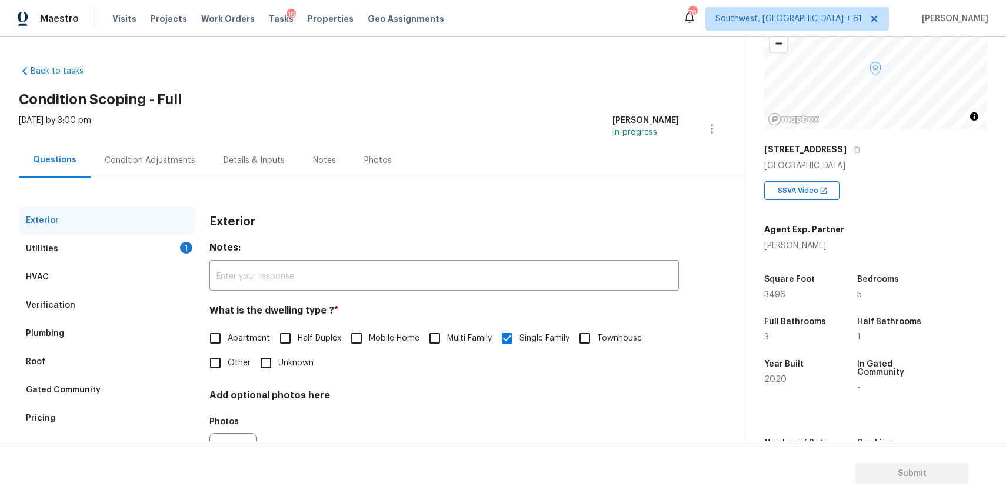
click at [128, 279] on div "HVAC" at bounding box center [107, 277] width 176 height 28
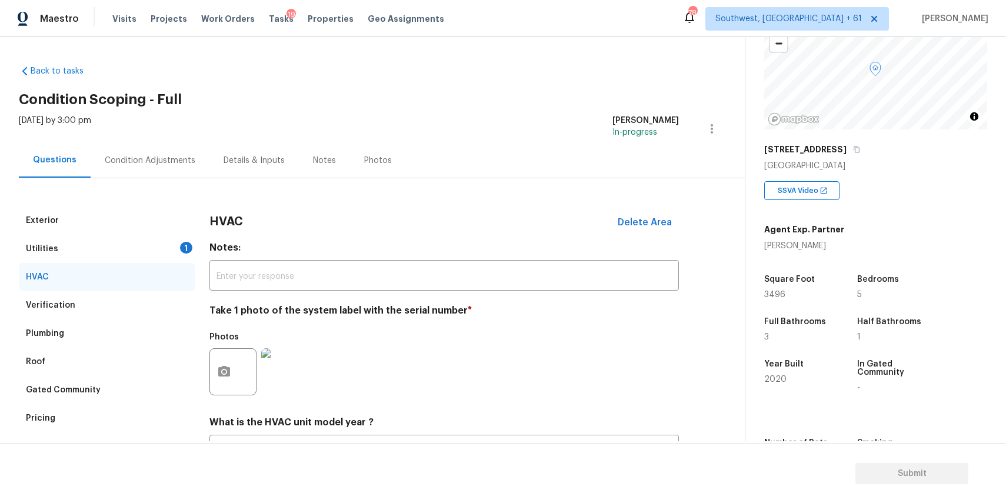
click at [239, 367] on div at bounding box center [232, 371] width 47 height 47
click at [224, 369] on icon "button" at bounding box center [224, 372] width 14 height 14
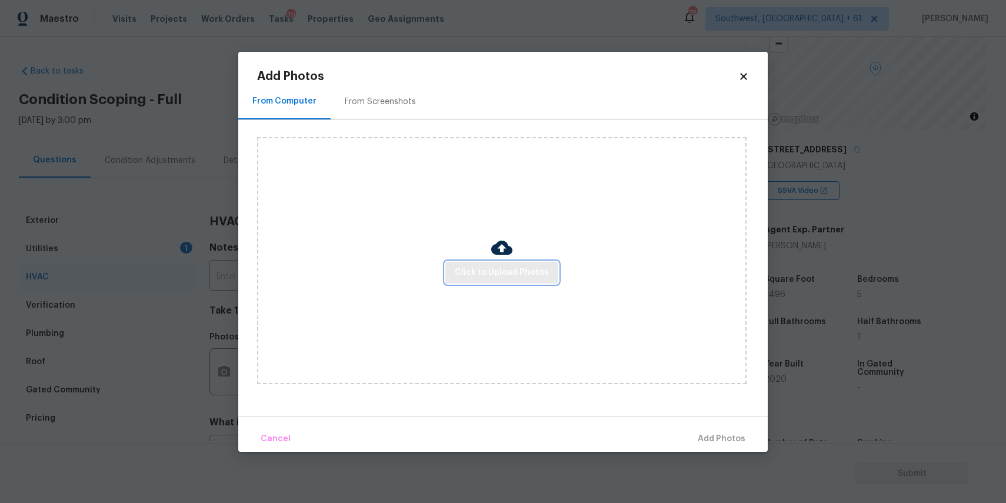
click at [488, 277] on span "Click to Upload Photos" at bounding box center [502, 272] width 94 height 15
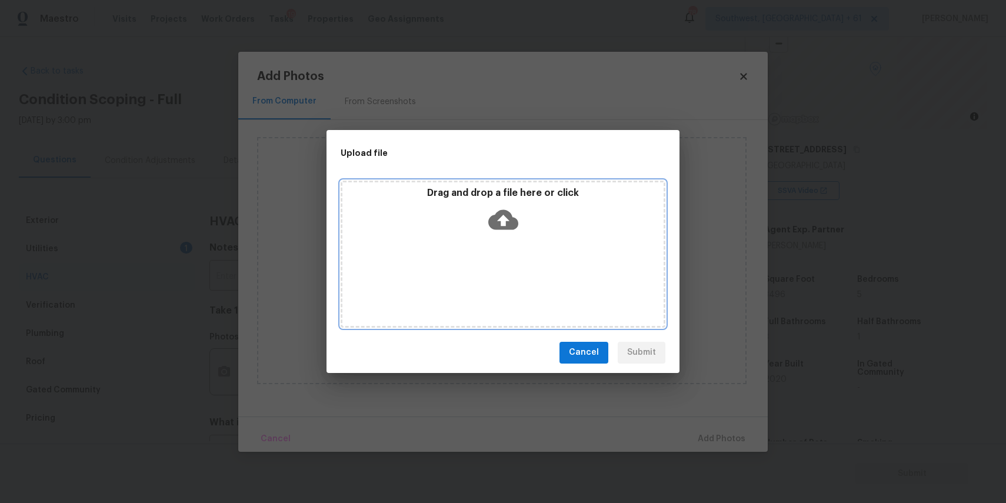
click at [488, 277] on div "Drag and drop a file here or click" at bounding box center [503, 254] width 325 height 147
click at [715, 344] on div "Upload file Drag and drop a file here or click Cancel Submit" at bounding box center [503, 251] width 1006 height 503
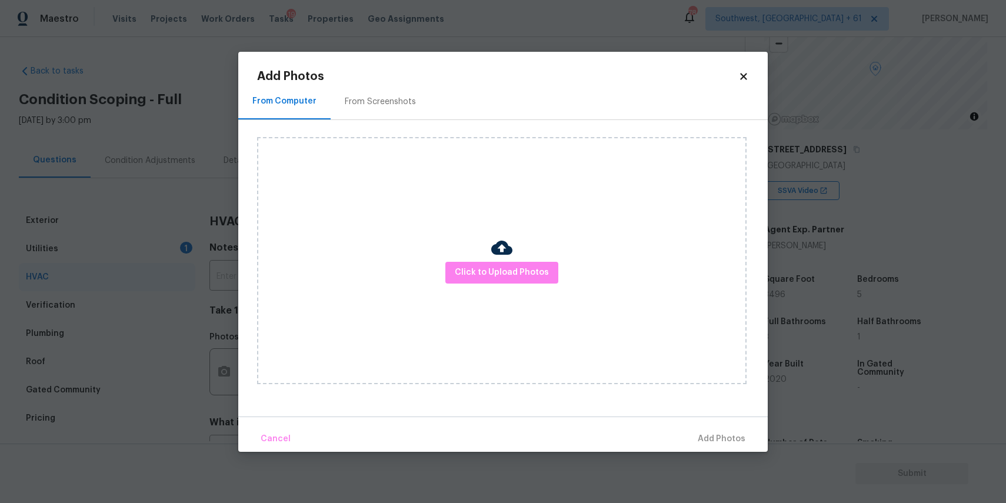
click at [518, 260] on div "Click to Upload Photos" at bounding box center [501, 260] width 489 height 247
click at [512, 279] on button "Click to Upload Photos" at bounding box center [501, 273] width 113 height 22
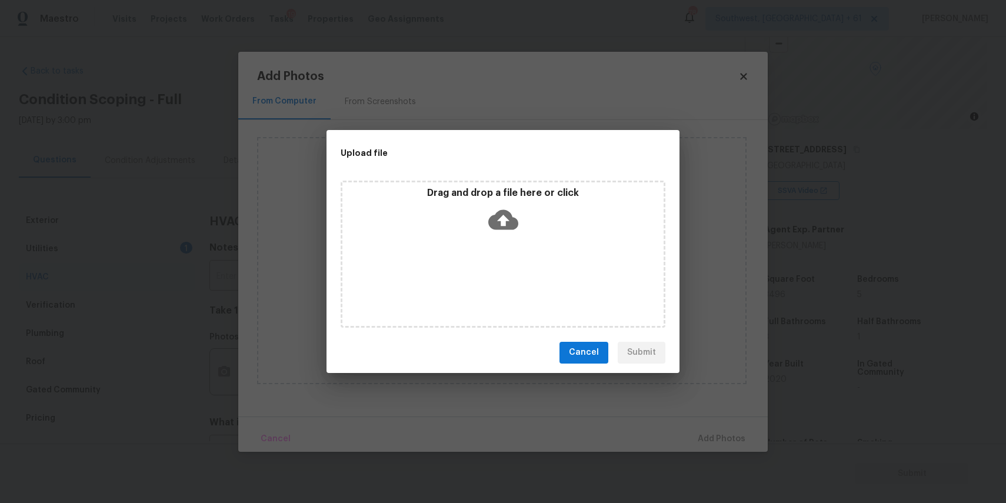
click at [439, 252] on div "Drag and drop a file here or click" at bounding box center [503, 254] width 325 height 147
click at [760, 378] on div "Upload file Drag and drop a file here or click Cancel Submit" at bounding box center [503, 251] width 1006 height 503
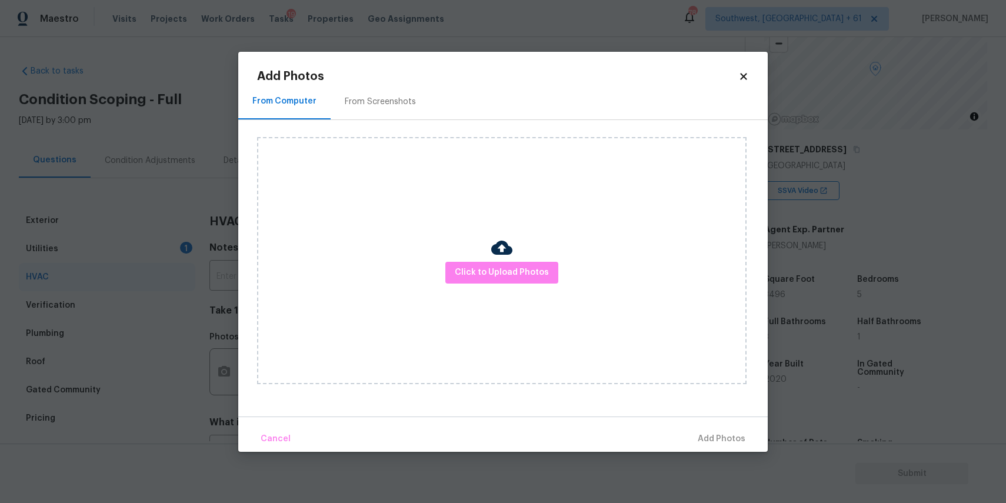
click at [823, 377] on body "Maestro Visits Projects Work Orders Tasks 19 Properties Geo Assignments 784 Sou…" at bounding box center [503, 251] width 1006 height 503
click at [823, 377] on div "2020" at bounding box center [799, 379] width 70 height 8
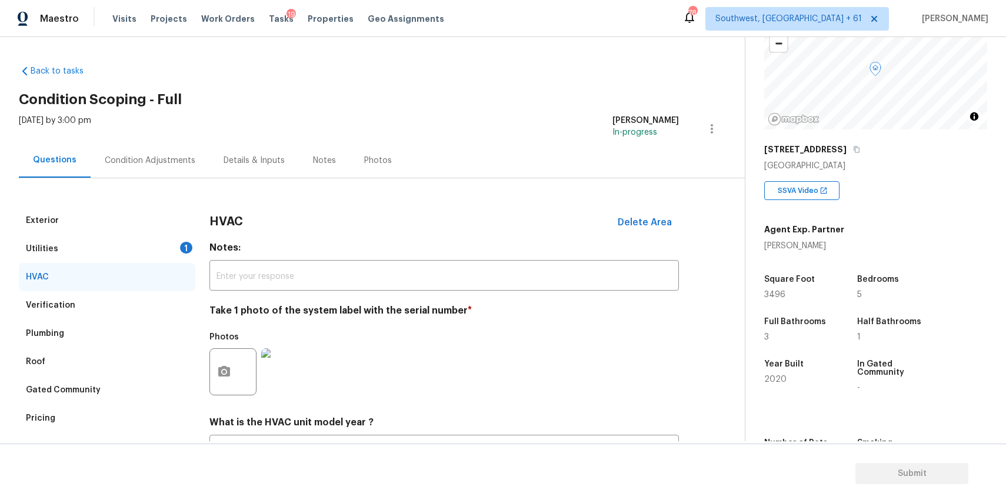
click at [152, 245] on div "Utilities 1" at bounding box center [107, 249] width 176 height 28
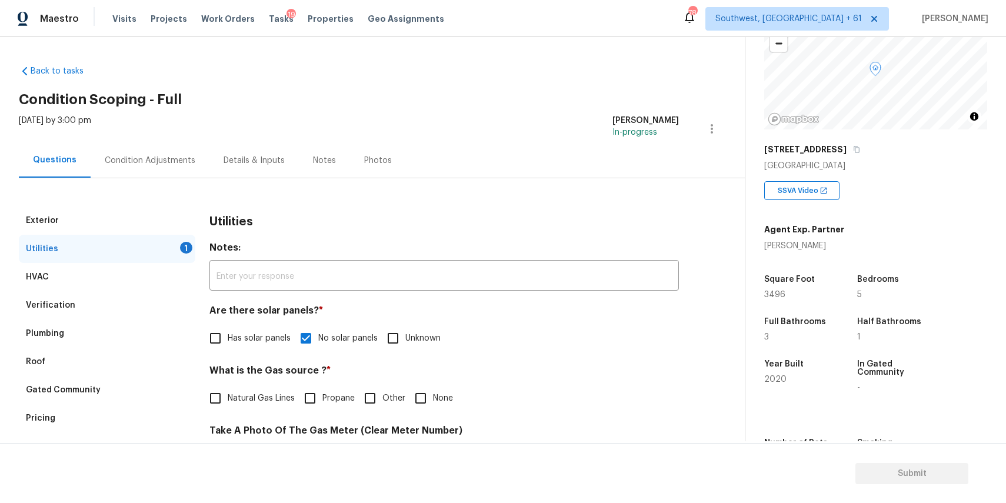
scroll to position [72, 0]
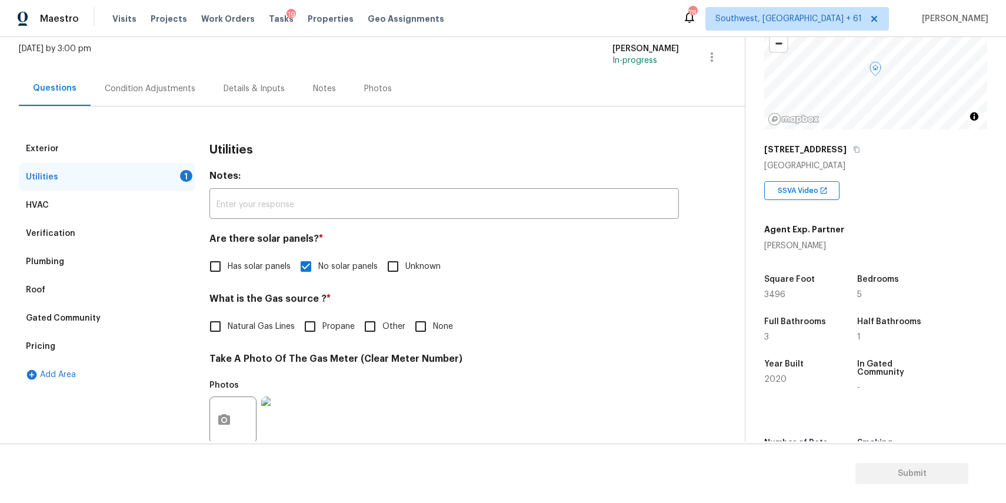
click at [265, 320] on label "Natural Gas Lines" at bounding box center [249, 326] width 92 height 25
click at [228, 320] on input "Natural Gas Lines" at bounding box center [215, 326] width 25 height 25
checkbox input "true"
click at [99, 188] on div "Utilities" at bounding box center [107, 177] width 176 height 28
click at [104, 198] on div "HVAC" at bounding box center [107, 205] width 176 height 28
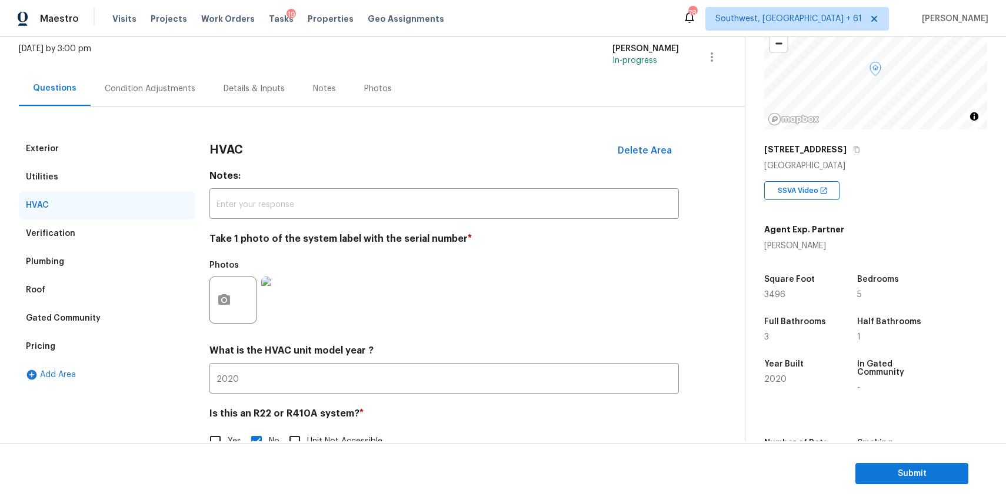
scroll to position [102, 0]
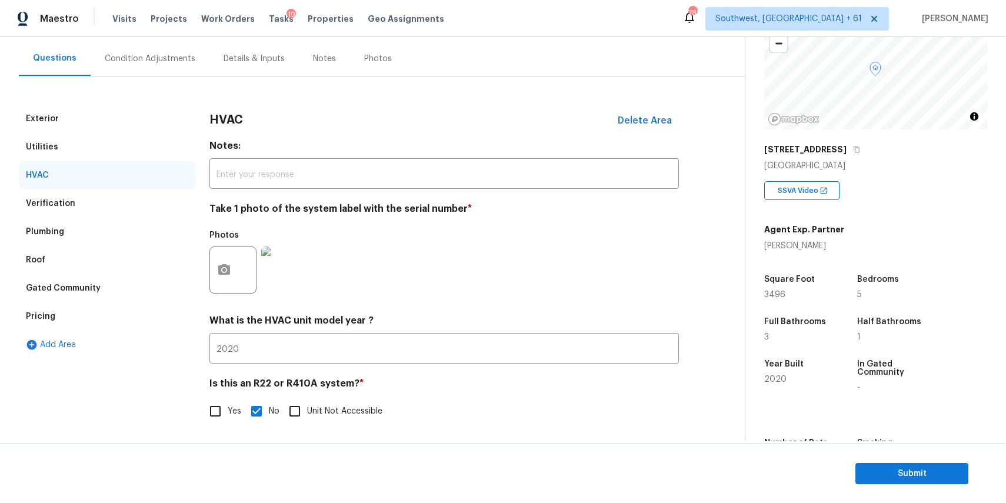
click at [121, 204] on div "Verification" at bounding box center [107, 203] width 176 height 28
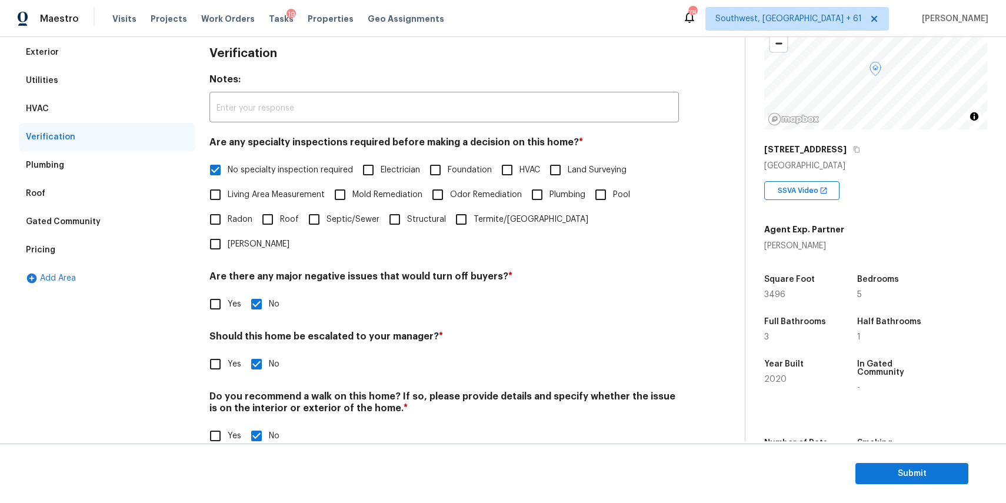
click at [95, 157] on div "Plumbing" at bounding box center [107, 165] width 176 height 28
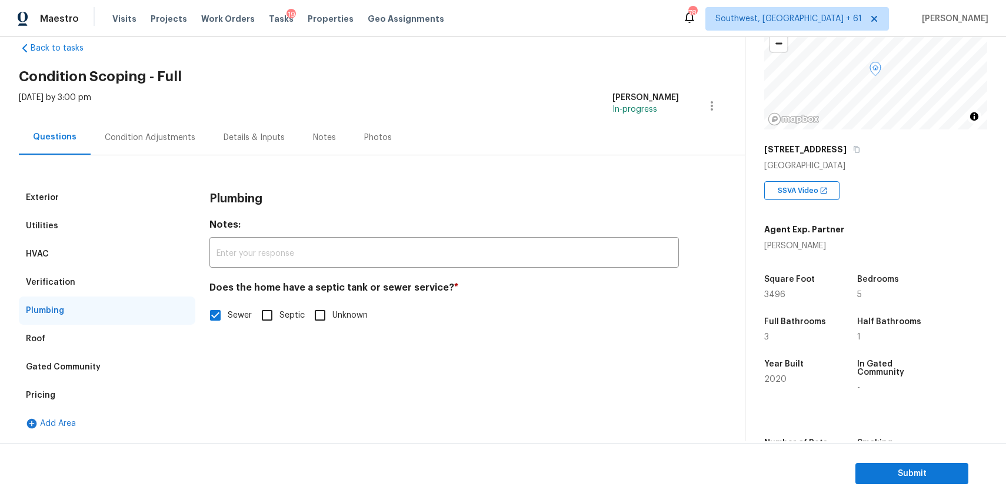
click at [107, 331] on div "Roof" at bounding box center [107, 339] width 176 height 28
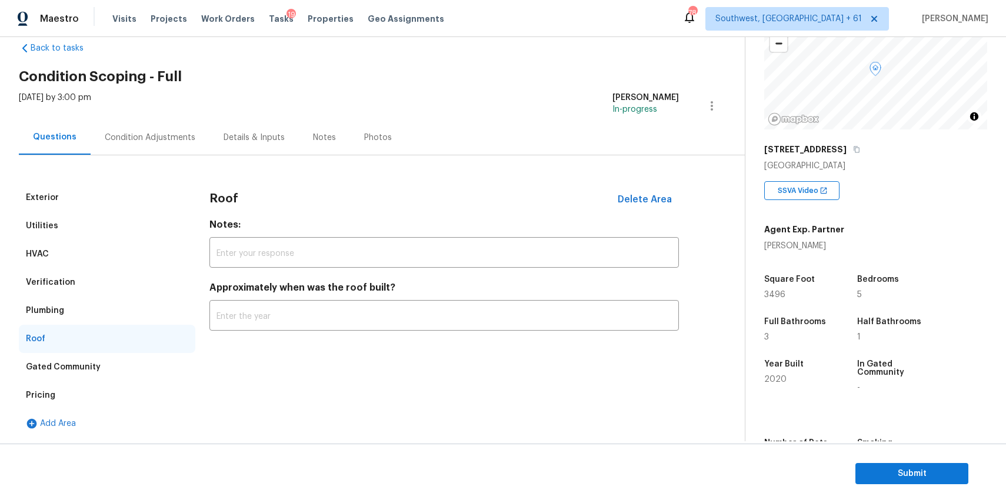
click at [102, 364] on div "Gated Community" at bounding box center [107, 367] width 176 height 28
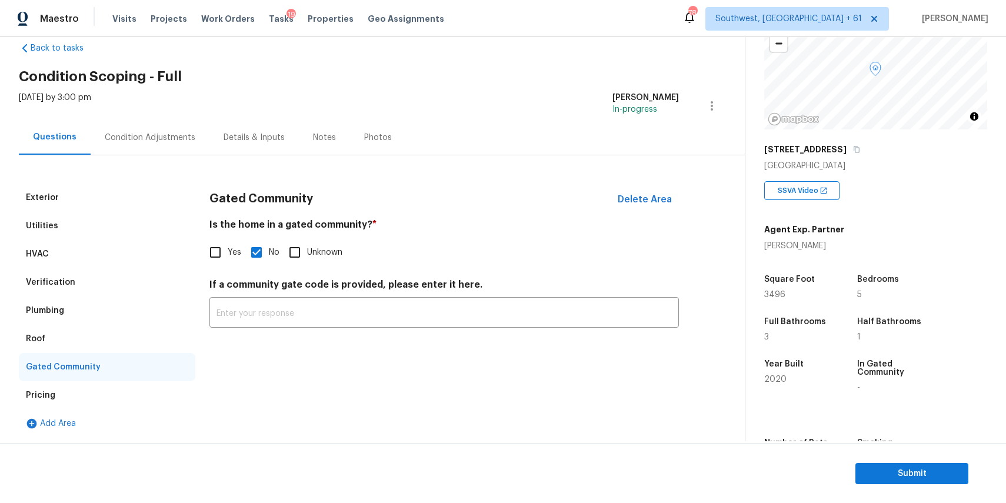
scroll to position [0, 0]
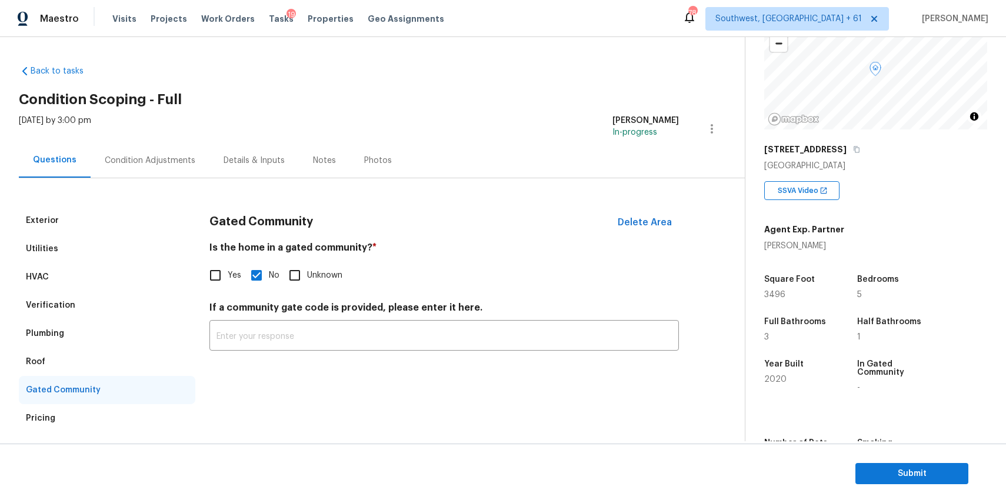
click at [151, 151] on div "Condition Adjustments" at bounding box center [150, 160] width 119 height 35
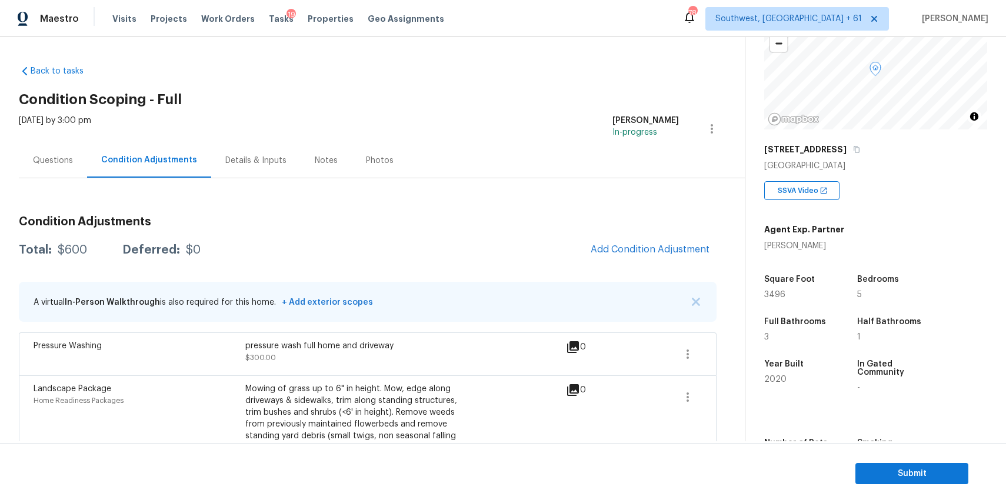
click at [85, 243] on div "Total: $600 Deferred: $0 Add Condition Adjustment" at bounding box center [368, 250] width 698 height 26
click at [616, 239] on button "Add Condition Adjustment" at bounding box center [650, 249] width 133 height 25
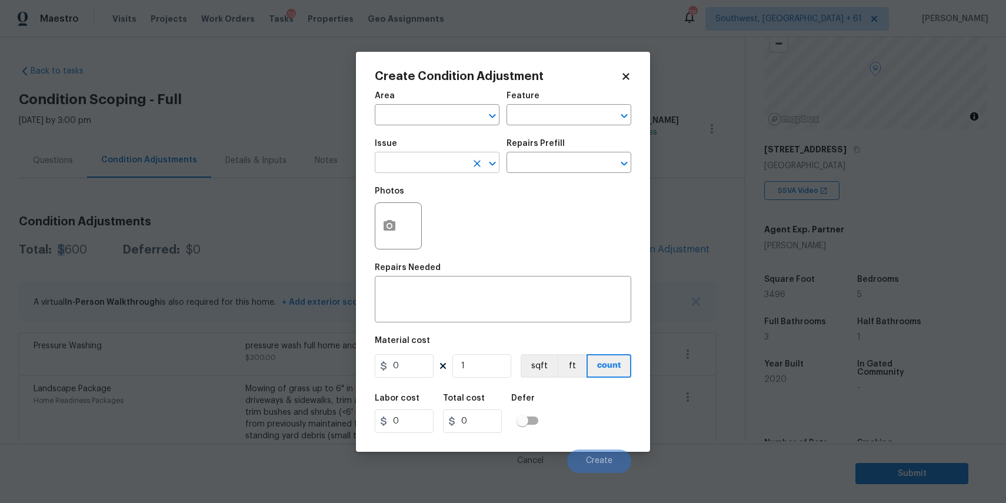
click at [435, 166] on input "text" at bounding box center [421, 164] width 92 height 18
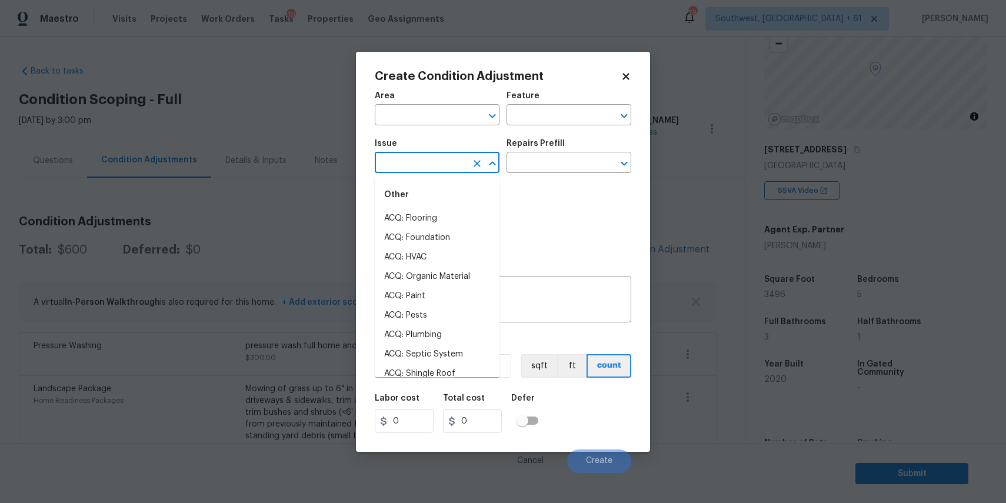
type input "o"
click at [419, 217] on li "ACQ: Paint" at bounding box center [437, 218] width 125 height 19
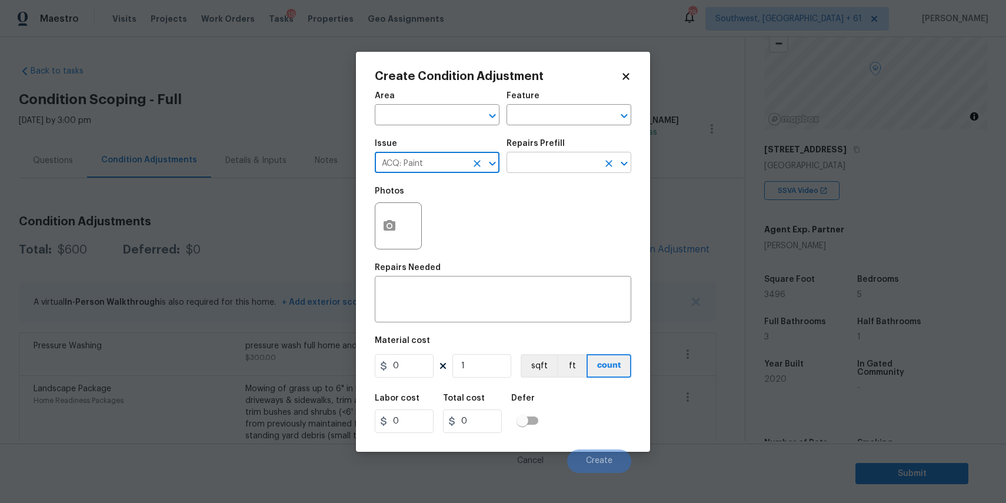
type input "ACQ: Paint"
click at [545, 173] on input "text" at bounding box center [553, 164] width 92 height 18
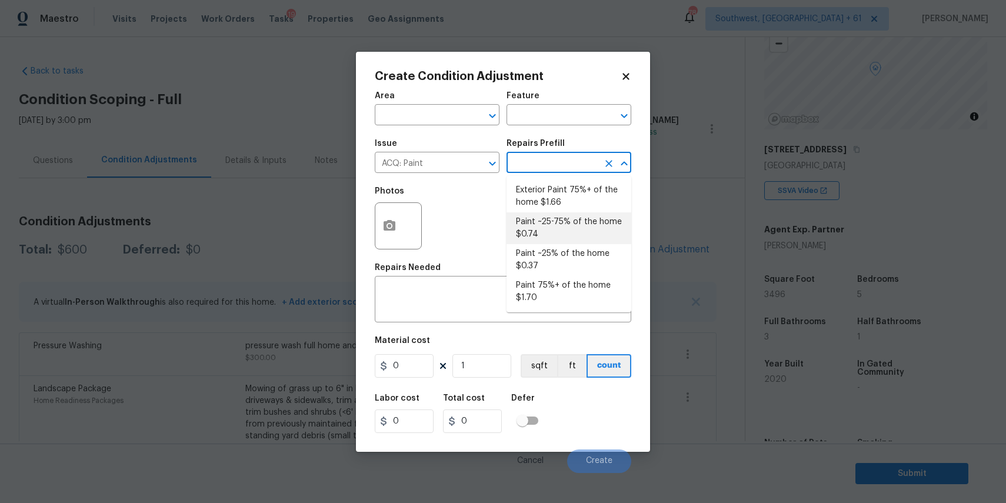
click at [592, 222] on li "Paint ~25-75% of the home $0.74" at bounding box center [569, 228] width 125 height 32
type input "Acquisition"
type textarea "Acquisition Scope: ~25 - 75% of the home needs interior paint"
type input "0.74"
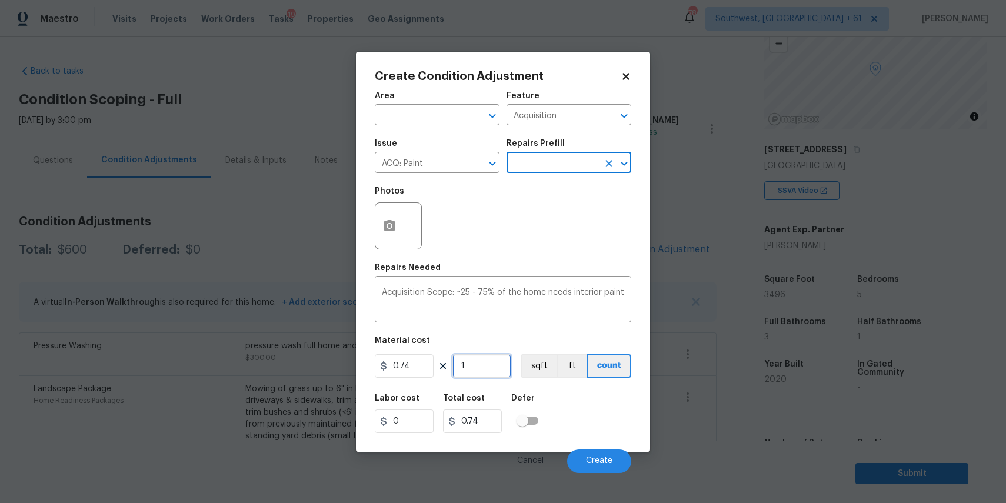
click at [491, 358] on input "1" at bounding box center [481, 366] width 59 height 24
click at [399, 238] on button "button" at bounding box center [389, 226] width 28 height 46
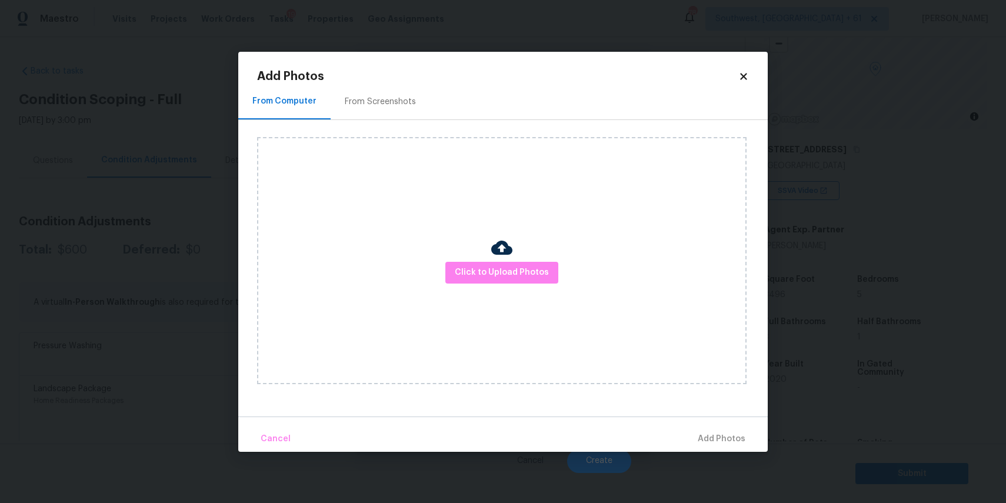
click at [477, 251] on div "Click to Upload Photos" at bounding box center [501, 260] width 489 height 247
click at [476, 262] on button "Click to Upload Photos" at bounding box center [501, 273] width 113 height 22
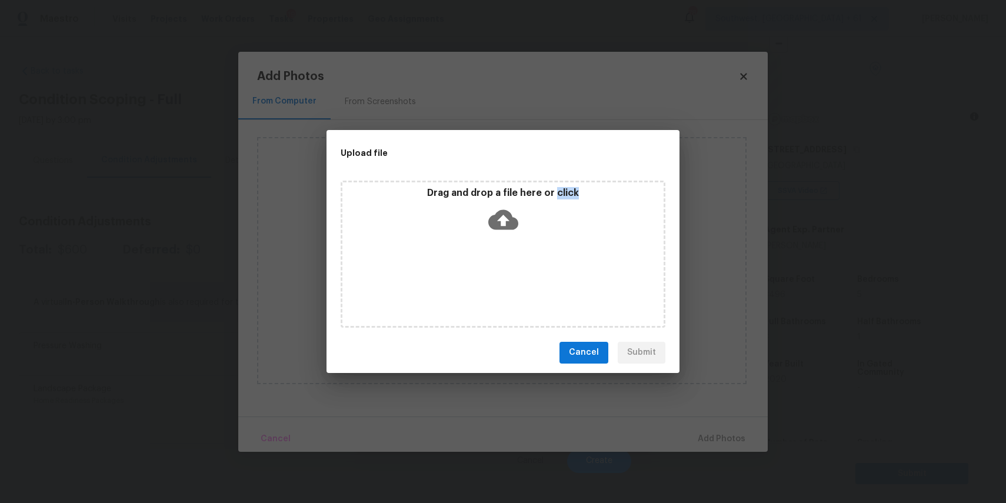
click at [791, 317] on div "Upload file Drag and drop a file here or click Cancel Submit" at bounding box center [503, 251] width 1006 height 503
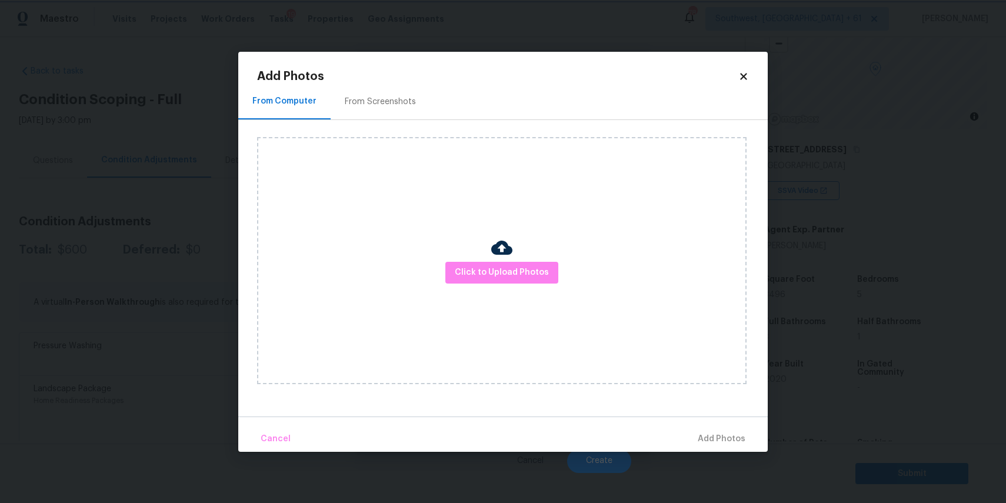
click at [821, 321] on body "Maestro Visits Projects Work Orders Tasks 19 Properties Geo Assignments 784 Sou…" at bounding box center [503, 251] width 1006 height 503
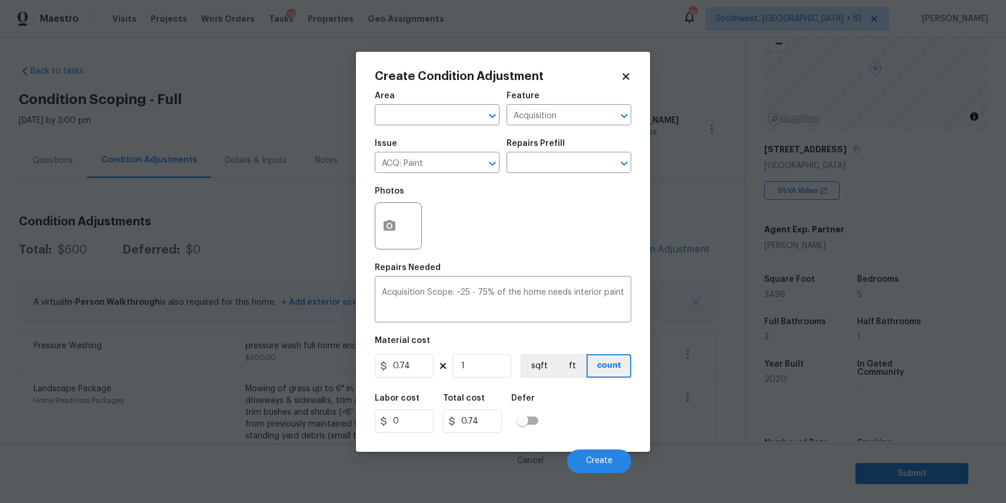
click at [722, 310] on body "Maestro Visits Projects Work Orders Tasks 19 Properties Geo Assignments 784 Sou…" at bounding box center [503, 251] width 1006 height 503
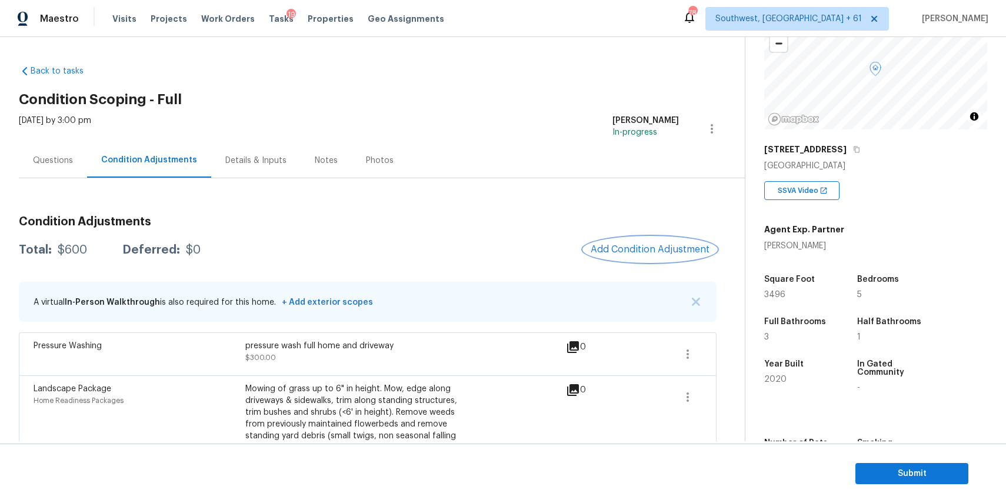
click at [661, 245] on span "Add Condition Adjustment" at bounding box center [650, 249] width 119 height 11
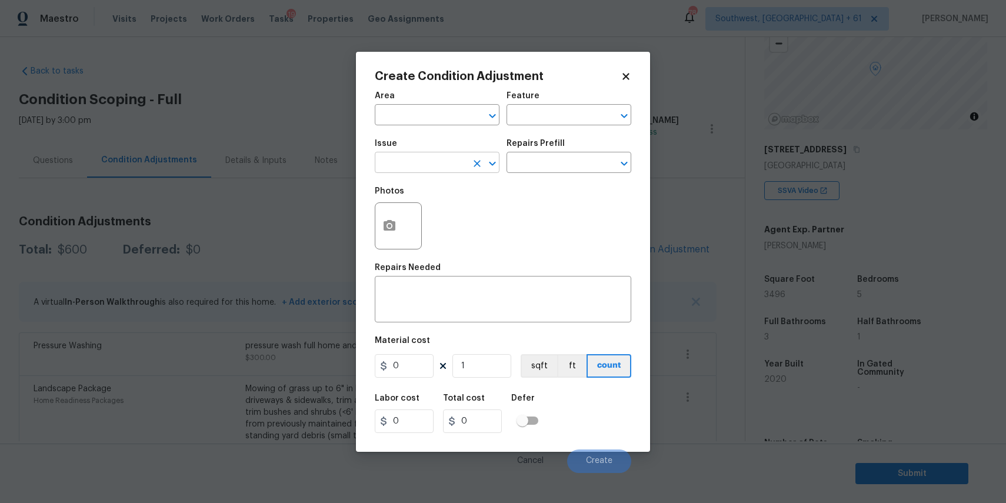
click at [419, 165] on input "text" at bounding box center [421, 164] width 92 height 18
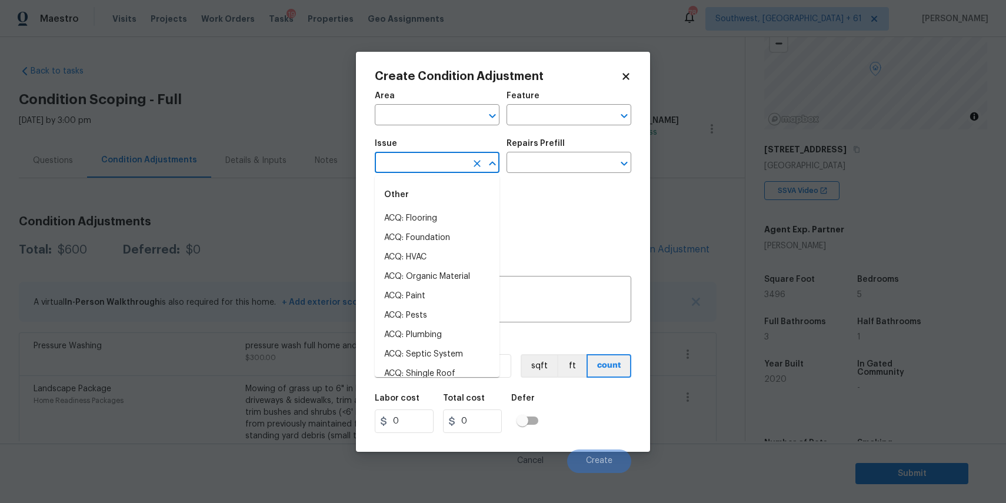
click at [419, 165] on input "text" at bounding box center [421, 164] width 92 height 18
click at [427, 207] on div "Other" at bounding box center [437, 195] width 125 height 28
click at [435, 218] on li "ACQ: Paint" at bounding box center [437, 218] width 125 height 19
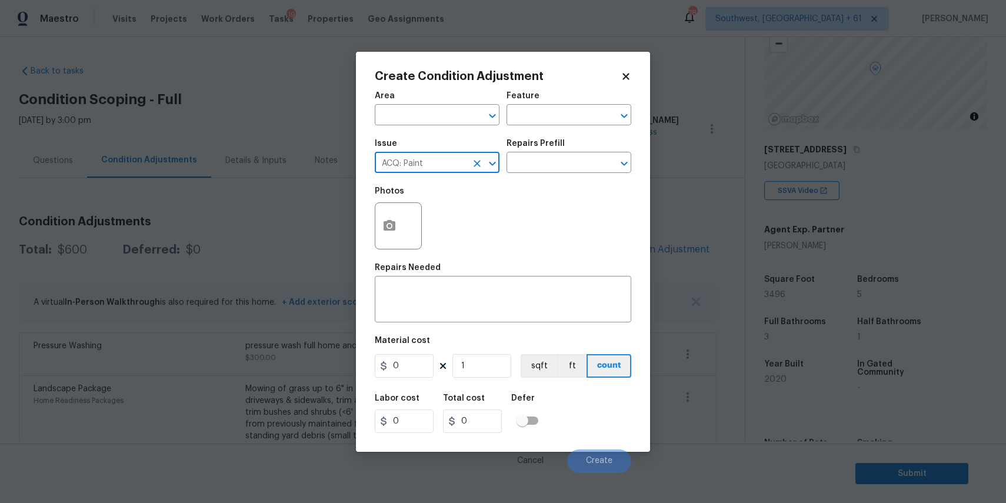
type input "ACQ: Paint"
click at [381, 220] on button "button" at bounding box center [389, 226] width 28 height 46
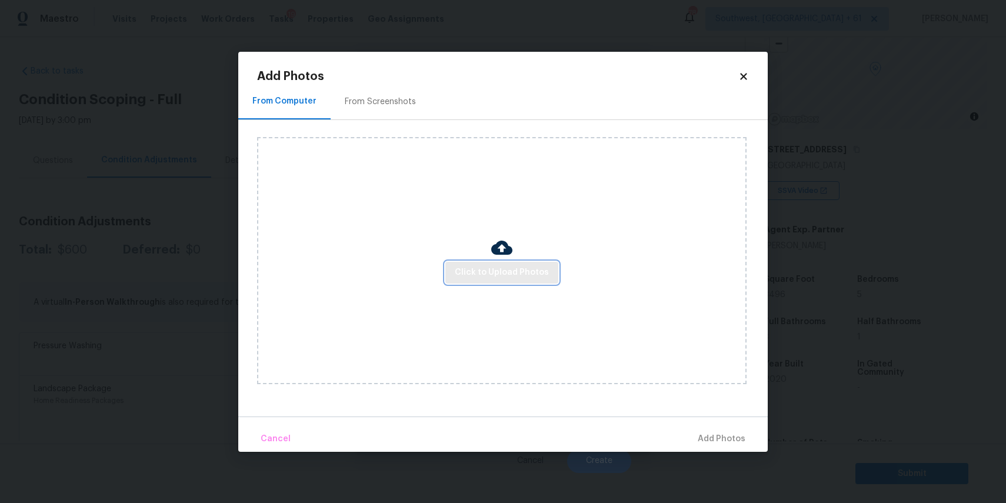
click at [553, 262] on button "Click to Upload Photos" at bounding box center [501, 273] width 113 height 22
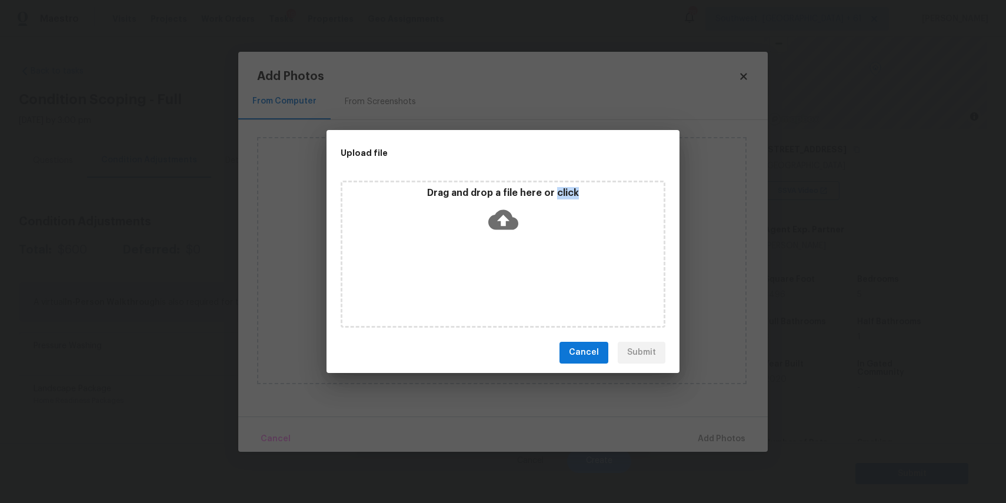
click at [601, 352] on button "Cancel" at bounding box center [583, 353] width 49 height 22
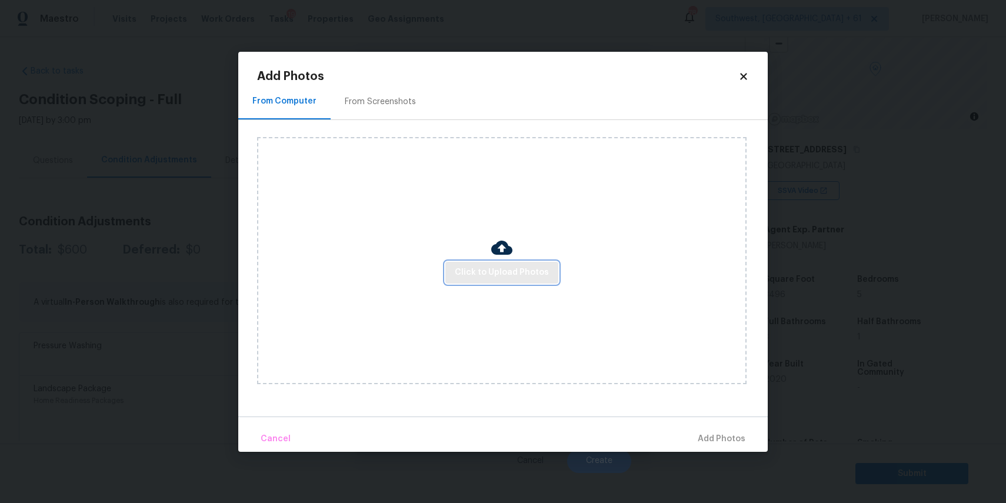
click at [508, 269] on span "Click to Upload Photos" at bounding box center [502, 272] width 94 height 15
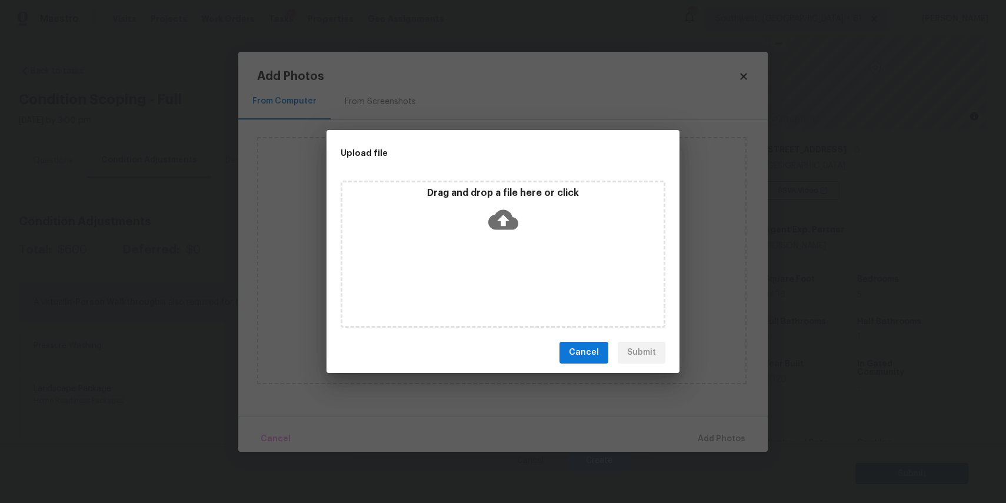
click at [510, 178] on div "Drag and drop a file here or click" at bounding box center [503, 254] width 353 height 156
click at [537, 232] on div "Drag and drop a file here or click" at bounding box center [502, 212] width 321 height 51
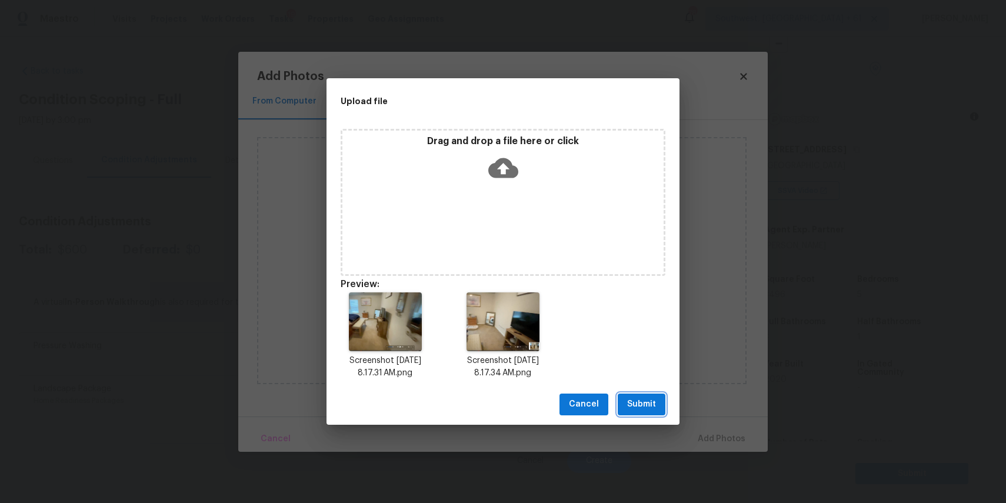
click at [635, 405] on span "Submit" at bounding box center [641, 404] width 29 height 15
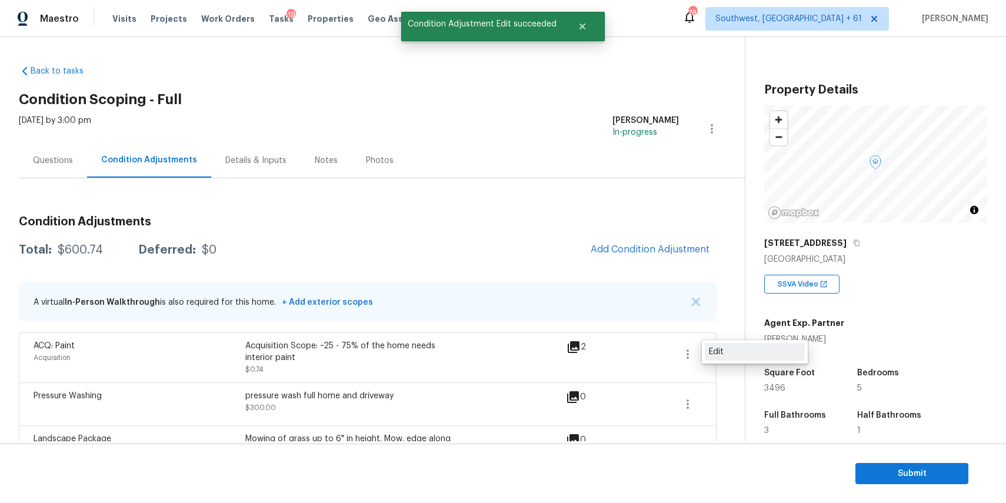
scroll to position [94, 0]
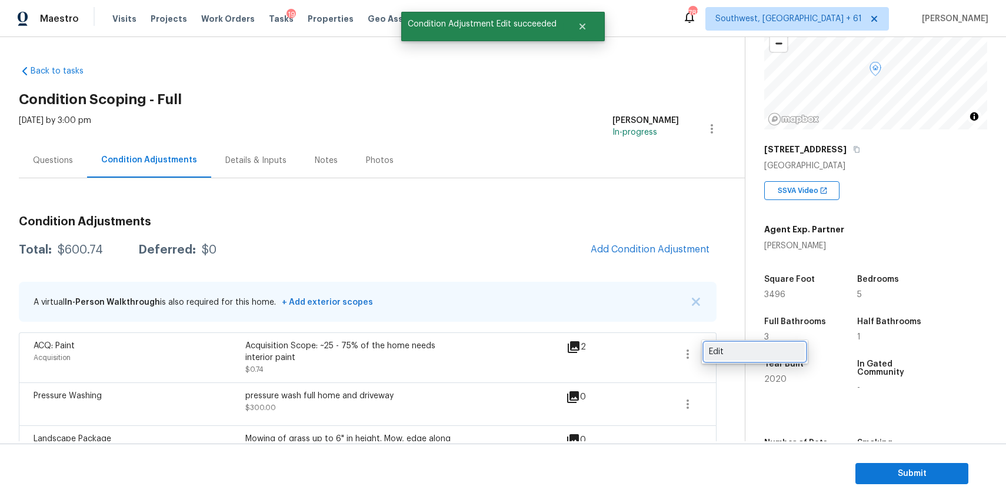
click at [731, 357] on div "Edit" at bounding box center [755, 352] width 92 height 12
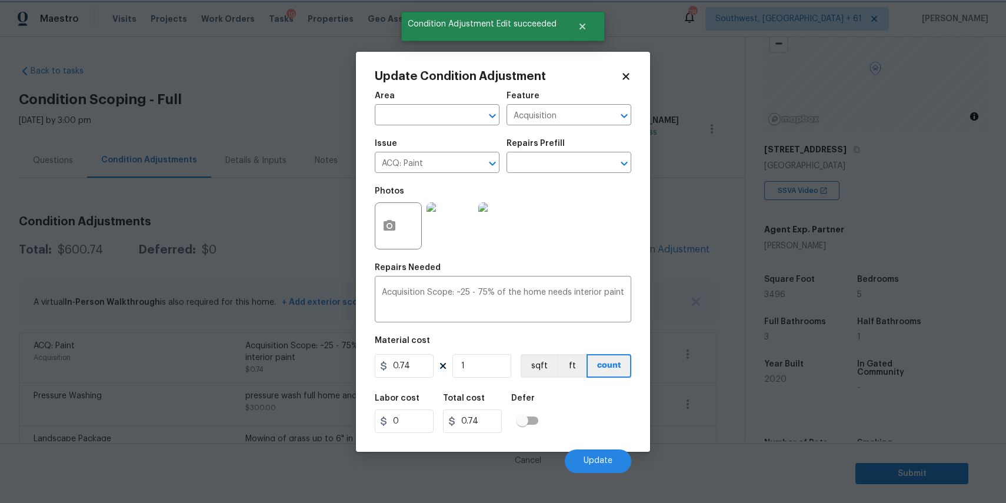
click at [479, 379] on figure "Material cost 0.74 1 sqft ft count" at bounding box center [503, 359] width 257 height 44
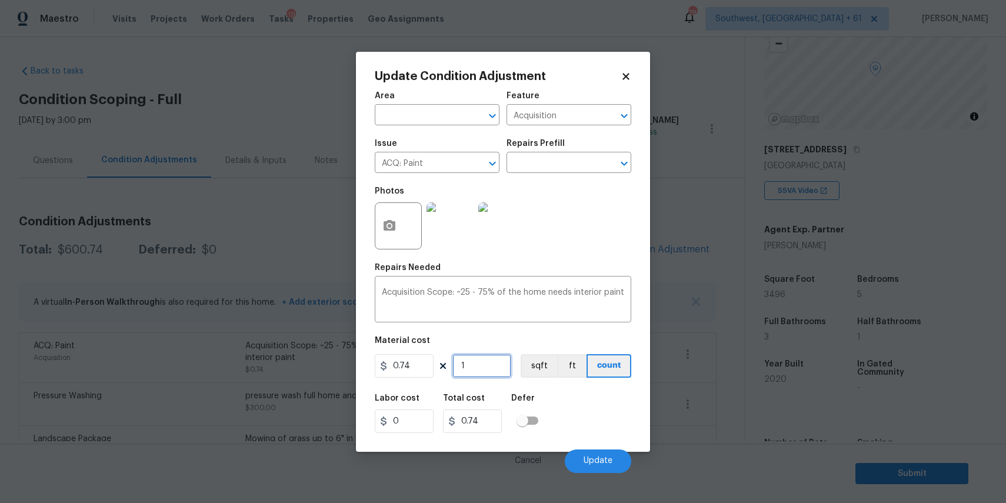
click at [481, 370] on input "1" at bounding box center [481, 366] width 59 height 24
type input "3"
type input "2.22"
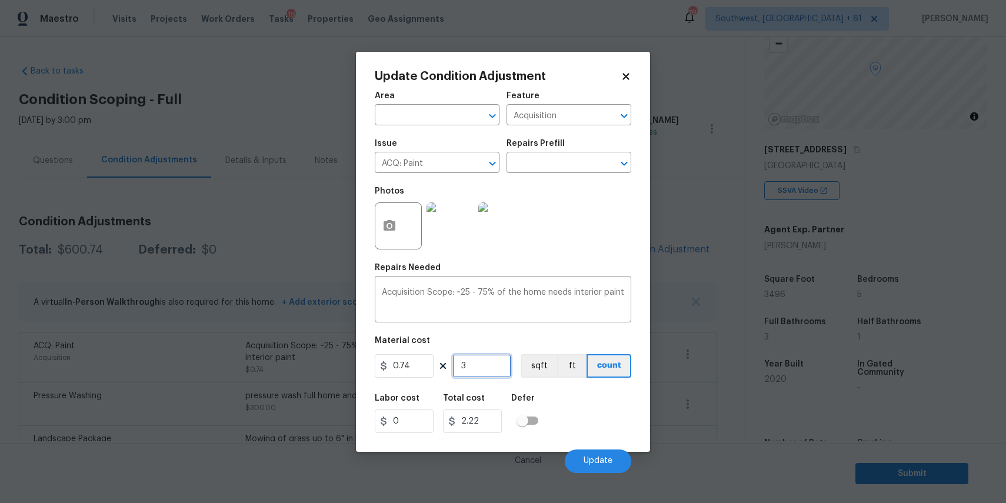
type input "34"
type input "25.16"
type input "349"
type input "258.26"
type input "3496"
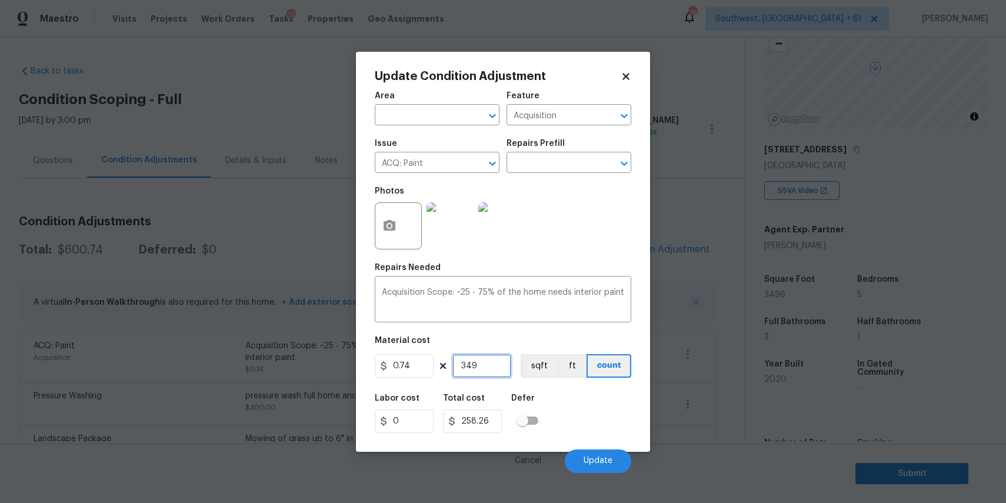
type input "2587.04"
type input "3496"
click at [589, 403] on div "Labor cost 0 Total cost 2587.04 Defer" at bounding box center [503, 413] width 257 height 53
click at [605, 457] on span "Update" at bounding box center [598, 461] width 29 height 9
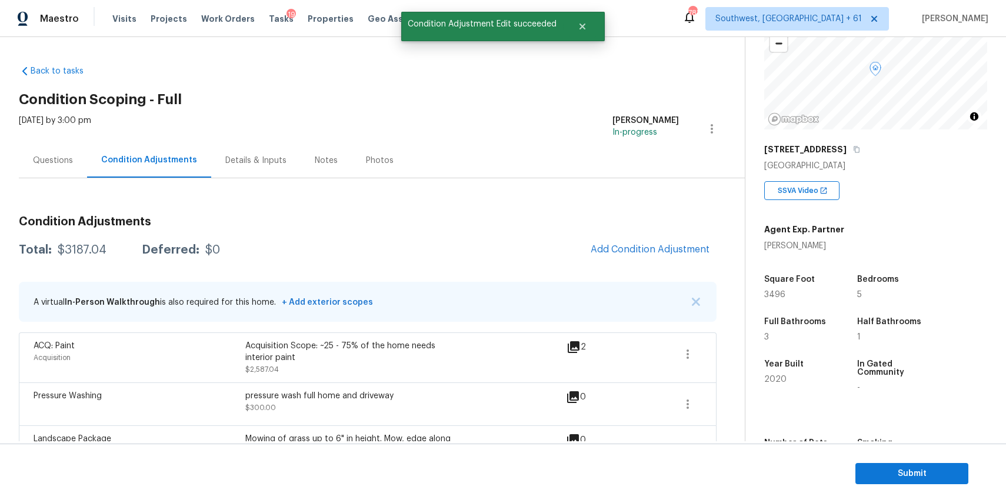
click at [697, 239] on span "Add Condition Adjustment" at bounding box center [650, 250] width 133 height 26
click at [667, 257] on button "Add Condition Adjustment" at bounding box center [650, 249] width 133 height 25
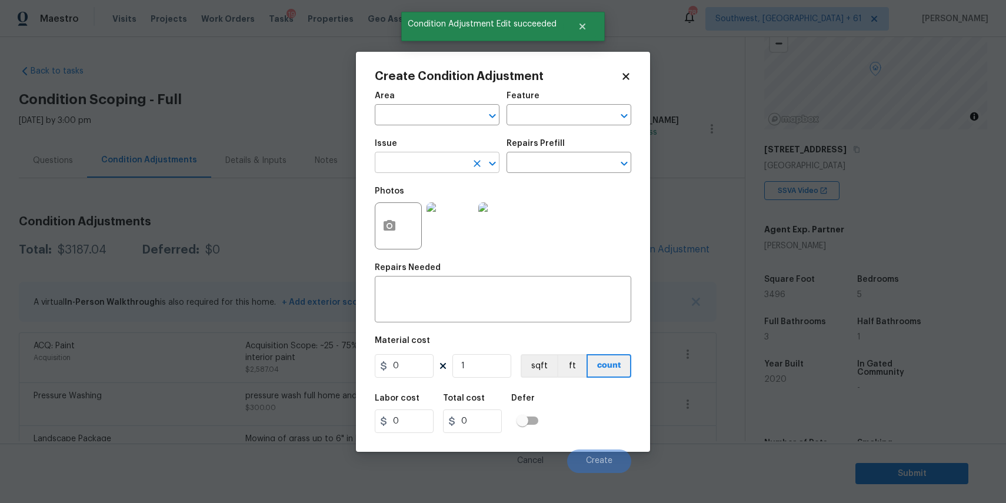
click at [454, 164] on input "text" at bounding box center [421, 164] width 92 height 18
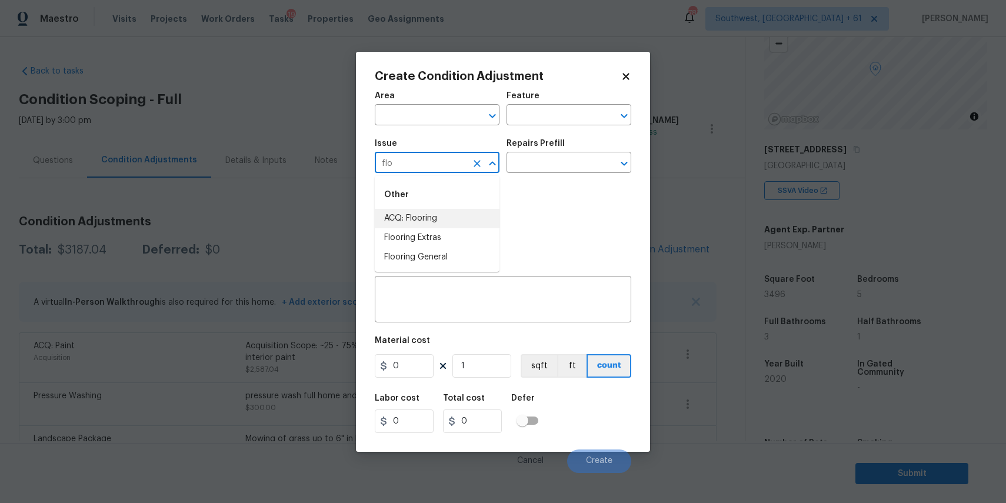
click at [428, 225] on li "ACQ: Flooring" at bounding box center [437, 218] width 125 height 19
type input "ACQ: Flooring"
click at [554, 154] on div "Repairs Prefill" at bounding box center [569, 146] width 125 height 15
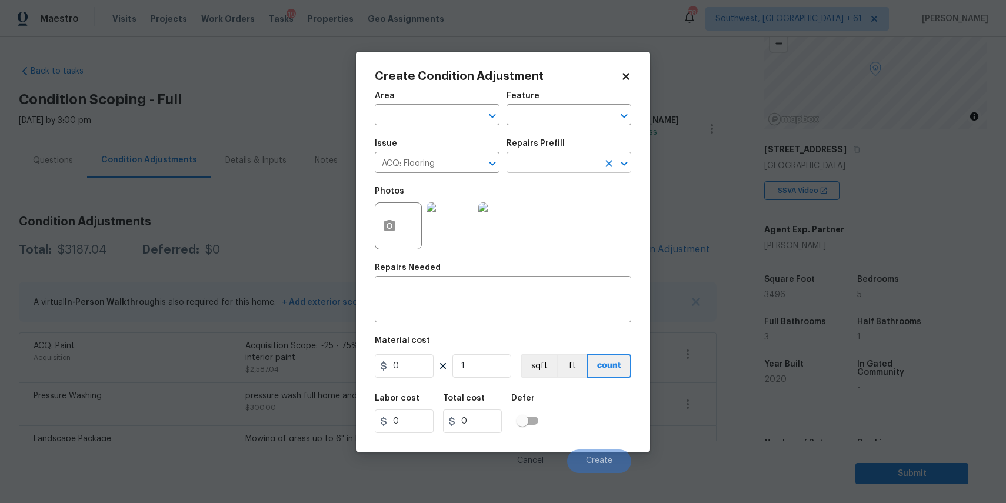
click at [578, 166] on input "text" at bounding box center [553, 164] width 92 height 18
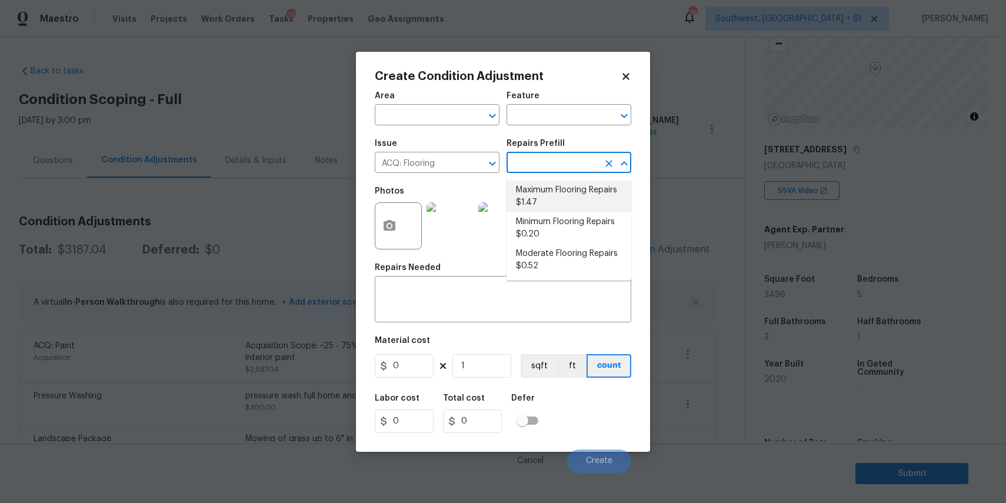
click at [597, 186] on li "Maximum Flooring Repairs $1.47" at bounding box center [569, 197] width 125 height 32
type input "Acquisition"
type textarea "Acquisition Scope: Maximum flooring repairs"
type input "1.47"
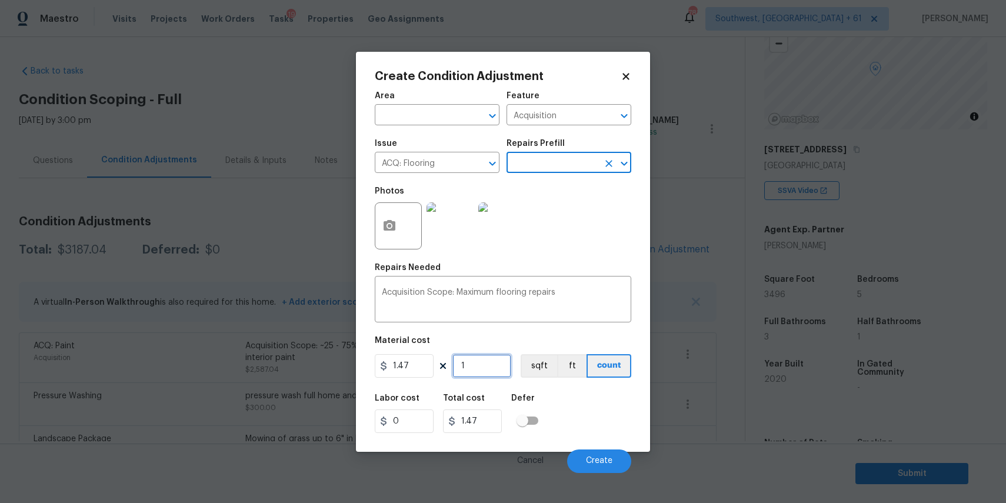
click at [477, 367] on input "1" at bounding box center [481, 366] width 59 height 24
type input "0"
type input "3"
type input "4.41"
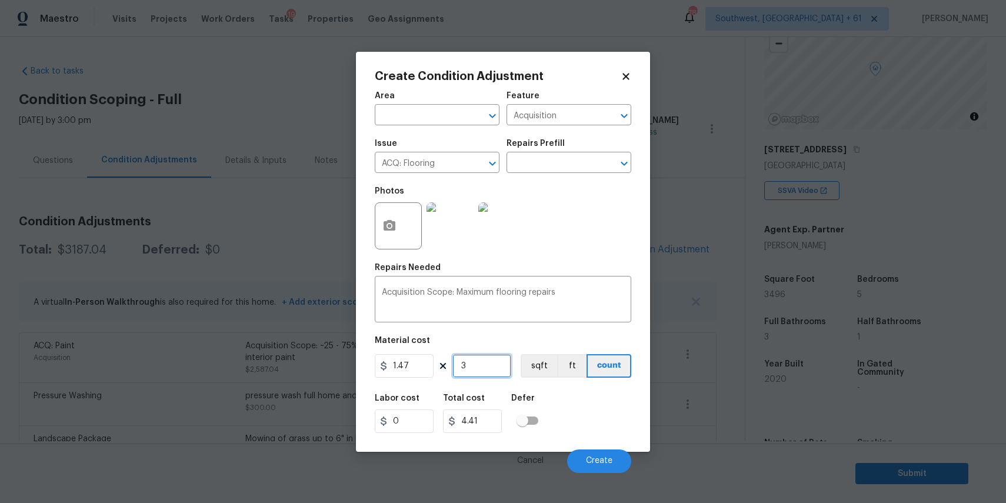
type input "34"
type input "49.98"
type input "349"
type input "513.03"
type input "3496"
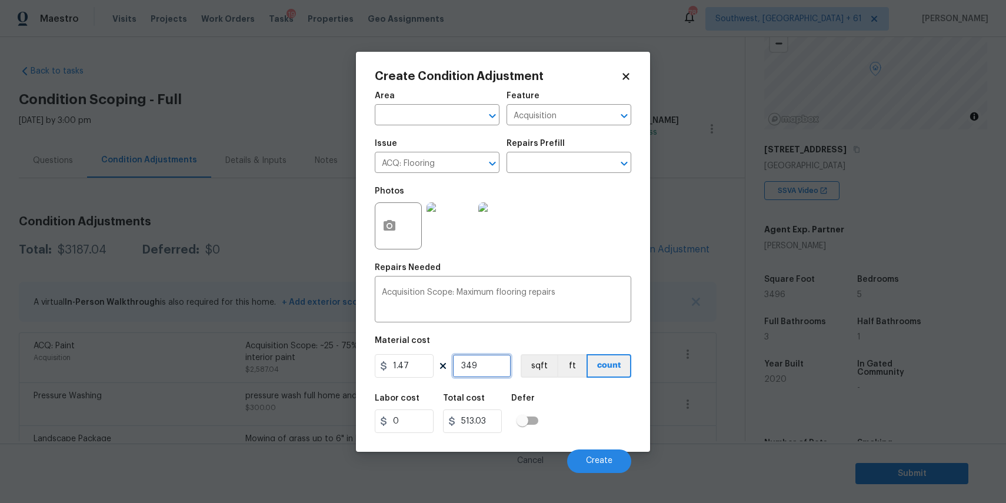
type input "5139.12"
type input "3496"
click at [610, 454] on button "Create" at bounding box center [599, 461] width 64 height 24
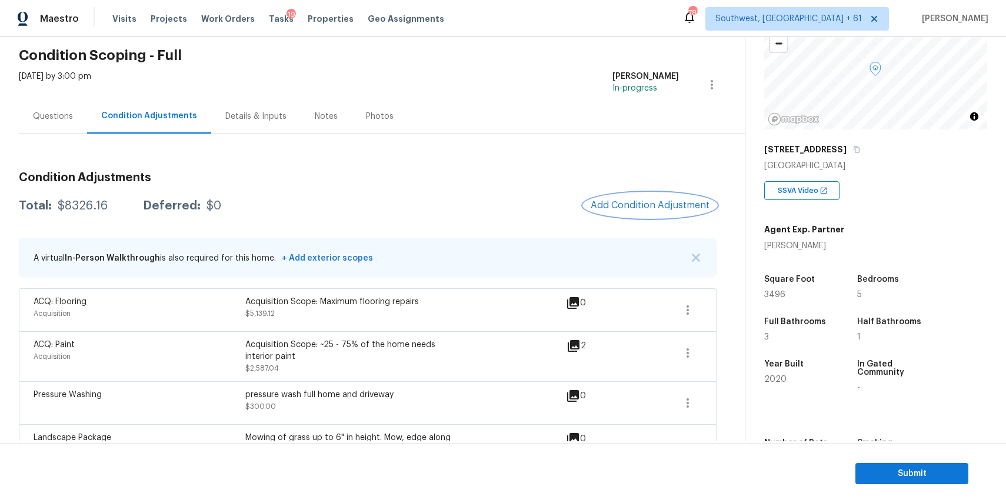
scroll to position [45, 0]
click at [695, 298] on button "button" at bounding box center [688, 309] width 28 height 28
click at [735, 296] on ul "Edit" at bounding box center [755, 307] width 106 height 24
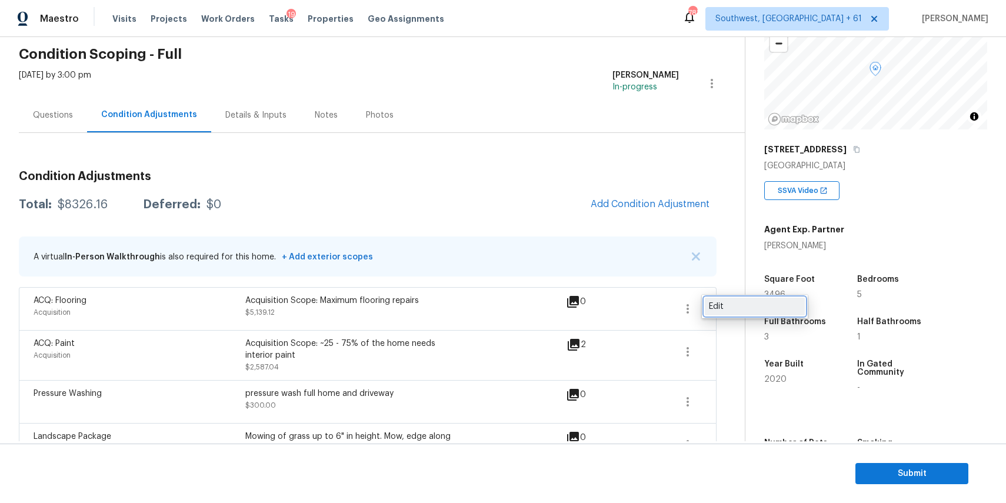
click at [721, 299] on link "Edit" at bounding box center [755, 307] width 100 height 18
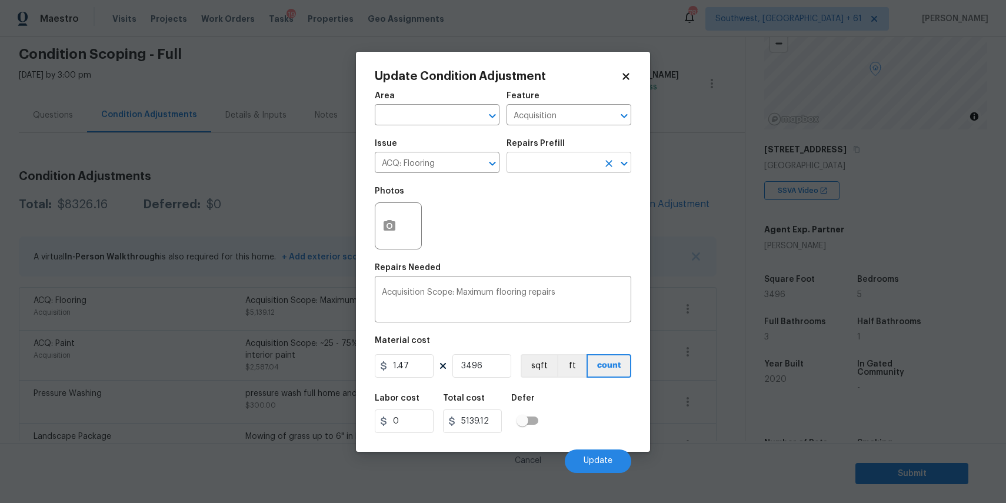
click at [550, 165] on input "text" at bounding box center [553, 164] width 92 height 18
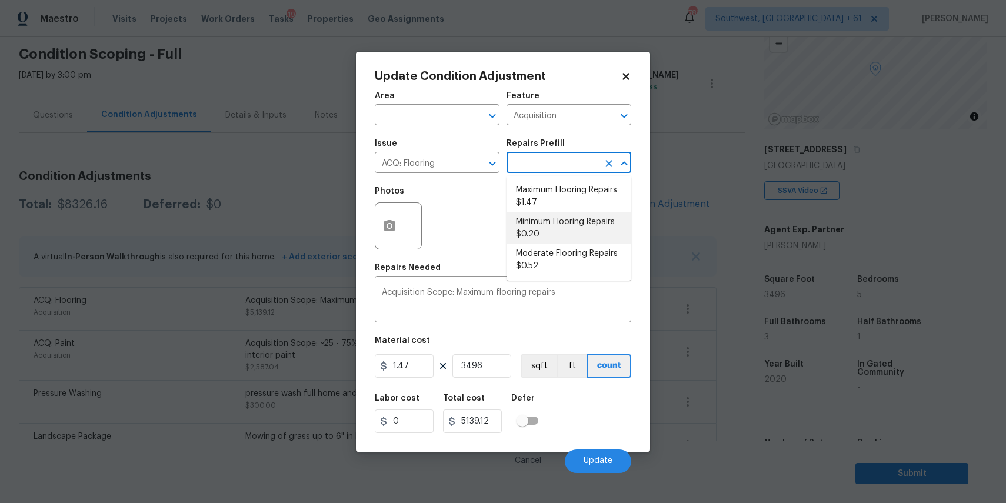
click at [576, 231] on li "Minimum Flooring Repairs $0.20" at bounding box center [569, 228] width 125 height 32
type textarea "Acquisition Scope: Minimum flooring repairs"
type input "0.2"
type input "699.2"
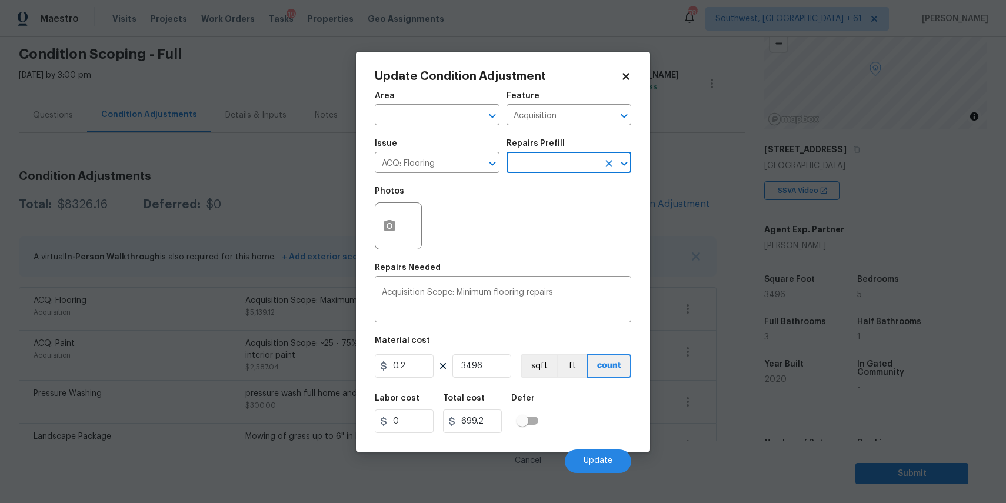
click at [578, 252] on div "Photos" at bounding box center [503, 218] width 257 height 76
click at [607, 459] on span "Update" at bounding box center [598, 461] width 29 height 9
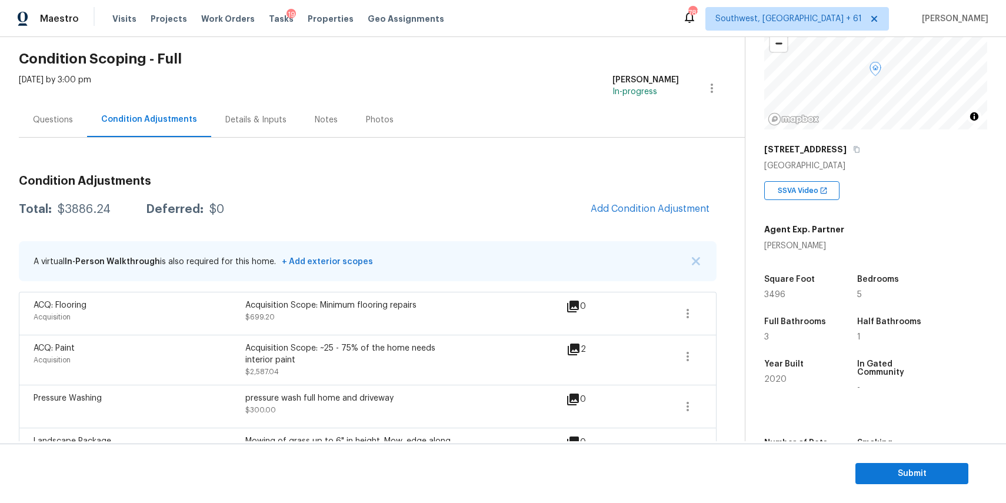
scroll to position [20, 0]
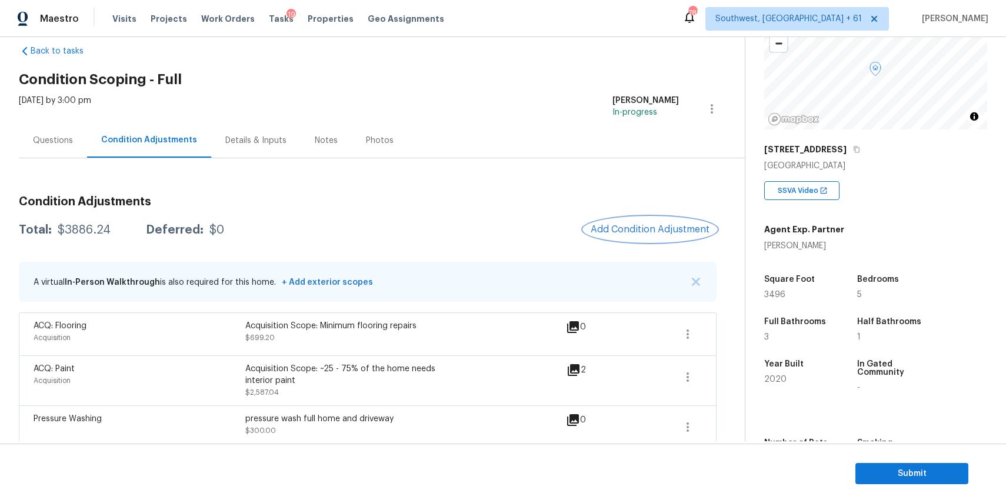
click at [641, 230] on span "Add Condition Adjustment" at bounding box center [650, 229] width 119 height 11
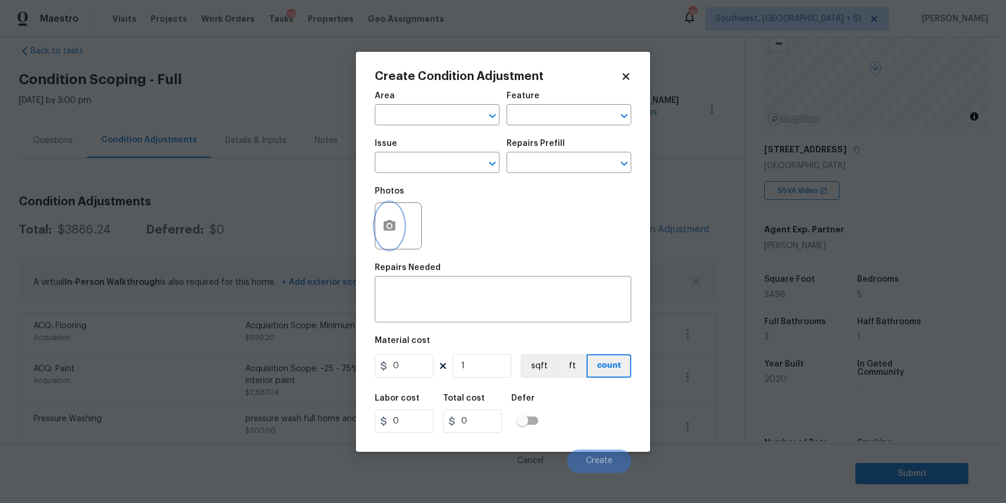
click at [395, 226] on icon "button" at bounding box center [389, 226] width 14 height 14
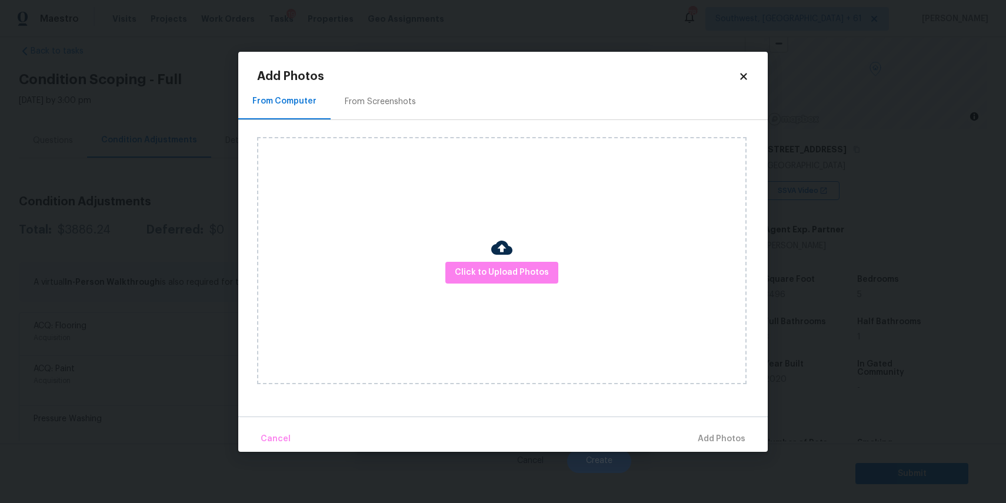
click at [514, 246] on div "Click to Upload Photos" at bounding box center [501, 260] width 489 height 247
click at [520, 259] on div "Click to Upload Photos" at bounding box center [501, 260] width 489 height 247
click at [520, 263] on button "Click to Upload Photos" at bounding box center [501, 273] width 113 height 22
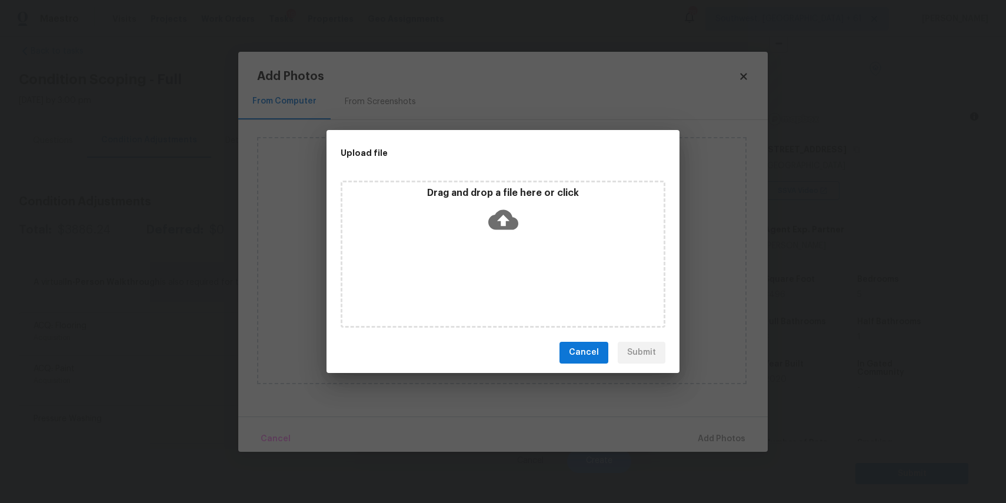
click at [520, 263] on div "Drag and drop a file here or click" at bounding box center [503, 254] width 325 height 147
click at [805, 379] on div "Upload file Drag and drop a file here or click Cancel Submit" at bounding box center [503, 251] width 1006 height 503
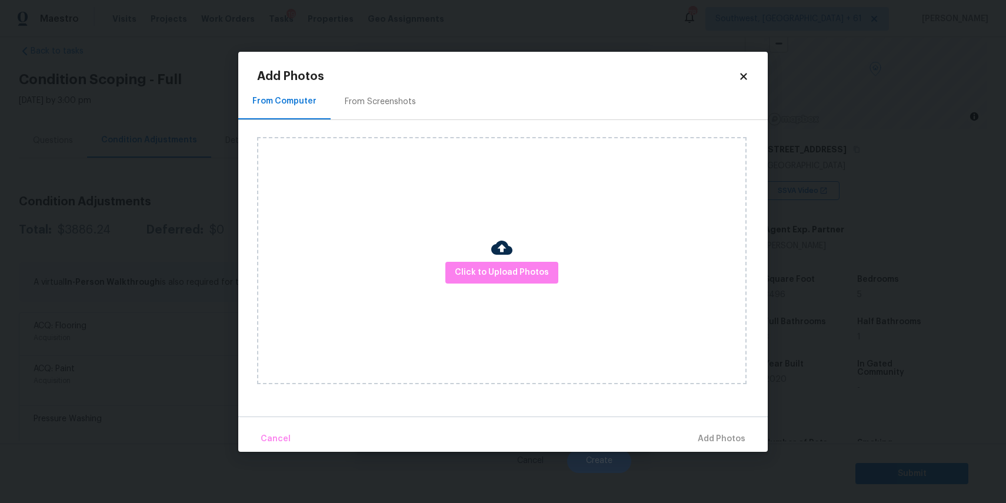
click at [805, 379] on body "Maestro Visits Projects Work Orders Tasks 19 Properties Geo Assignments 783 Sou…" at bounding box center [503, 251] width 1006 height 503
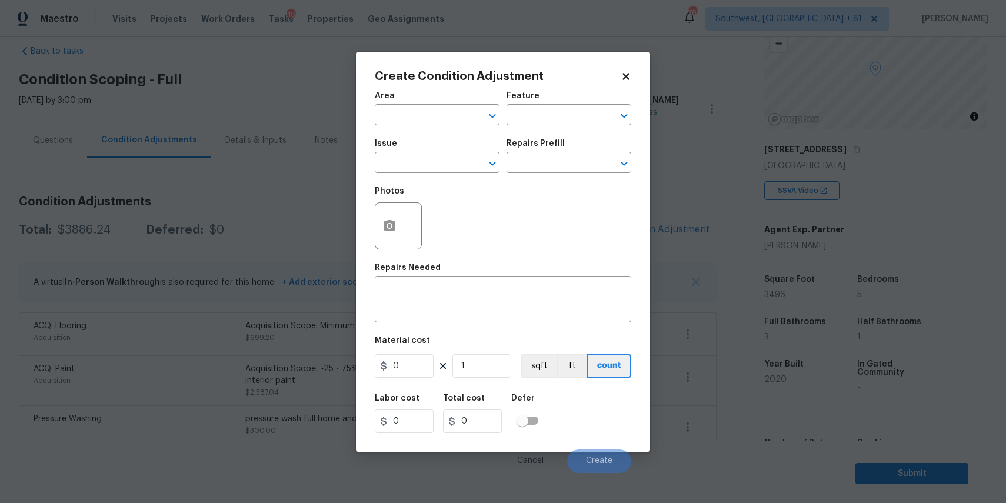
click at [805, 379] on body "Maestro Visits Projects Work Orders Tasks 19 Properties Geo Assignments 783 Sou…" at bounding box center [503, 251] width 1006 height 503
click at [805, 379] on div "2020" at bounding box center [799, 379] width 70 height 8
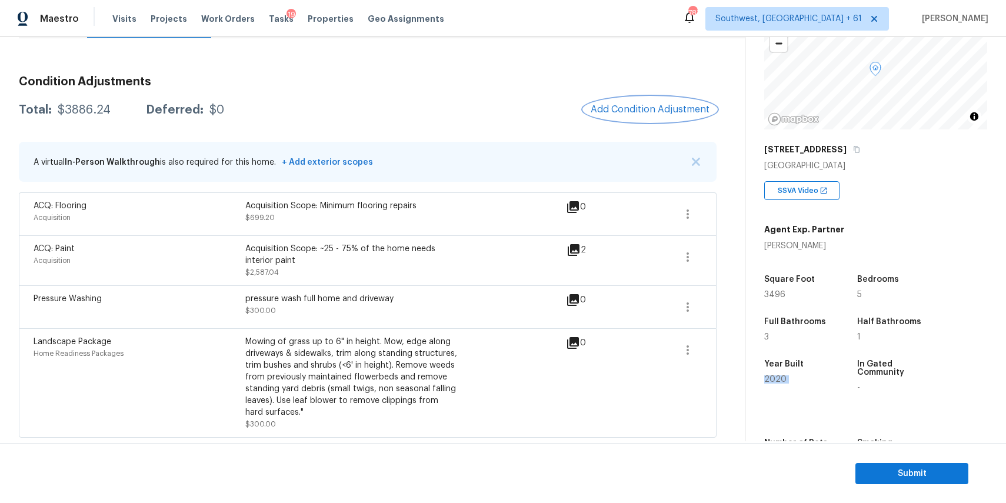
scroll to position [0, 0]
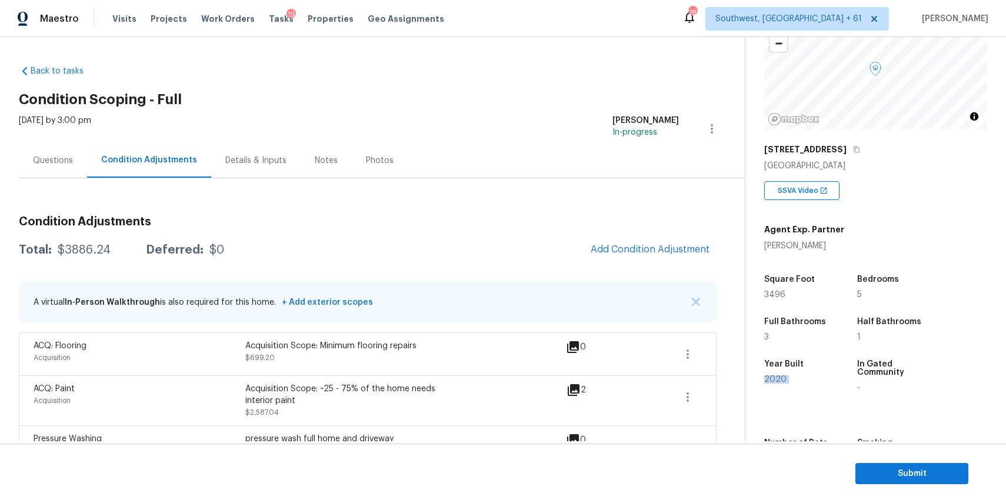
click at [42, 156] on div "Questions" at bounding box center [53, 161] width 40 height 12
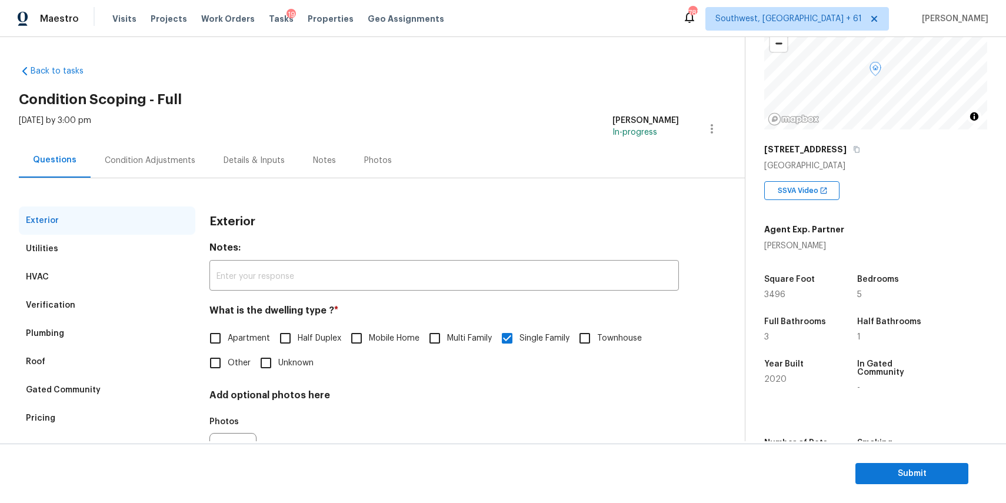
click at [103, 170] on div "Condition Adjustments" at bounding box center [150, 160] width 119 height 35
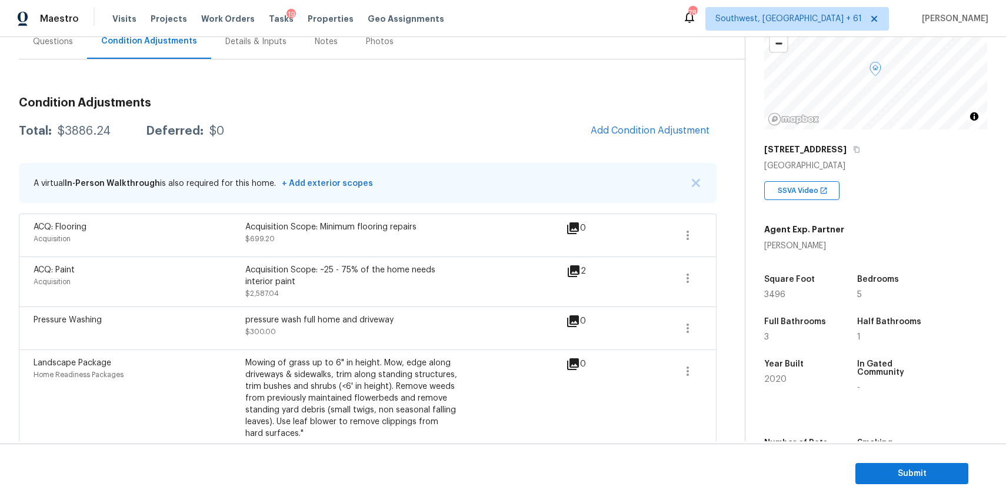
scroll to position [141, 0]
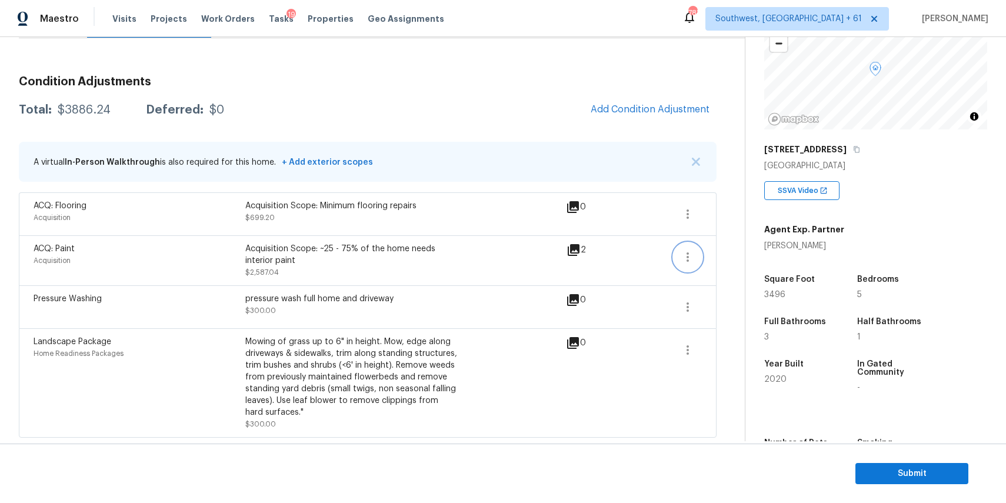
click at [695, 255] on button "button" at bounding box center [688, 257] width 28 height 28
click at [690, 308] on icon "button" at bounding box center [688, 307] width 14 height 14
click at [715, 304] on div "Edit" at bounding box center [755, 305] width 92 height 12
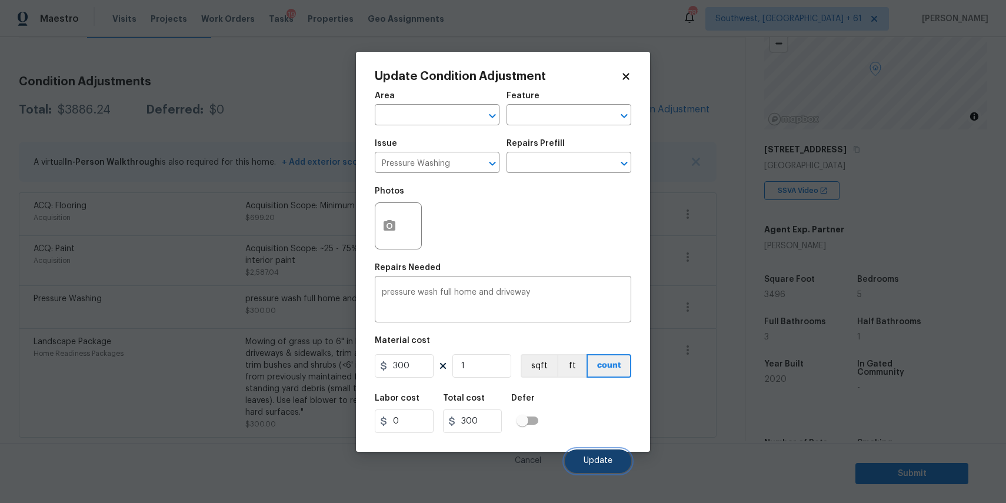
click at [604, 467] on button "Update" at bounding box center [598, 461] width 66 height 24
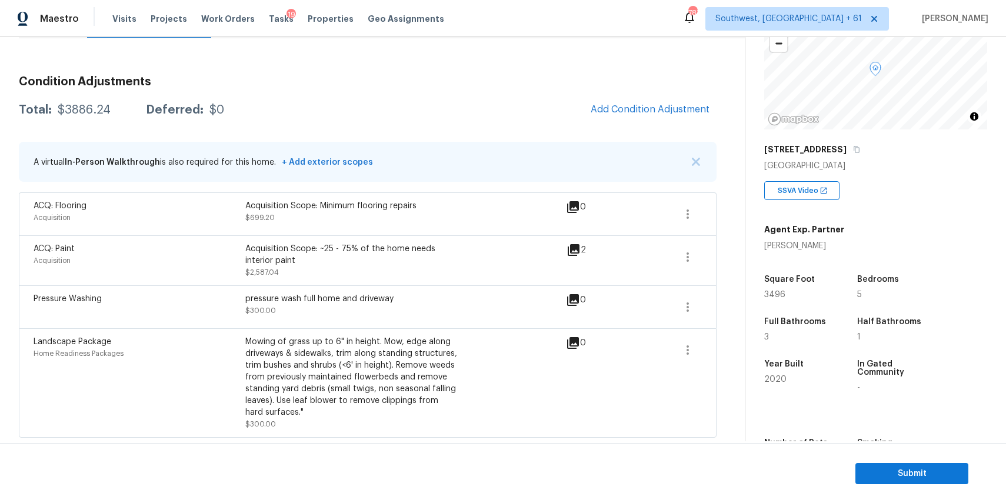
scroll to position [0, 0]
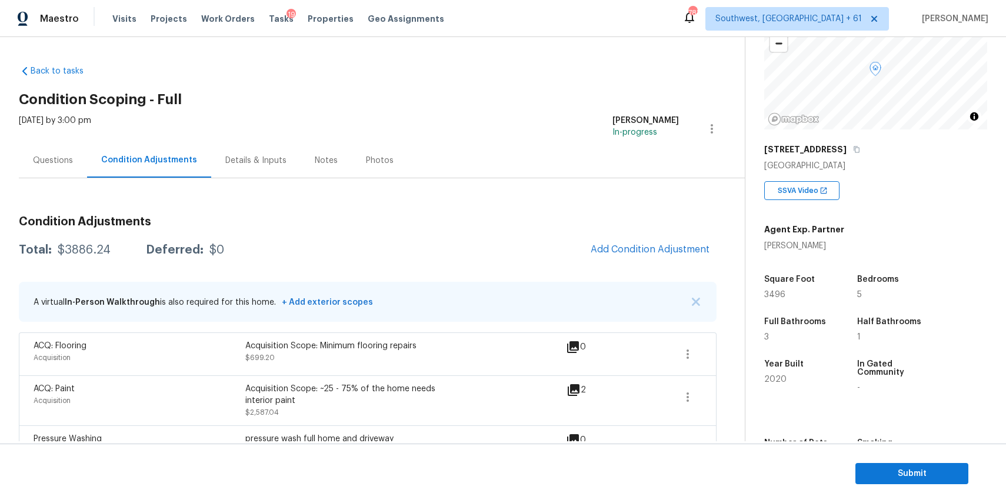
click at [63, 165] on div "Questions" at bounding box center [53, 161] width 40 height 12
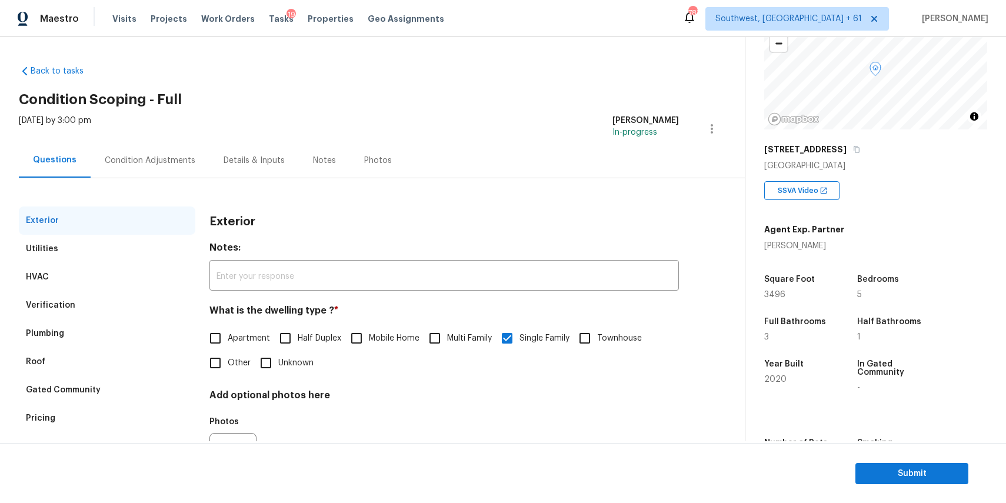
click at [178, 171] on div "Condition Adjustments" at bounding box center [150, 160] width 119 height 35
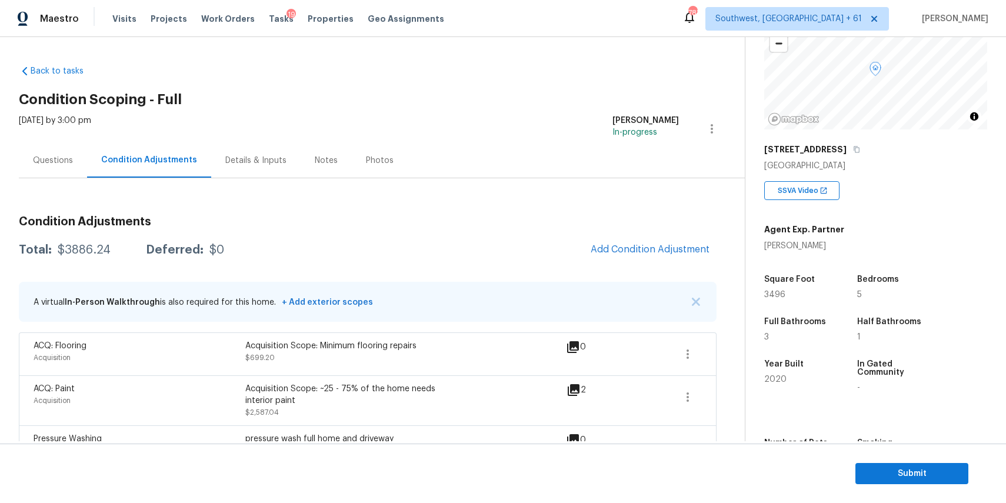
click at [58, 159] on div "Questions" at bounding box center [53, 161] width 40 height 12
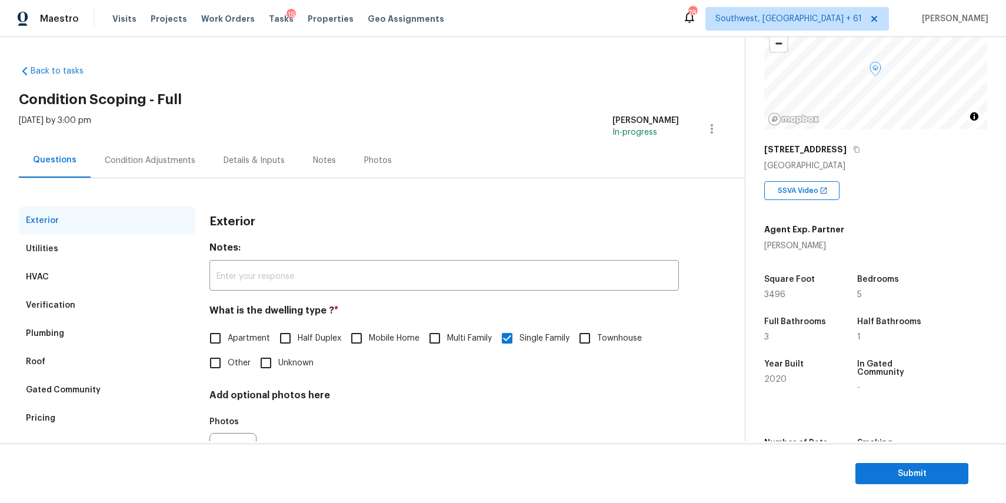
click at [61, 250] on div "Utilities" at bounding box center [107, 249] width 176 height 28
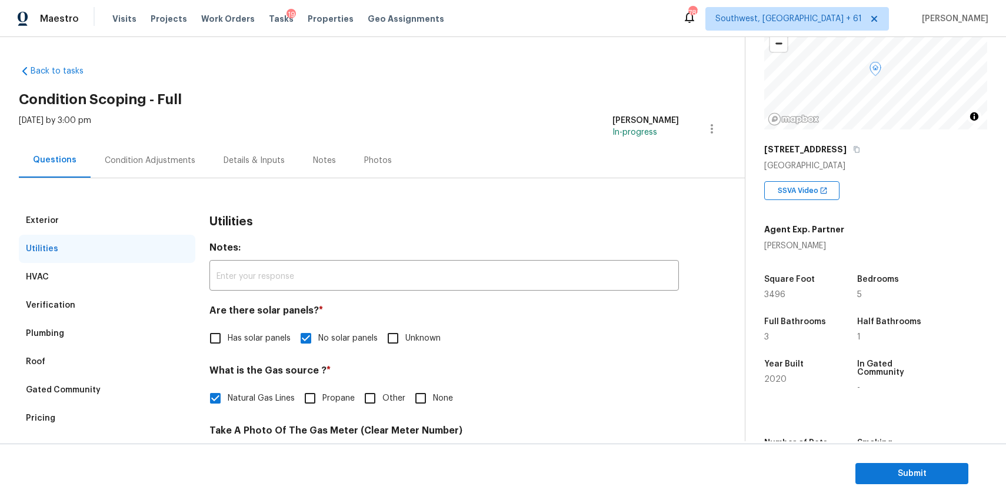
click at [128, 158] on div "Condition Adjustments" at bounding box center [150, 161] width 91 height 12
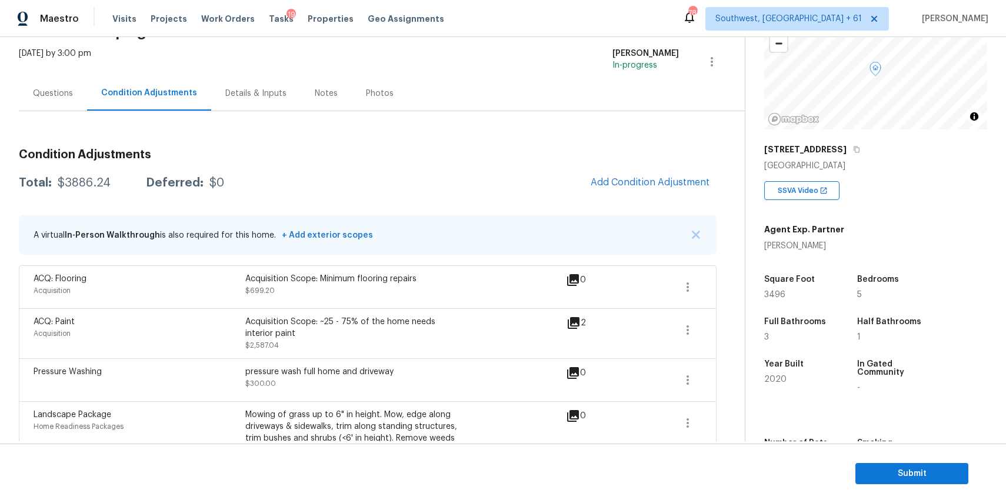
scroll to position [87, 0]
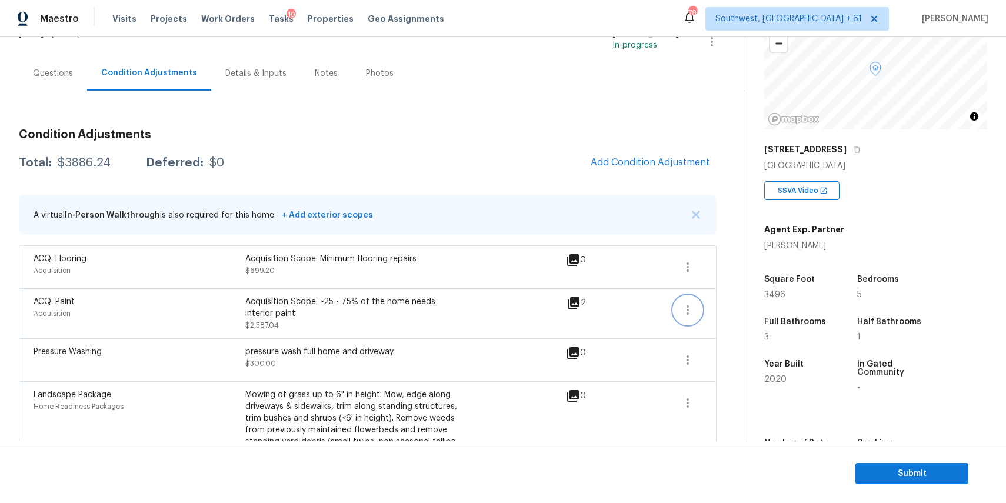
click at [686, 314] on icon "button" at bounding box center [688, 310] width 14 height 14
click at [725, 307] on div "Edit" at bounding box center [755, 308] width 92 height 12
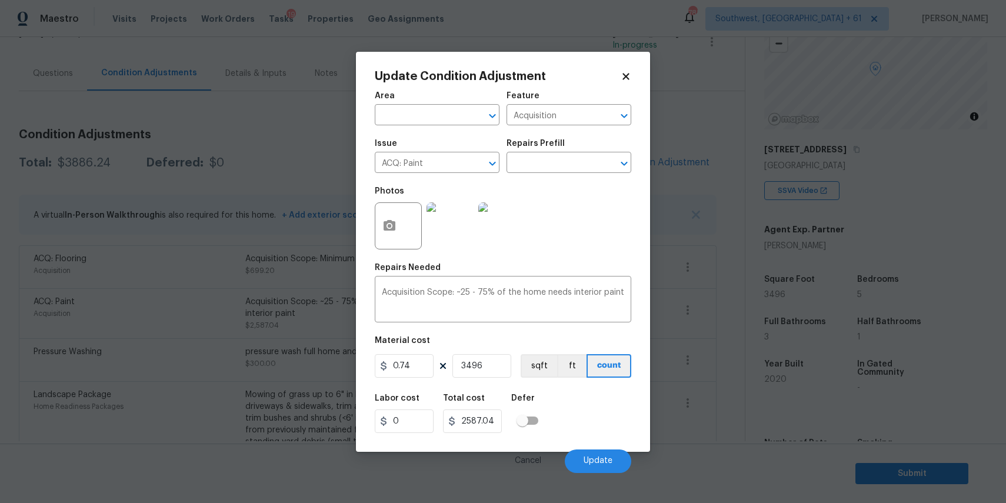
click at [668, 176] on body "Maestro Visits Projects Work Orders Tasks 19 Properties Geo Assignments [GEOGRA…" at bounding box center [503, 251] width 1006 height 503
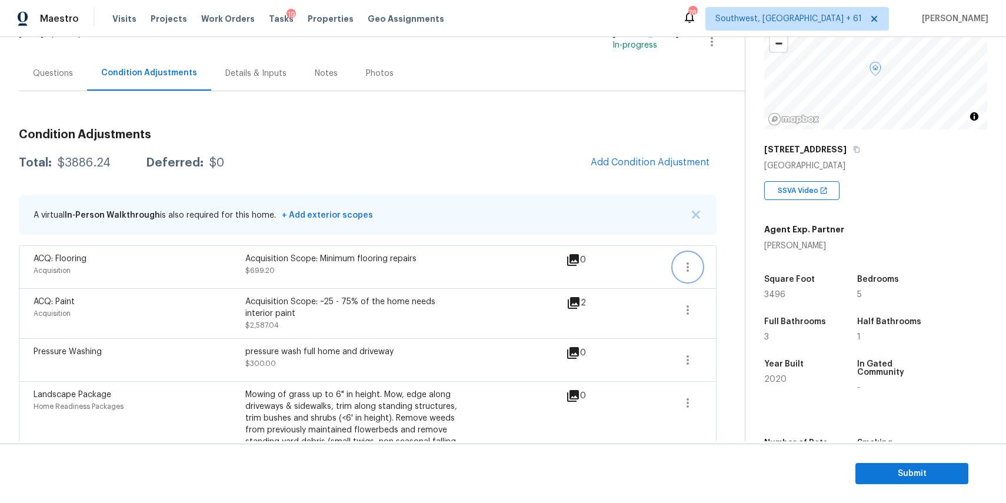
click at [688, 267] on icon "button" at bounding box center [688, 266] width 2 height 9
click at [734, 269] on div "Edit" at bounding box center [755, 265] width 92 height 12
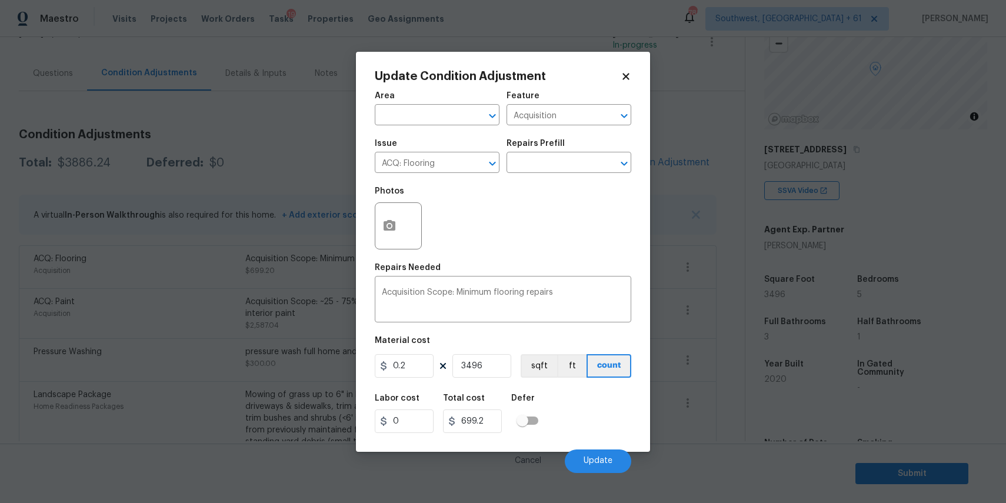
click at [662, 129] on body "Maestro Visits Projects Work Orders Tasks 19 Properties Geo Assignments [GEOGRA…" at bounding box center [503, 251] width 1006 height 503
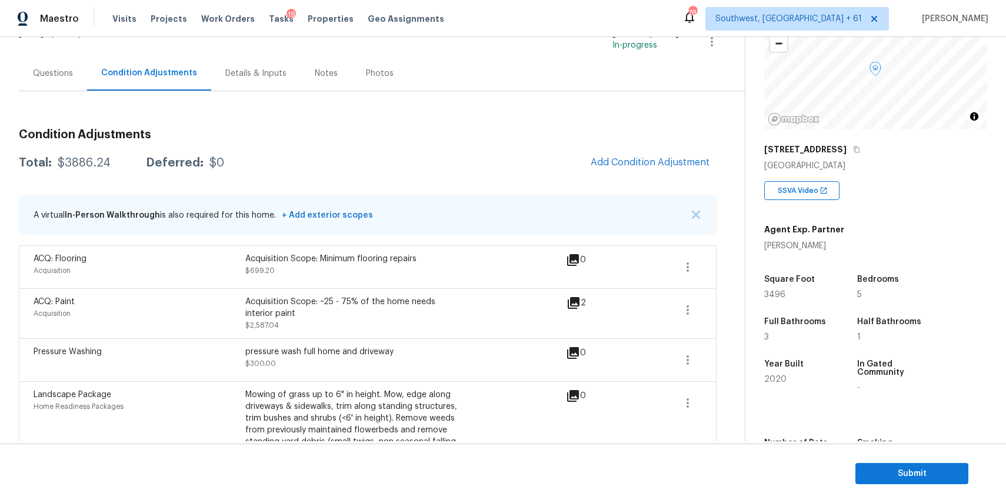
scroll to position [0, 0]
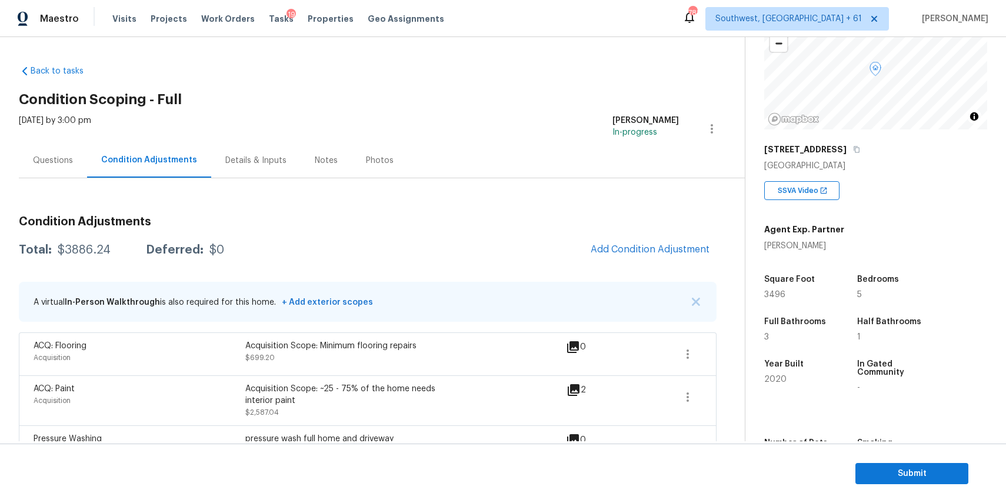
click at [23, 139] on div "[DATE] by 3:00 pm" at bounding box center [55, 129] width 72 height 28
click at [64, 154] on div "Questions" at bounding box center [53, 160] width 68 height 35
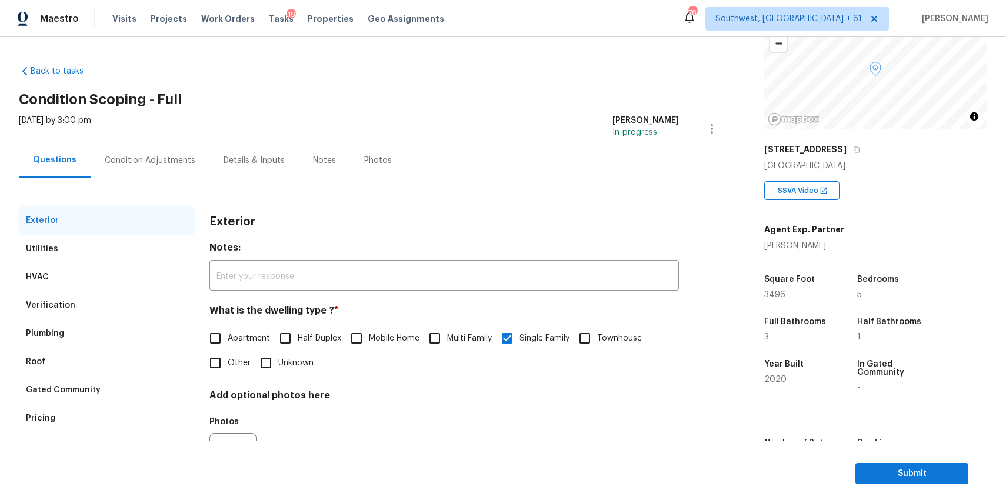
click at [153, 155] on div "Condition Adjustments" at bounding box center [150, 161] width 91 height 12
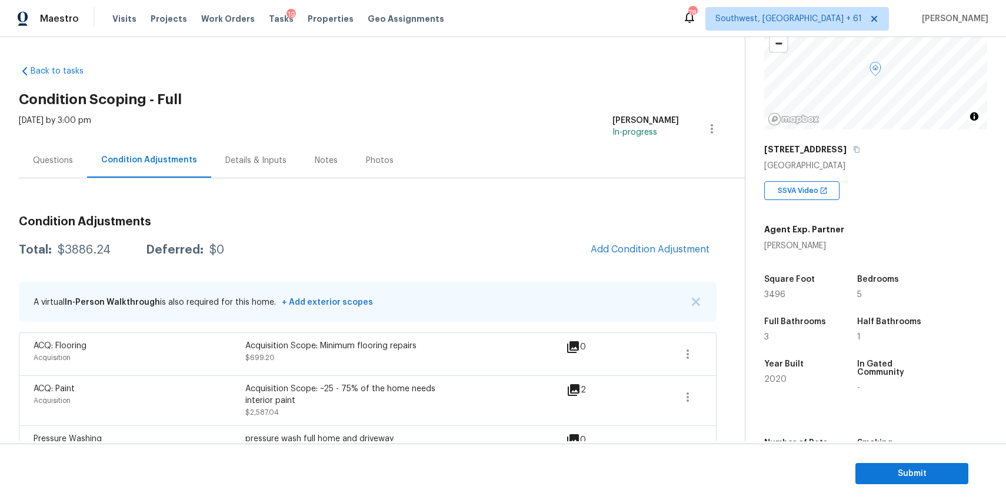
click at [49, 245] on div "Total:" at bounding box center [35, 250] width 33 height 12
click at [54, 242] on div "Total: $3886.24 Deferred: $0 Add Condition Adjustment" at bounding box center [368, 250] width 698 height 26
click at [63, 245] on div "$3886.24" at bounding box center [84, 250] width 53 height 12
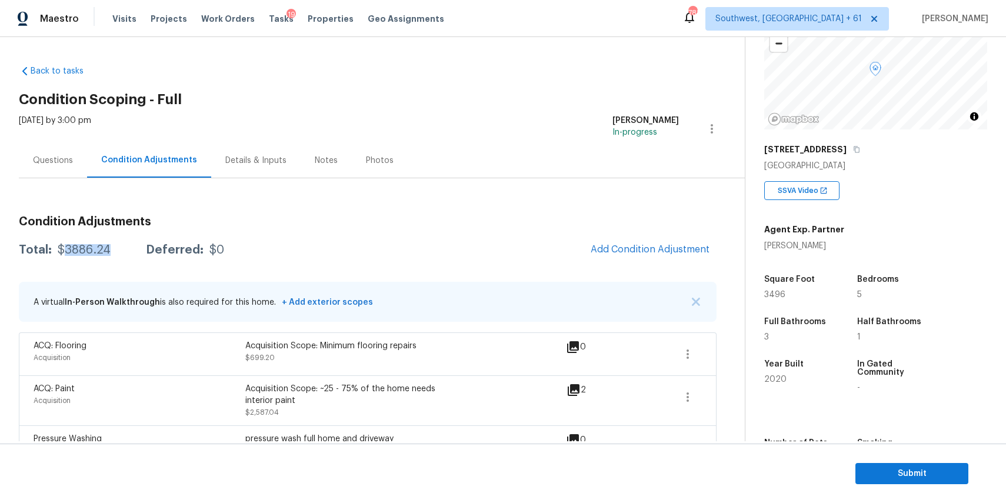
click at [63, 245] on div "$3886.24" at bounding box center [84, 250] width 53 height 12
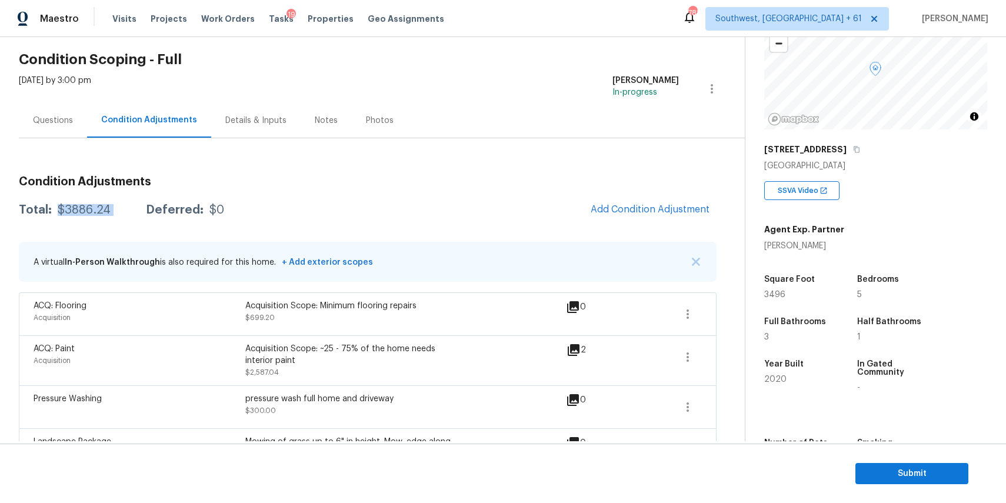
scroll to position [46, 0]
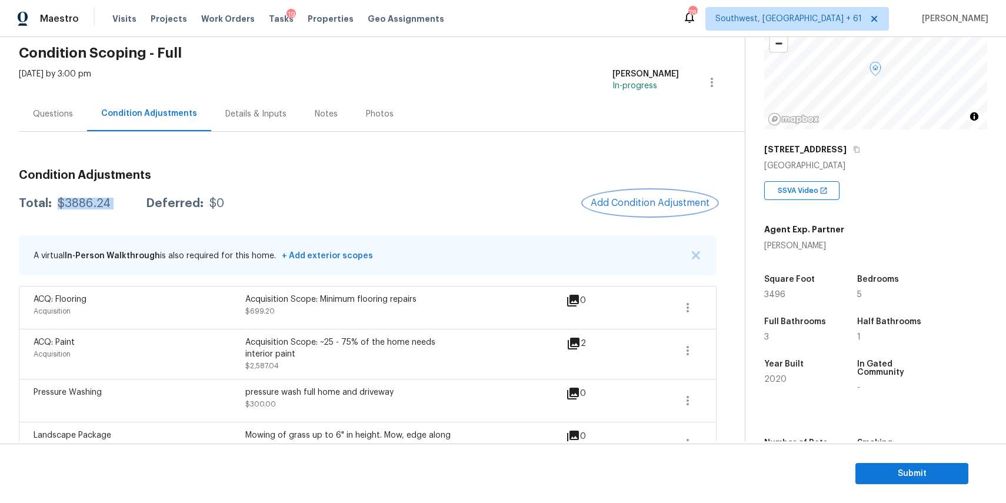
click at [656, 207] on span "Add Condition Adjustment" at bounding box center [650, 203] width 119 height 11
click at [656, 207] on body "Maestro Visits Projects Work Orders Tasks 19 Properties Geo Assignments [GEOGRA…" at bounding box center [503, 251] width 1006 height 503
click at [656, 207] on span "Add Condition Adjustment" at bounding box center [650, 203] width 119 height 11
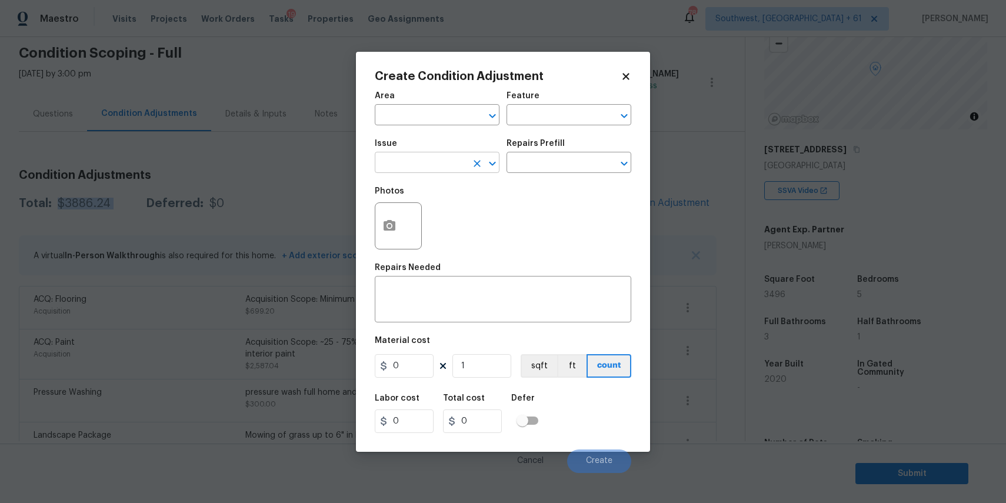
click at [436, 171] on input "text" at bounding box center [421, 164] width 92 height 18
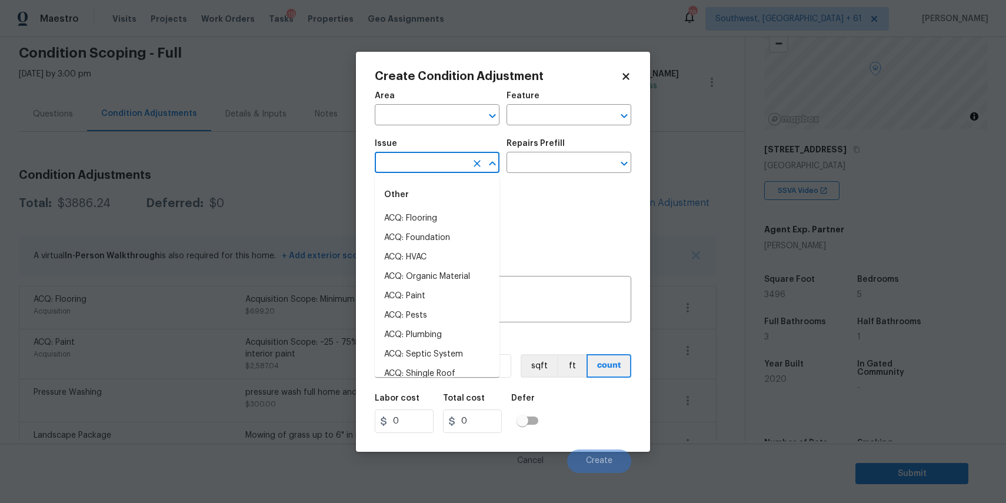
click at [436, 171] on input "text" at bounding box center [421, 164] width 92 height 18
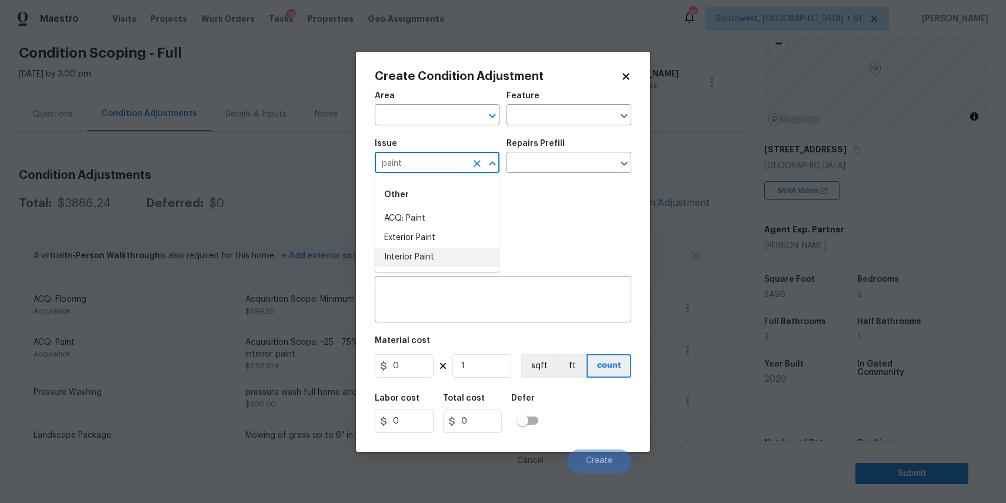
click at [446, 259] on li "Interior Paint" at bounding box center [437, 257] width 125 height 19
type input "Interior Paint"
click at [389, 221] on icon "button" at bounding box center [390, 225] width 12 height 11
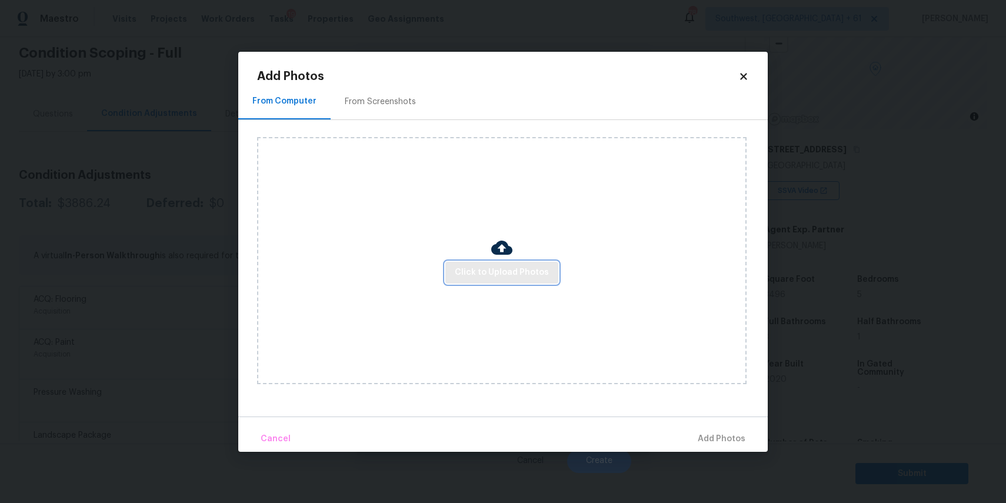
click at [492, 264] on button "Click to Upload Photos" at bounding box center [501, 273] width 113 height 22
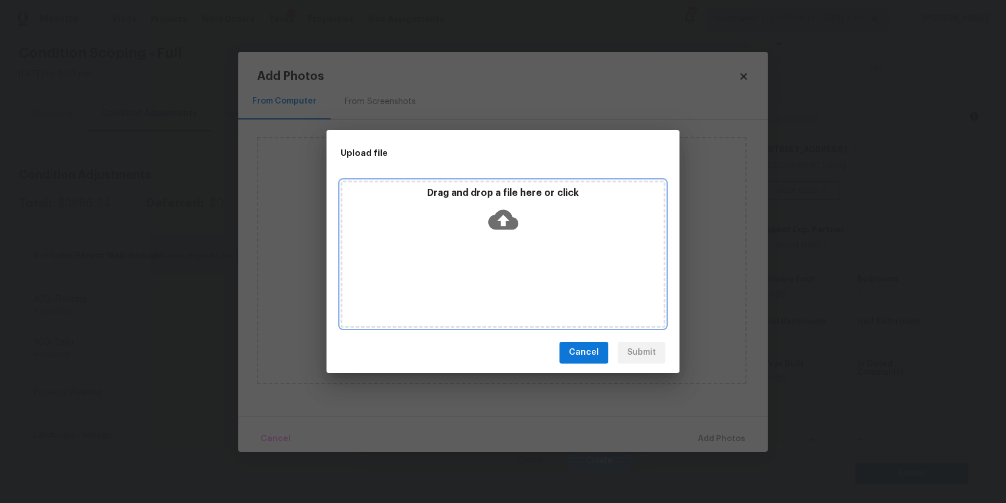
click at [492, 264] on div "Drag and drop a file here or click" at bounding box center [503, 254] width 325 height 147
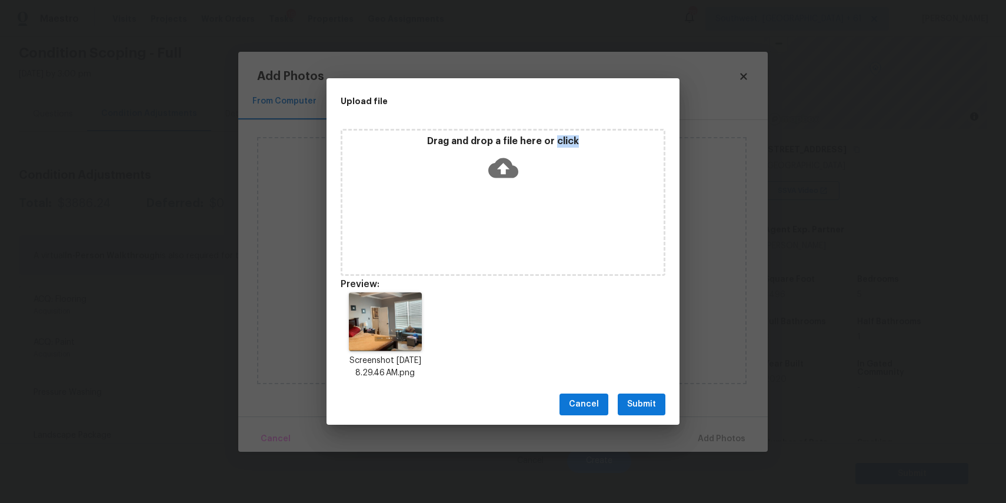
click at [654, 401] on span "Submit" at bounding box center [641, 404] width 29 height 15
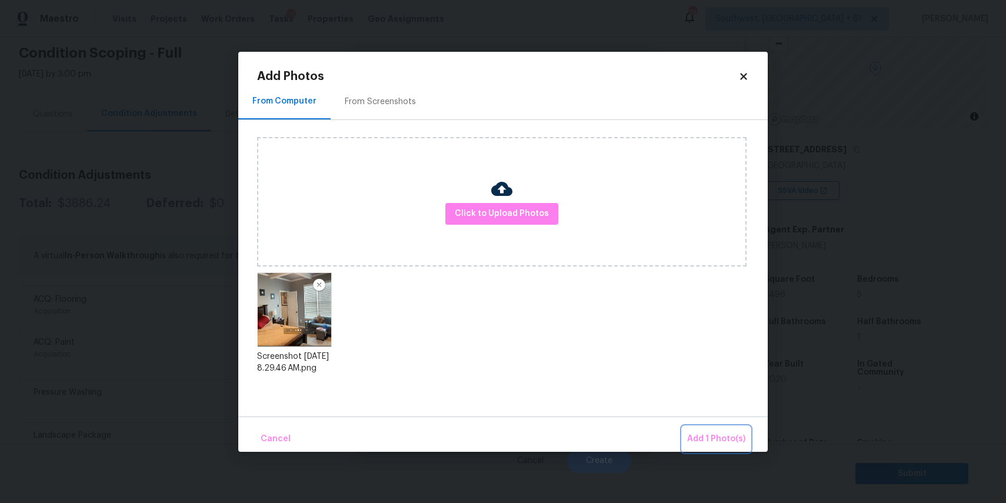
click at [720, 436] on span "Add 1 Photo(s)" at bounding box center [716, 439] width 58 height 15
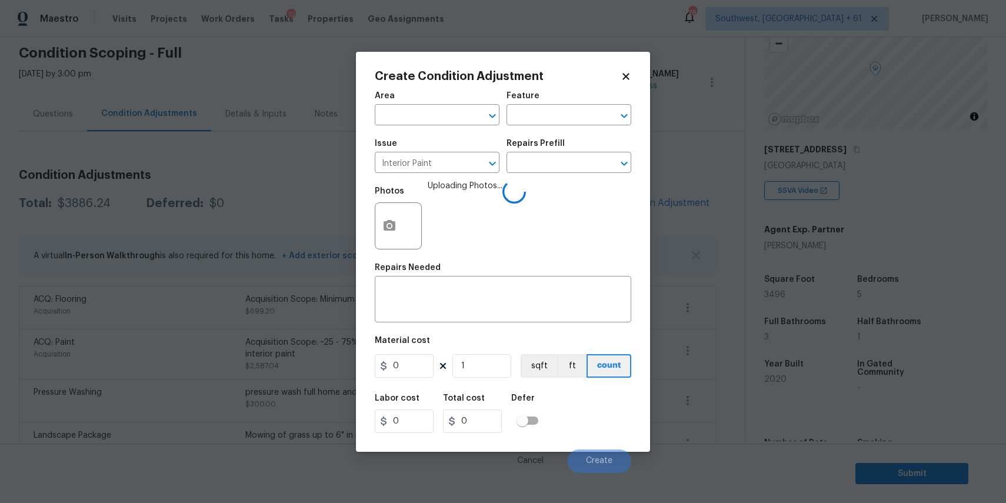
click at [531, 173] on div "Issue Interior Paint ​ Repairs Prefill ​" at bounding box center [503, 156] width 257 height 48
click at [567, 158] on input "text" at bounding box center [553, 164] width 92 height 18
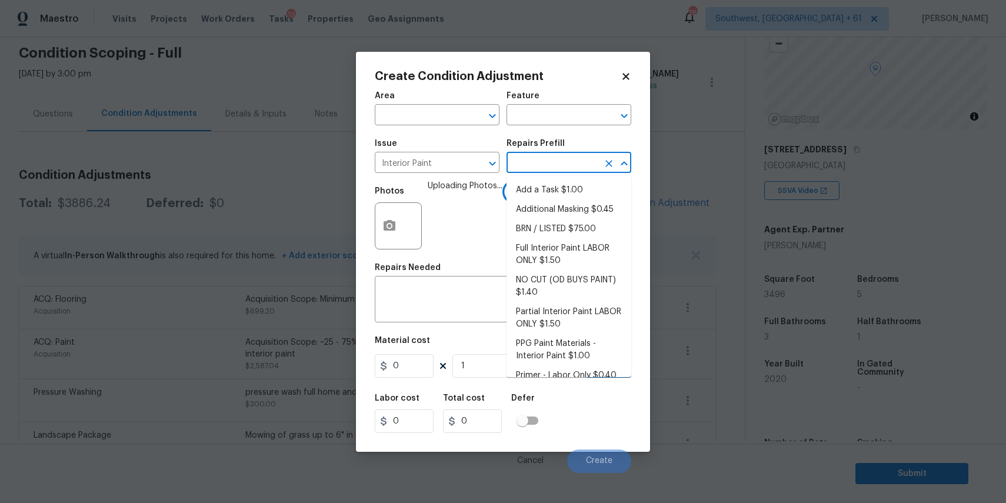
click at [567, 158] on input "text" at bounding box center [553, 164] width 92 height 18
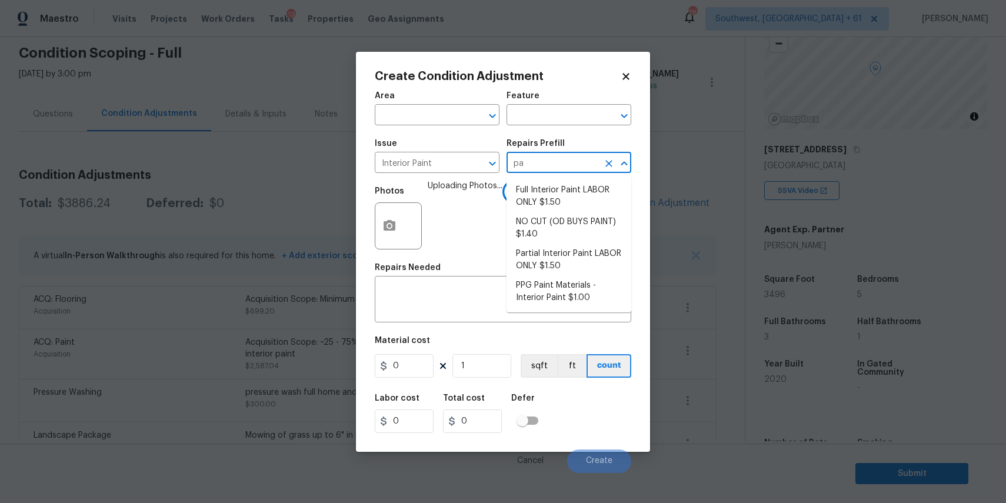
type input "p"
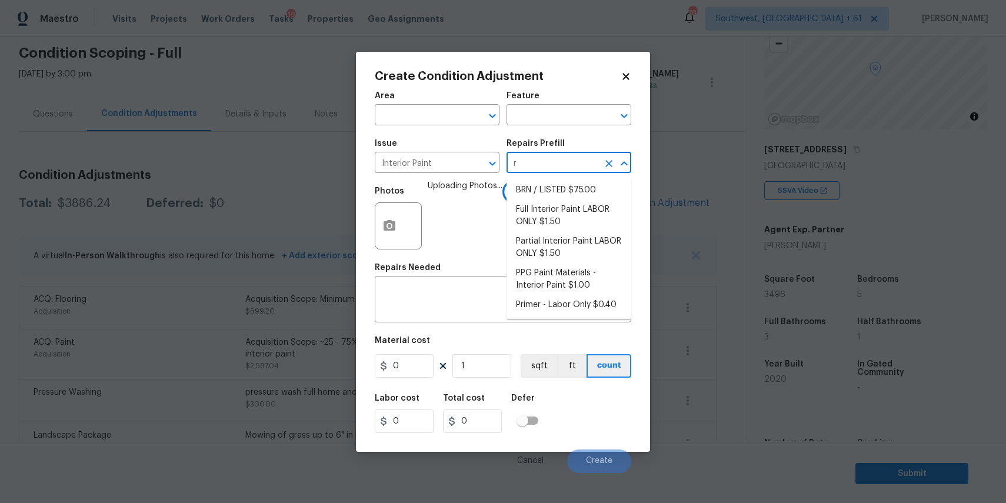
type input "ri"
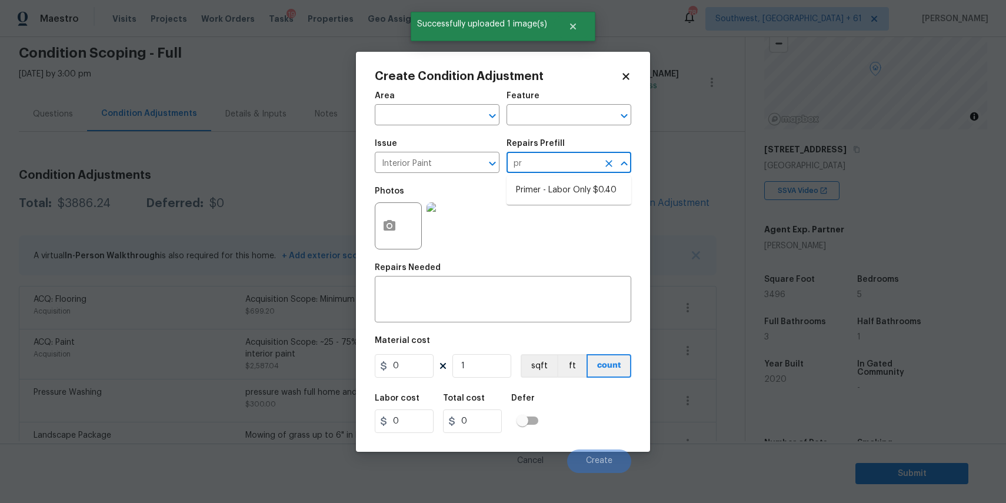
type input "pri"
click at [539, 189] on li "Primer - Labor Only $0.40" at bounding box center [569, 190] width 125 height 19
type input "Overall Paint"
type textarea "Interior primer - PRIMER PROVIDED BY OPENDOOR - All nails, screws, drywall anch…"
type input "0.4"
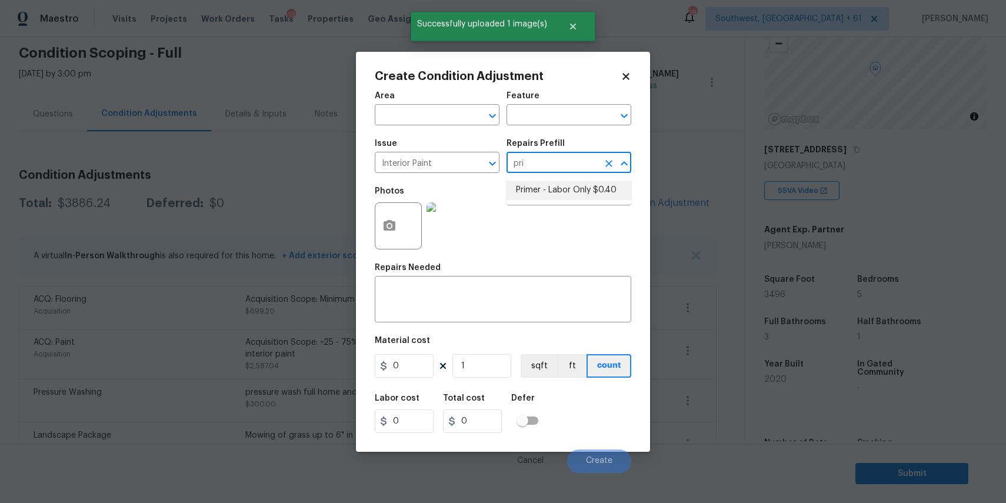
type input "0.4"
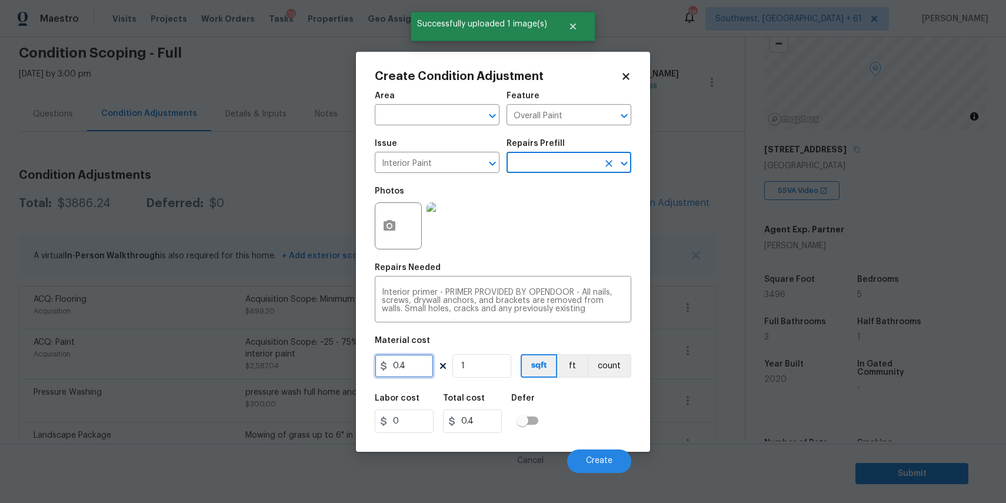
click at [419, 364] on input "0.4" at bounding box center [404, 366] width 59 height 24
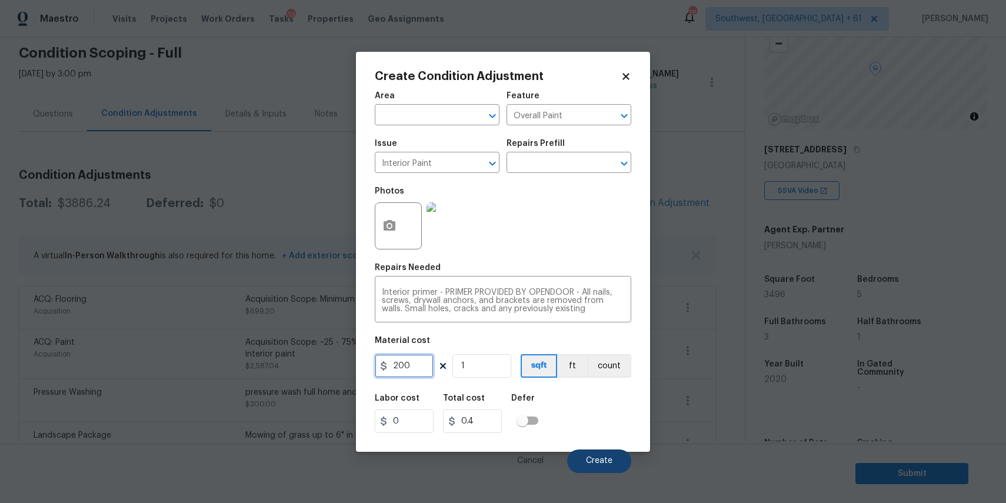
type input "200"
click at [617, 461] on button "Create" at bounding box center [599, 461] width 64 height 24
type input "200"
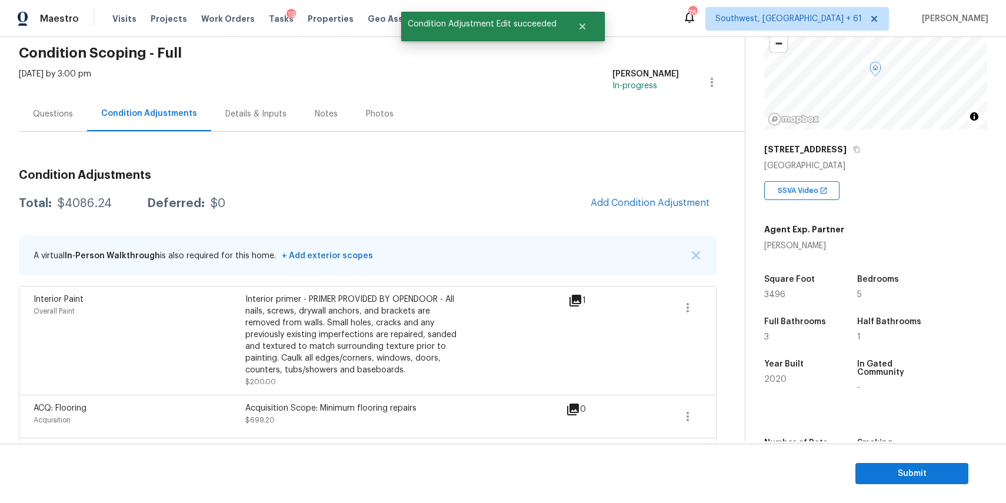
click at [57, 94] on div "[DATE] by 3:00 pm" at bounding box center [55, 82] width 72 height 28
click at [56, 121] on div "Questions" at bounding box center [53, 113] width 68 height 35
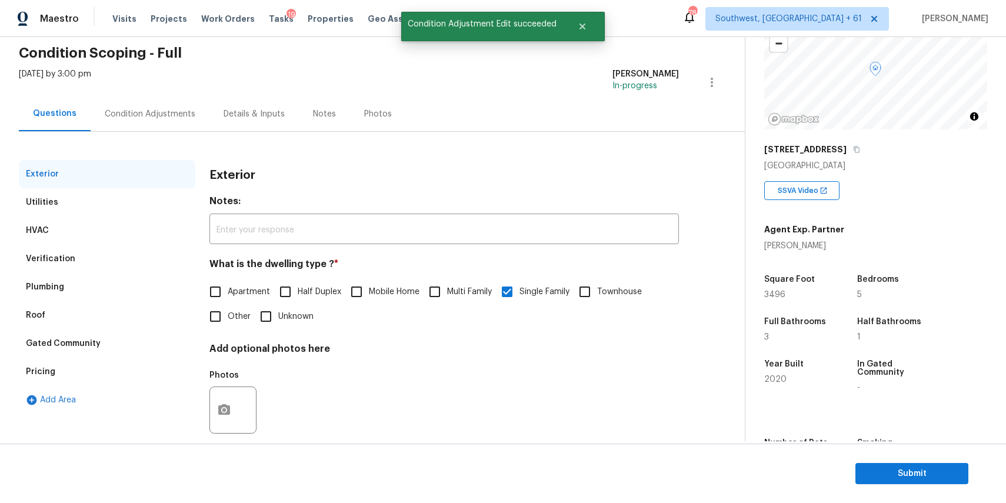
click at [166, 124] on div "Condition Adjustments" at bounding box center [150, 113] width 119 height 35
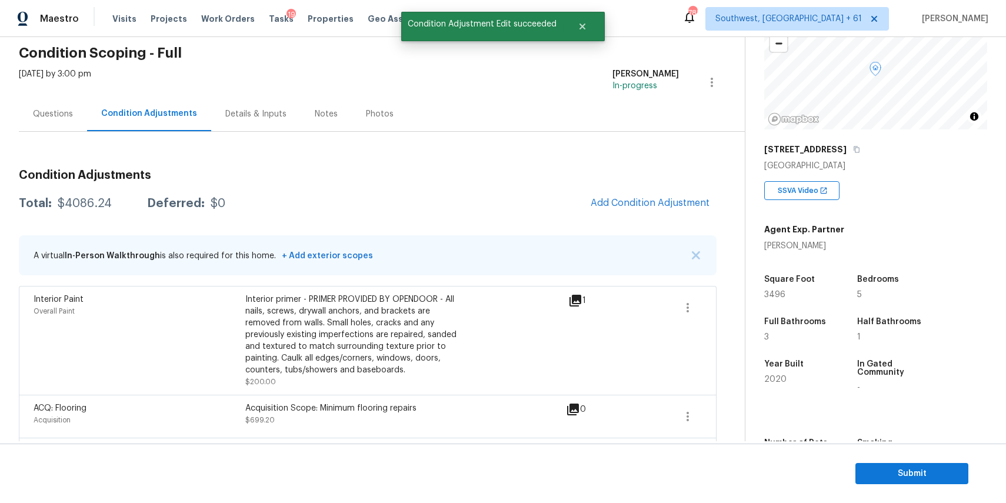
click at [68, 203] on div "$4086.24" at bounding box center [85, 204] width 54 height 12
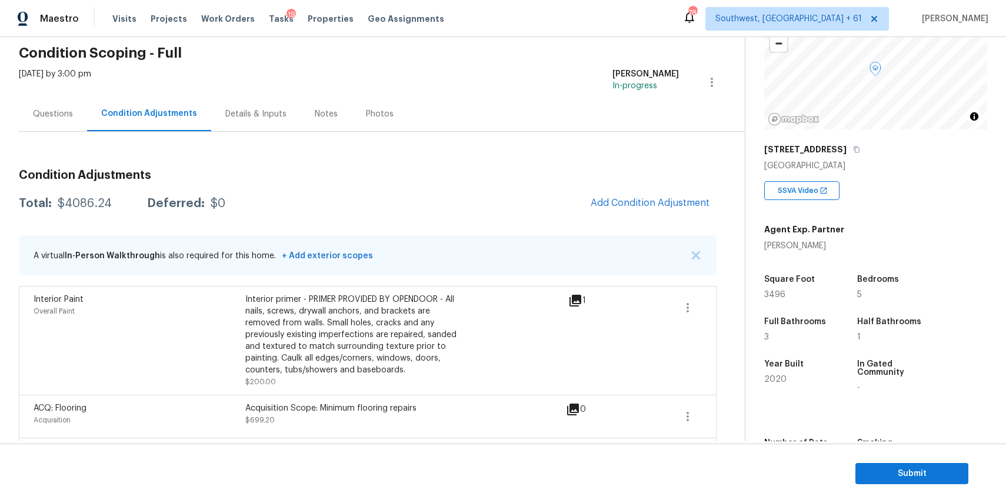
click at [90, 188] on div "Condition Adjustments Total: $4086.24 Deferred: $0 Add Condition Adjustment A v…" at bounding box center [368, 400] width 698 height 480
click at [91, 202] on div "$4086.24" at bounding box center [85, 204] width 54 height 12
copy div "$4086.24"
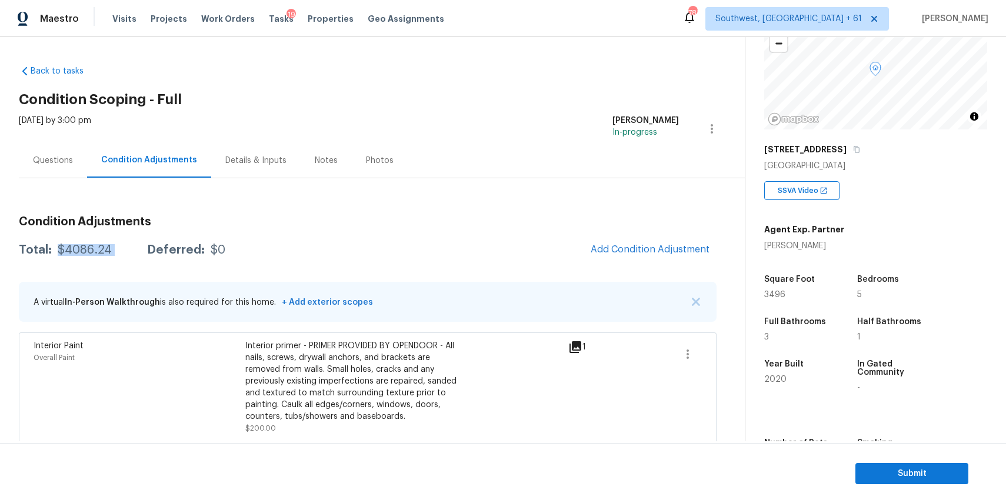
click at [60, 157] on div "Questions" at bounding box center [53, 161] width 40 height 12
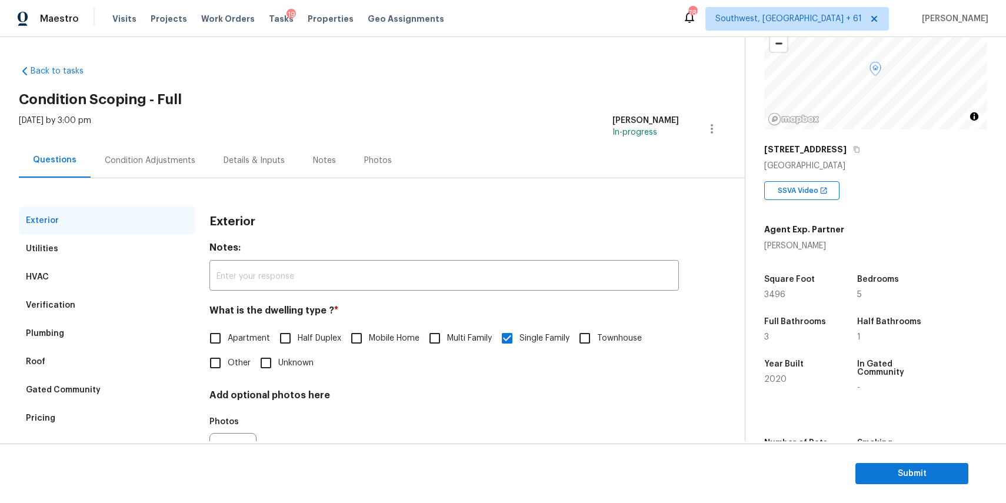
click at [150, 179] on div "Exterior Utilities HVAC Verification Plumbing Roof Gated Community Pricing Add …" at bounding box center [368, 339] width 698 height 323
click at [164, 164] on div "Condition Adjustments" at bounding box center [150, 161] width 91 height 12
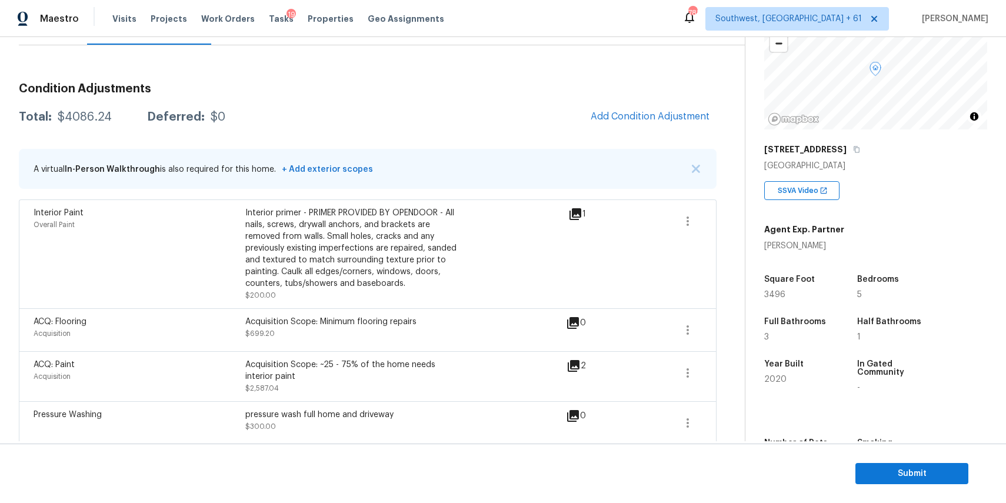
scroll to position [195, 0]
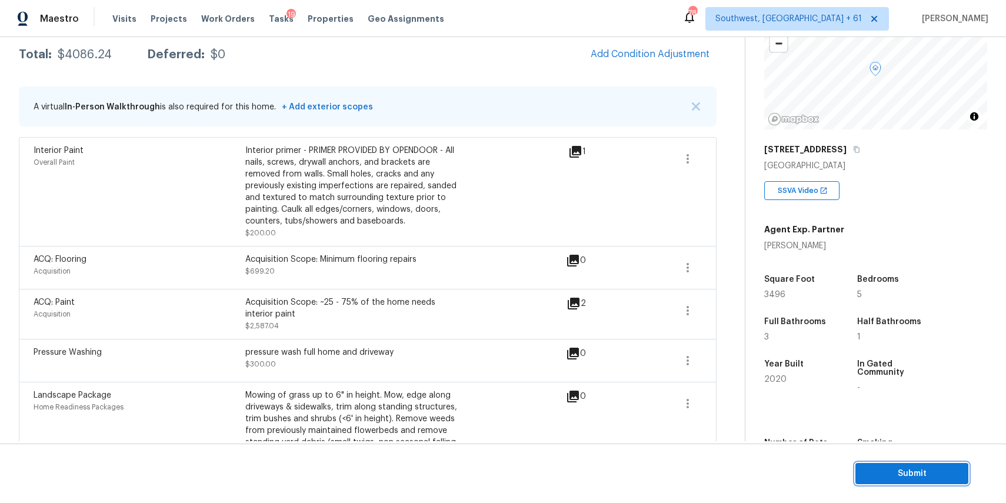
click at [921, 477] on span "Submit" at bounding box center [912, 474] width 94 height 15
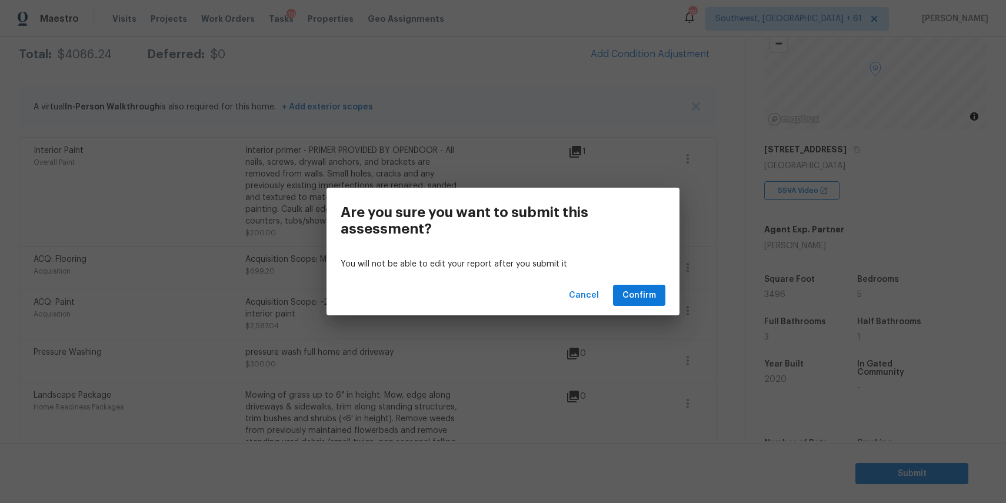
click at [666, 298] on div "Cancel Confirm" at bounding box center [503, 295] width 353 height 41
click at [634, 297] on span "Confirm" at bounding box center [639, 295] width 34 height 15
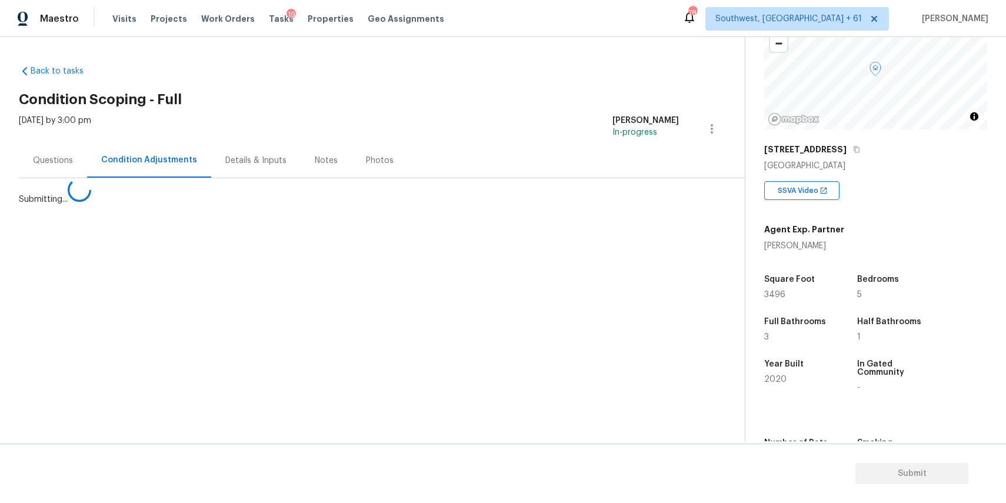
scroll to position [0, 0]
